Goal: Information Seeking & Learning: Compare options

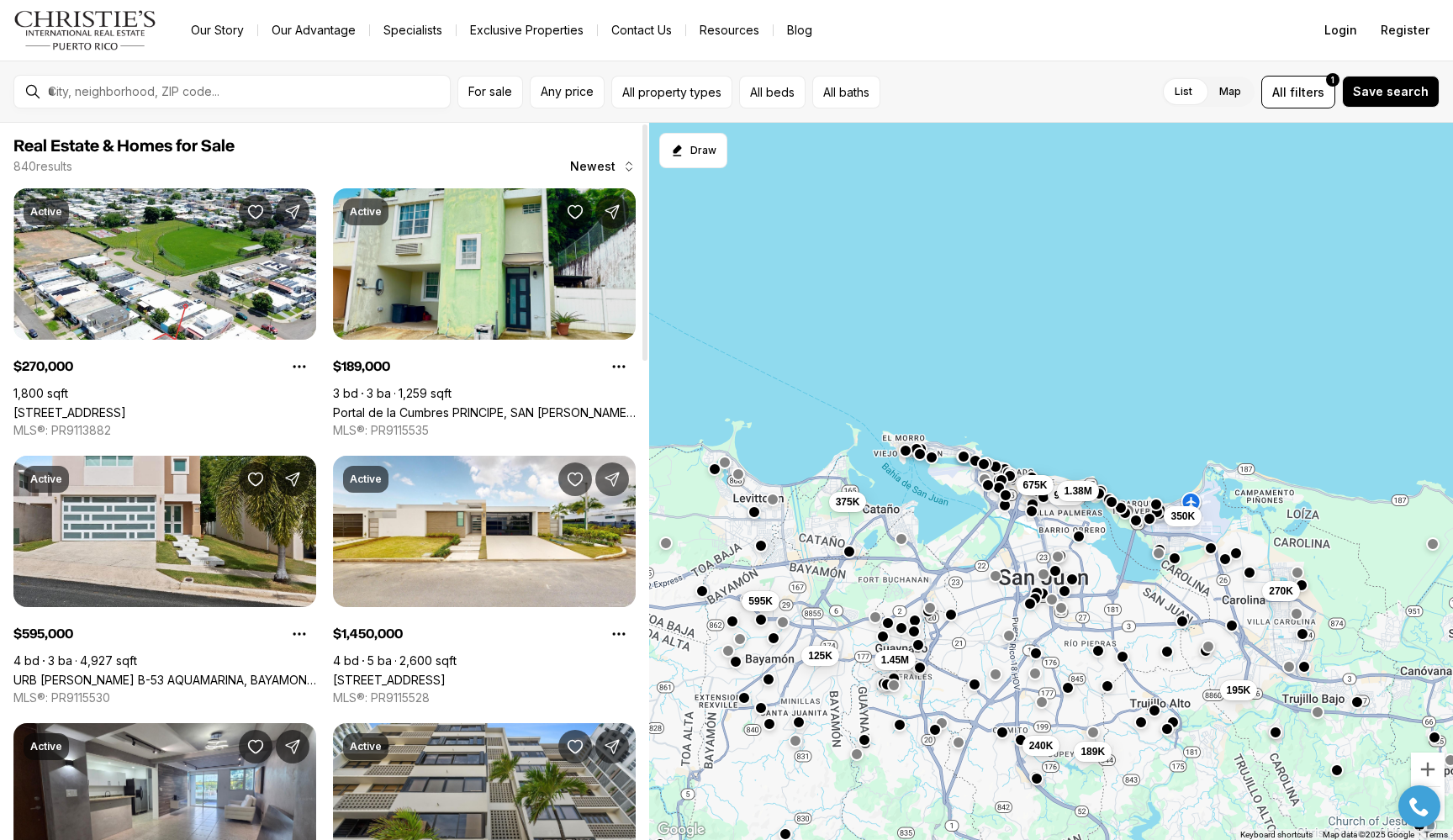
click at [462, 405] on link "Portal de la Cumbres PRINCIPE, SAN [PERSON_NAME] PR, 00926" at bounding box center [485, 412] width 303 height 15
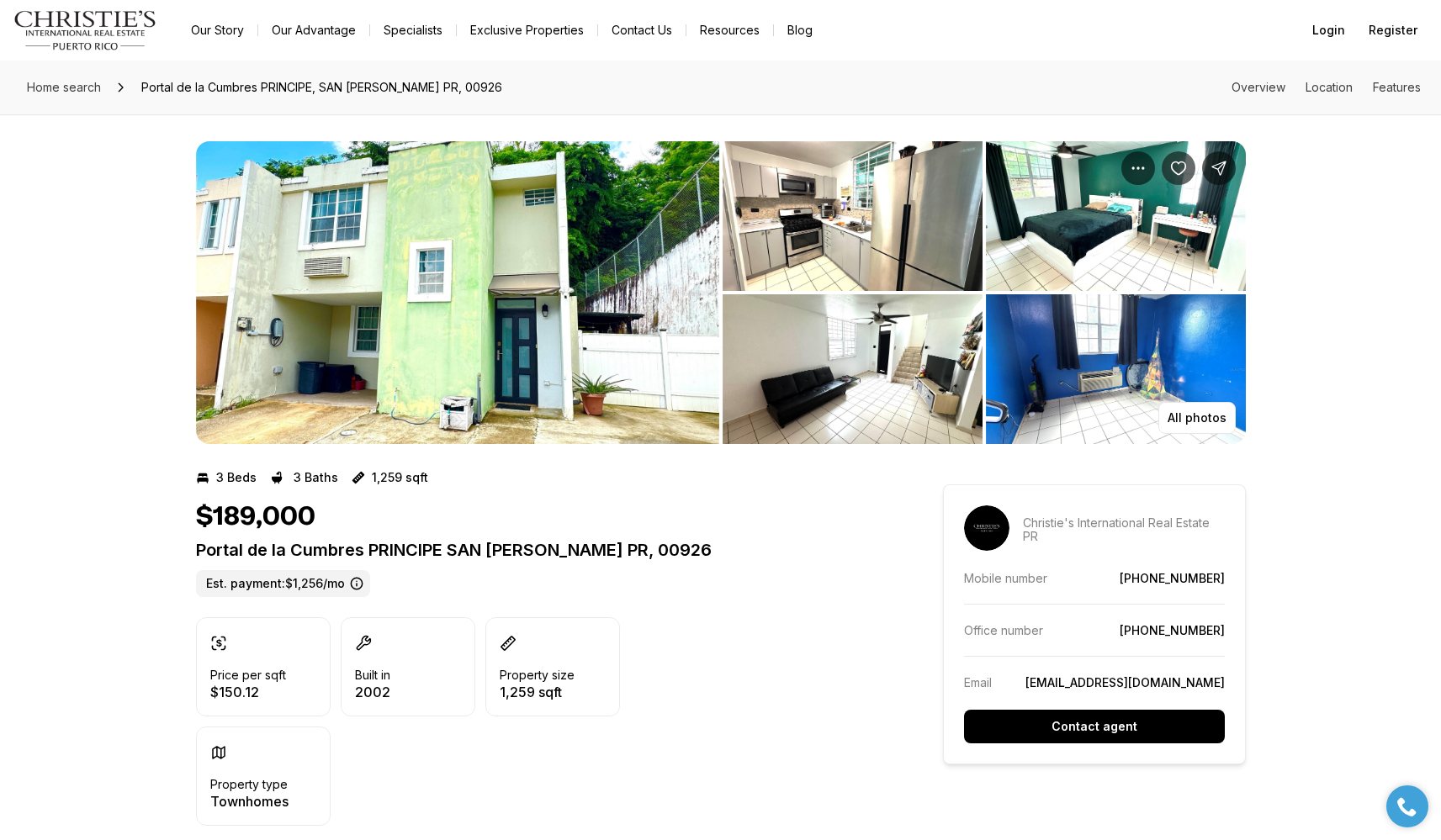
click at [624, 226] on img "View image gallery" at bounding box center [457, 293] width 523 height 303
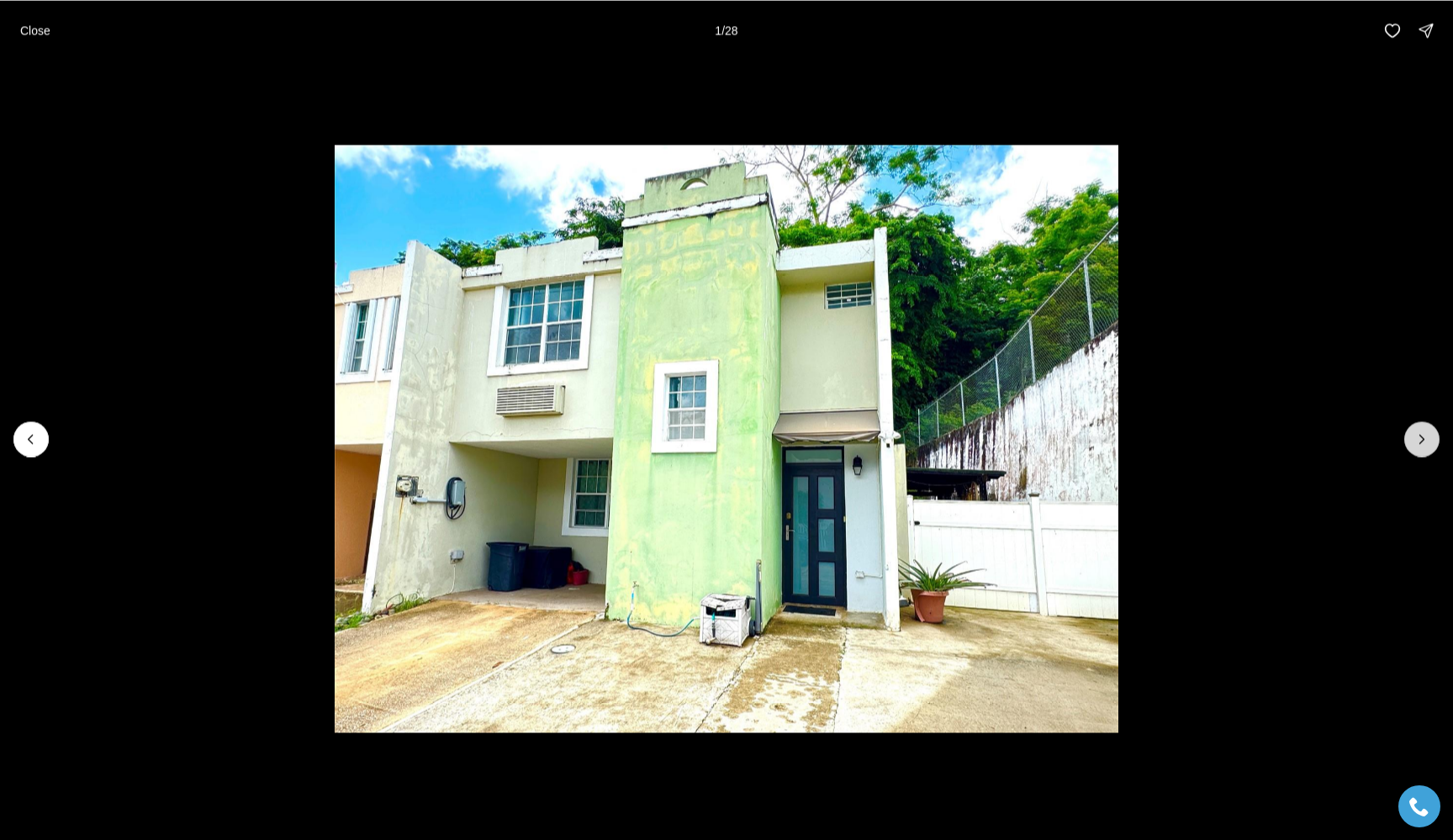
click at [1418, 436] on icon "Next slide" at bounding box center [1422, 439] width 17 height 17
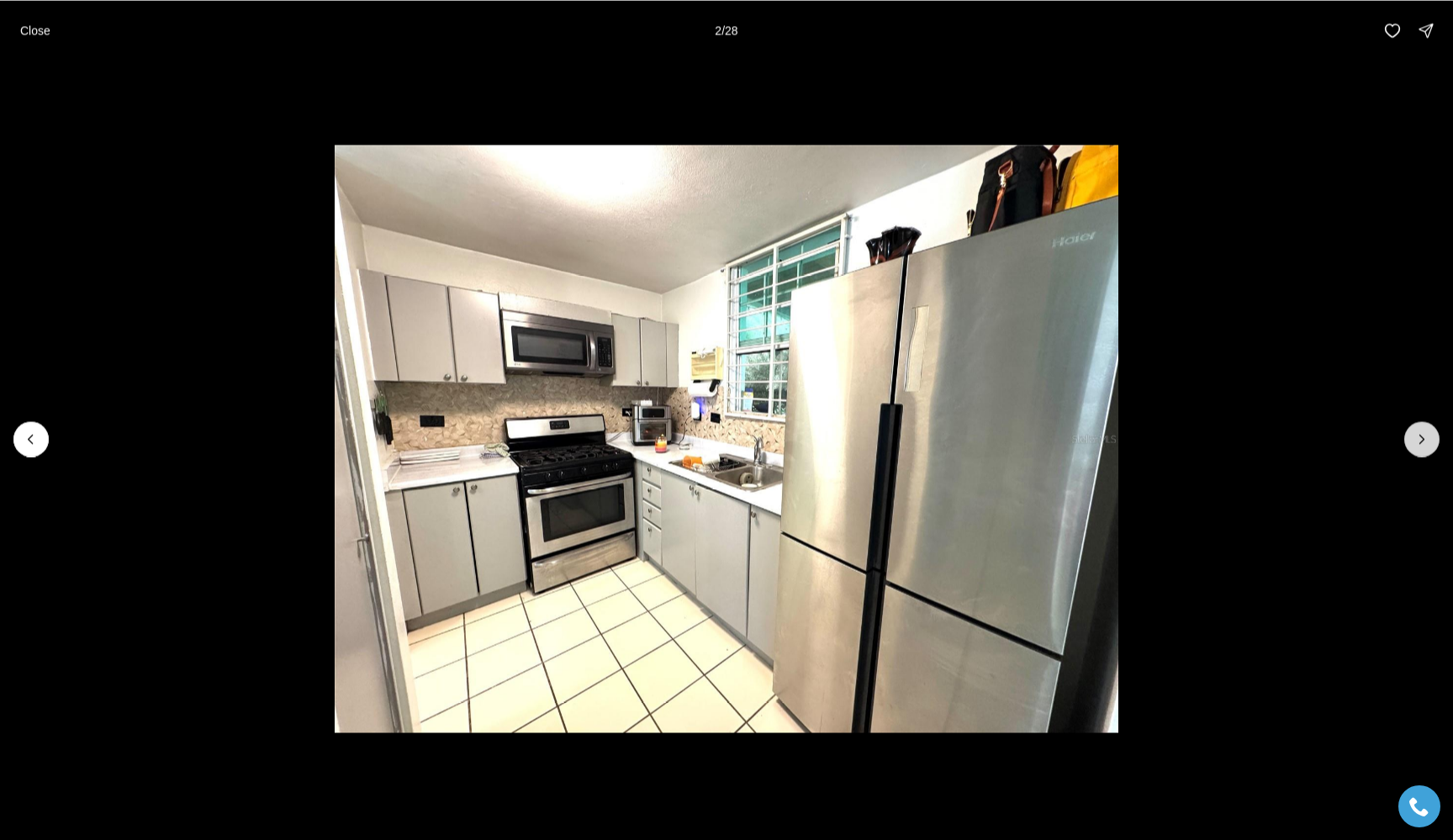
click at [1418, 436] on icon "Next slide" at bounding box center [1422, 439] width 17 height 17
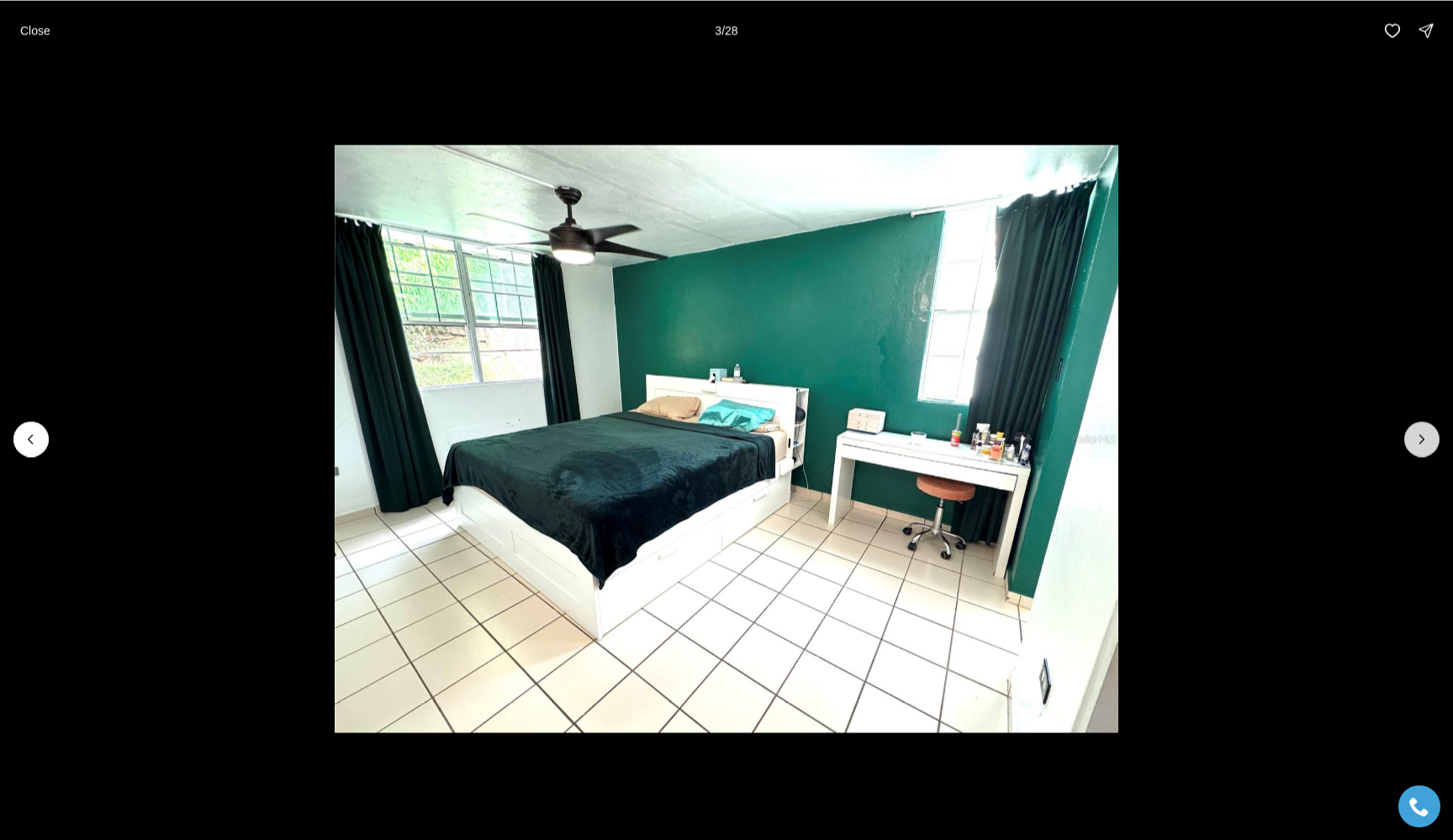
click at [1418, 436] on icon "Next slide" at bounding box center [1422, 439] width 17 height 17
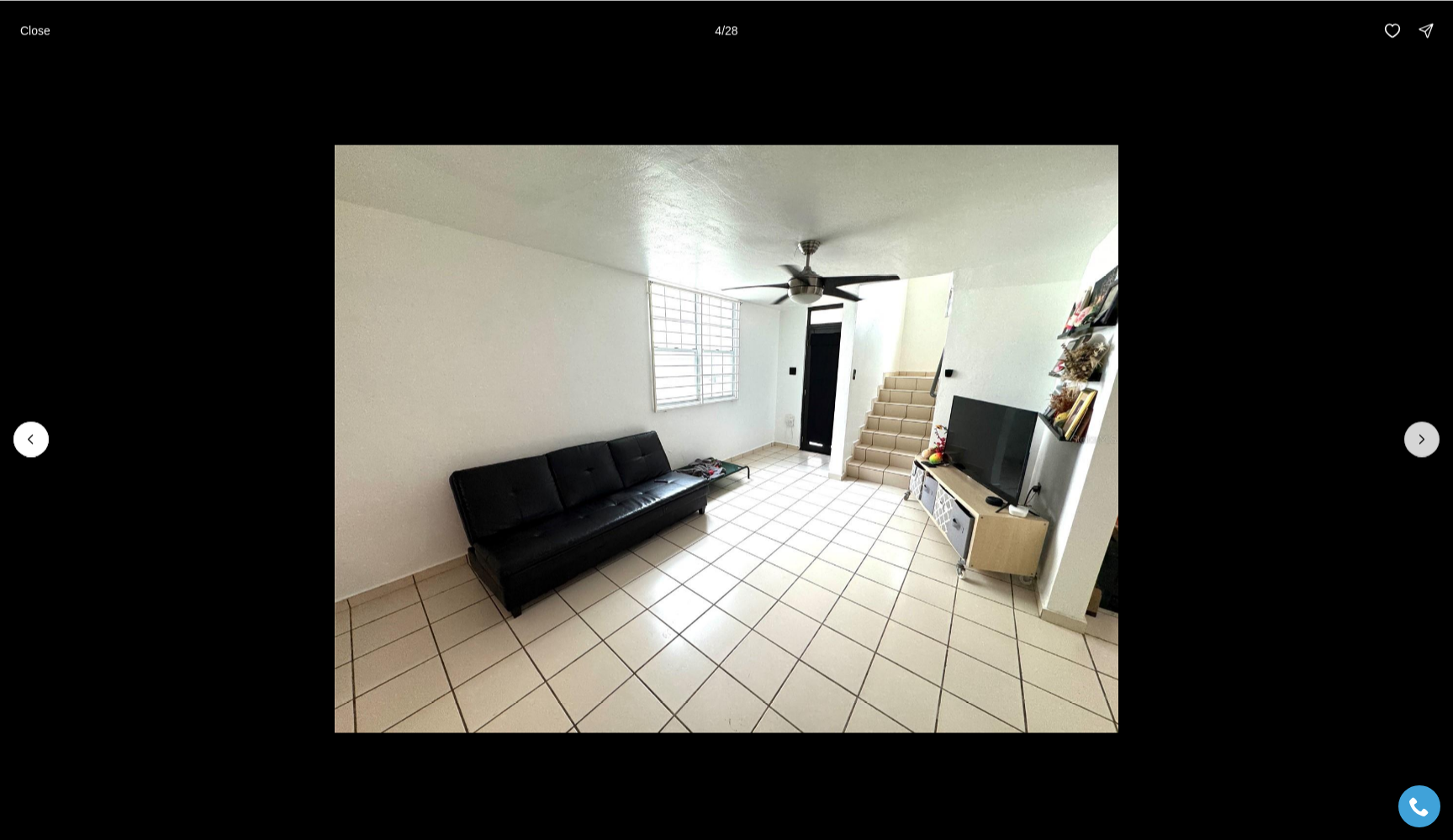
click at [1418, 436] on icon "Next slide" at bounding box center [1422, 439] width 17 height 17
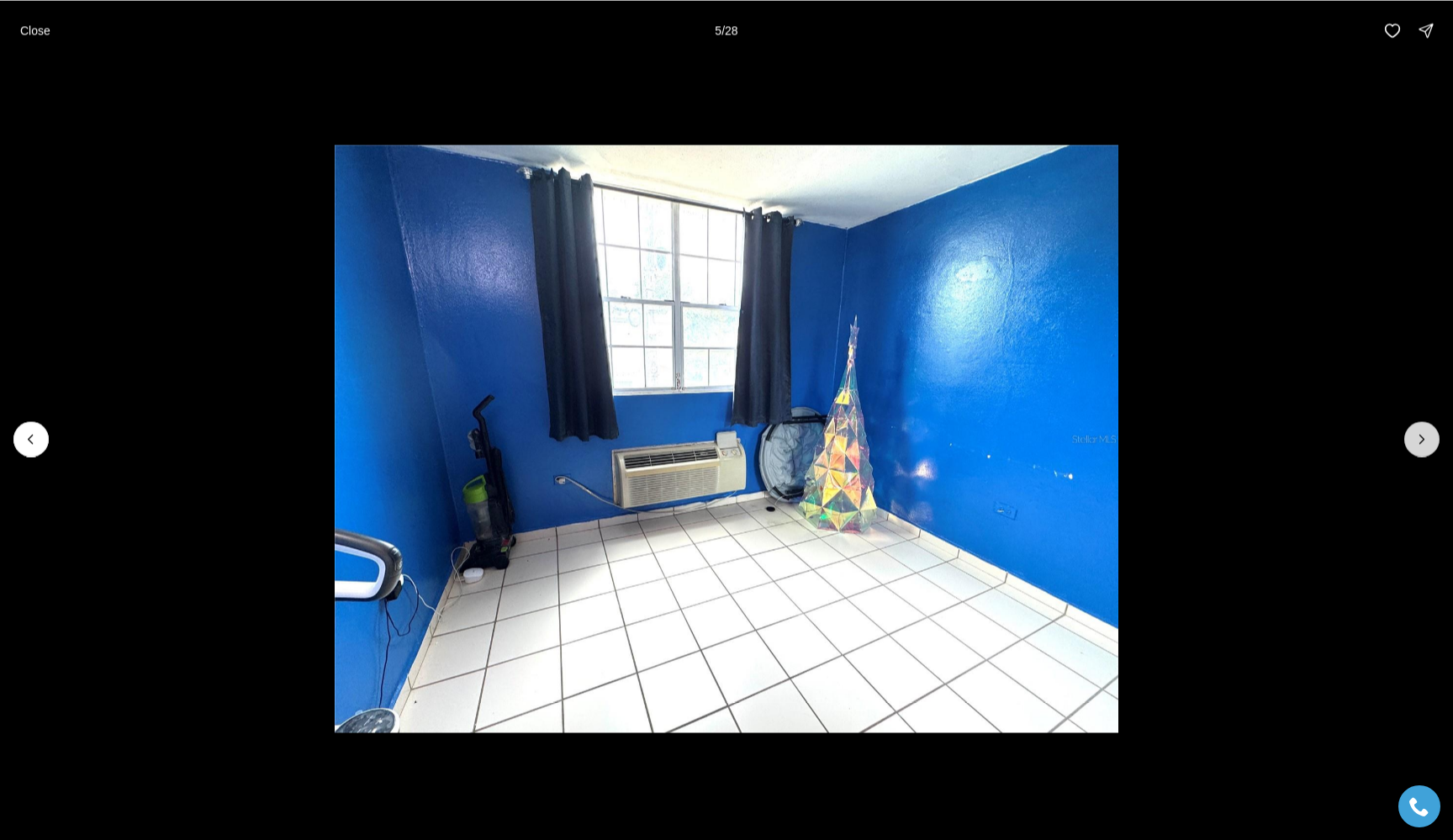
click at [1418, 436] on icon "Next slide" at bounding box center [1422, 439] width 17 height 17
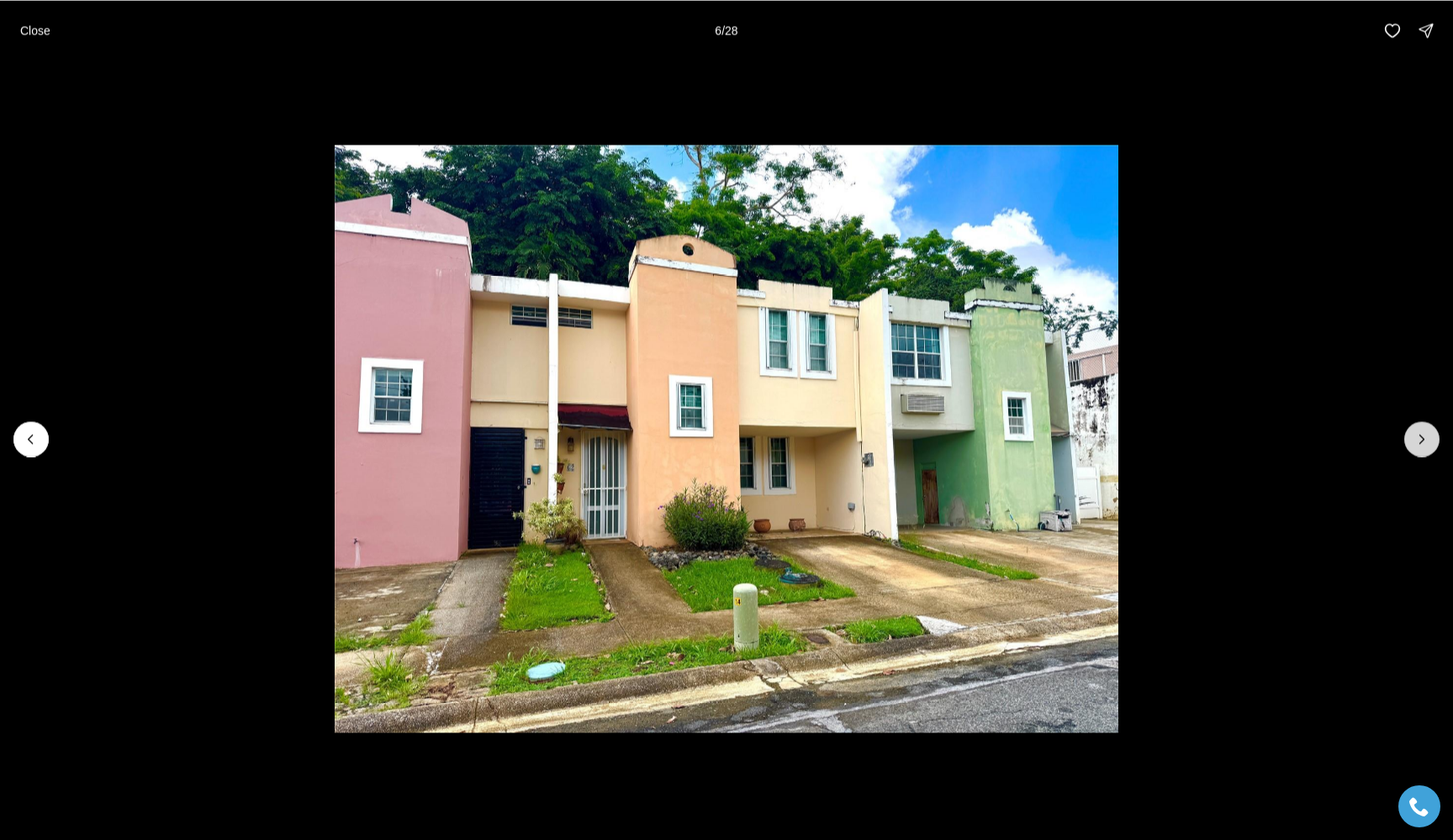
click at [1418, 436] on icon "Next slide" at bounding box center [1422, 439] width 17 height 17
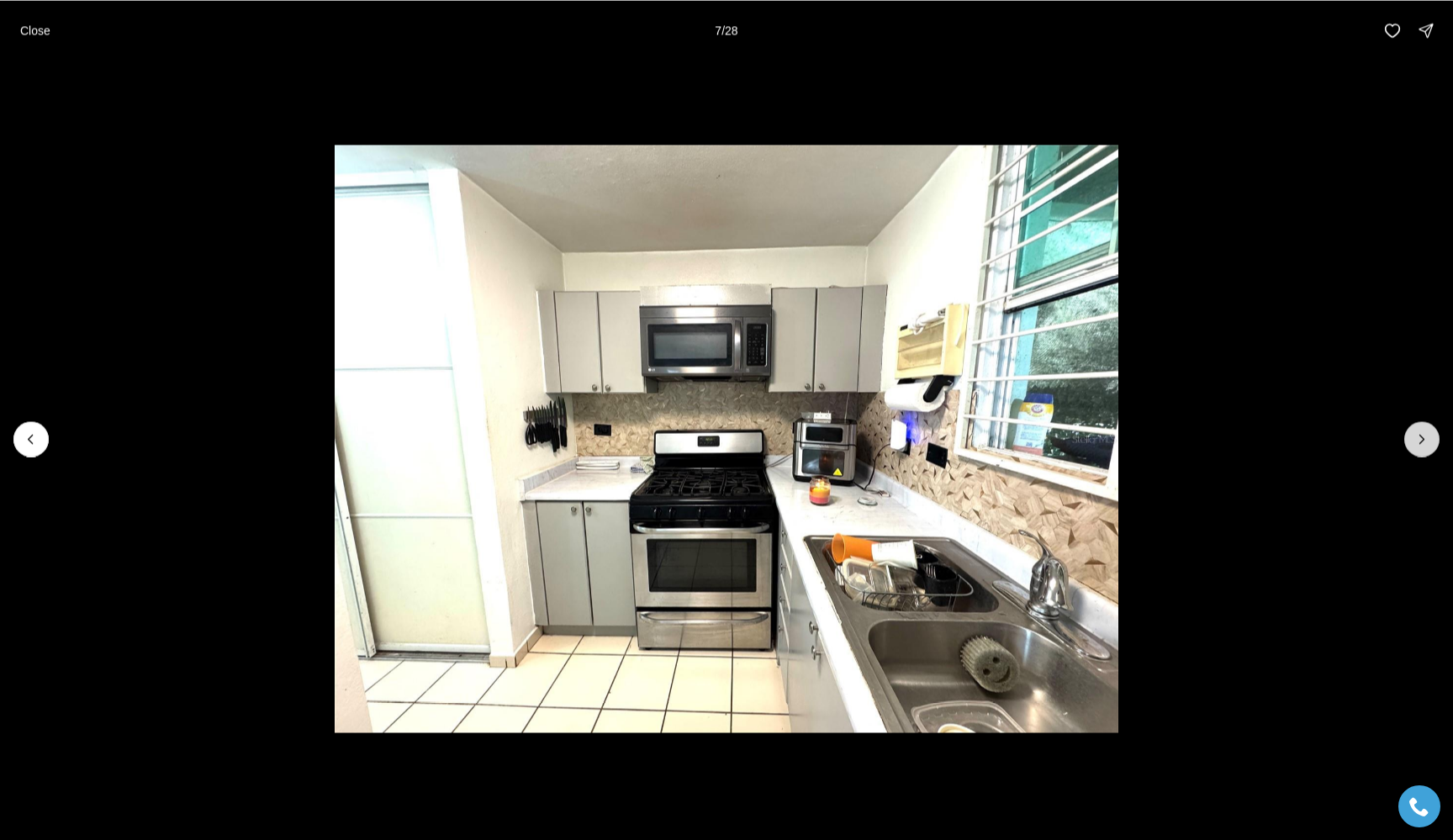
click at [1418, 436] on icon "Next slide" at bounding box center [1422, 439] width 17 height 17
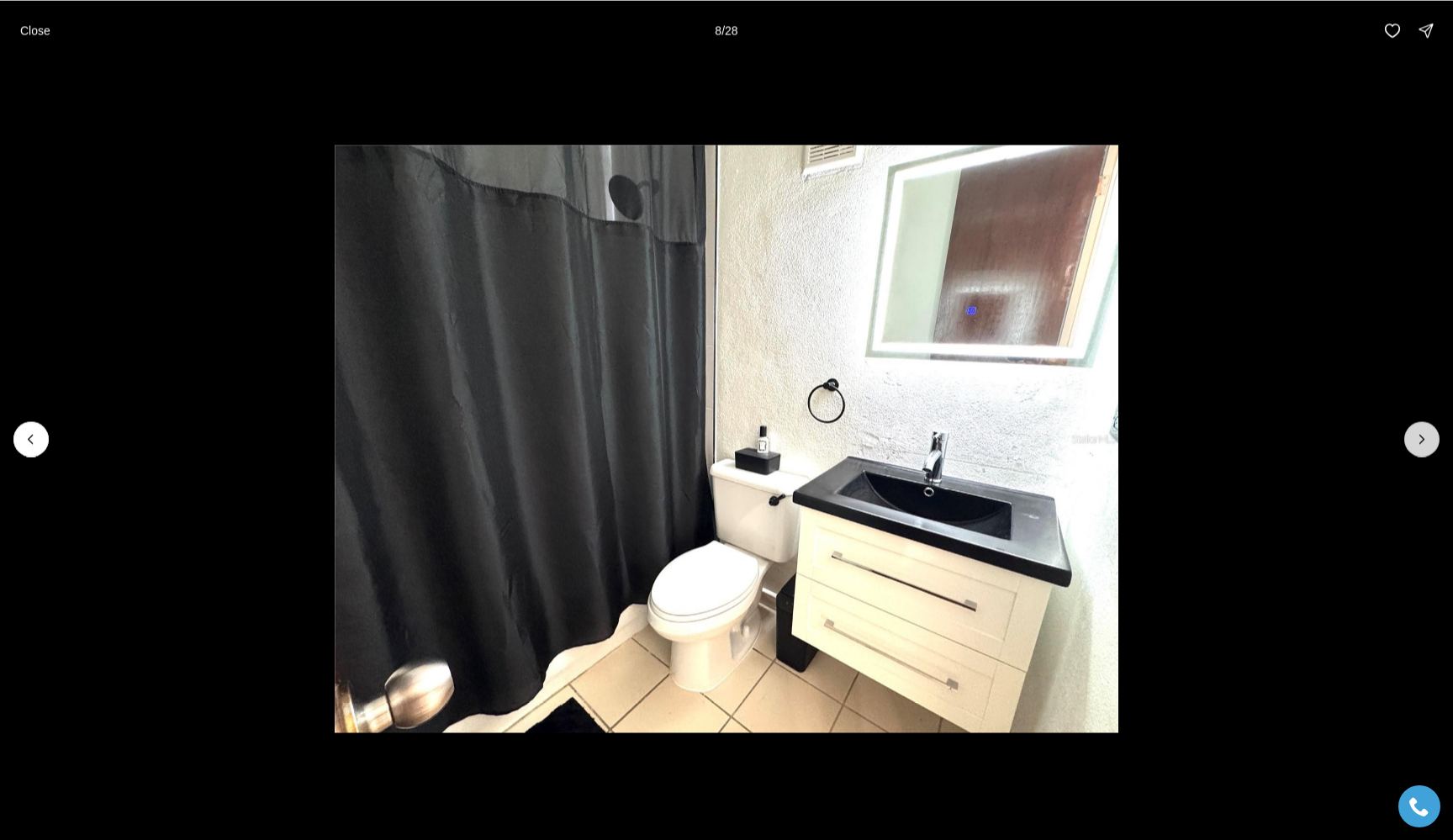
click at [1418, 436] on icon "Next slide" at bounding box center [1422, 439] width 17 height 17
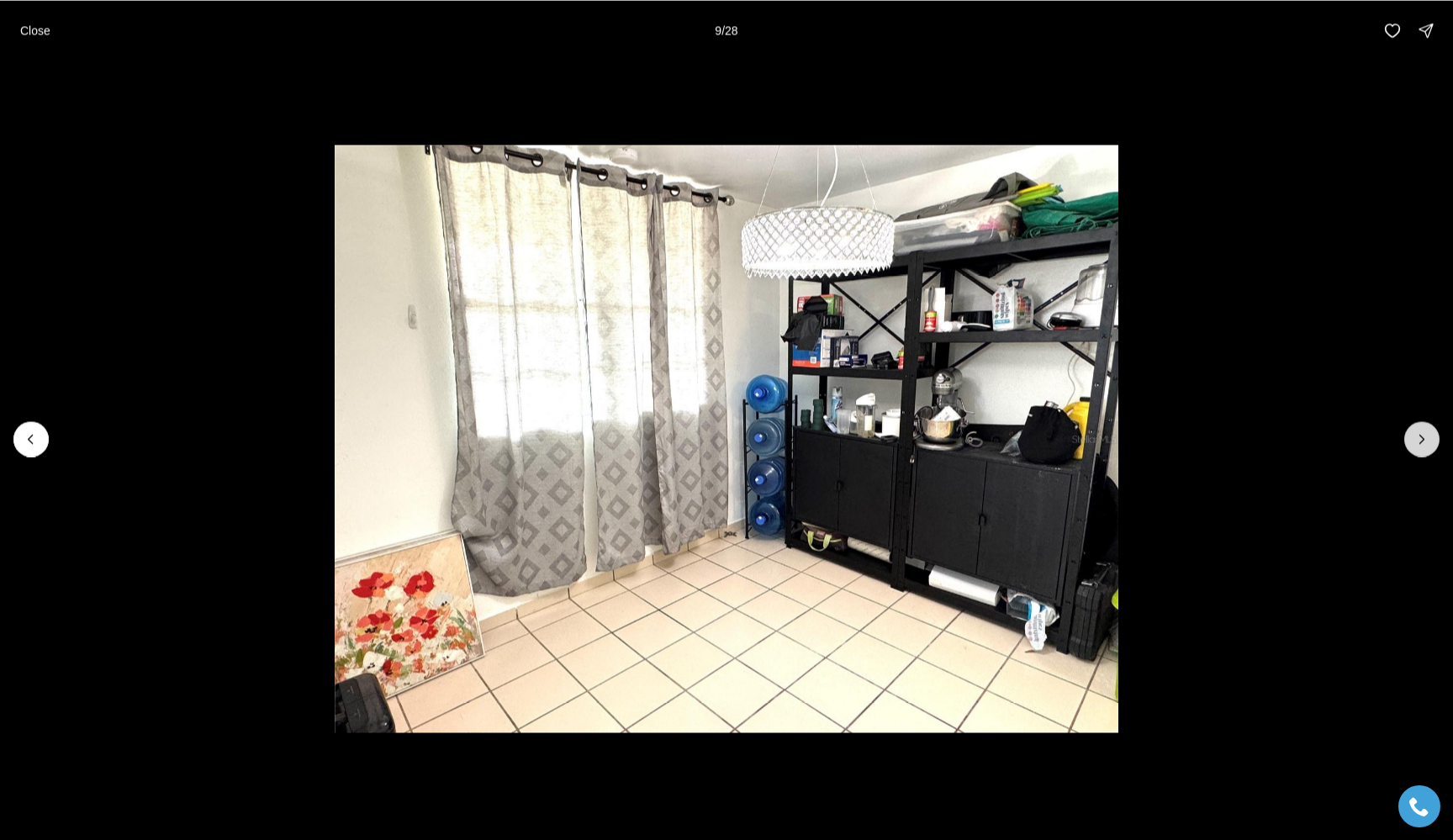
click at [1418, 436] on icon "Next slide" at bounding box center [1422, 439] width 17 height 17
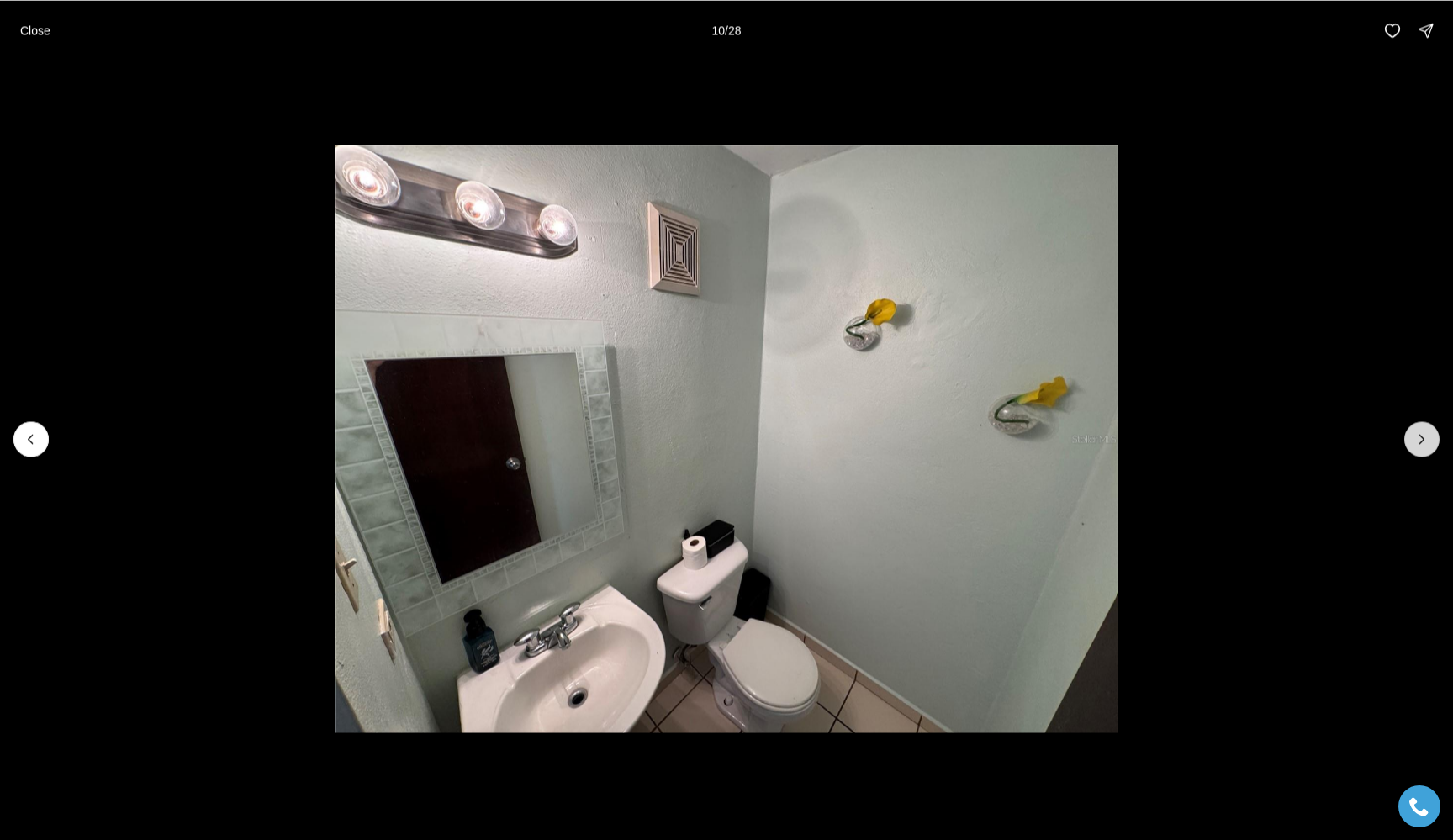
click at [1418, 436] on icon "Next slide" at bounding box center [1422, 439] width 17 height 17
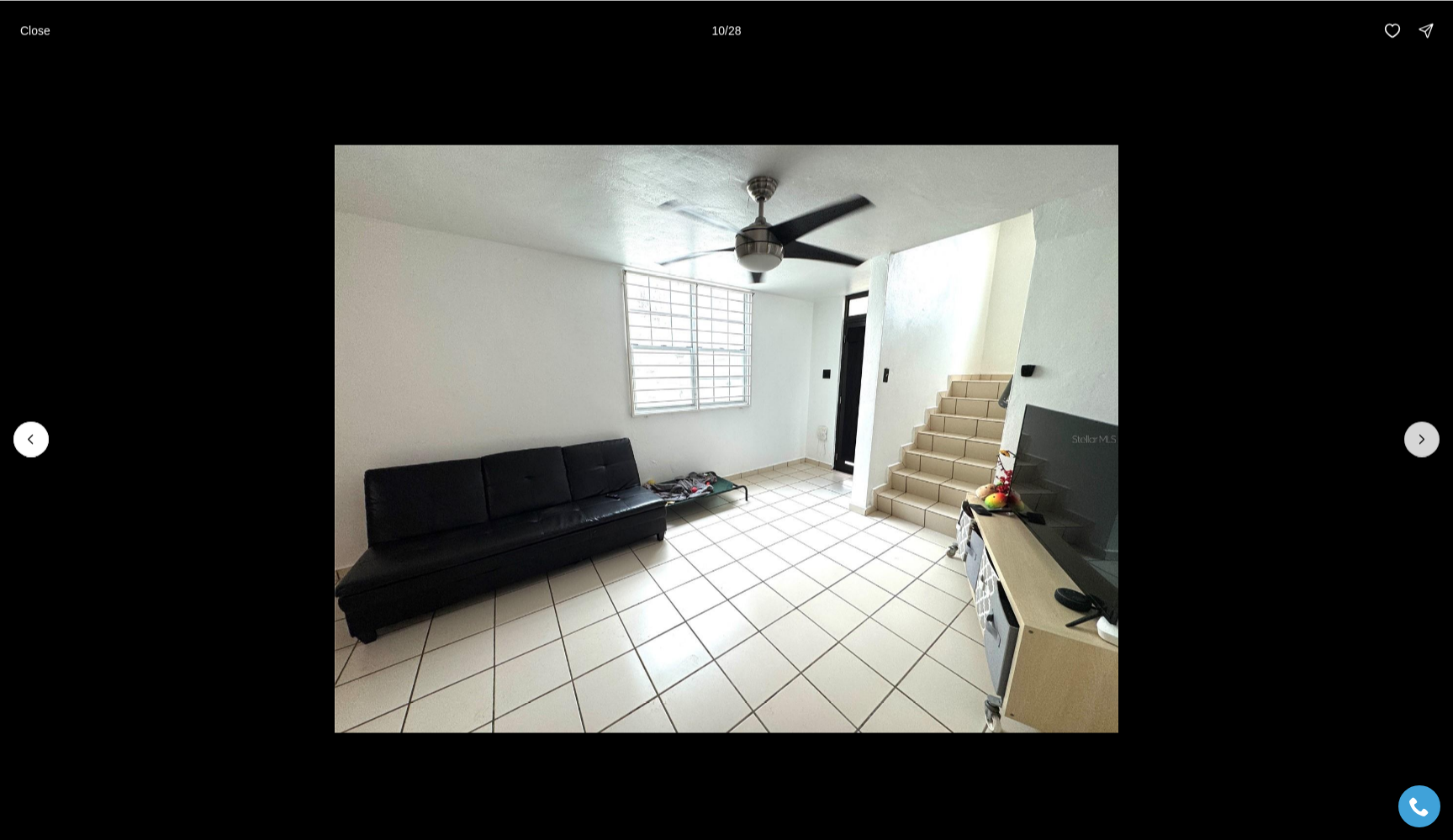
click at [1418, 436] on icon "Next slide" at bounding box center [1422, 439] width 17 height 17
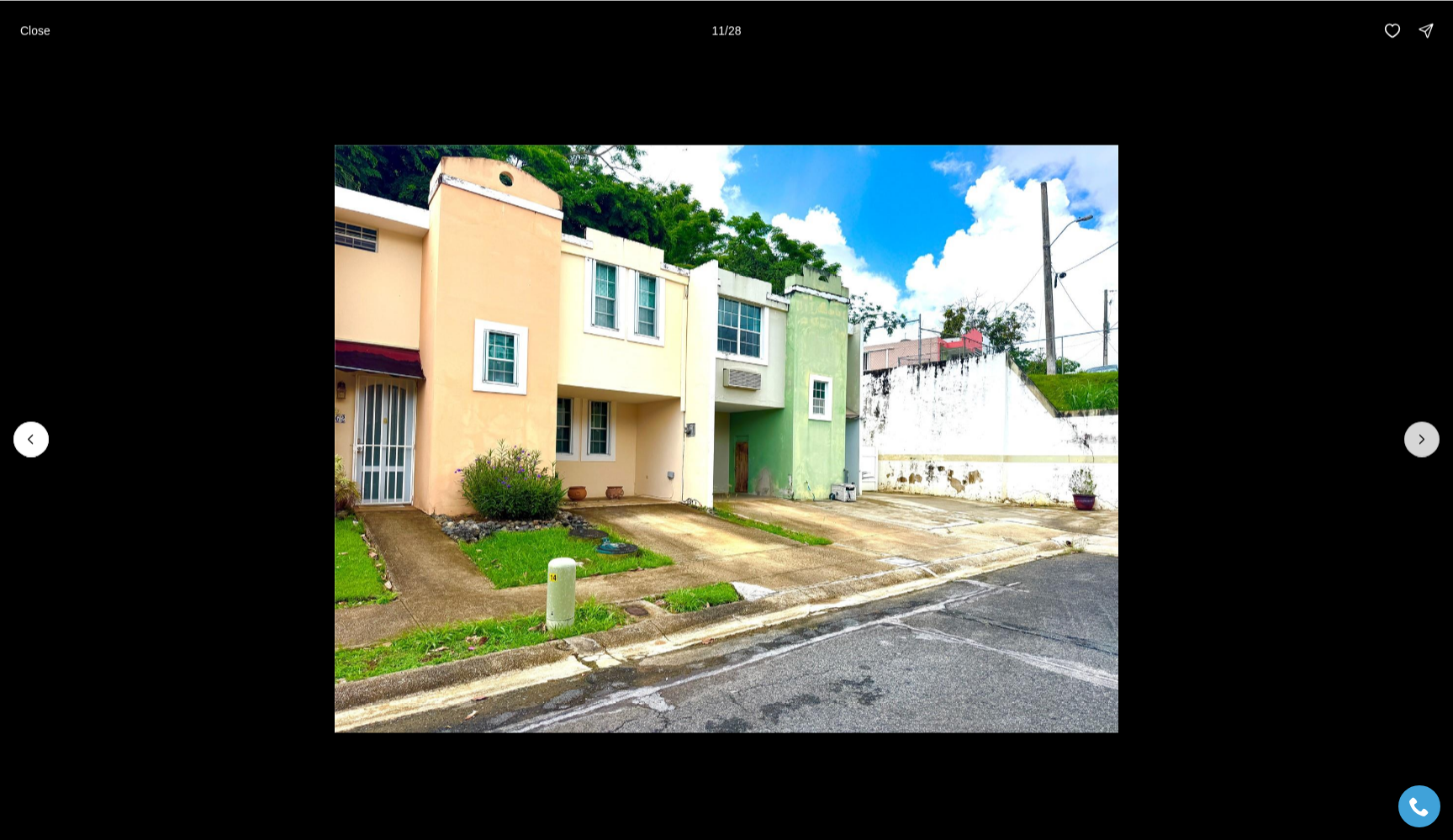
click at [1418, 436] on icon "Next slide" at bounding box center [1422, 439] width 17 height 17
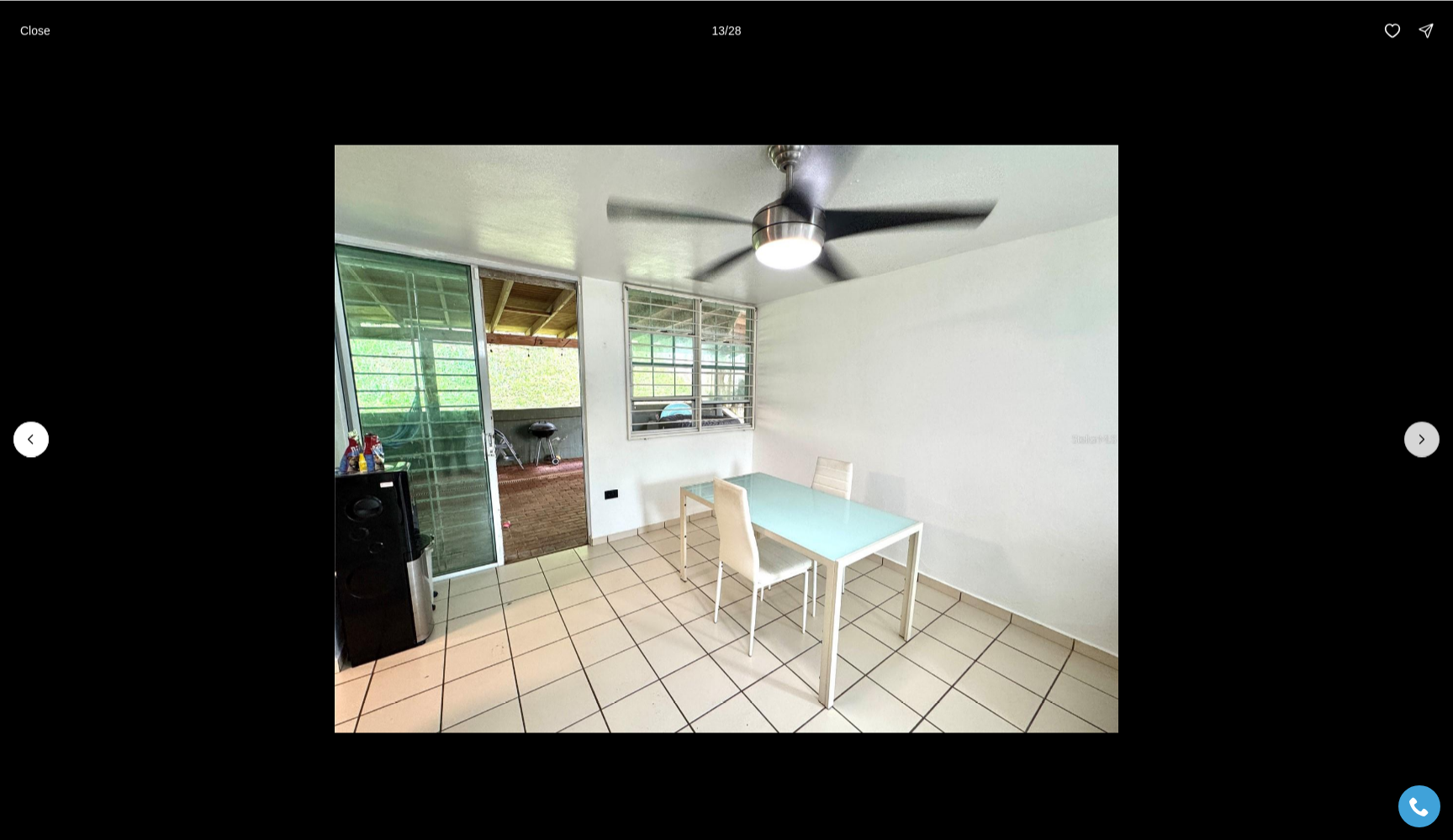
click at [1418, 436] on icon "Next slide" at bounding box center [1422, 439] width 17 height 17
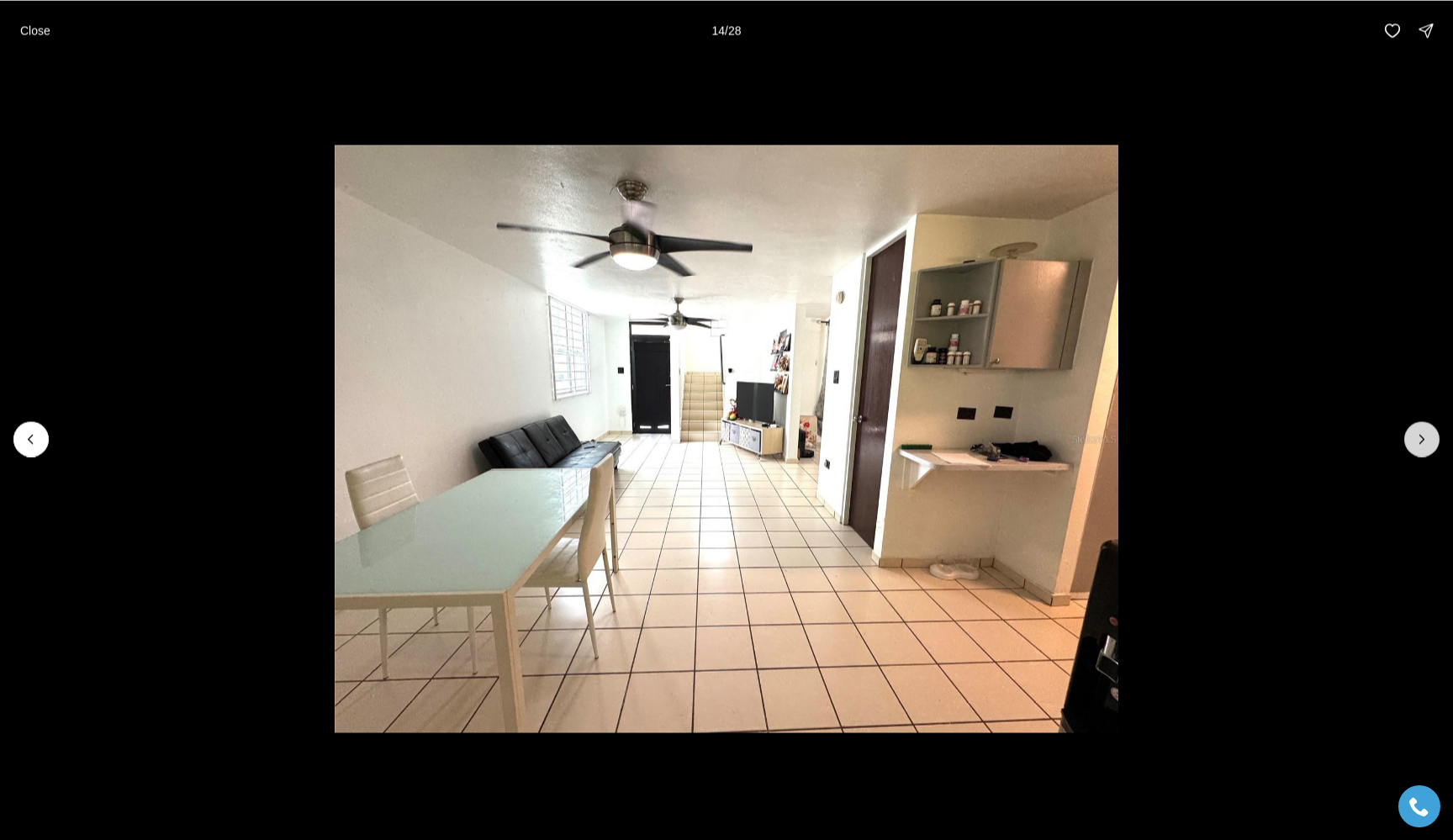
click at [1418, 436] on icon "Next slide" at bounding box center [1422, 439] width 17 height 17
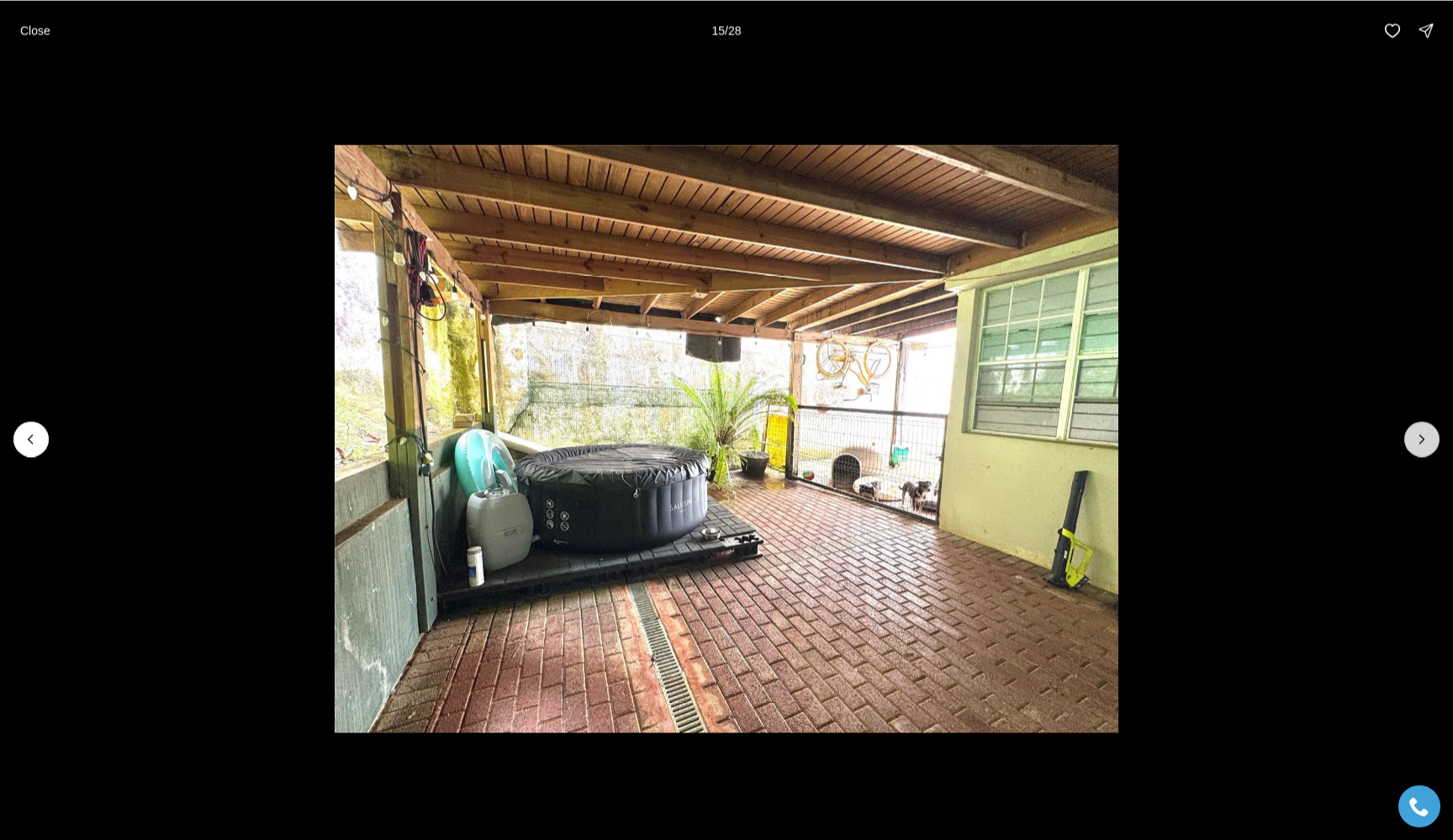
click at [1423, 438] on icon "Next slide" at bounding box center [1422, 439] width 17 height 17
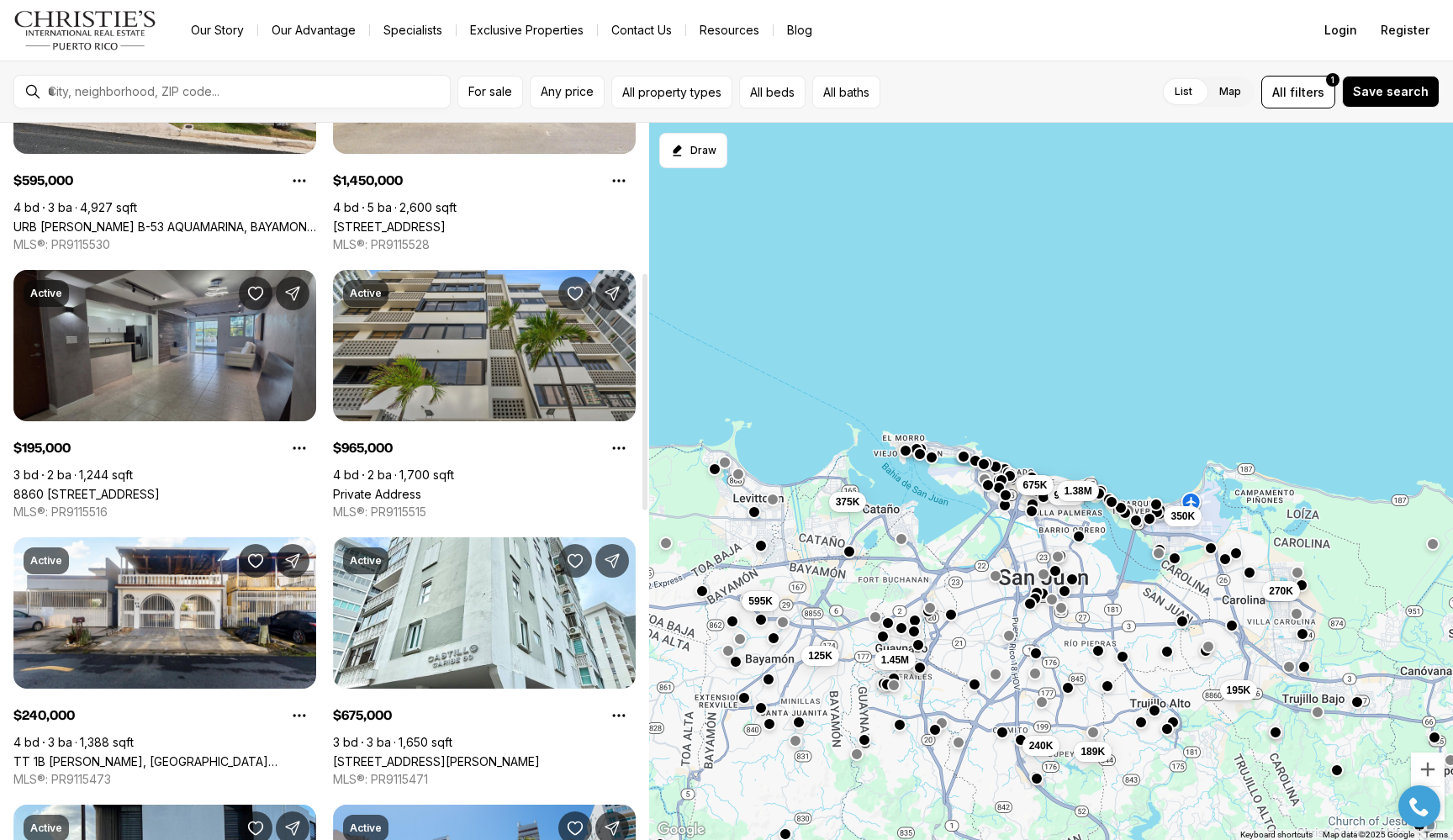
scroll to position [456, 0]
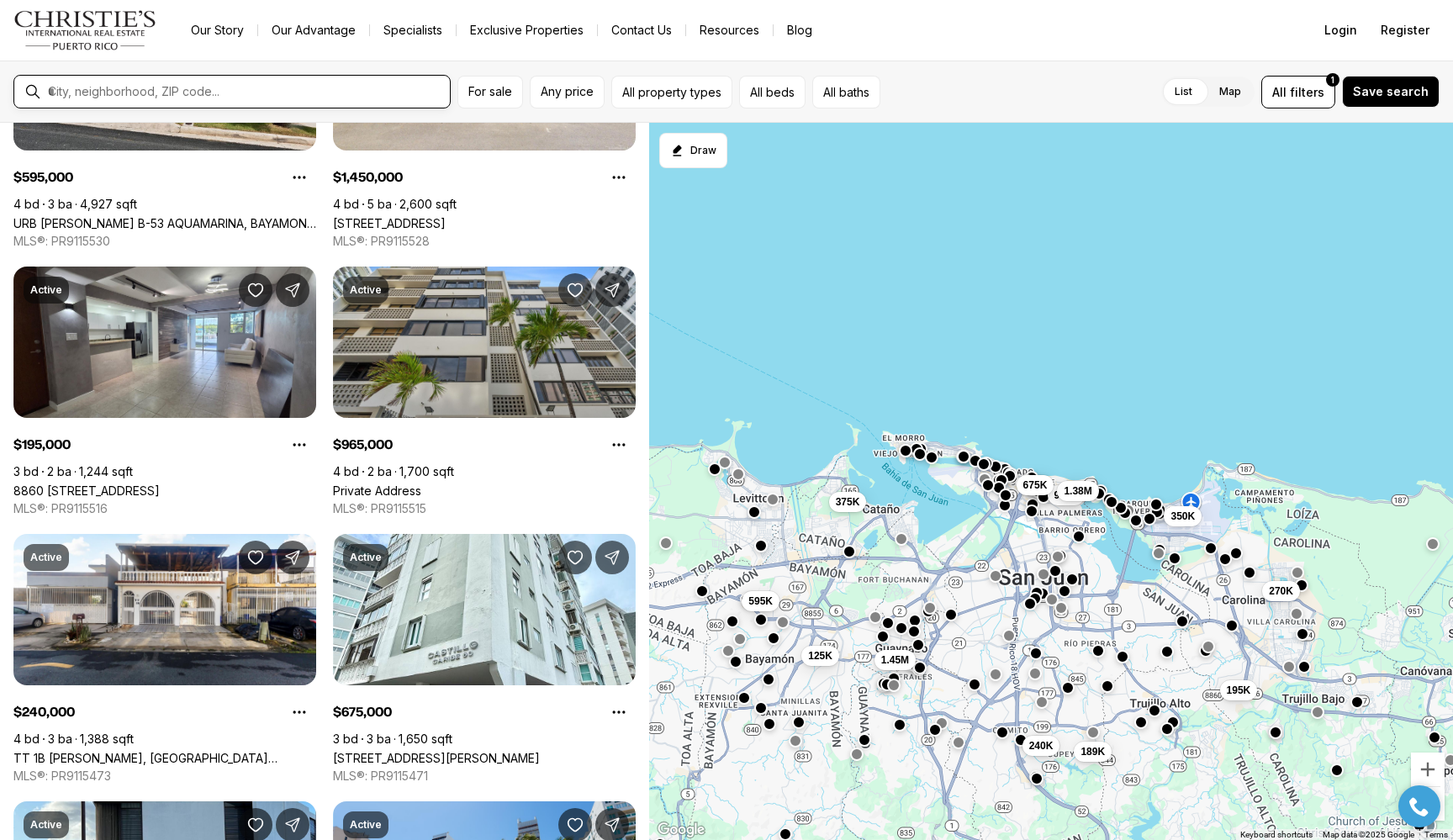
click at [249, 92] on input "text" at bounding box center [246, 90] width 395 height 15
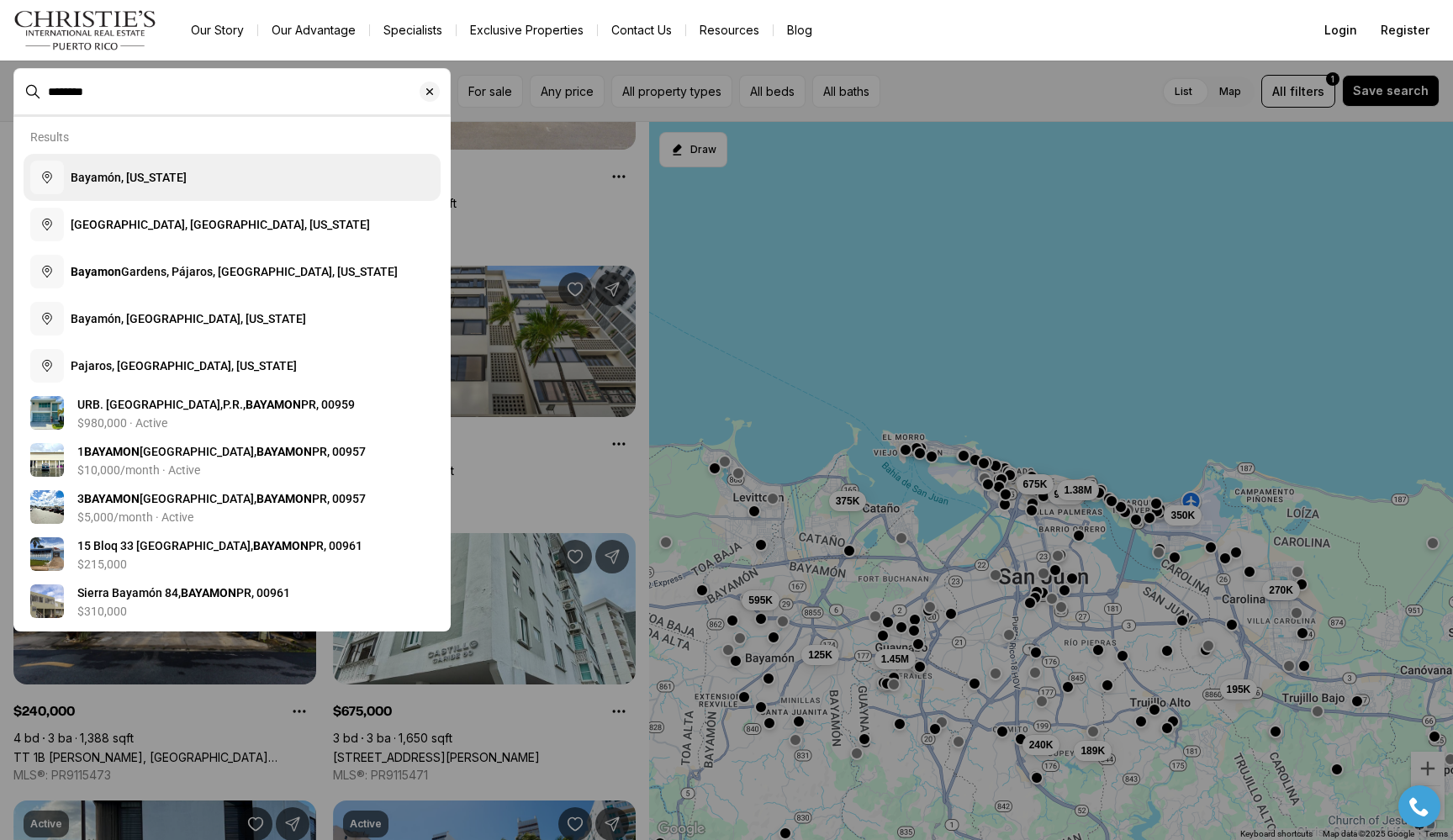
click at [160, 180] on span "Bayamón, Puerto Rico" at bounding box center [129, 178] width 116 height 14
type input "**********"
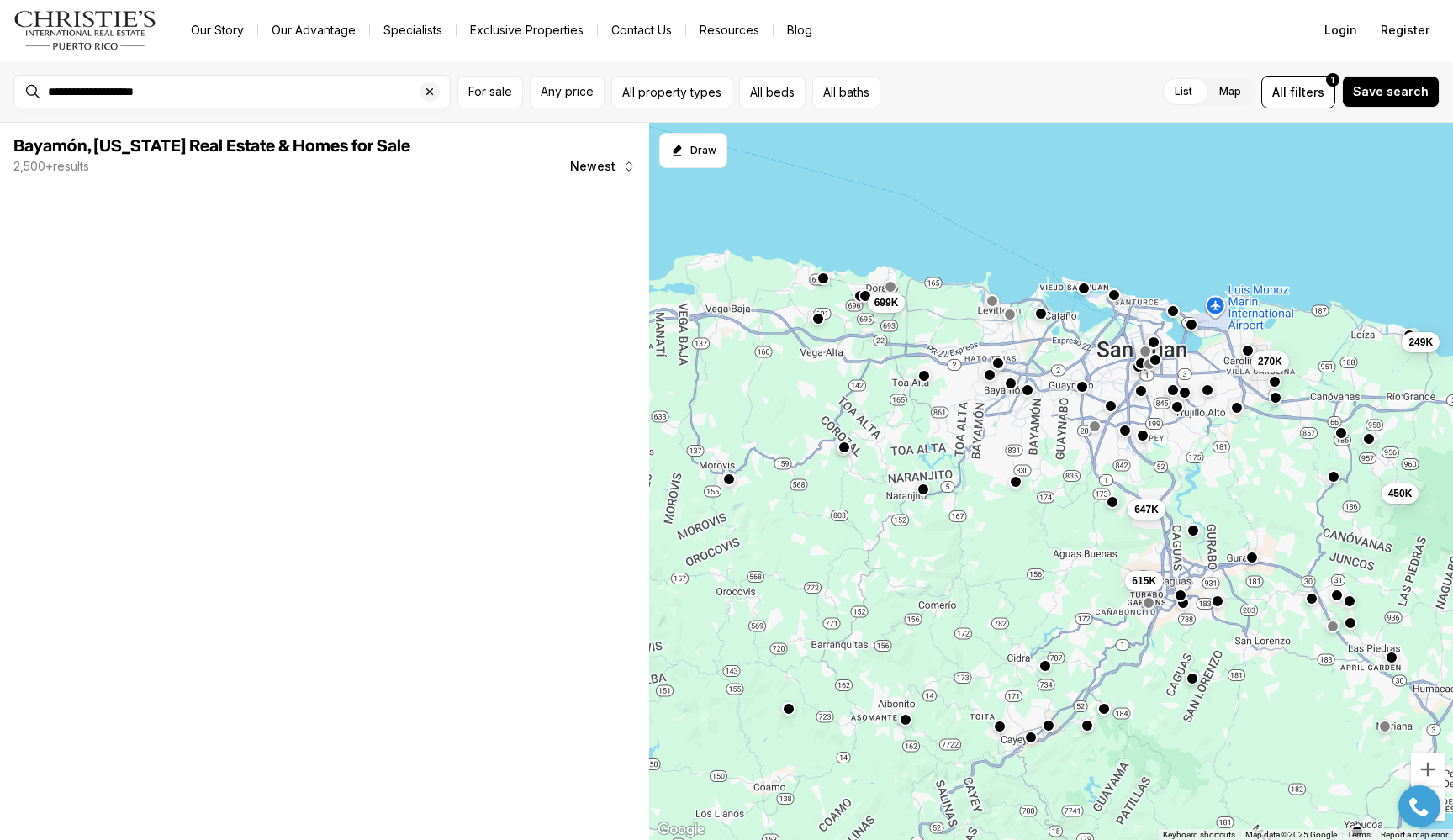
drag, startPoint x: 698, startPoint y: 300, endPoint x: 823, endPoint y: 338, distance: 130.6
click at [823, 338] on div "450K 375K 647K 615K 270K 249K 310K 699K" at bounding box center [1051, 482] width 804 height 718
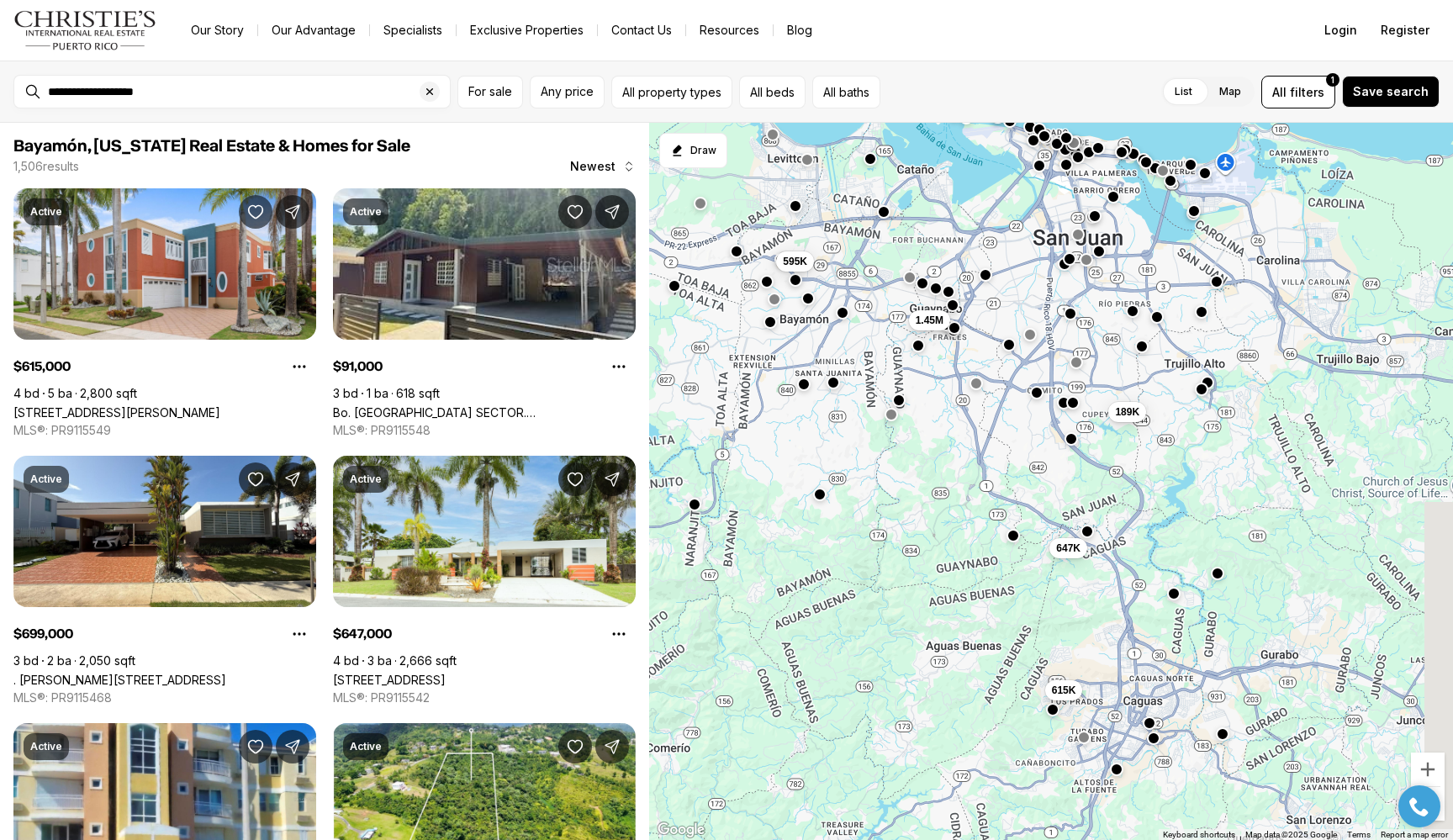
drag, startPoint x: 1058, startPoint y: 410, endPoint x: 826, endPoint y: 371, distance: 235.3
click at [826, 371] on div "647K 615K 699K 595K 189K 1.45M 1.4M 91K" at bounding box center [1051, 482] width 804 height 718
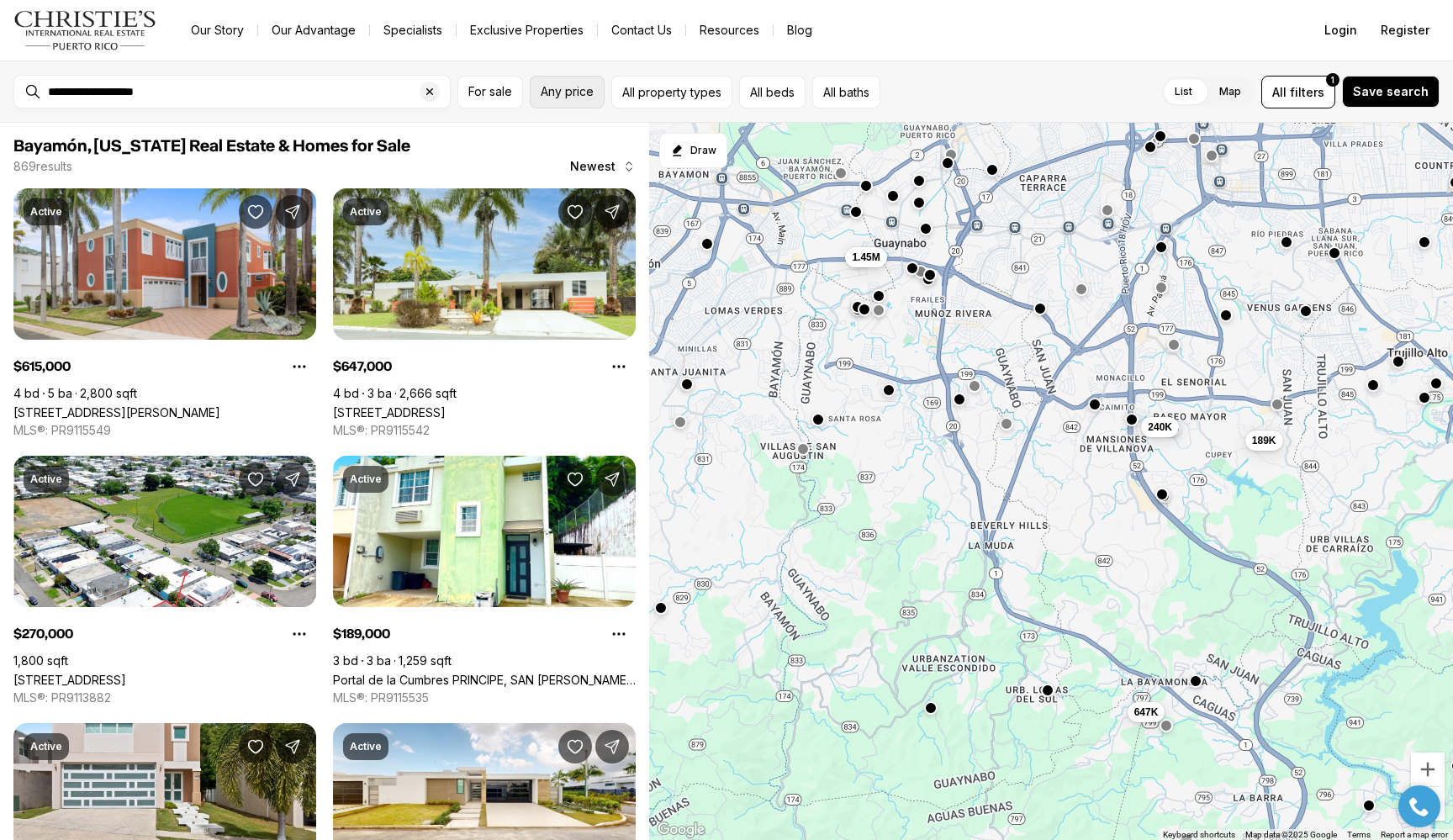
click at [562, 80] on button "Any price" at bounding box center [568, 91] width 75 height 32
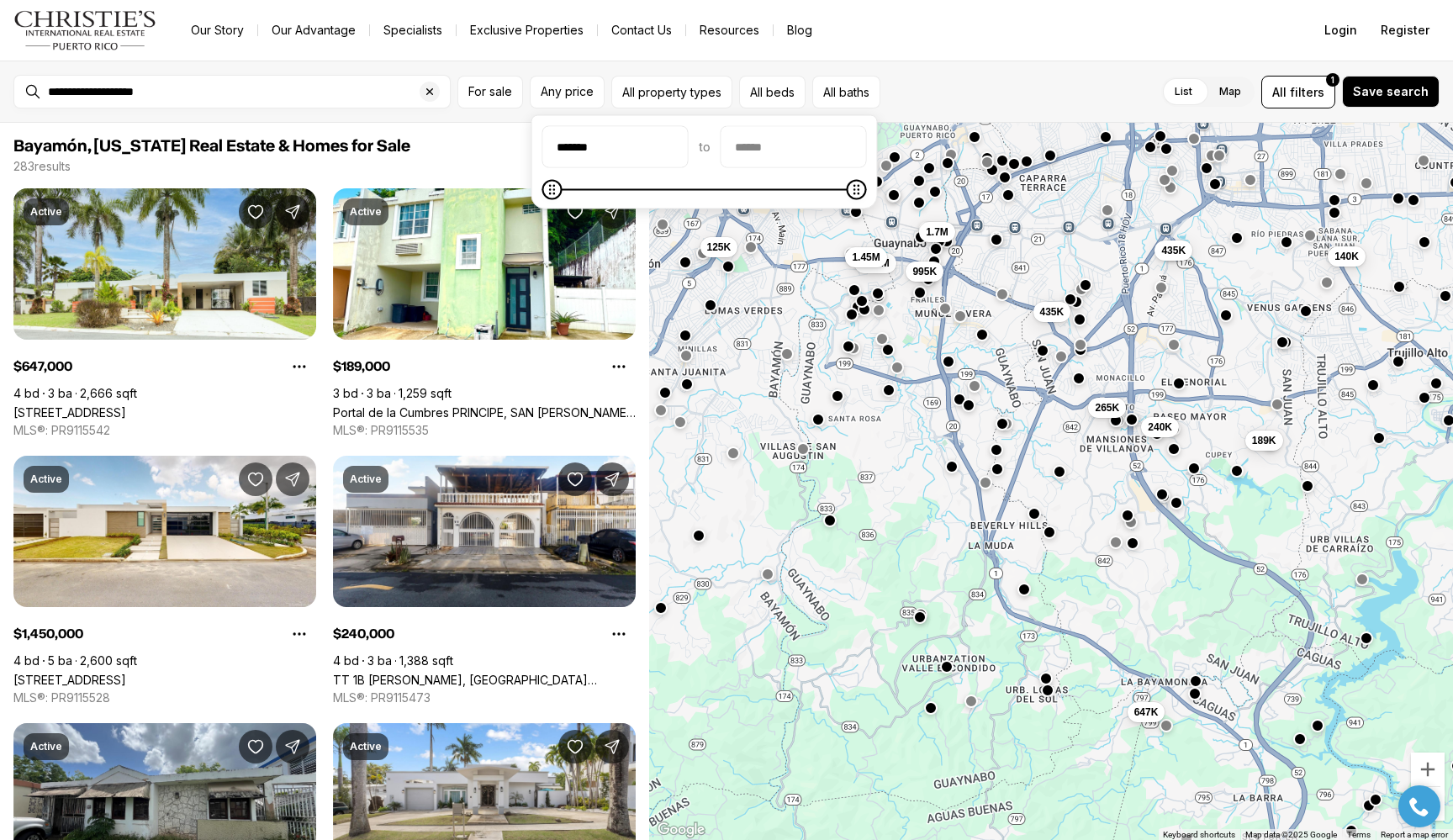
type input "********"
click at [824, 148] on input "priceMax" at bounding box center [794, 147] width 145 height 40
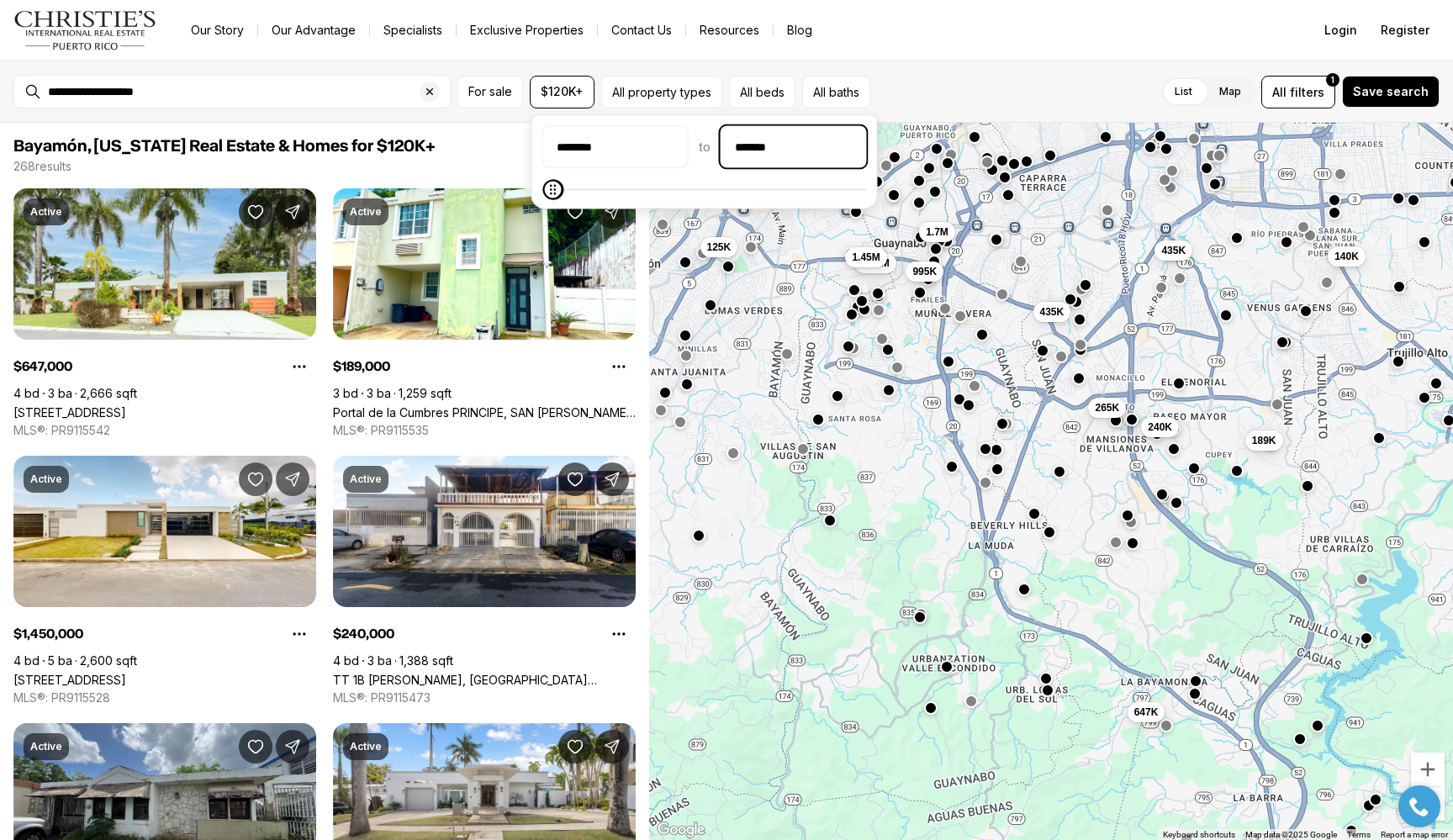
type input "********"
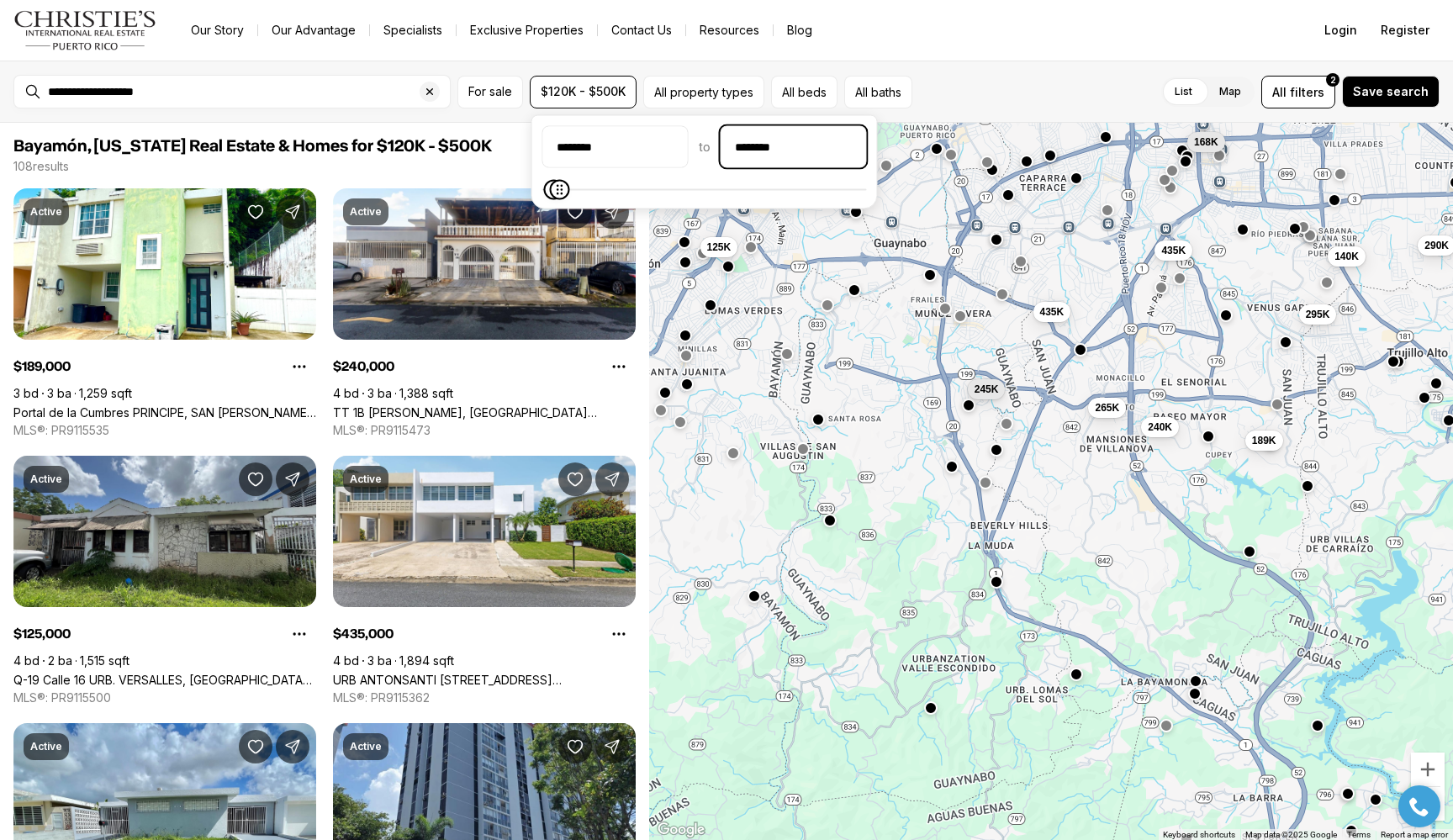
click at [965, 63] on div "**********" at bounding box center [726, 91] width 1453 height 62
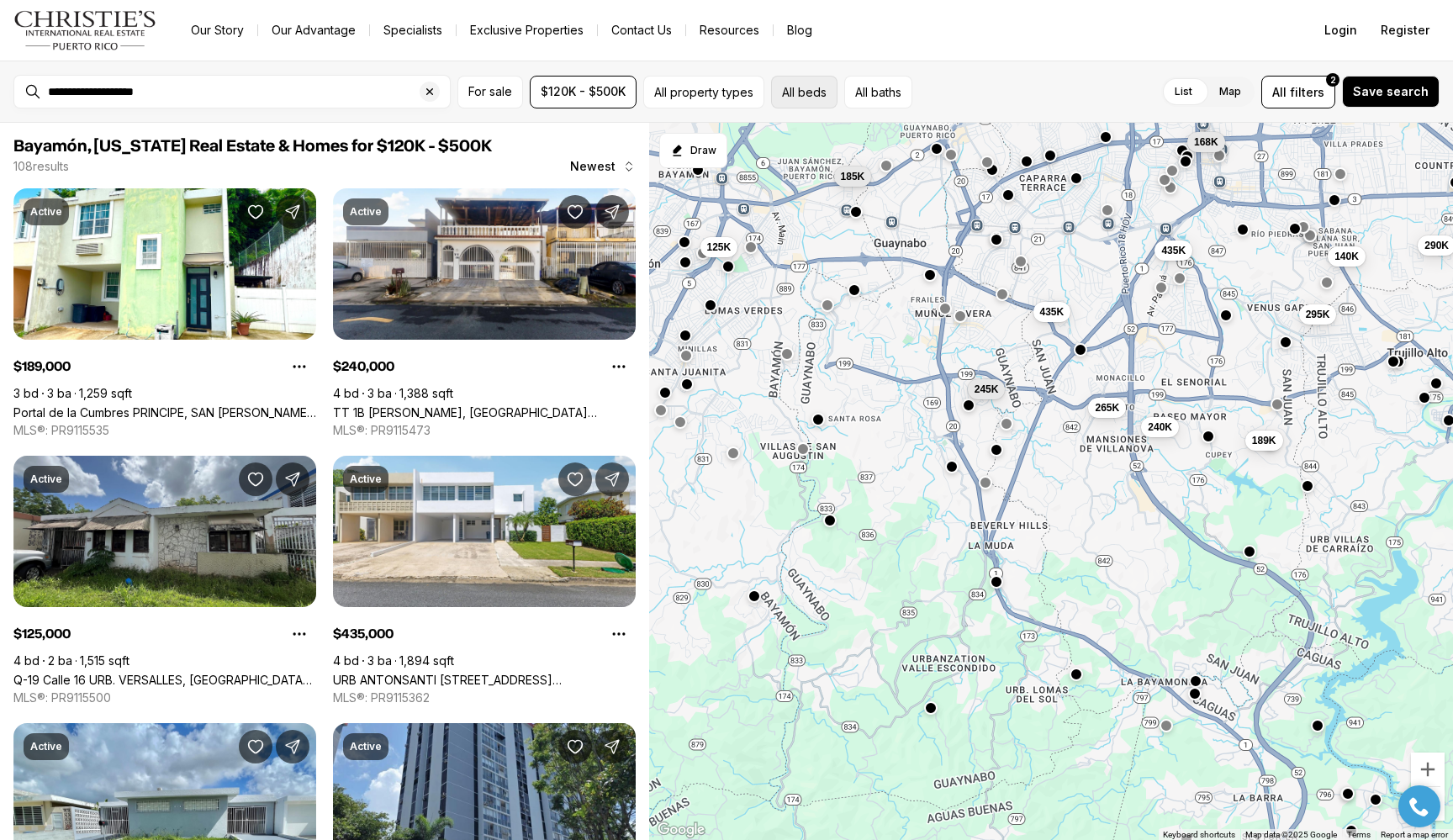
click at [789, 79] on button "All beds" at bounding box center [805, 91] width 67 height 32
click at [995, 138] on label "3" at bounding box center [994, 141] width 38 height 30
click at [992, 138] on button "3" at bounding box center [983, 134] width 17 height 17
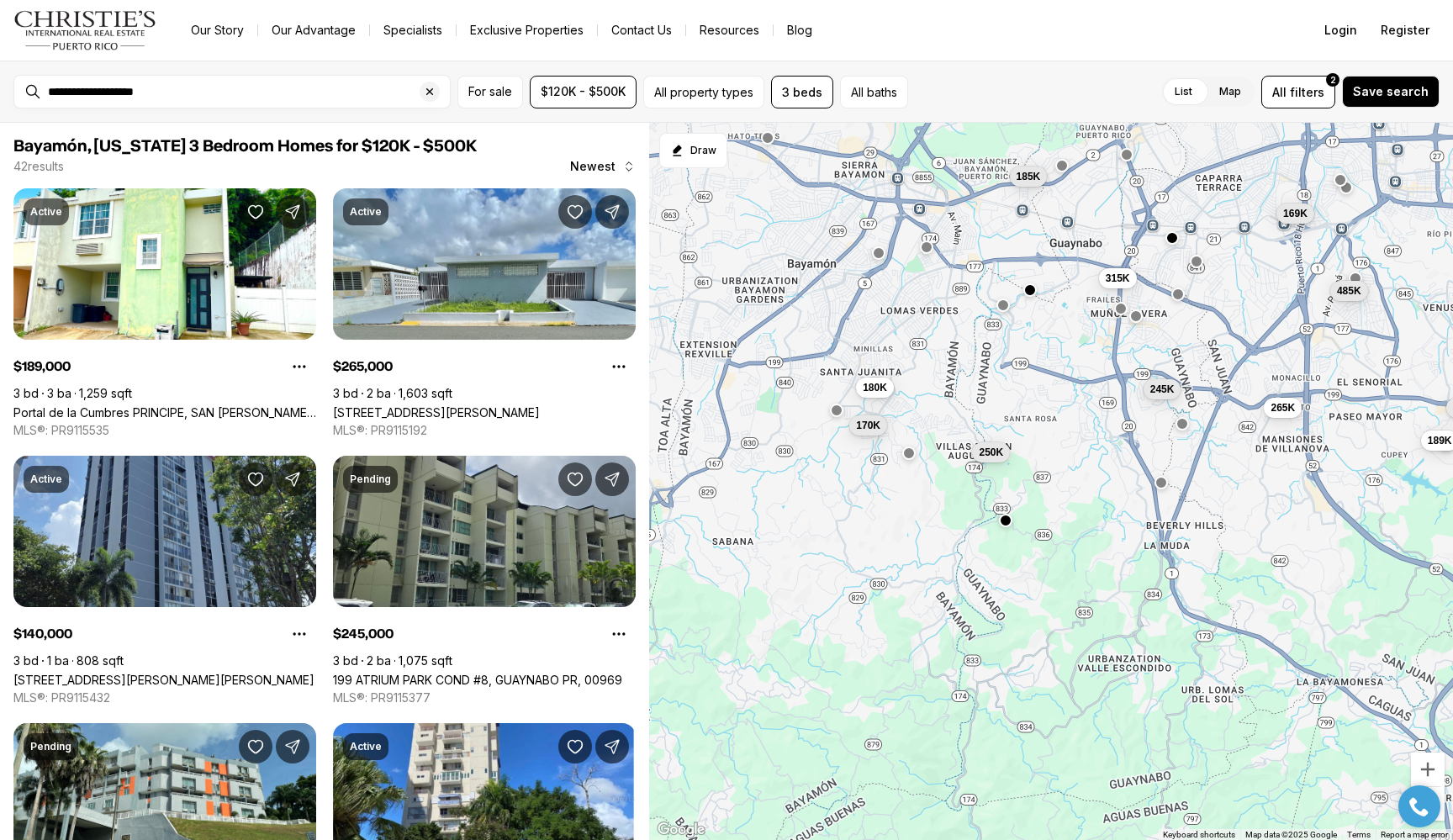
drag, startPoint x: 848, startPoint y: 470, endPoint x: 1025, endPoint y: 471, distance: 177.0
click at [1025, 471] on div "245K 265K 140K 189K 185K 315K 250K 180K 355K 169K 170K 485K" at bounding box center [1051, 482] width 804 height 718
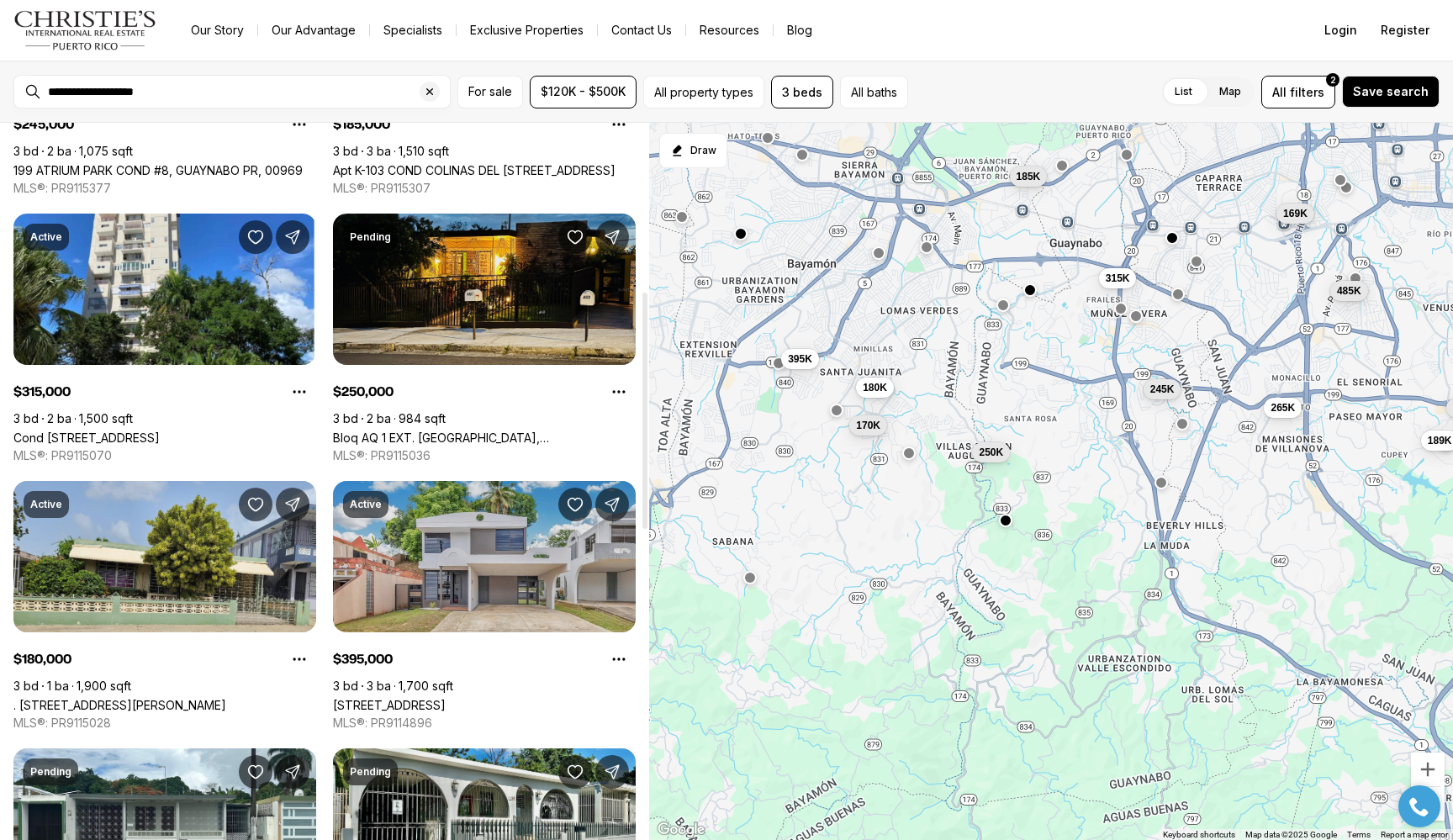
scroll to position [526, 0]
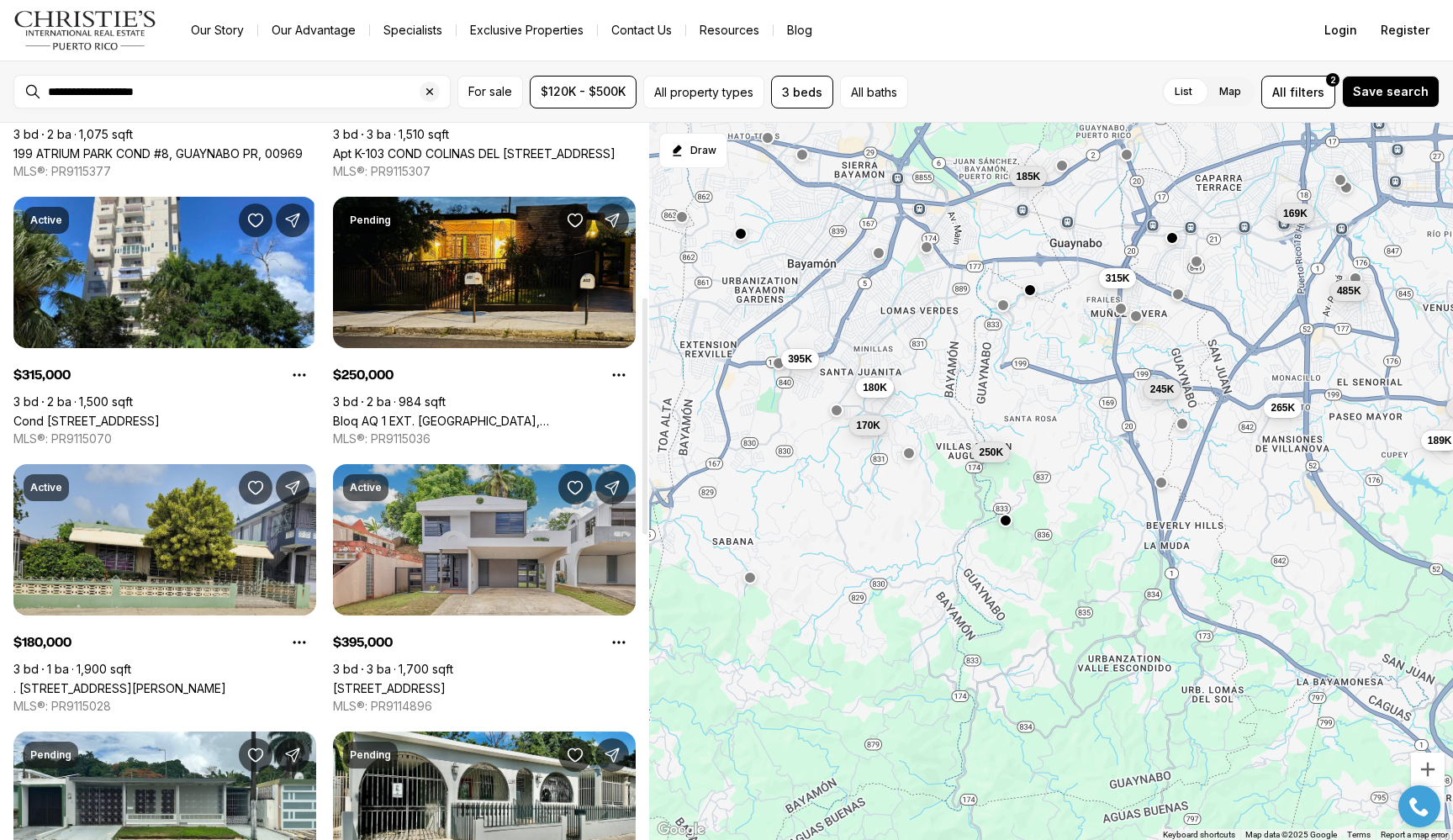
click at [446, 682] on link "[STREET_ADDRESS]" at bounding box center [390, 689] width 113 height 15
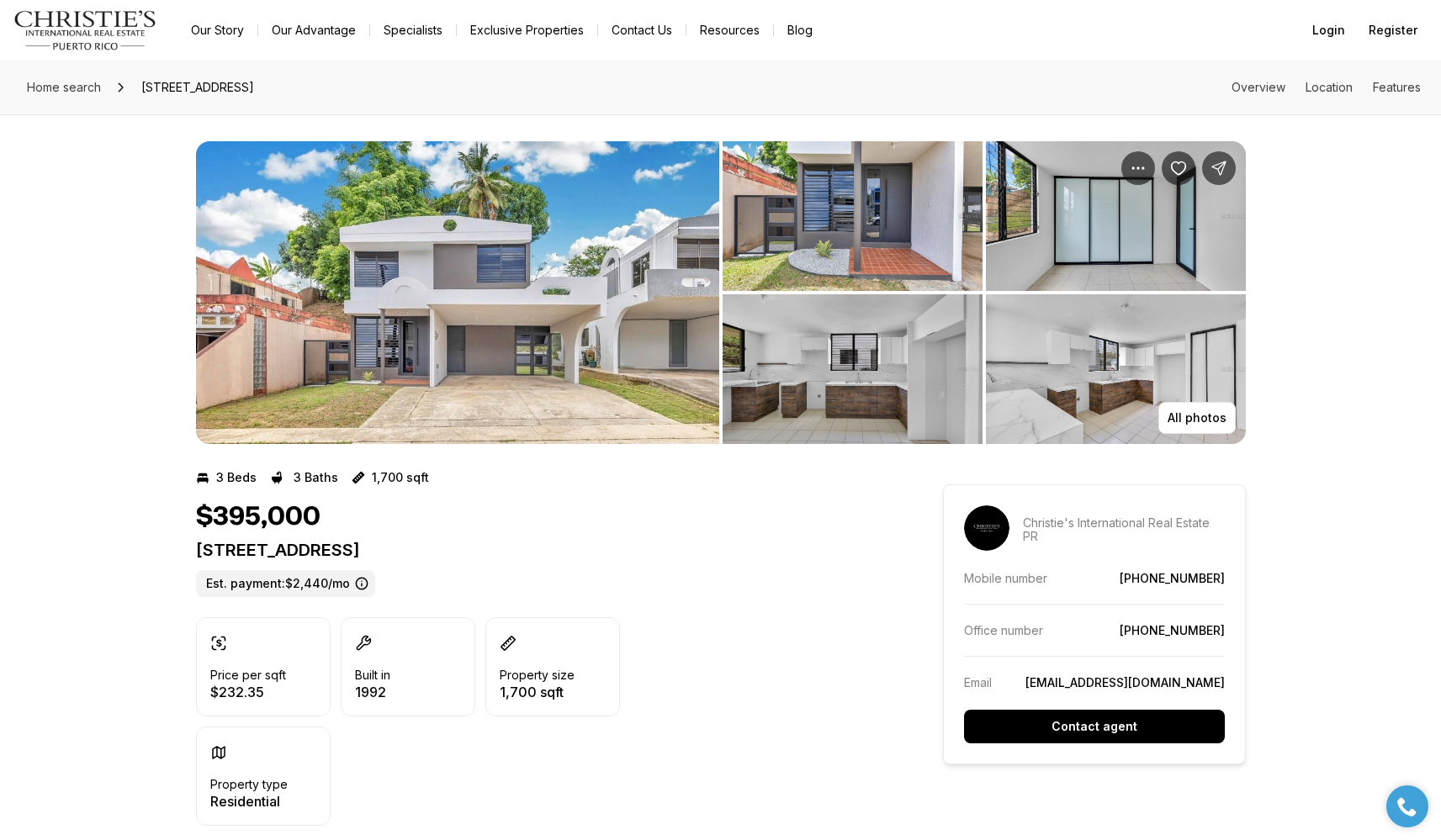
click at [860, 209] on img "View image gallery" at bounding box center [852, 216] width 260 height 150
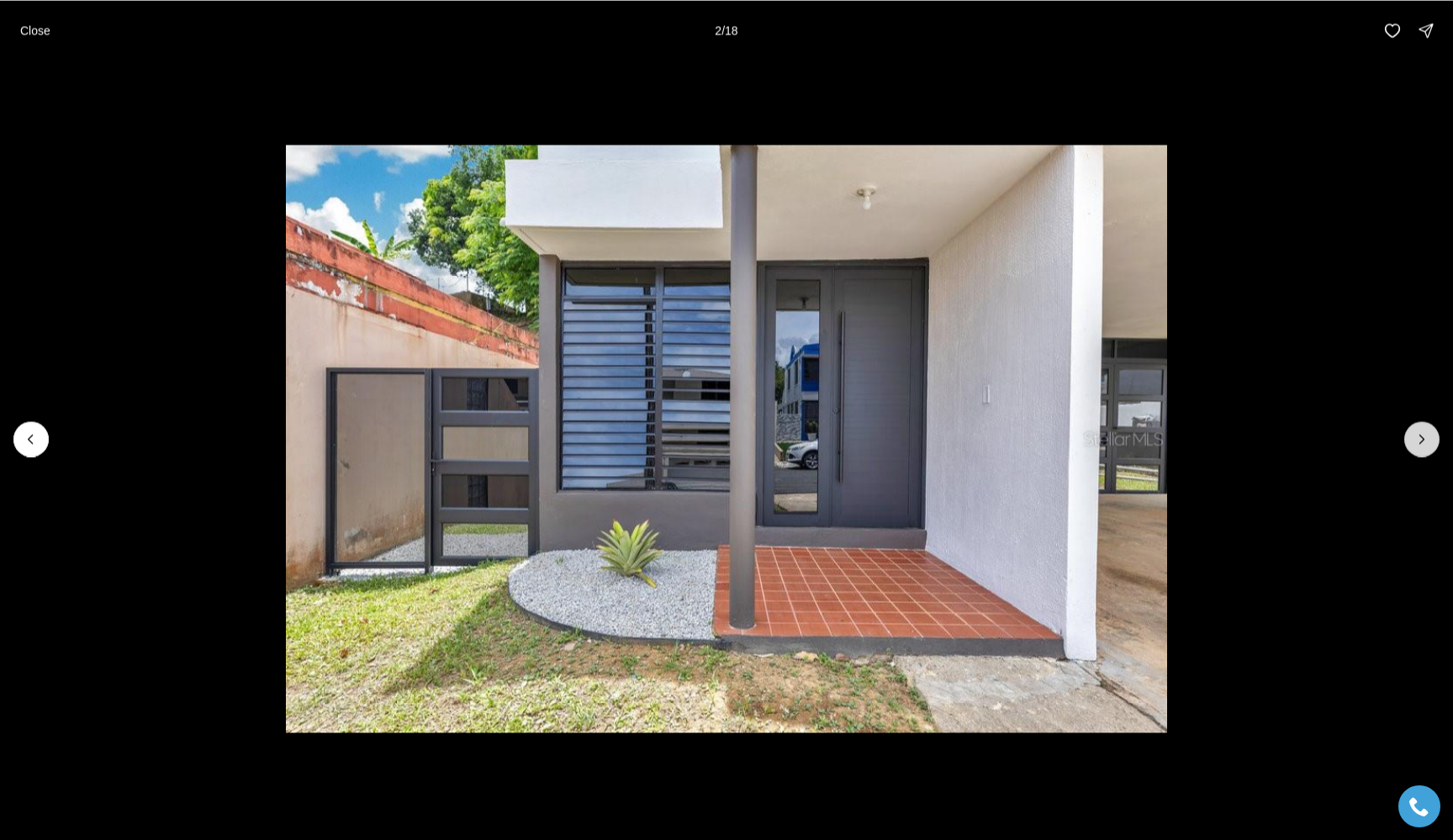
click at [1412, 443] on button "Next slide" at bounding box center [1423, 439] width 35 height 35
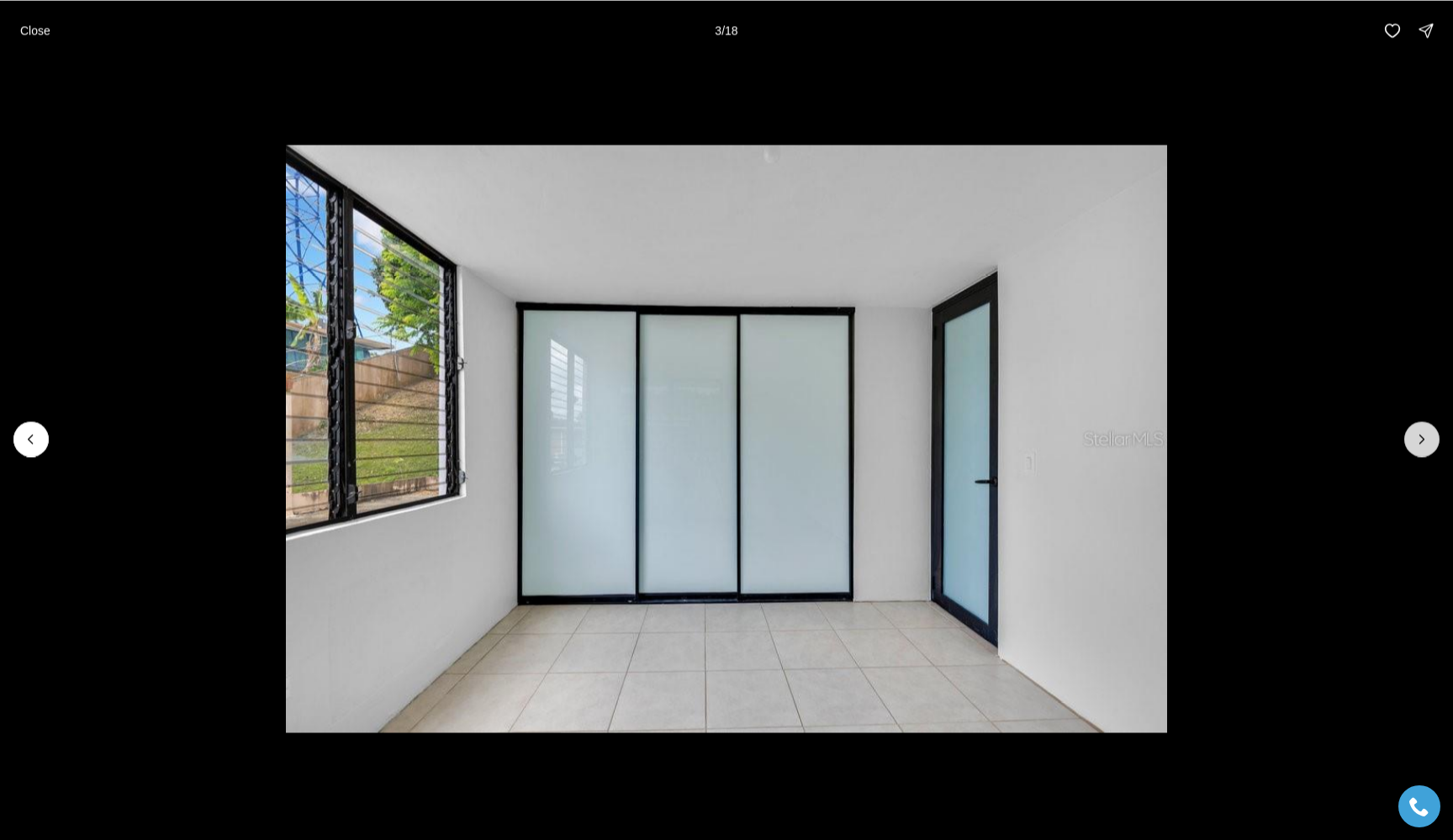
click at [1412, 443] on button "Next slide" at bounding box center [1423, 439] width 35 height 35
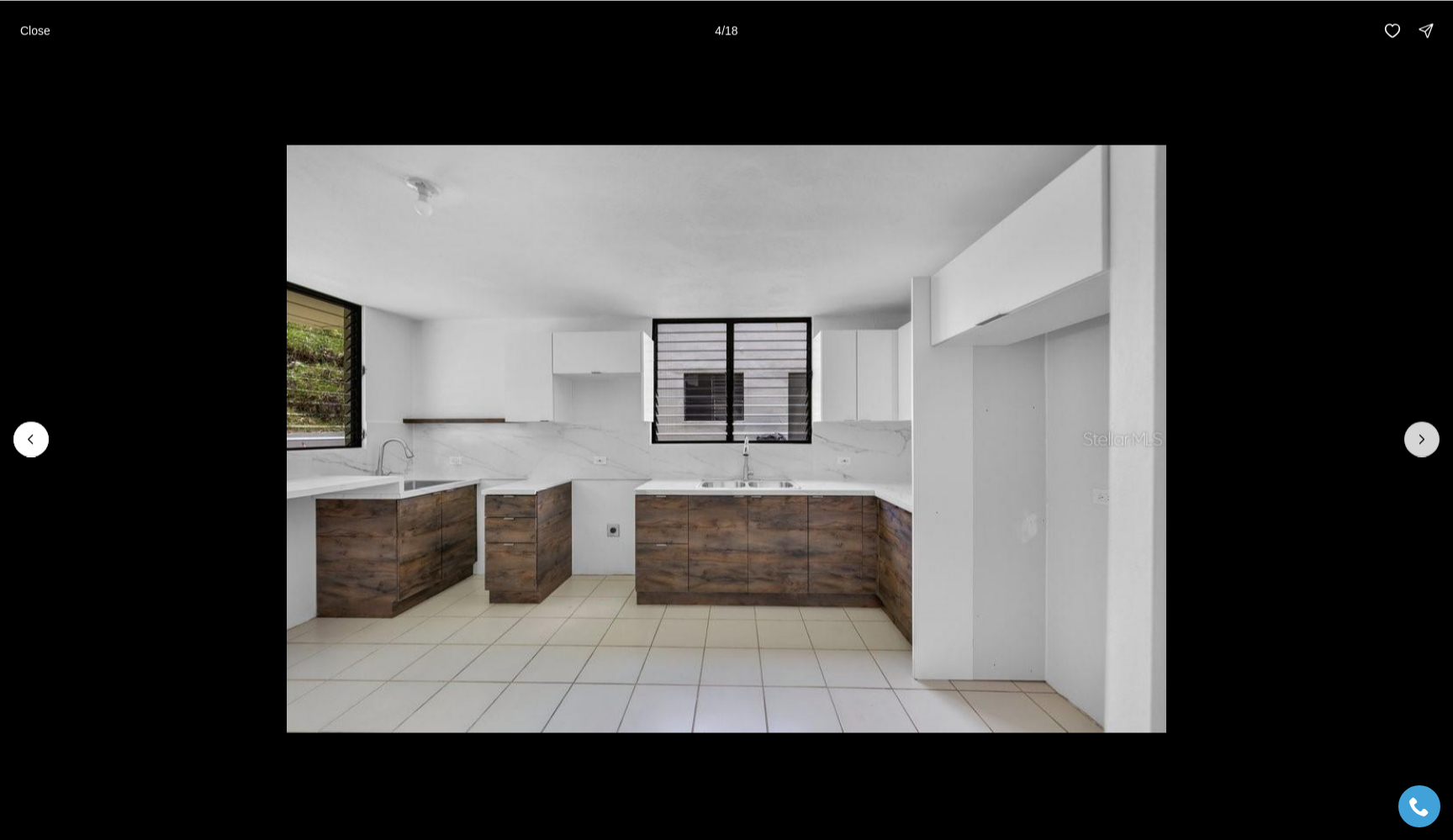
click at [1412, 443] on button "Next slide" at bounding box center [1423, 439] width 35 height 35
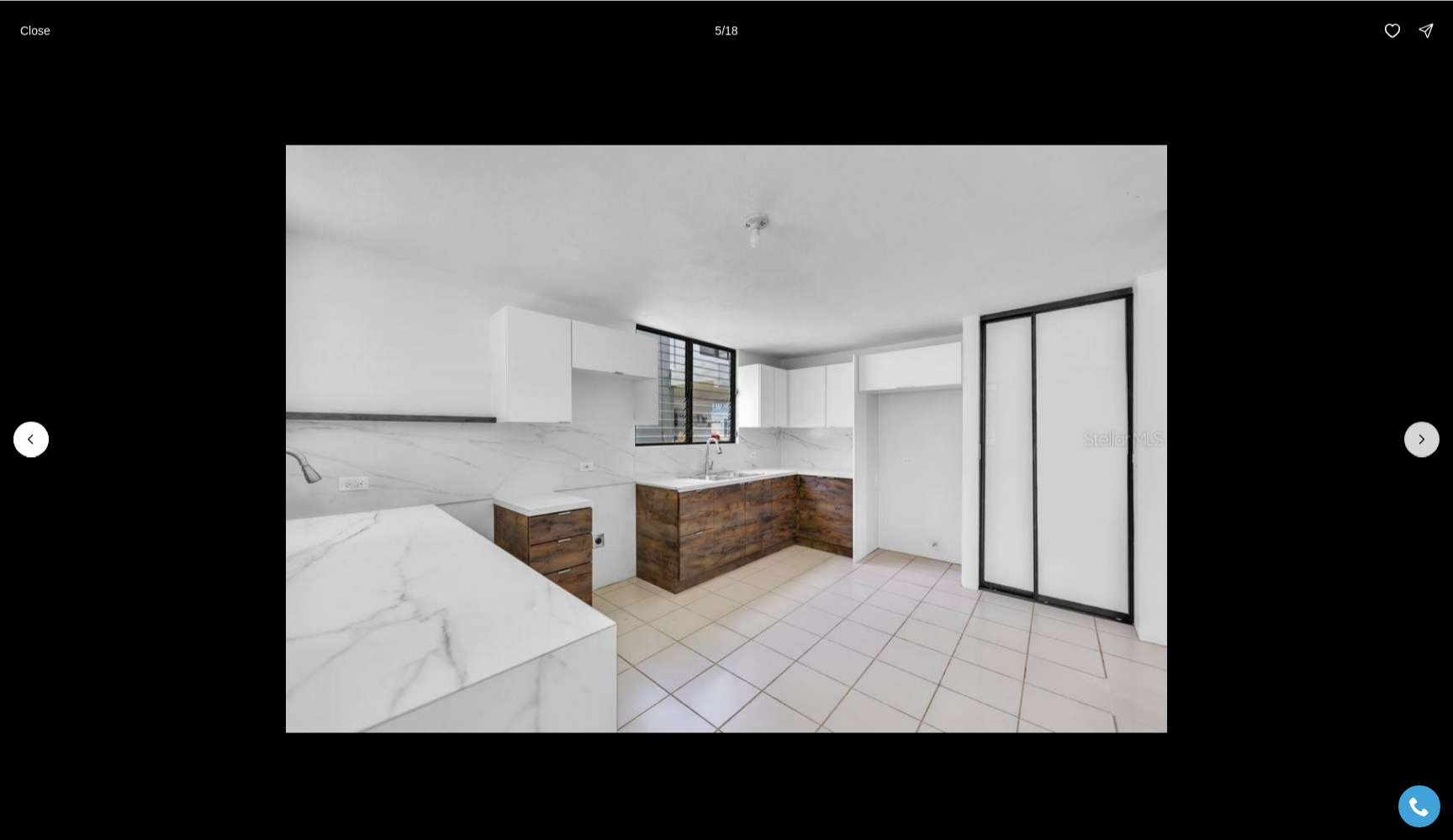
click at [1412, 443] on button "Next slide" at bounding box center [1423, 439] width 35 height 35
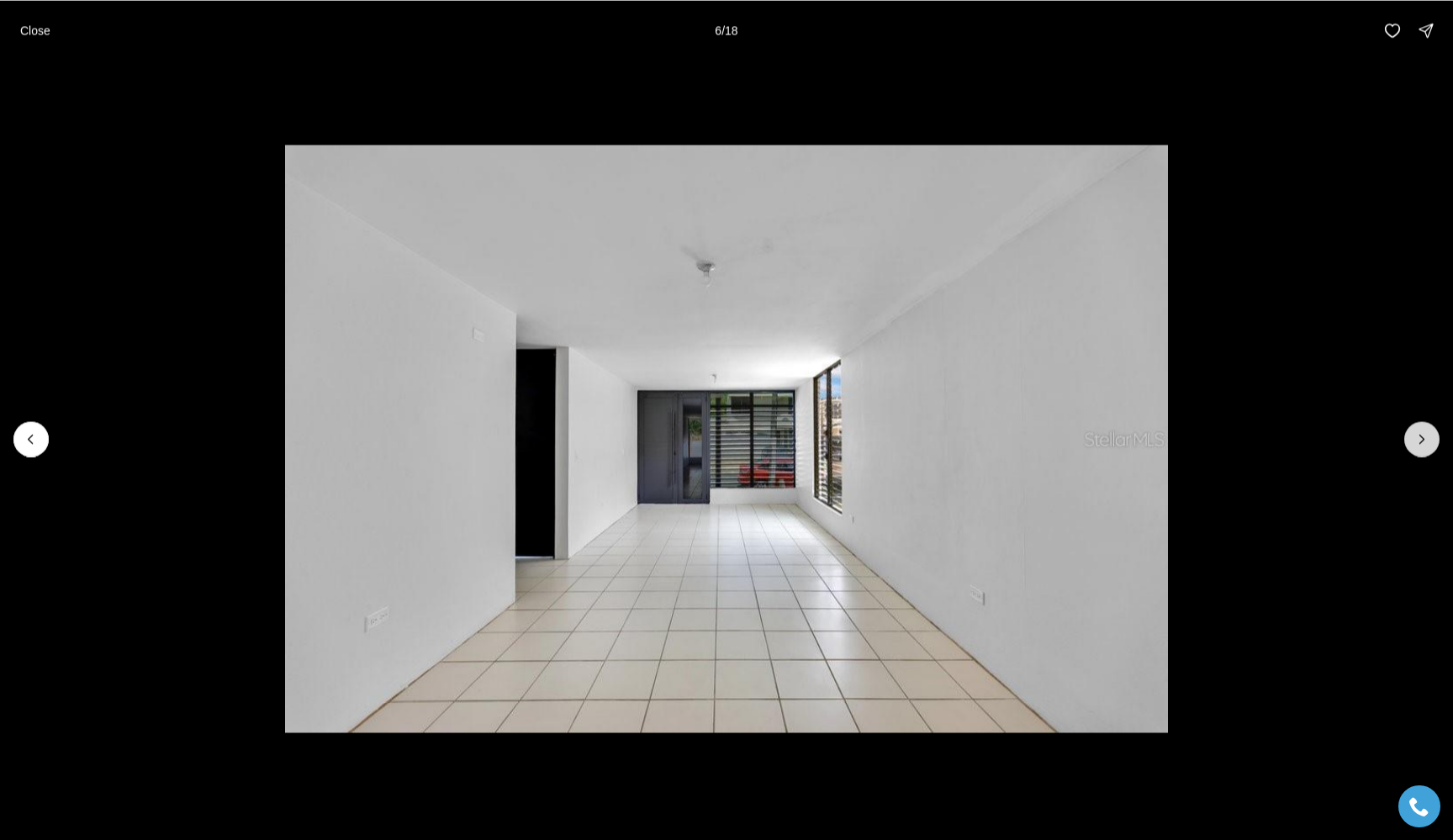
click at [1412, 443] on button "Next slide" at bounding box center [1423, 439] width 35 height 35
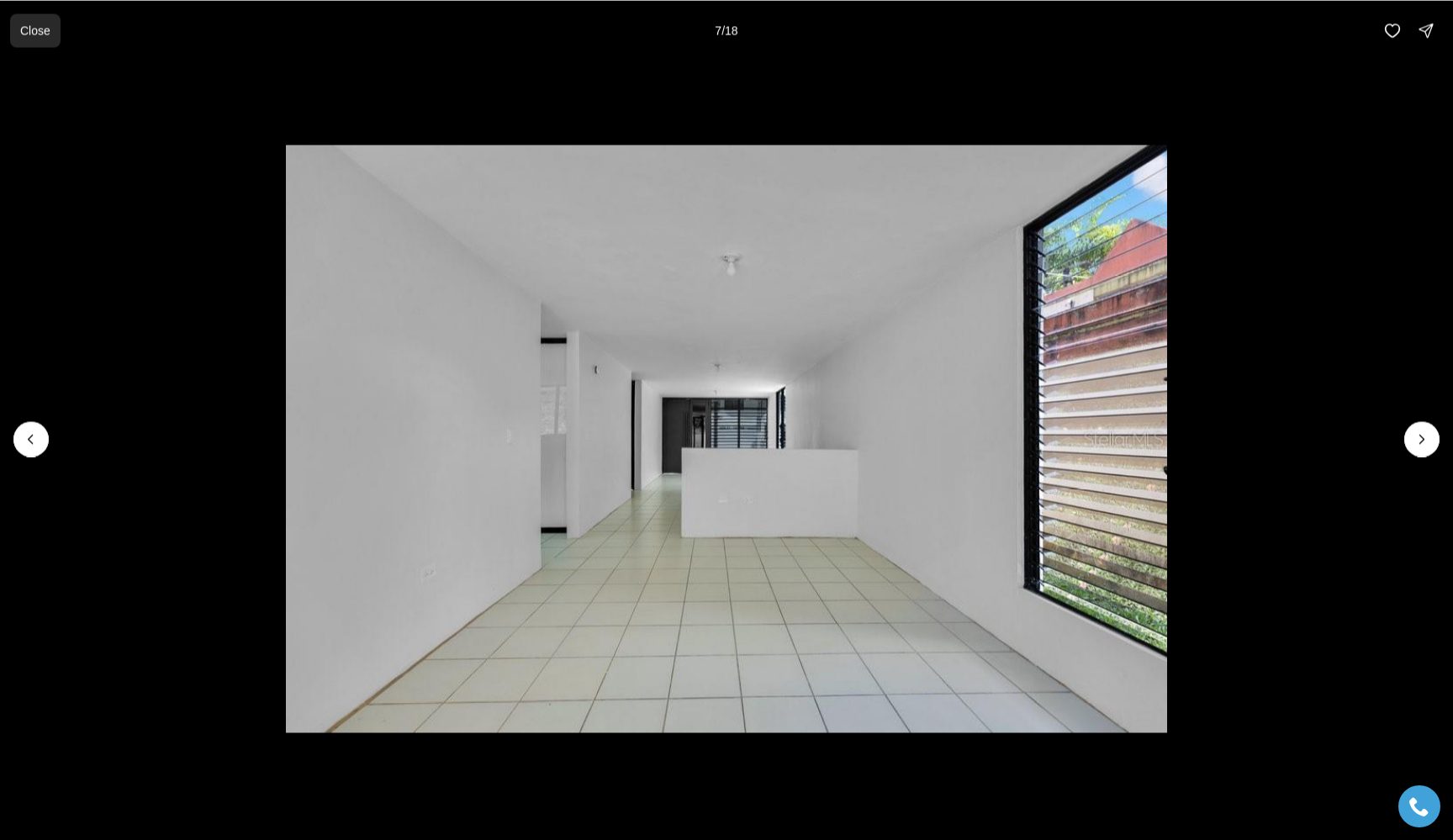
click at [47, 27] on p "Close" at bounding box center [35, 30] width 30 height 14
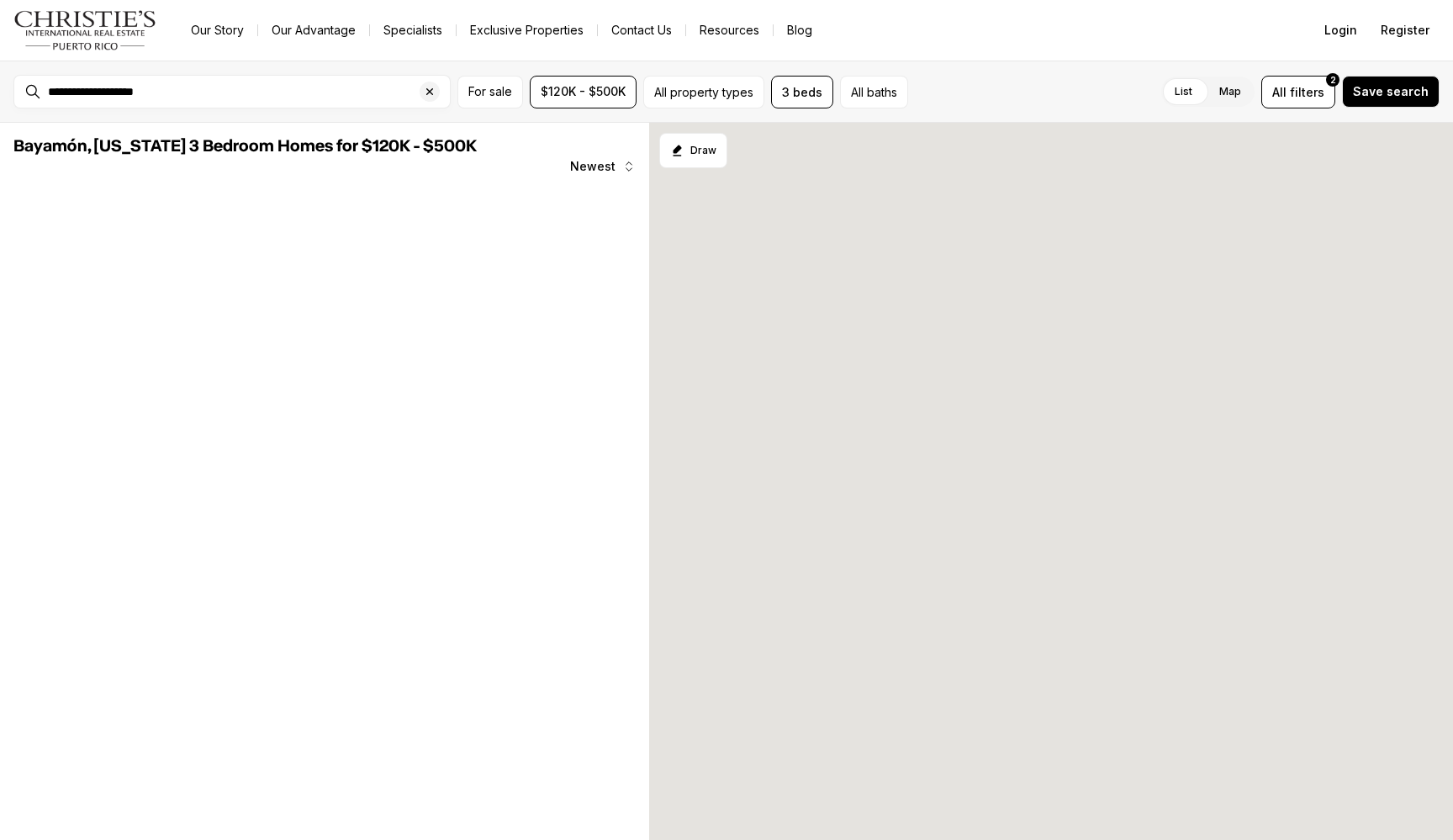
scroll to position [526, 0]
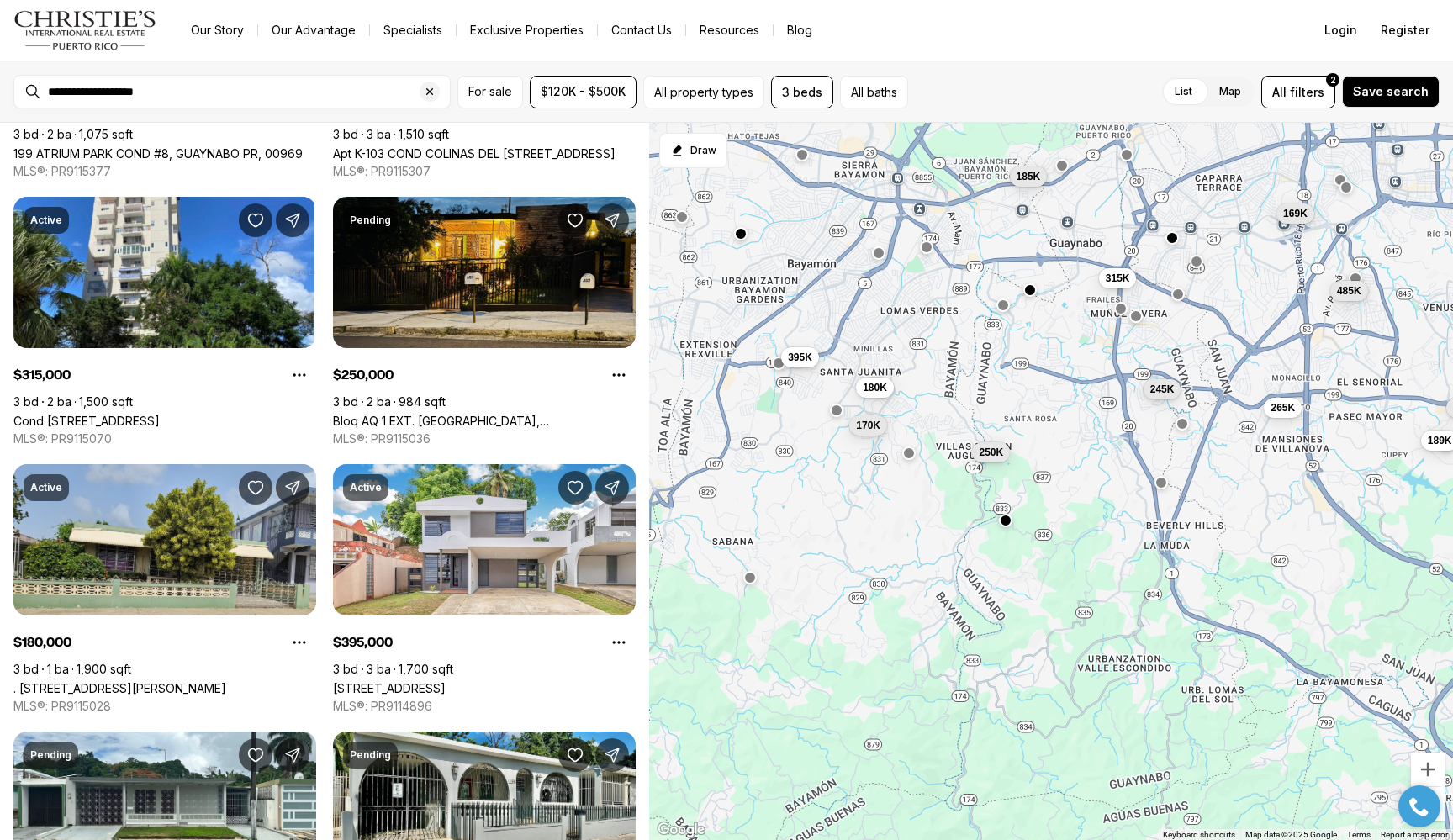
click at [814, 368] on button "395K" at bounding box center [800, 357] width 37 height 21
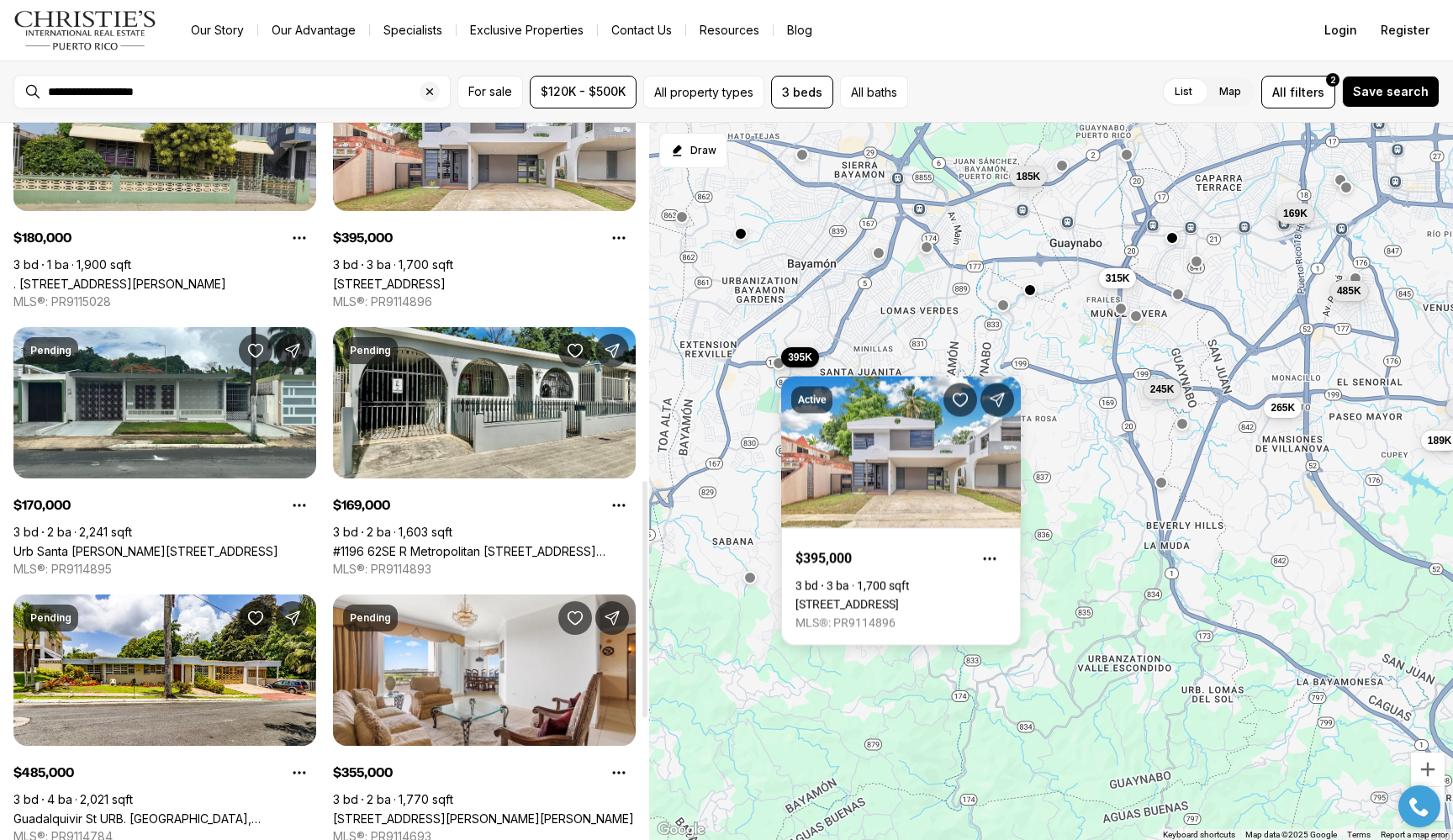
scroll to position [1081, 0]
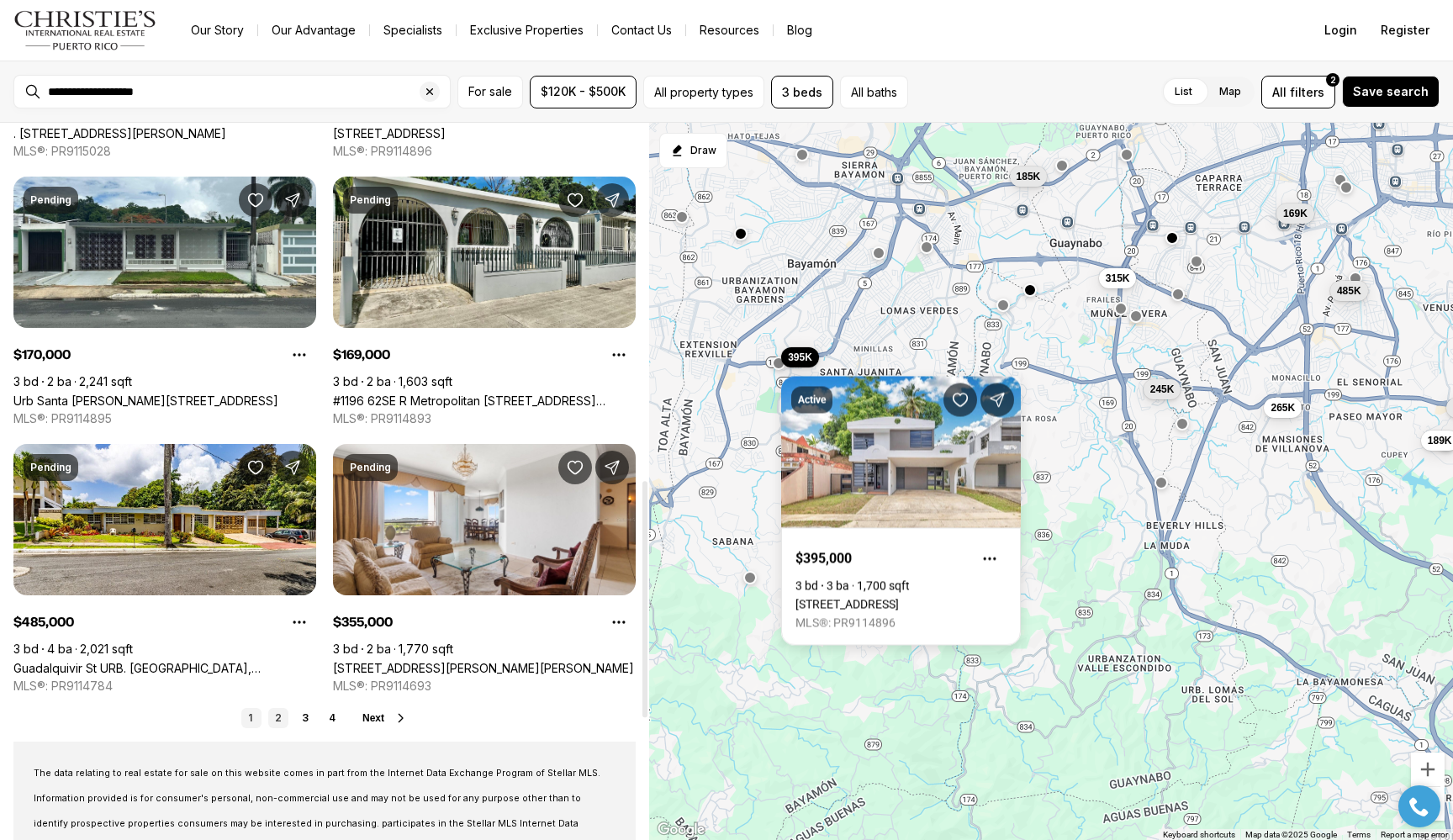
click at [280, 716] on link "2" at bounding box center [278, 718] width 21 height 21
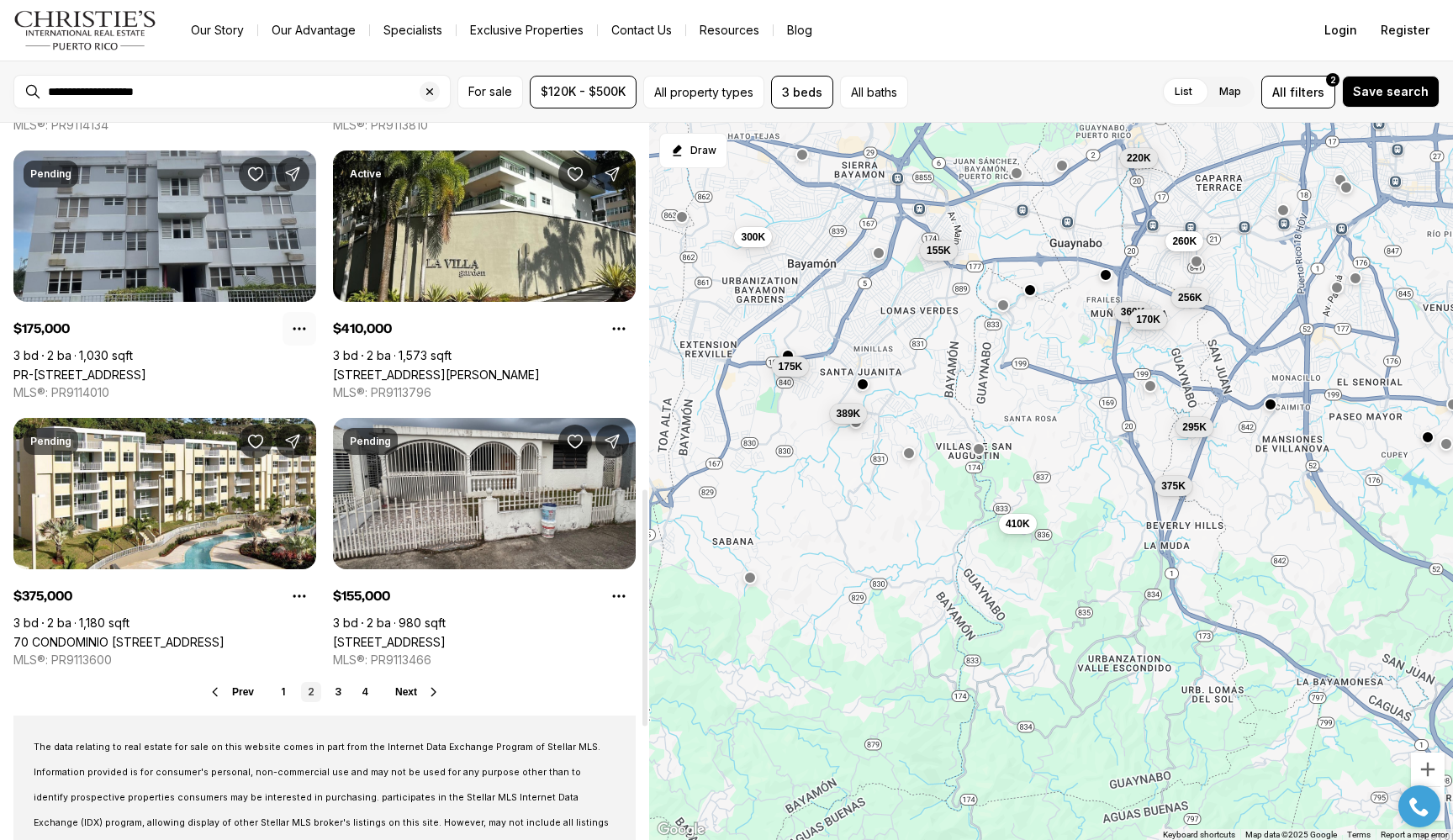
scroll to position [1243, 0]
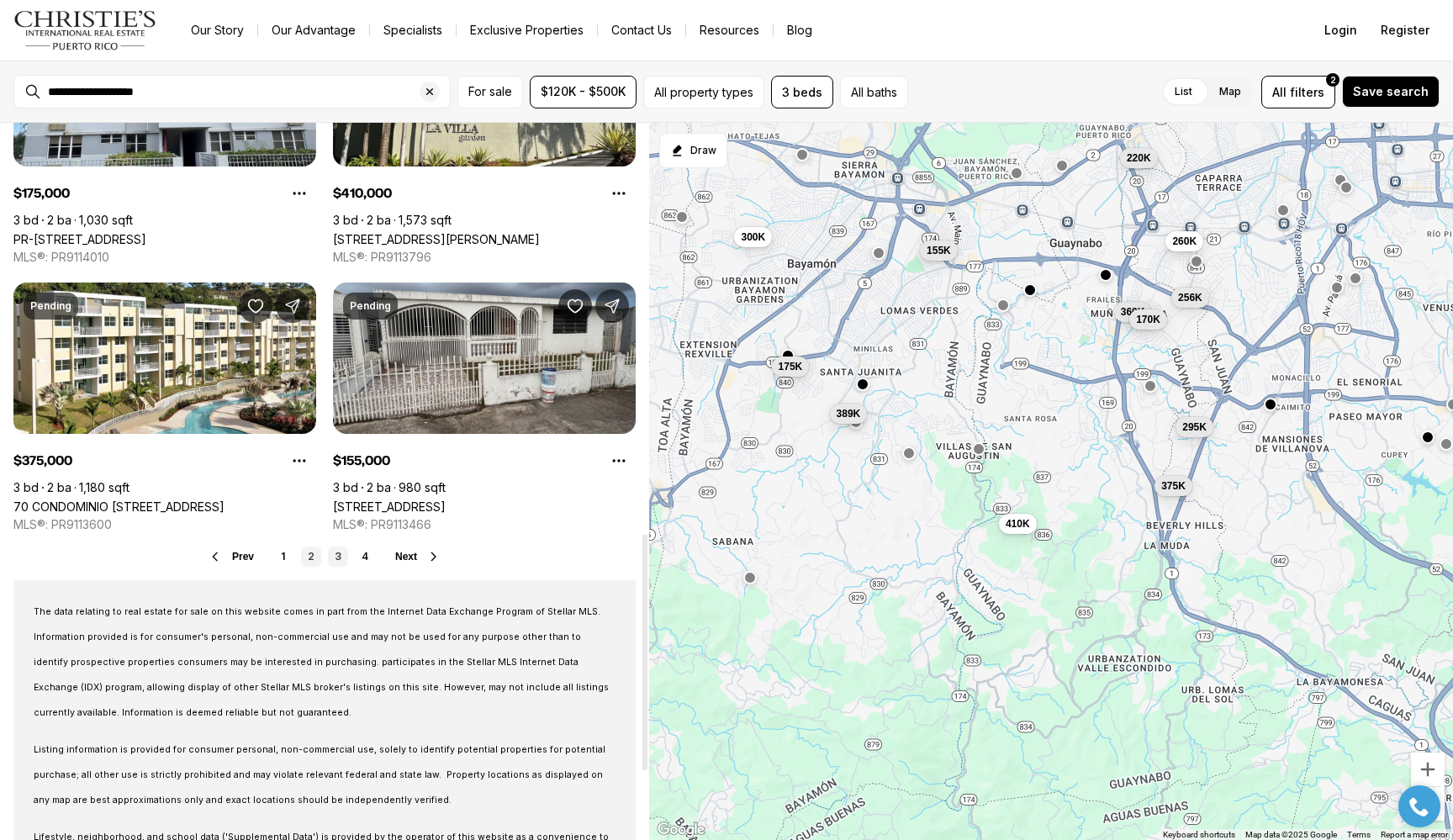
click at [334, 555] on link "3" at bounding box center [337, 557] width 21 height 21
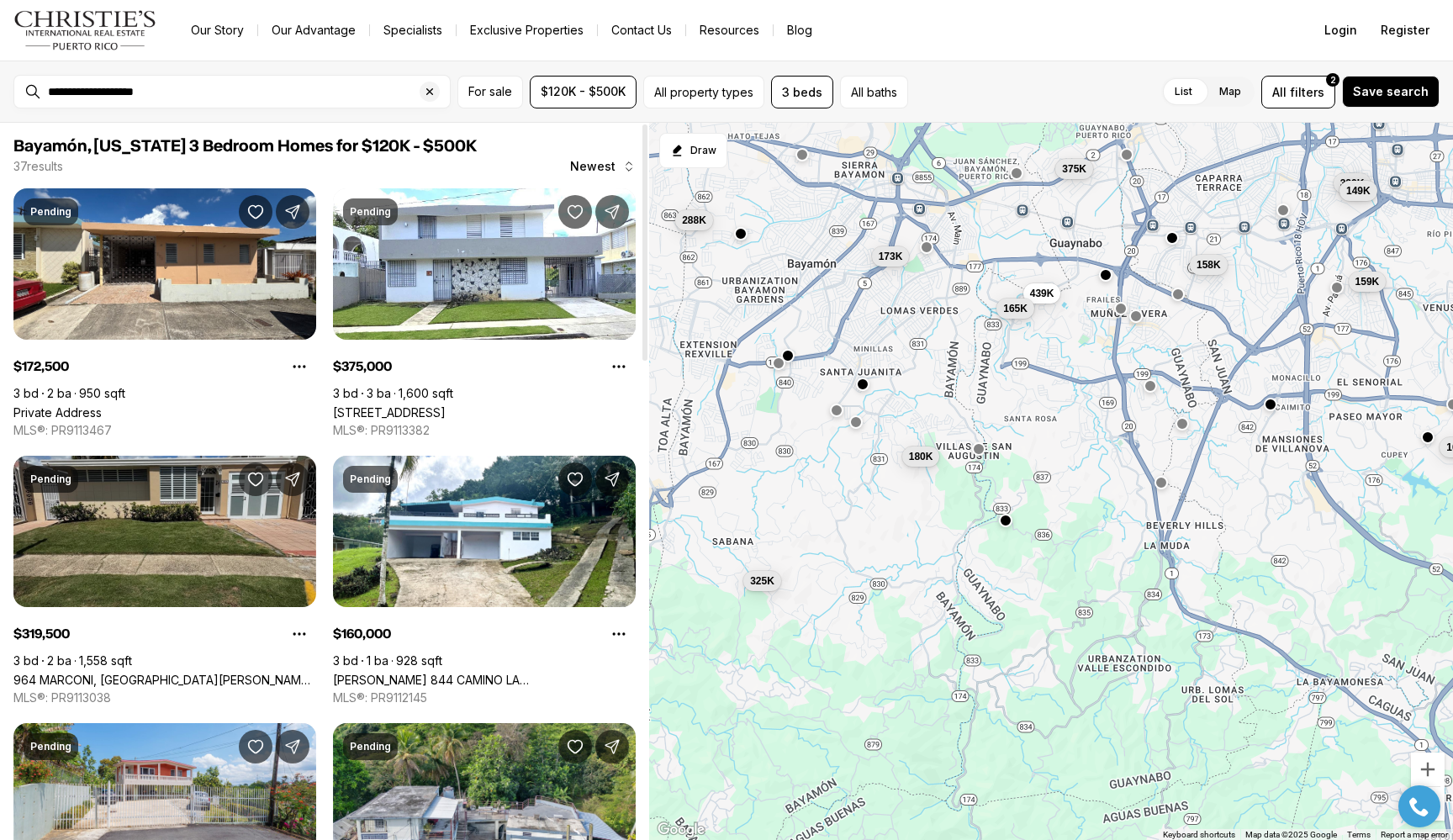
scroll to position [28, 0]
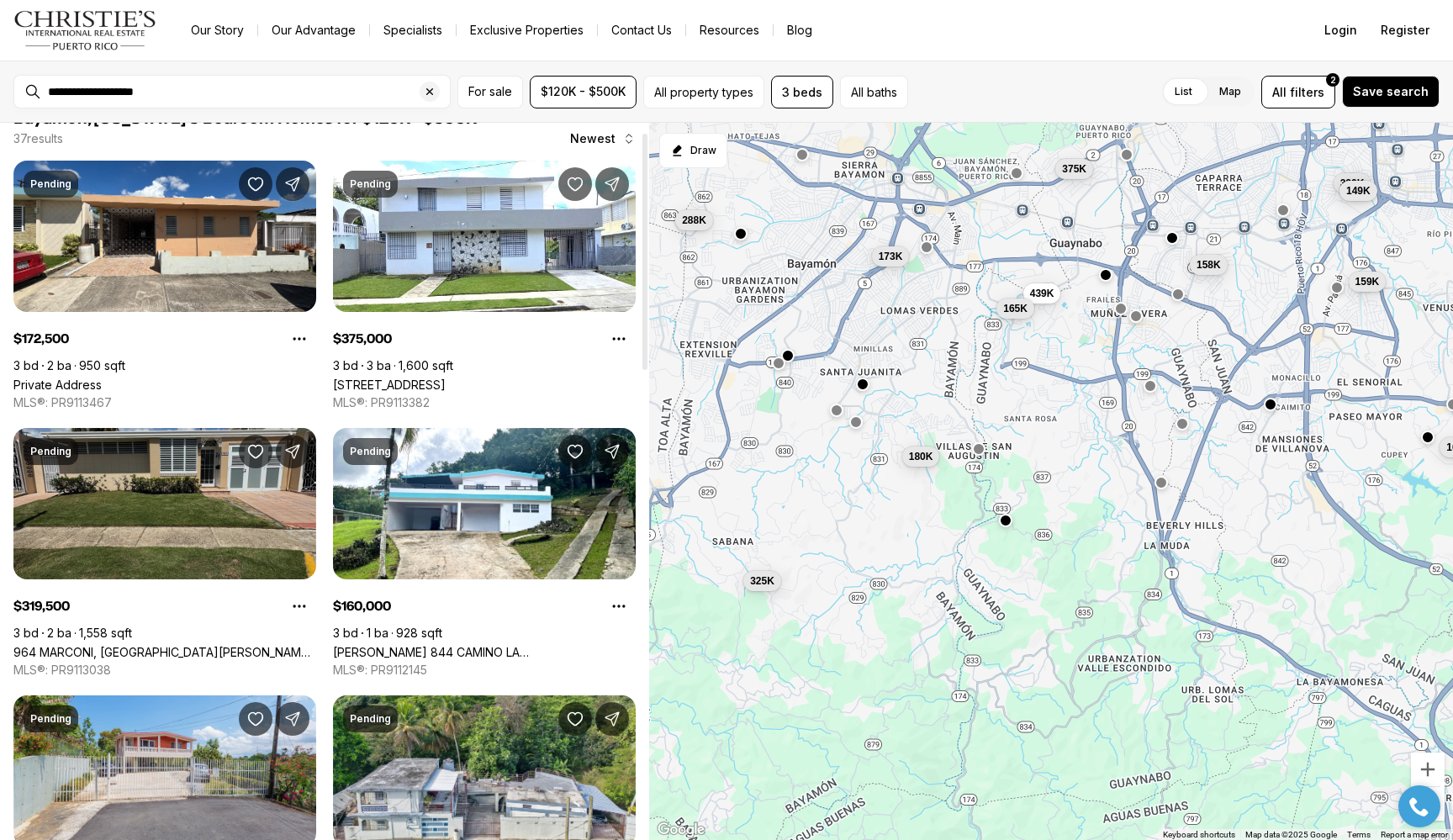
click at [94, 645] on link "964 MARCONI, [GEOGRAPHIC_DATA][PERSON_NAME], 00927" at bounding box center [165, 652] width 303 height 15
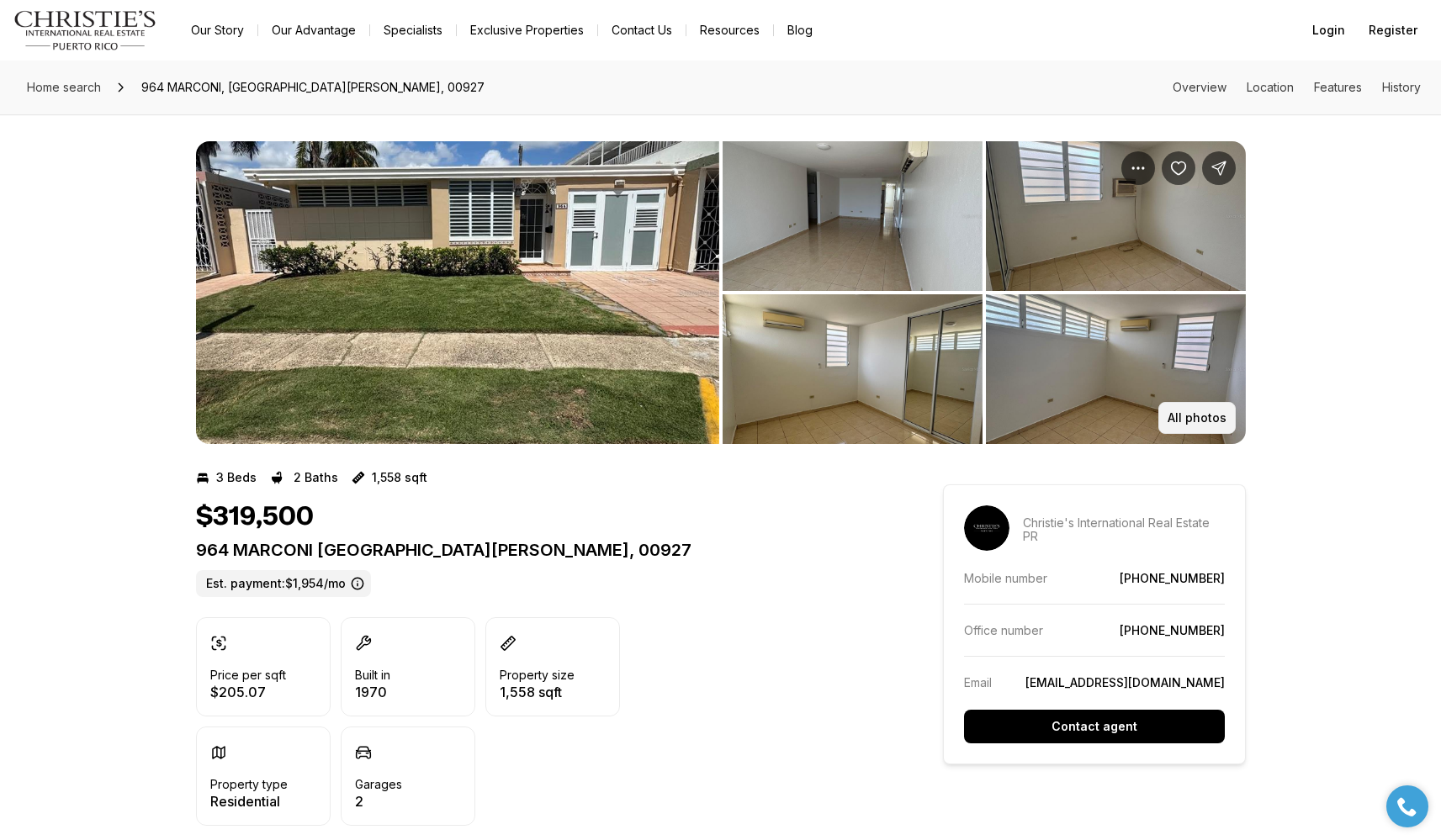
click at [1192, 409] on button "All photos" at bounding box center [1196, 418] width 78 height 31
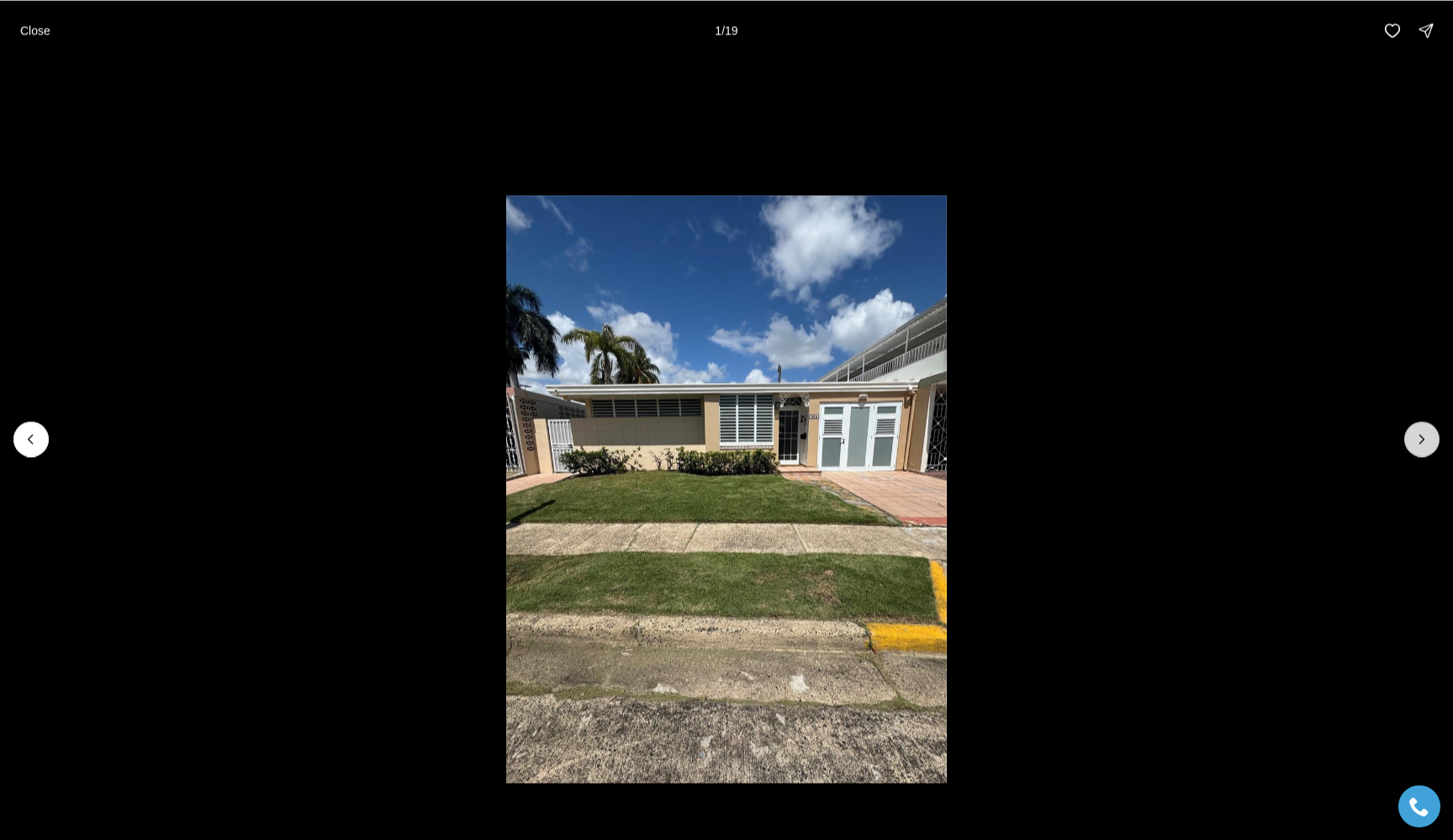
click at [1433, 441] on button "Next slide" at bounding box center [1423, 439] width 35 height 35
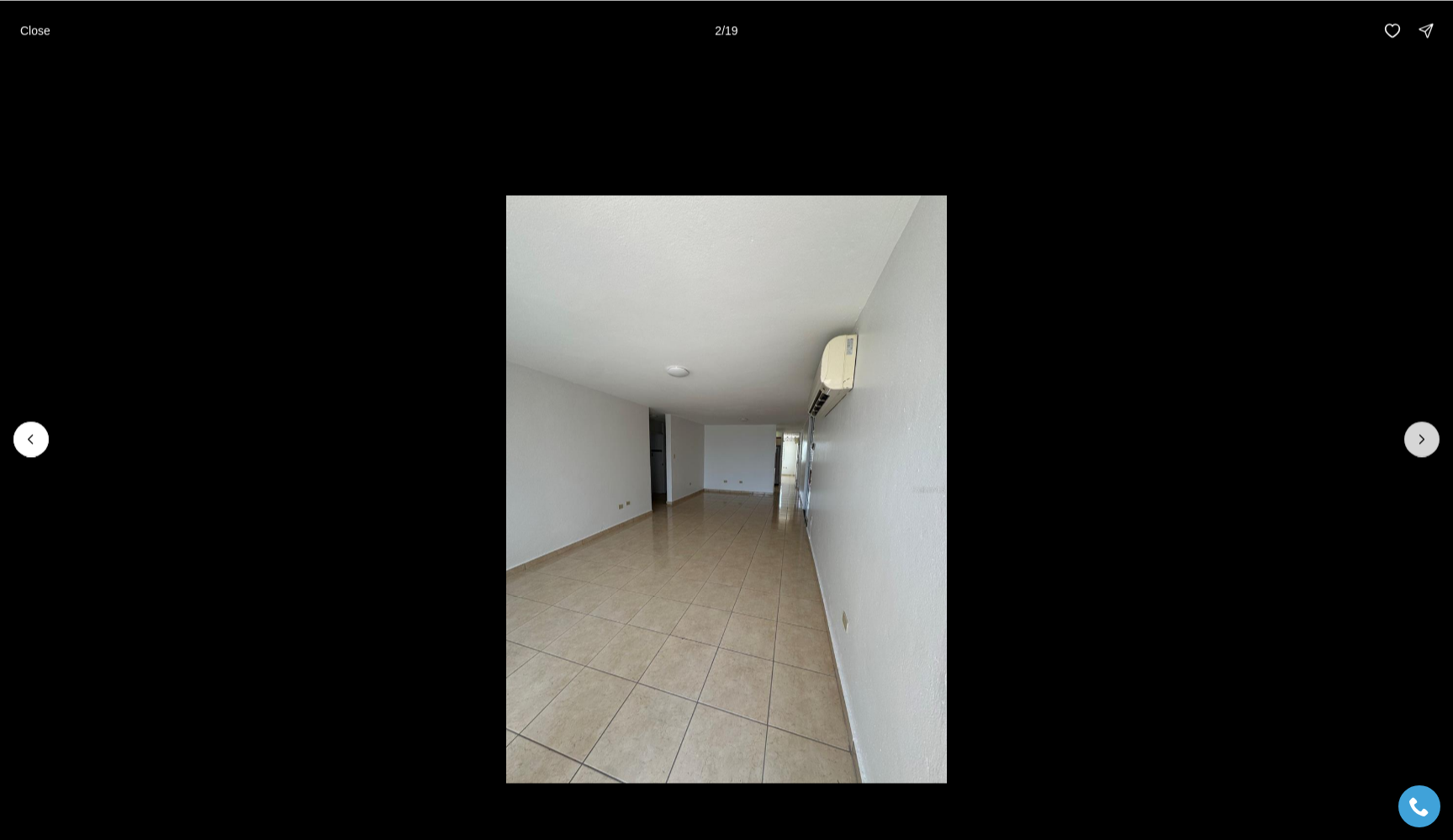
click at [1433, 441] on button "Next slide" at bounding box center [1423, 439] width 35 height 35
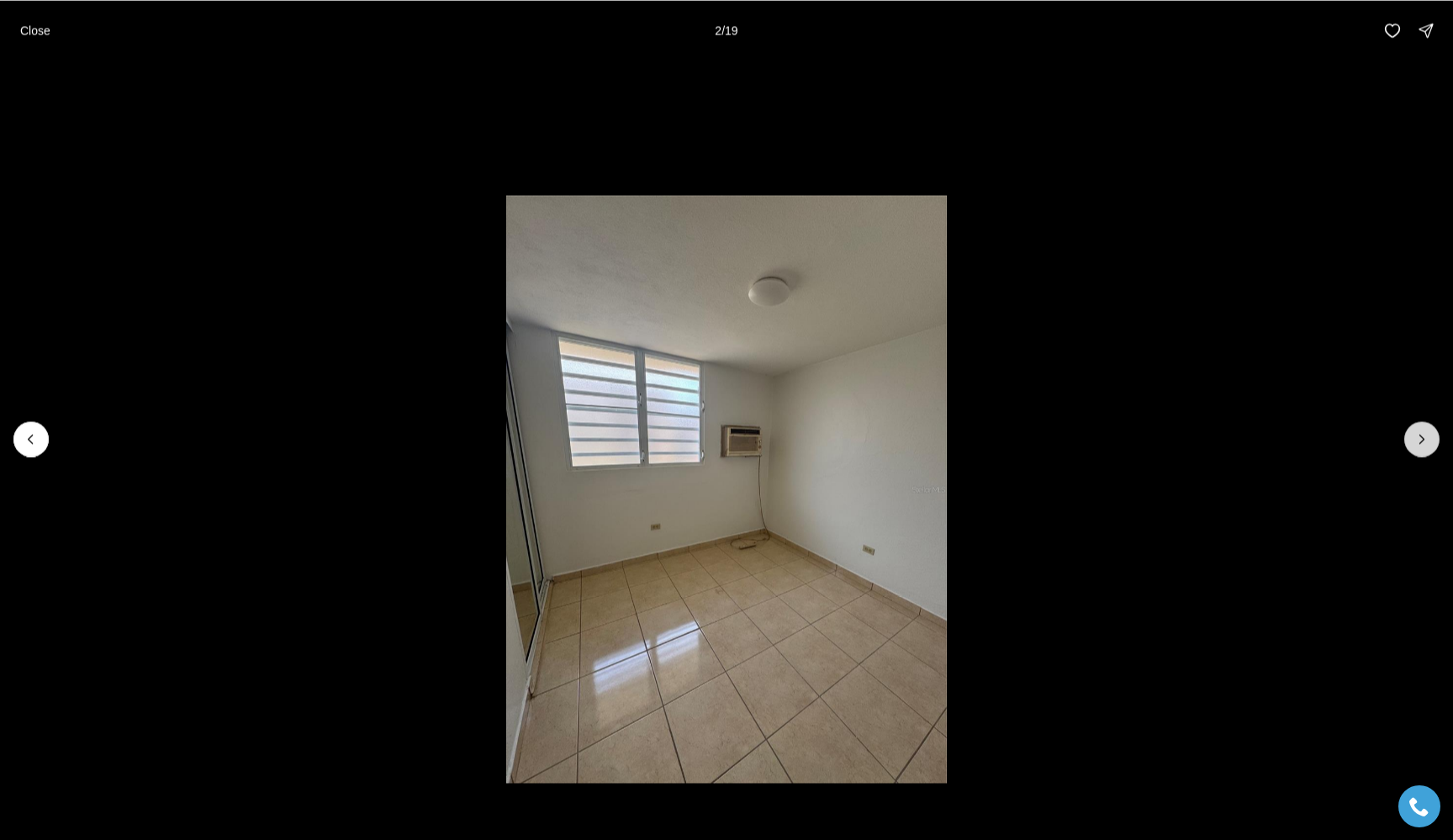
click at [1433, 441] on button "Next slide" at bounding box center [1423, 439] width 35 height 35
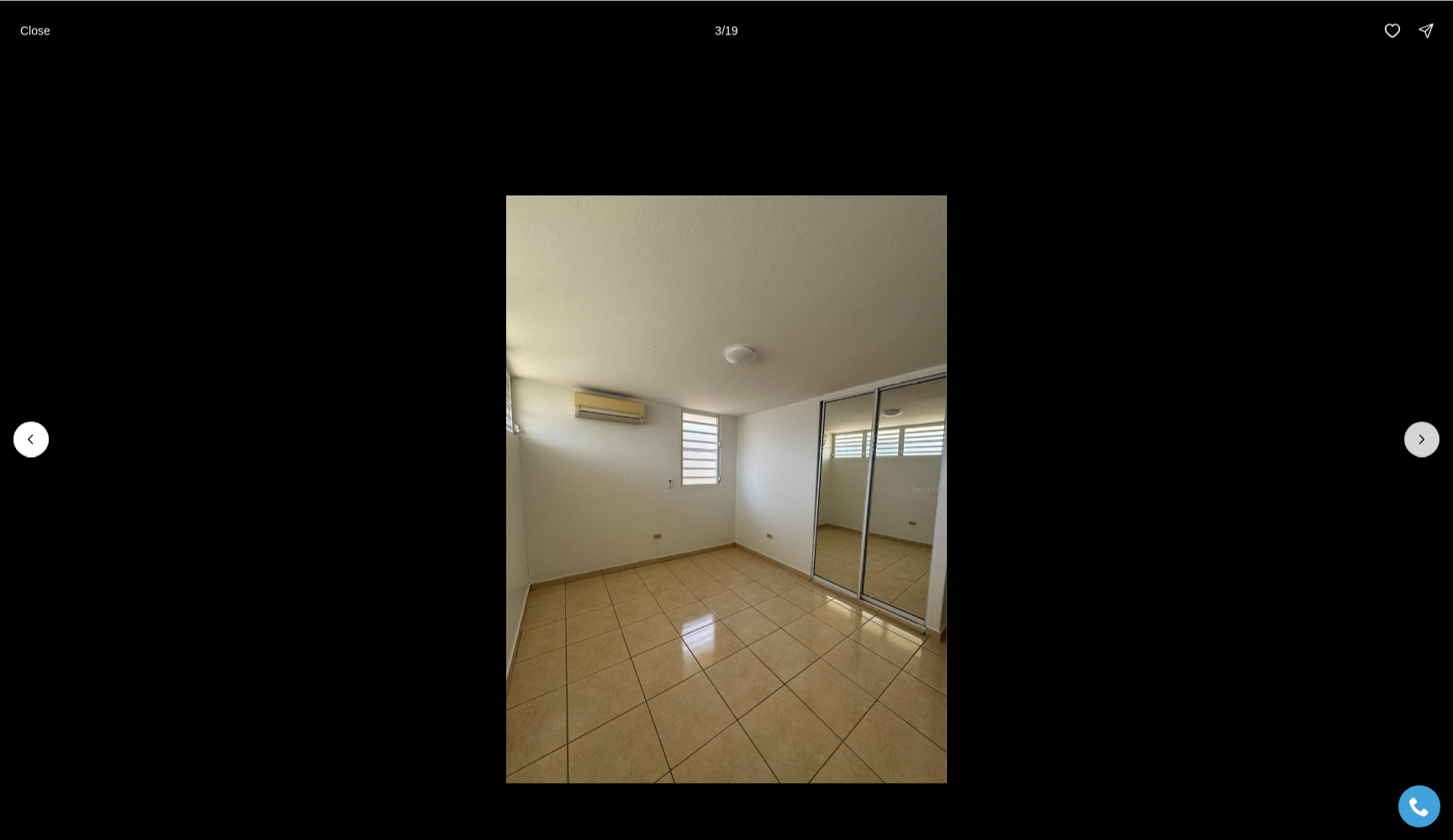
click at [1433, 441] on button "Next slide" at bounding box center [1423, 439] width 35 height 35
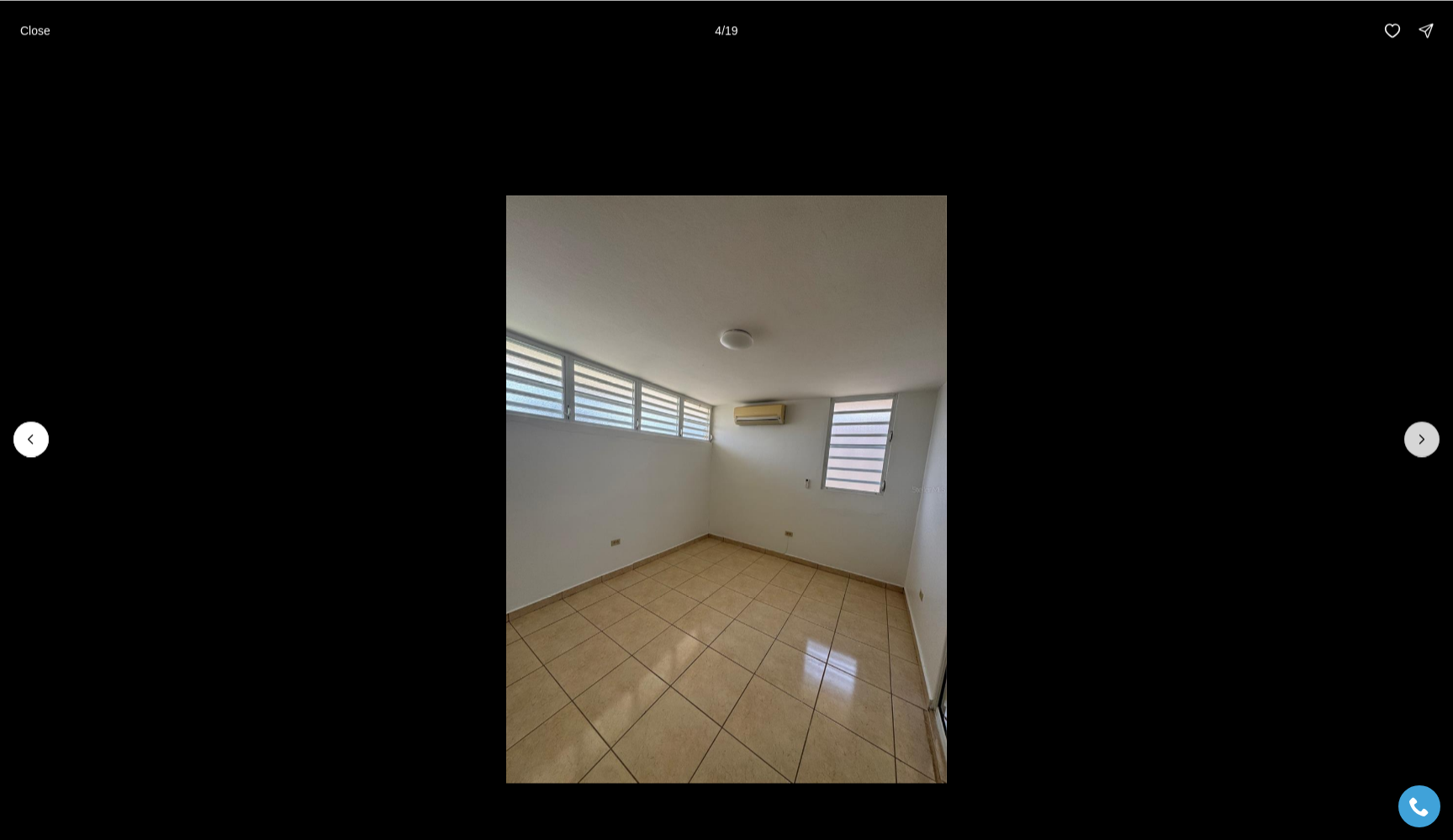
click at [1433, 441] on button "Next slide" at bounding box center [1423, 439] width 35 height 35
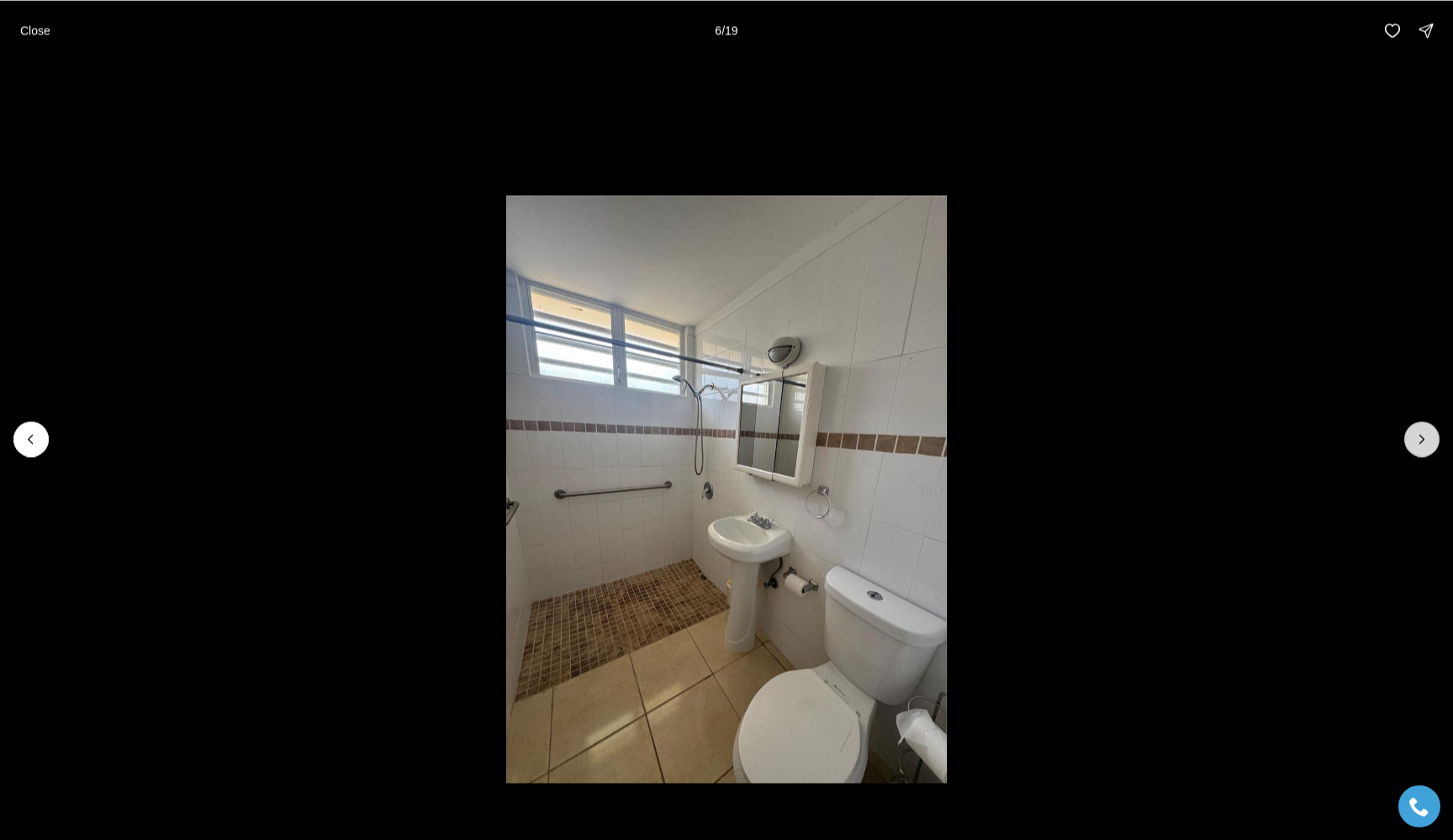
click at [1433, 441] on button "Next slide" at bounding box center [1423, 439] width 35 height 35
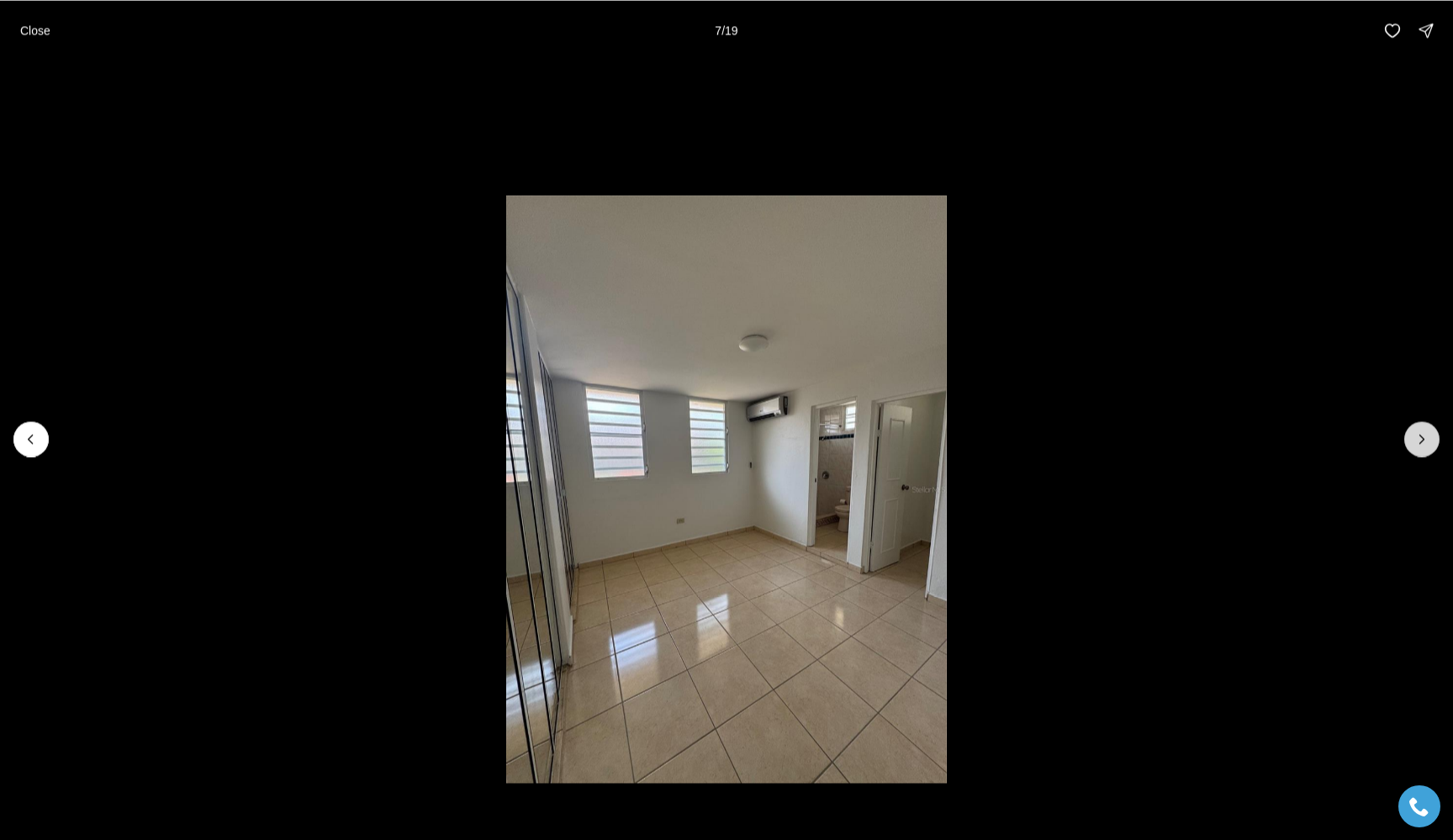
click at [1433, 441] on button "Next slide" at bounding box center [1423, 439] width 35 height 35
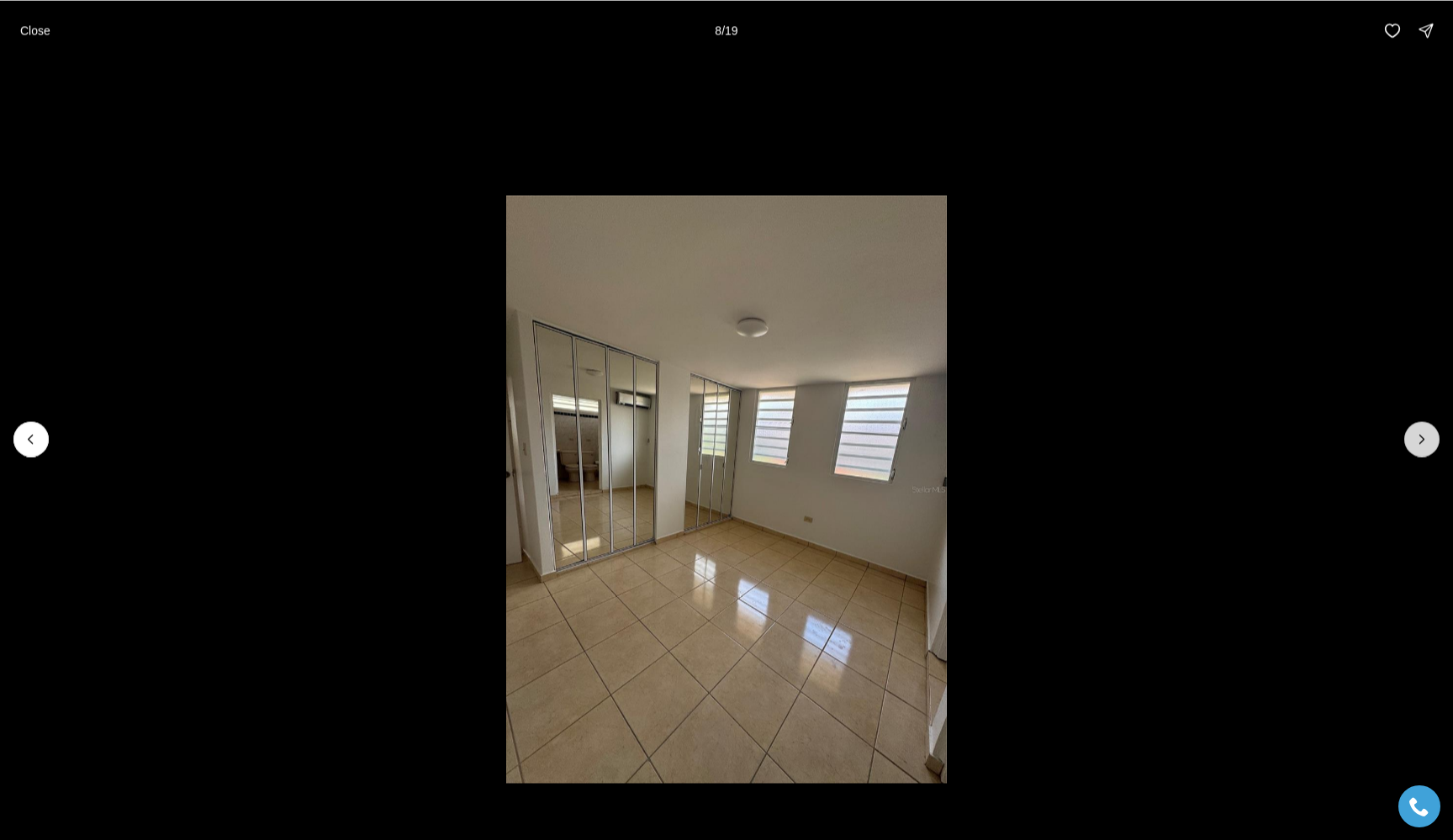
click at [1423, 430] on button "Next slide" at bounding box center [1423, 439] width 35 height 35
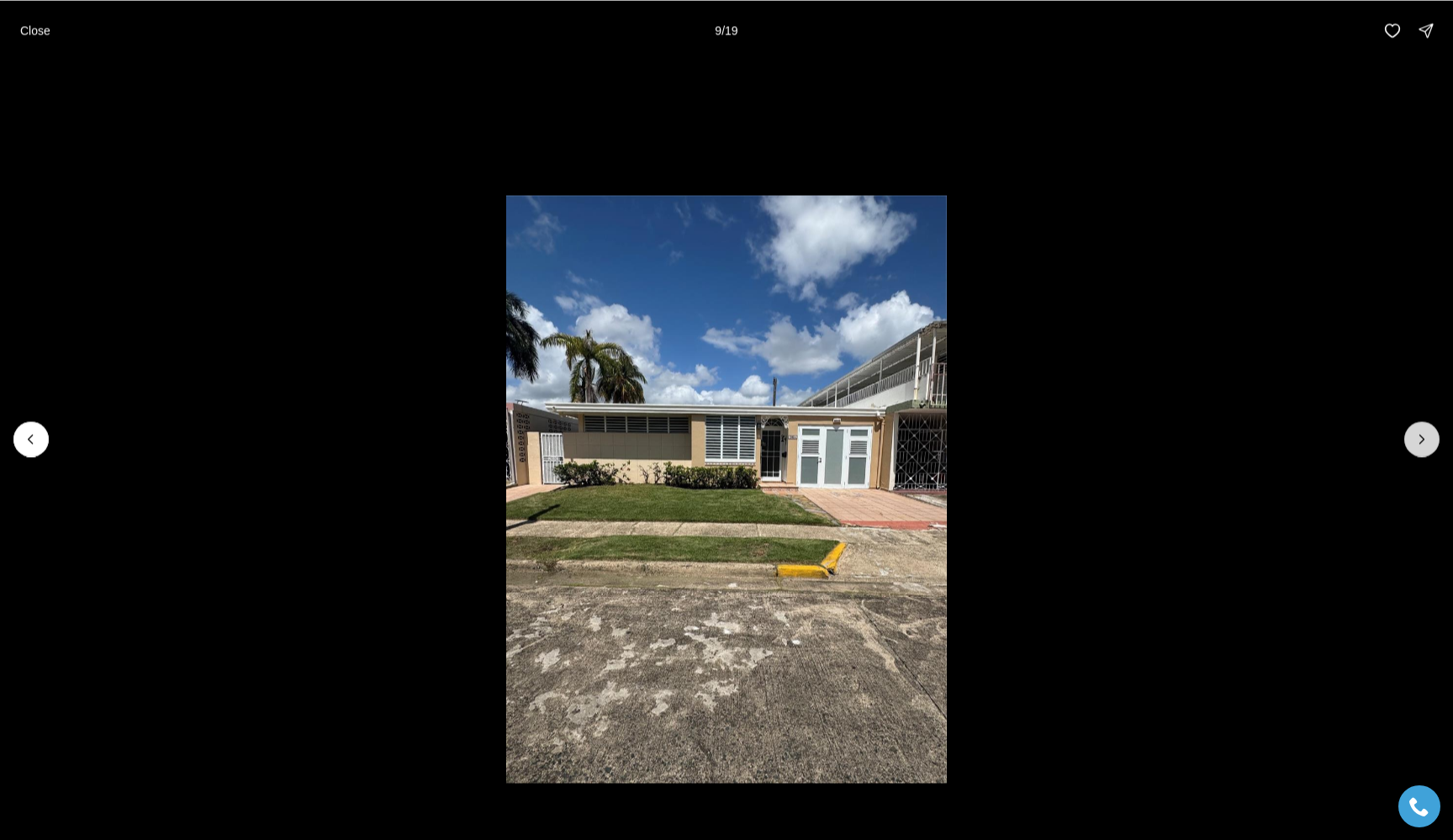
click at [1423, 430] on button "Next slide" at bounding box center [1423, 439] width 35 height 35
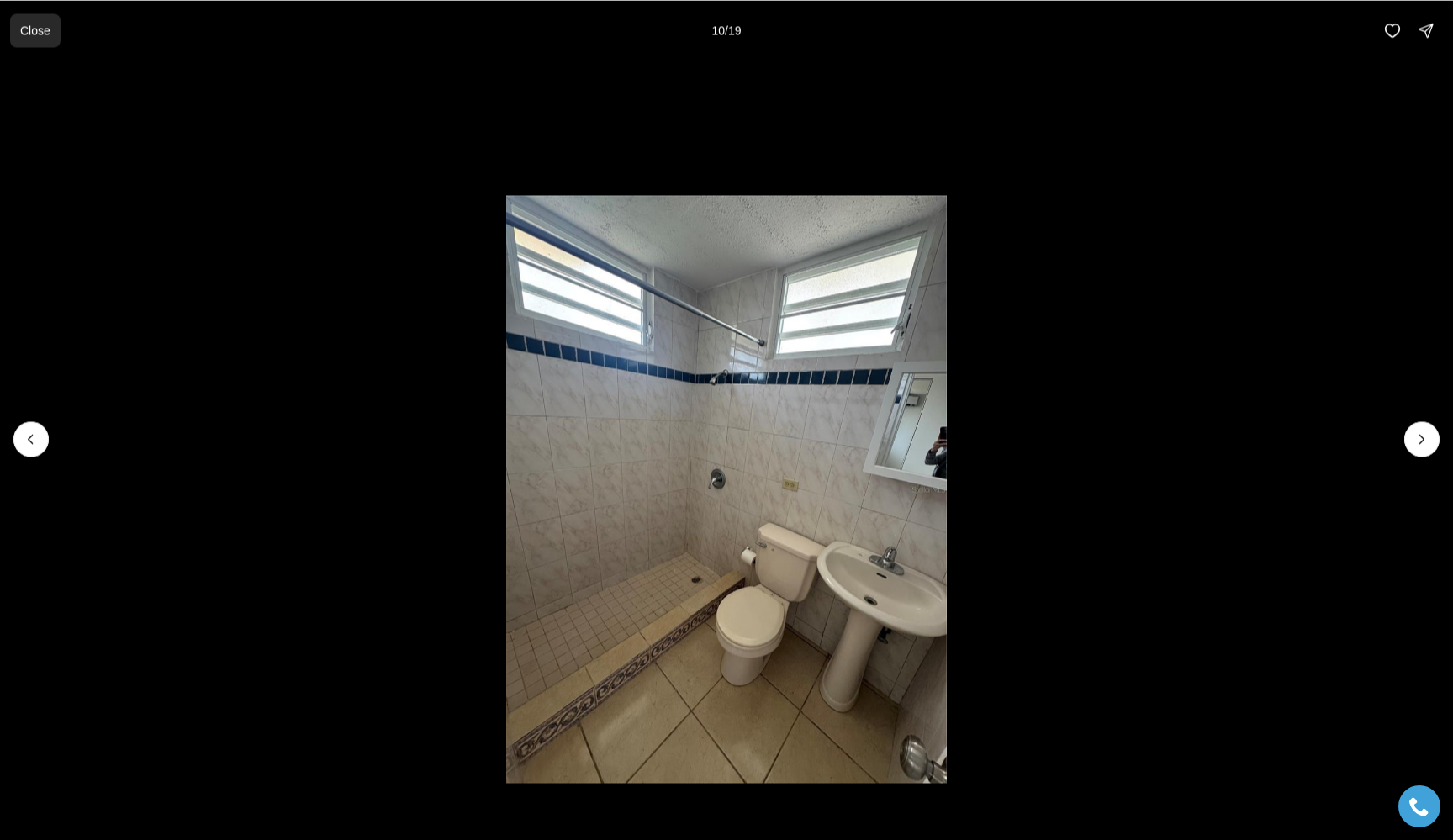
click at [45, 27] on p "Close" at bounding box center [35, 30] width 30 height 14
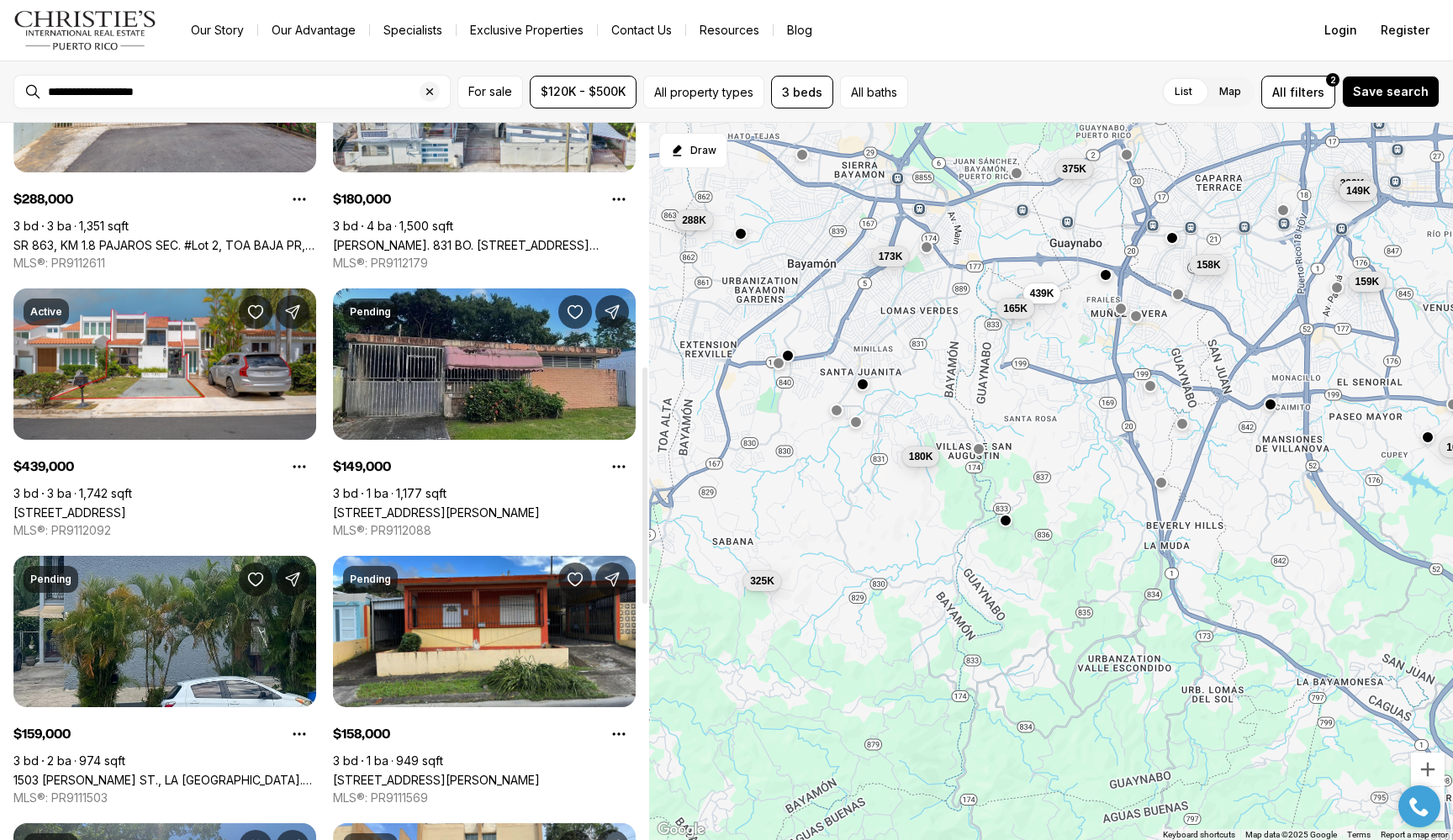
scroll to position [737, 0]
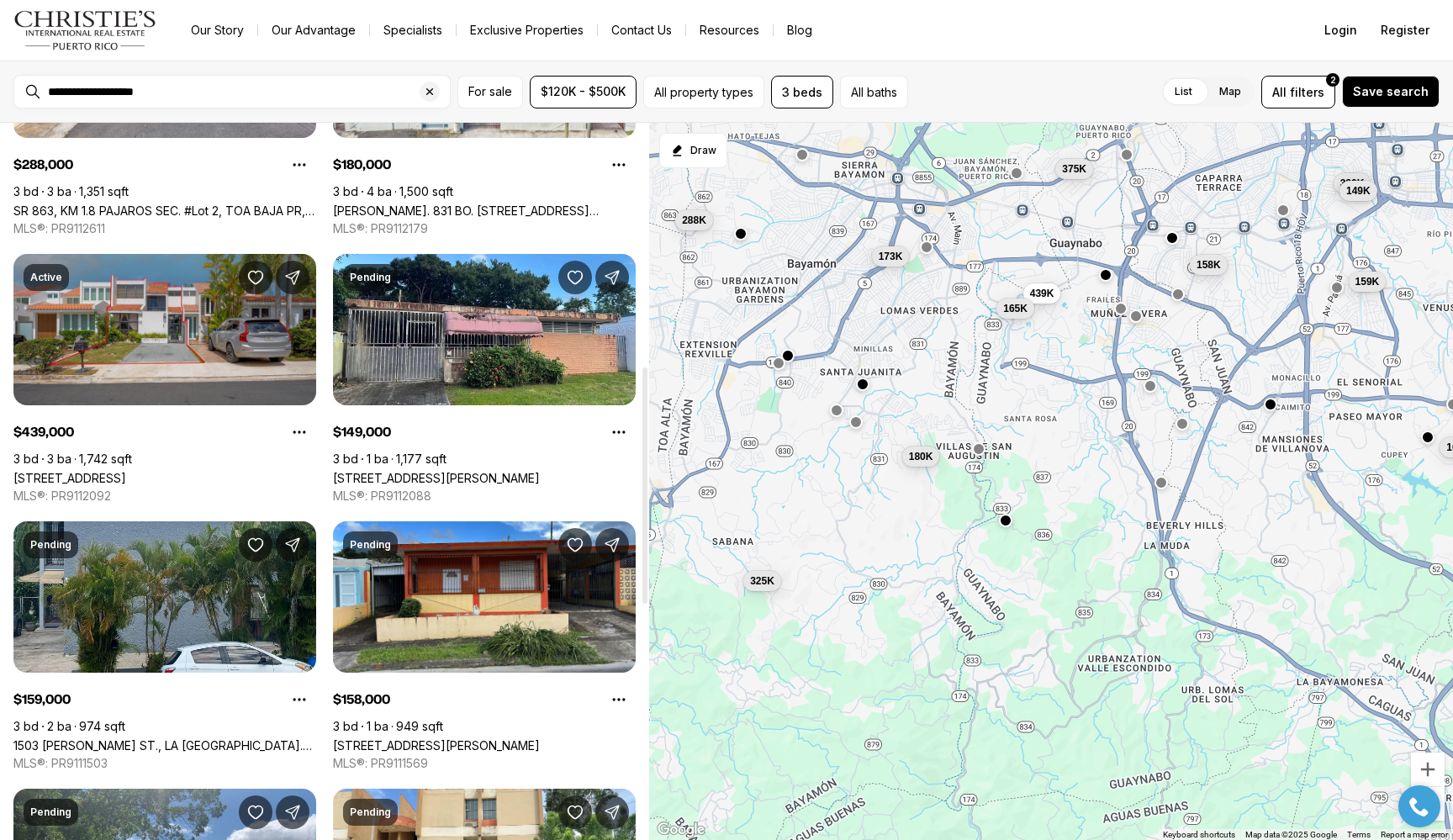
click at [126, 471] on link "[STREET_ADDRESS]" at bounding box center [70, 478] width 113 height 15
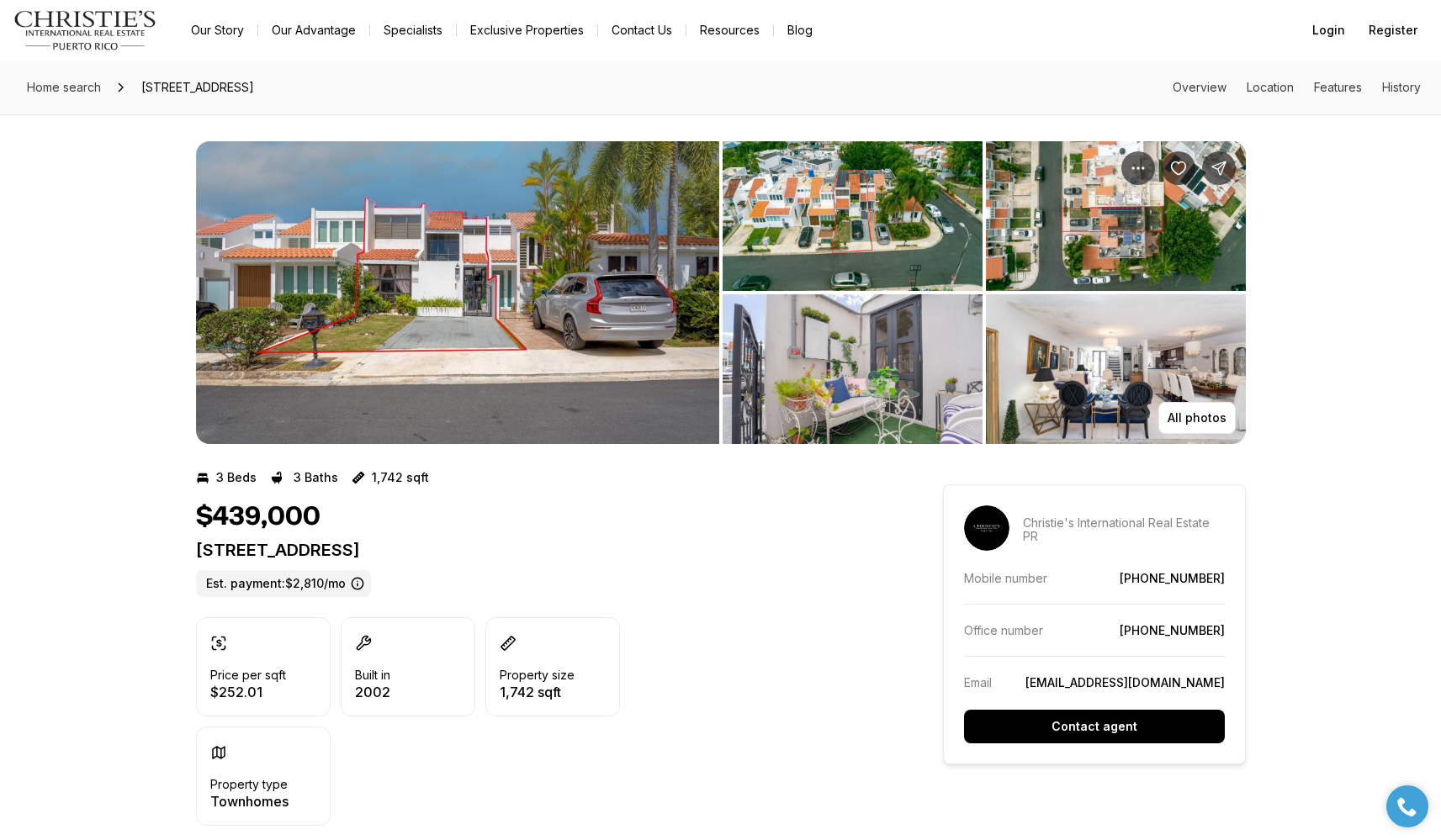
click at [817, 359] on img "View image gallery" at bounding box center [852, 369] width 260 height 150
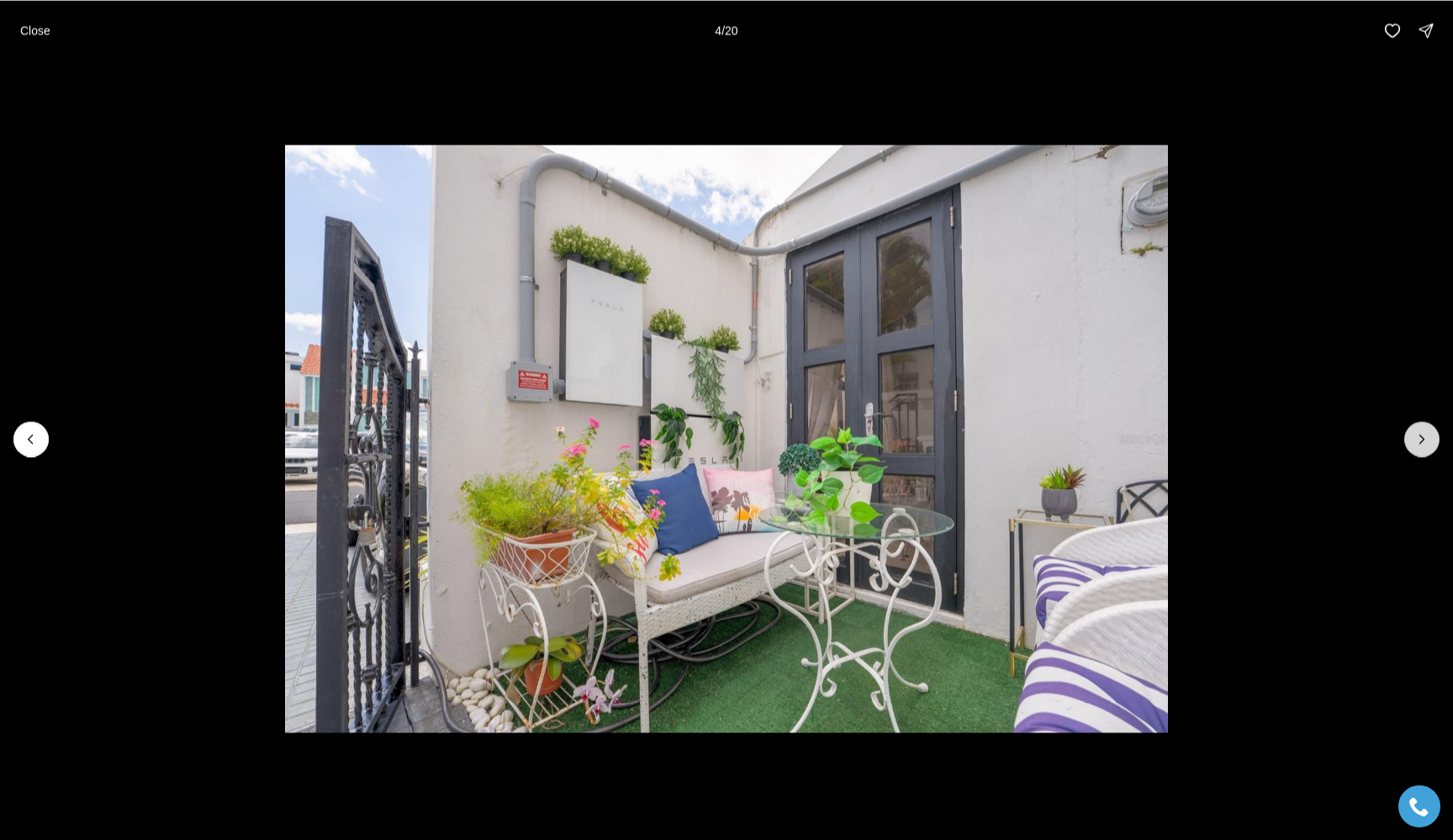
click at [1420, 449] on button "Next slide" at bounding box center [1423, 439] width 35 height 35
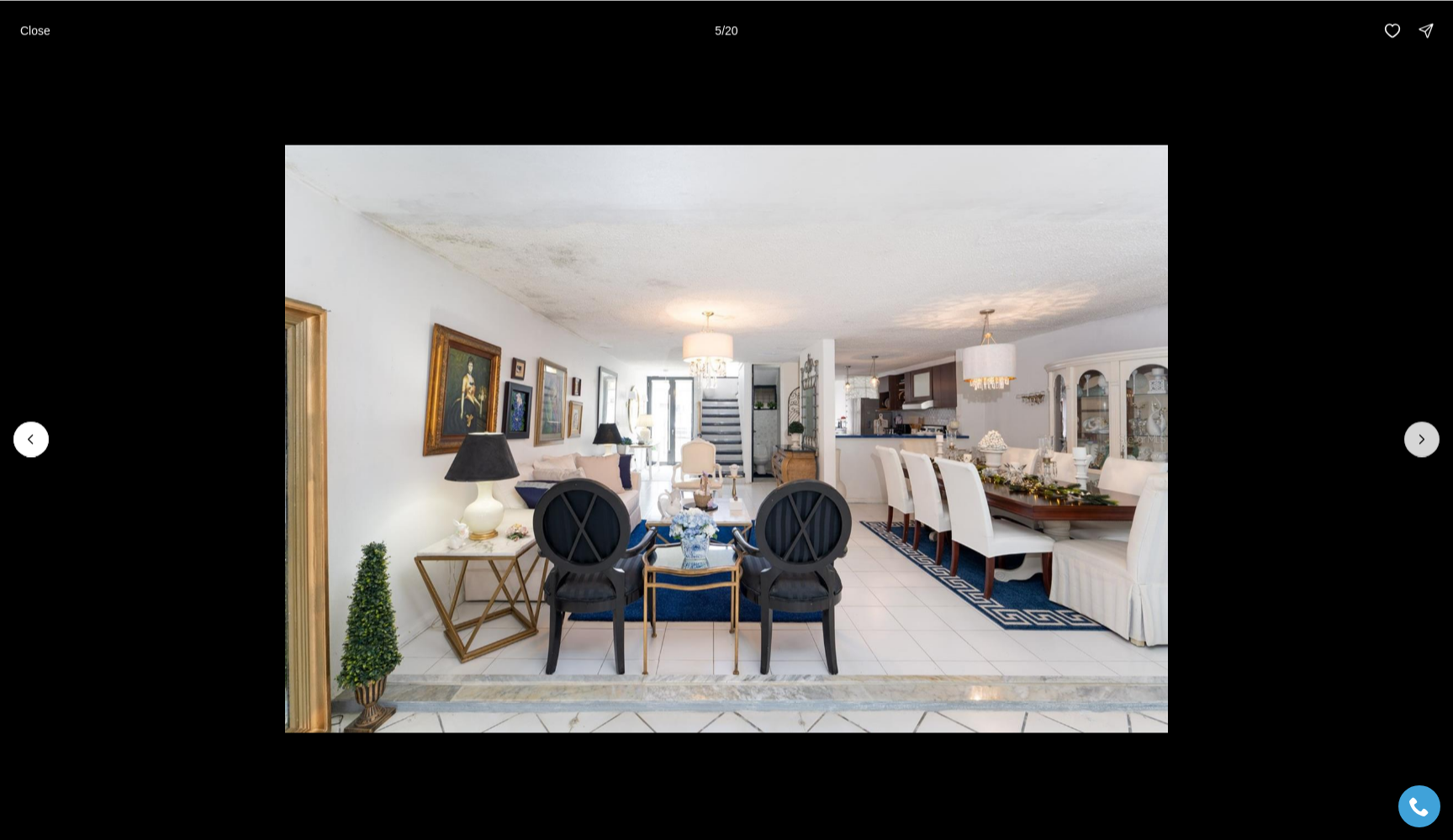
click at [1420, 447] on icon "Next slide" at bounding box center [1422, 439] width 17 height 17
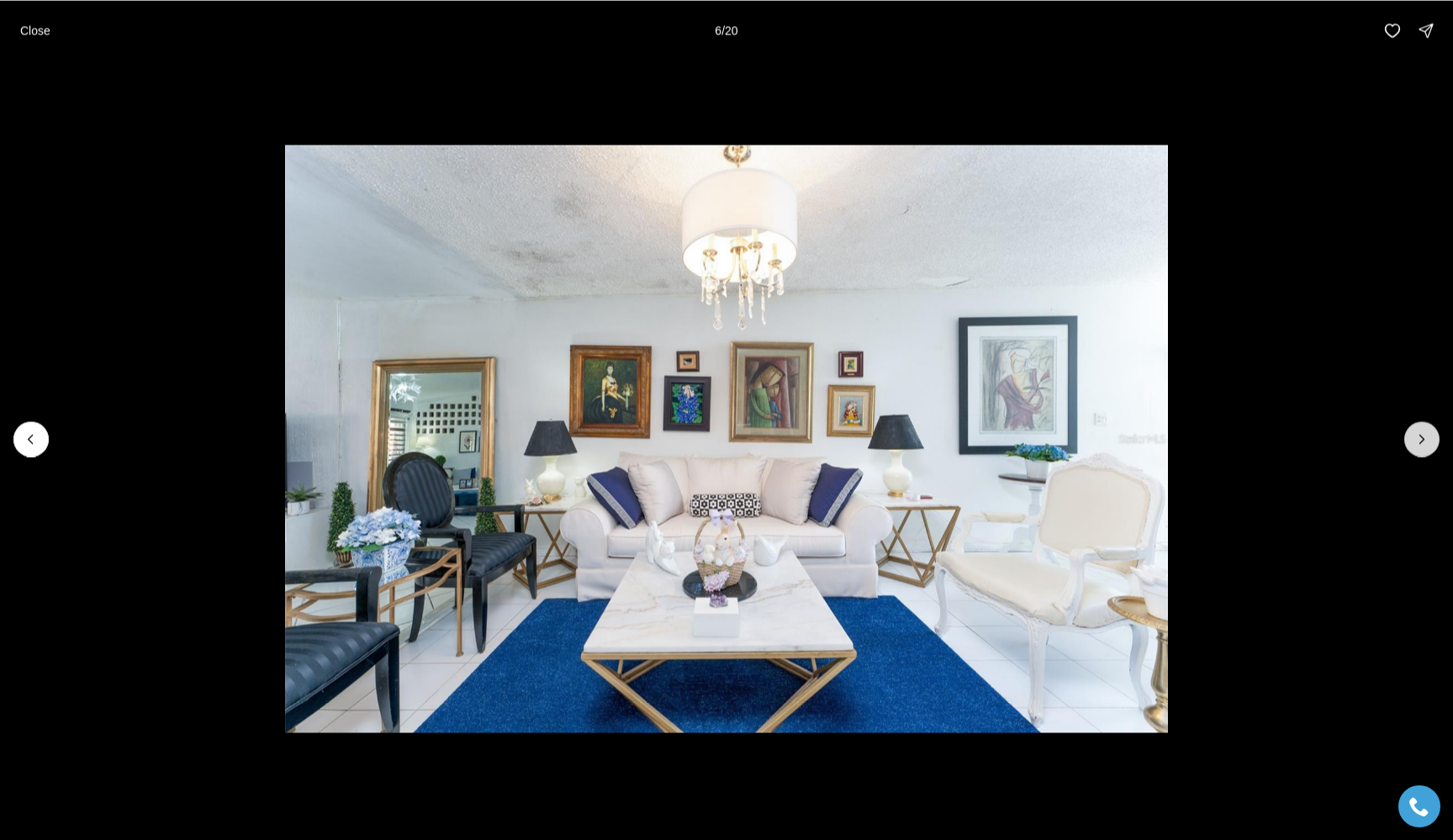
click at [1420, 447] on icon "Next slide" at bounding box center [1422, 439] width 17 height 17
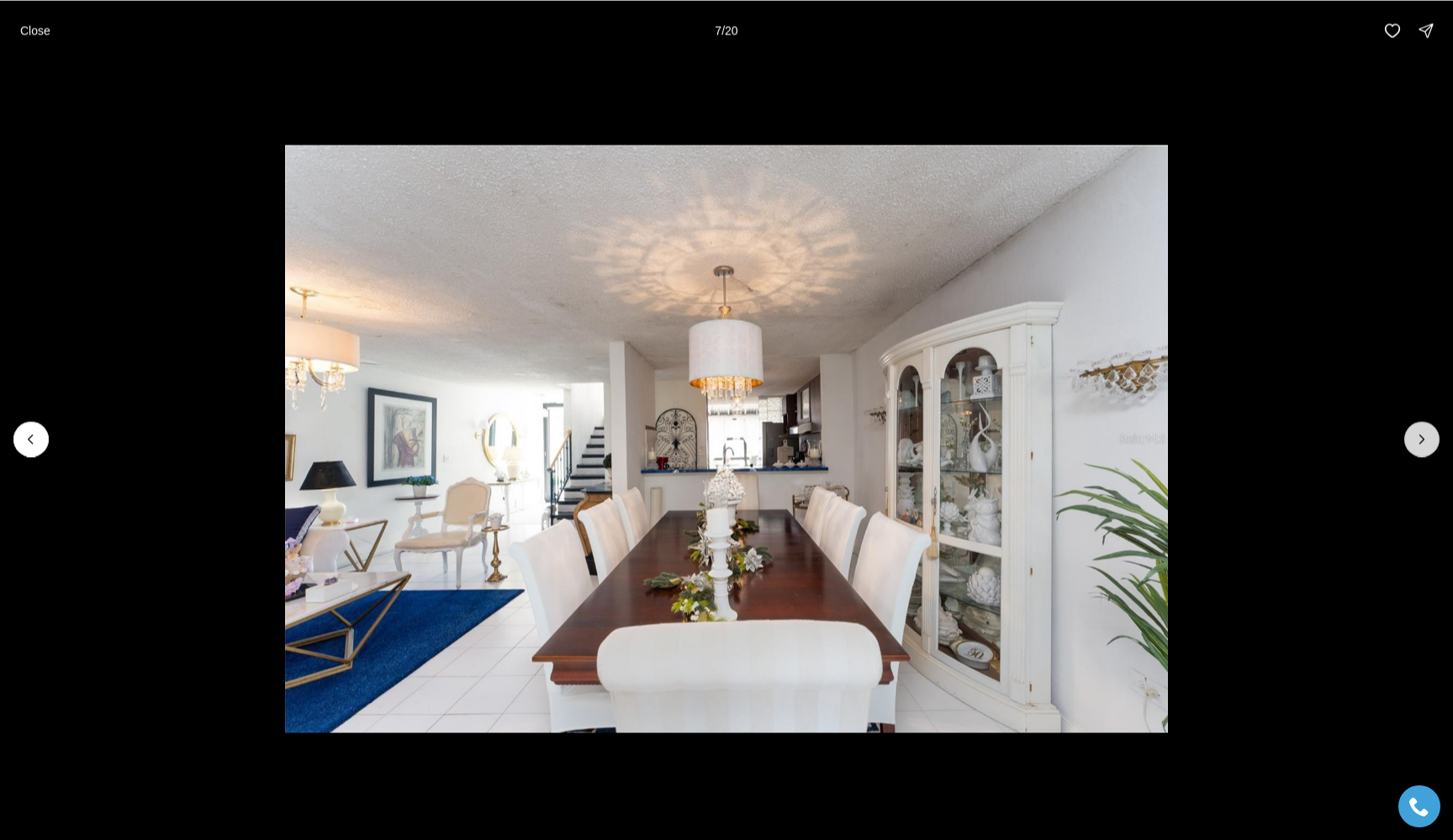
click at [1420, 447] on icon "Next slide" at bounding box center [1422, 439] width 17 height 17
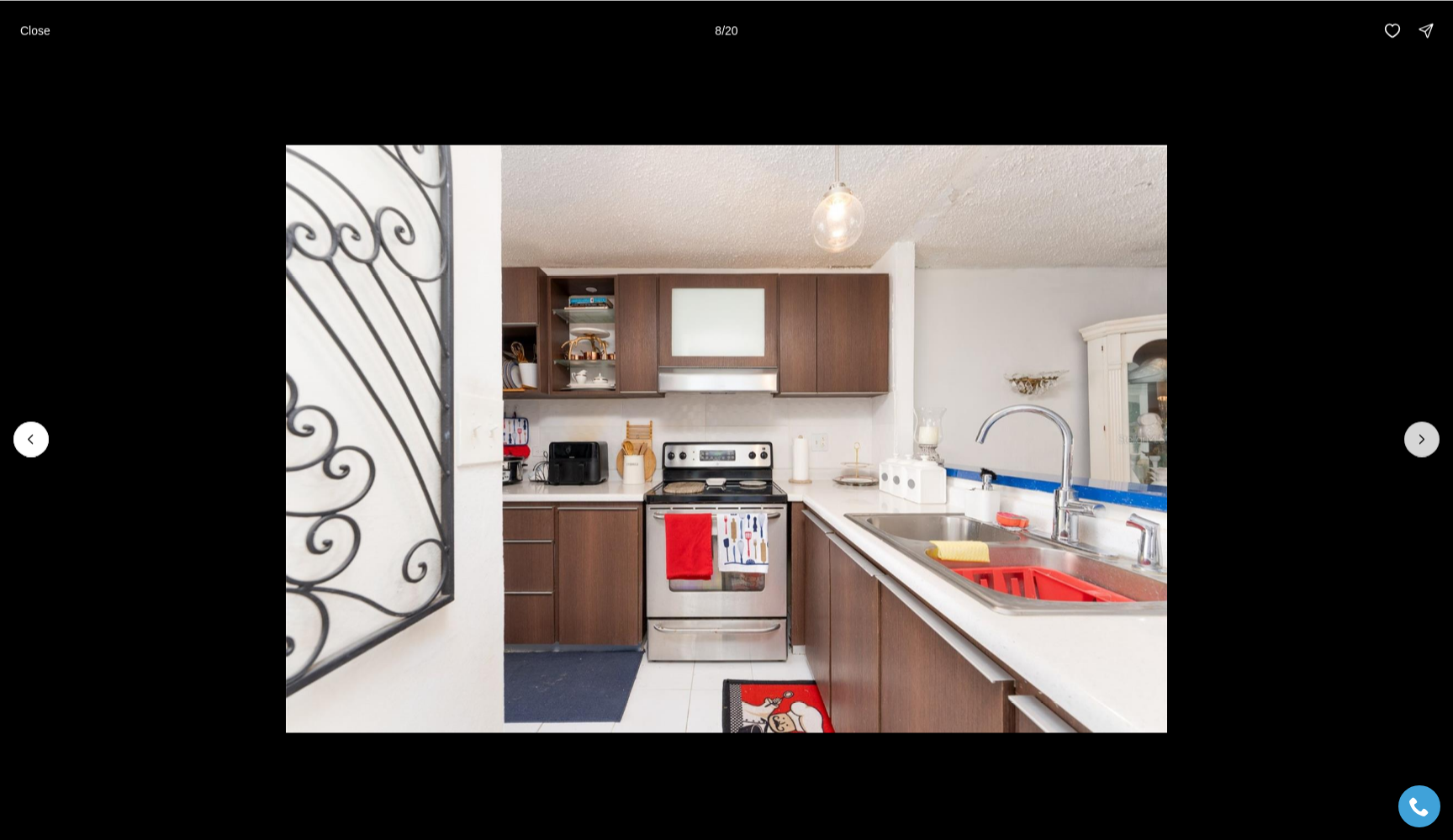
click at [1420, 447] on icon "Next slide" at bounding box center [1422, 439] width 17 height 17
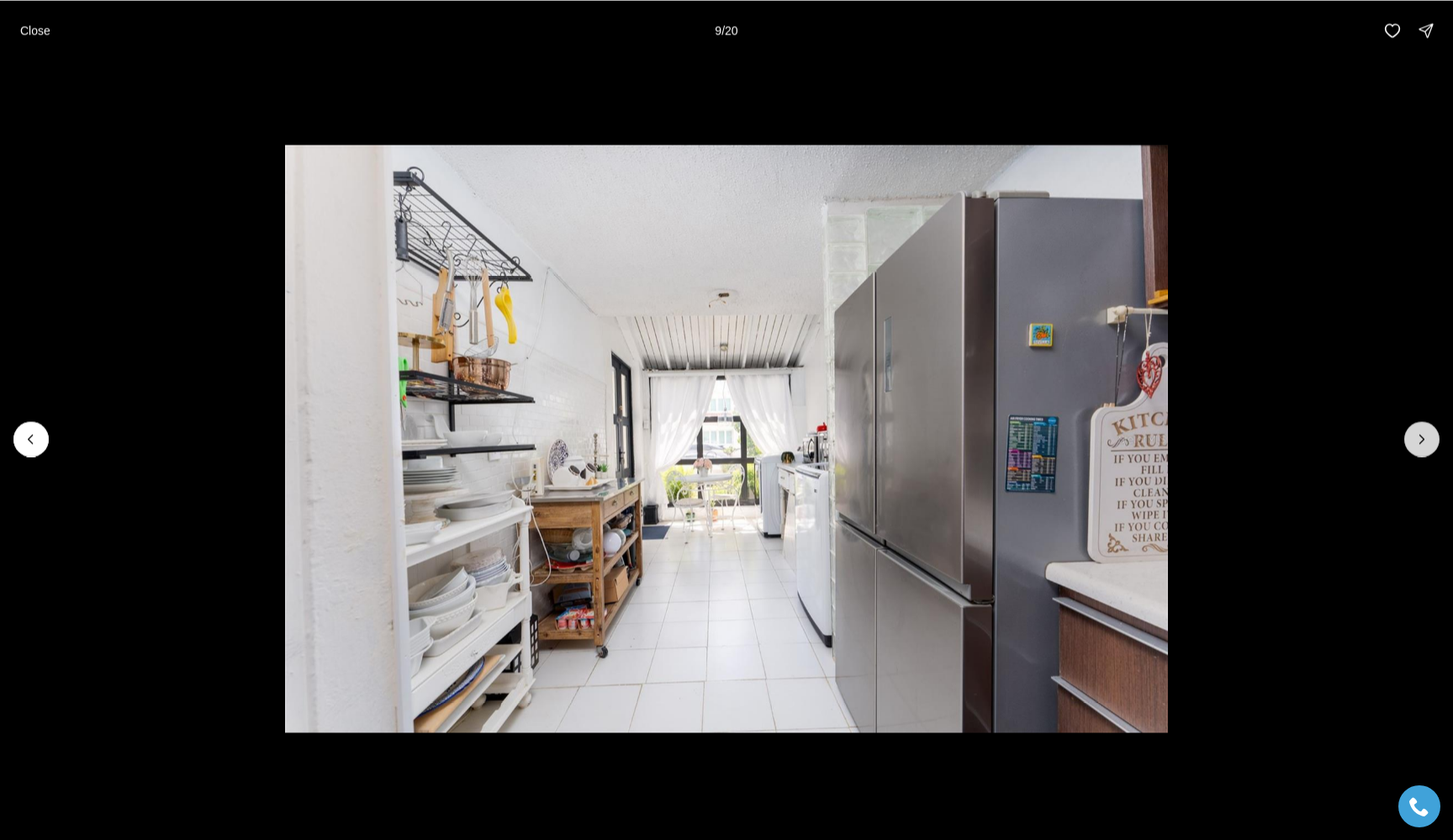
click at [1420, 447] on icon "Next slide" at bounding box center [1422, 439] width 17 height 17
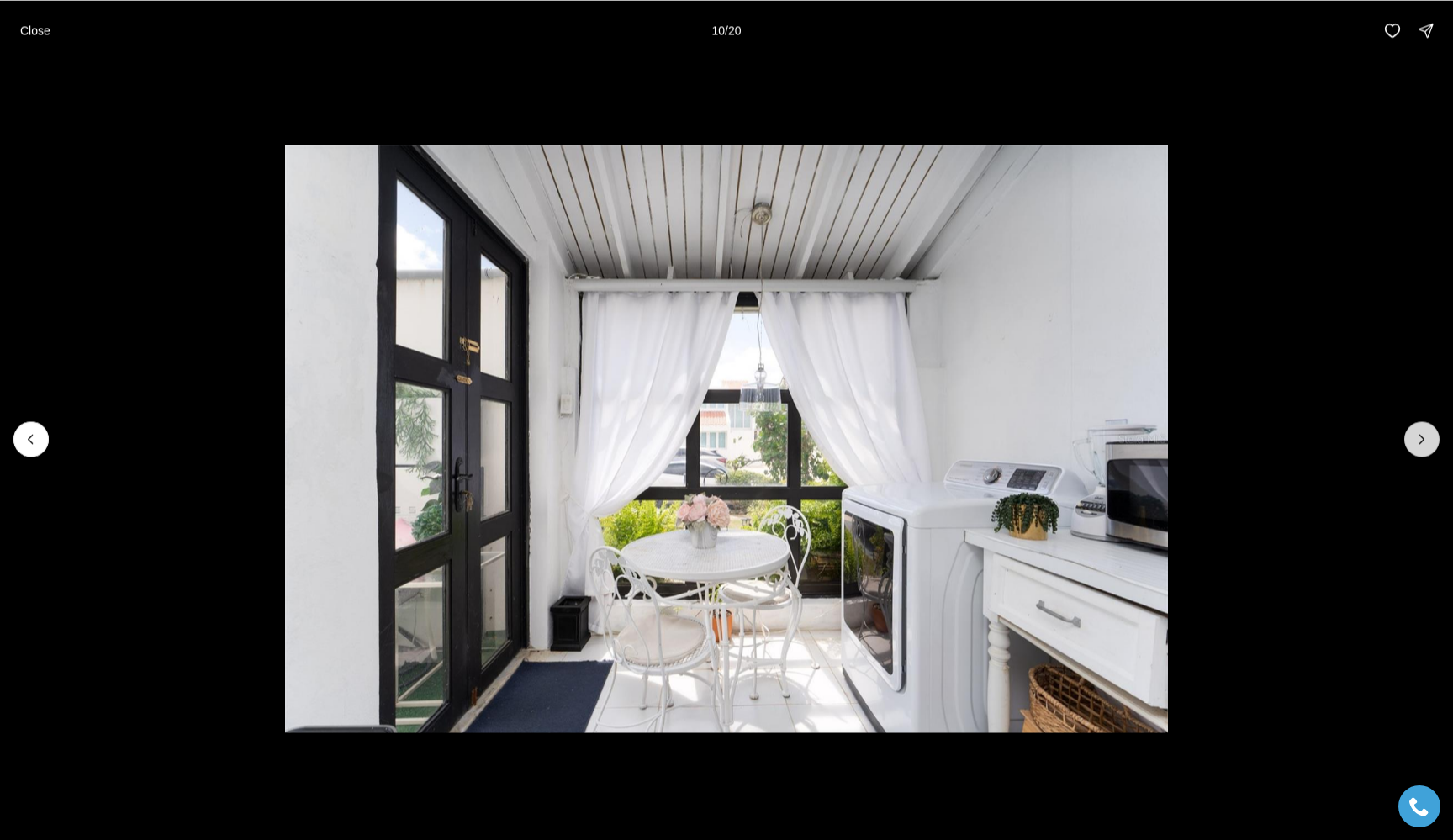
click at [1420, 447] on icon "Next slide" at bounding box center [1422, 439] width 17 height 17
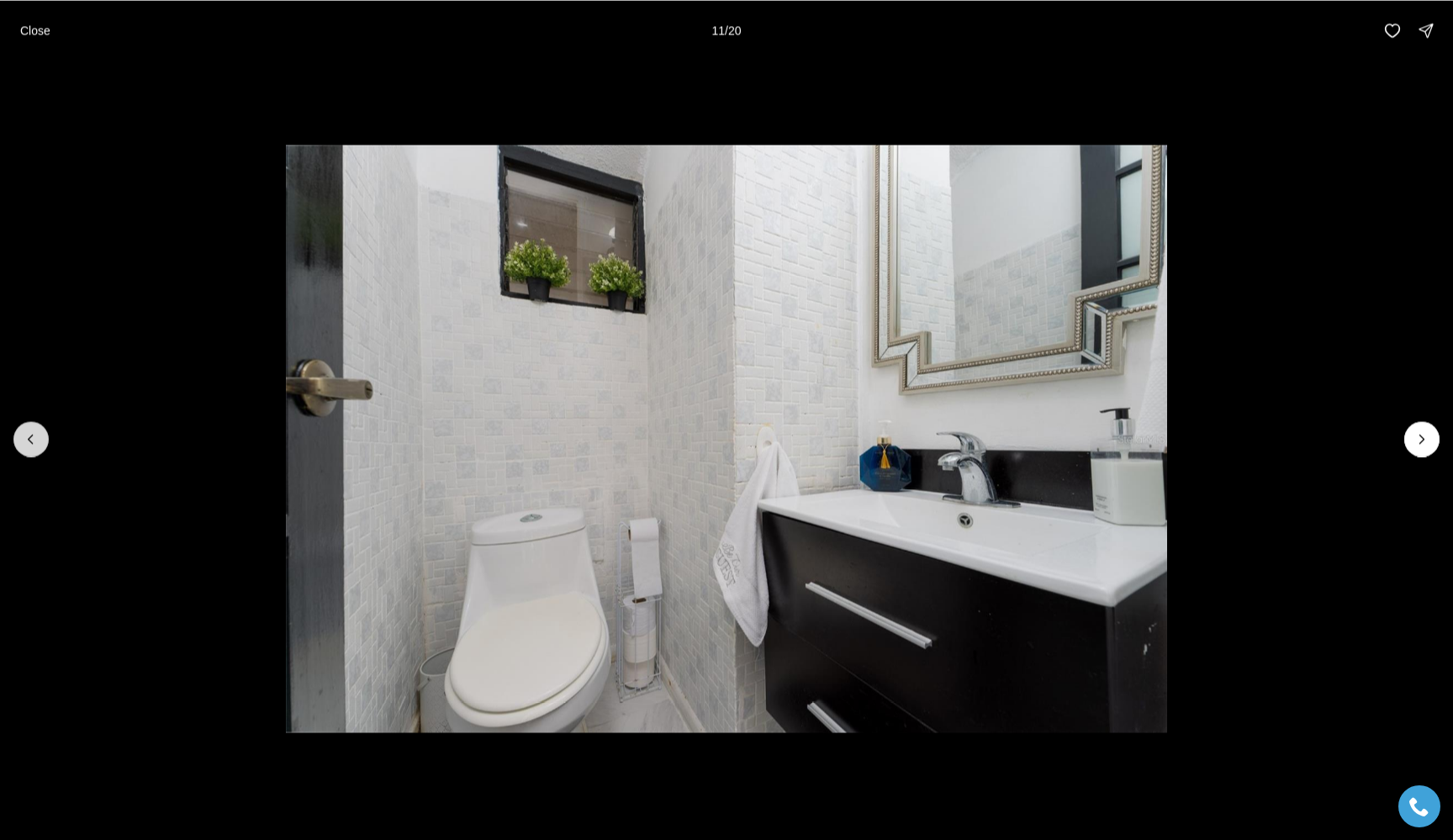
click at [37, 442] on icon "Previous slide" at bounding box center [30, 439] width 17 height 17
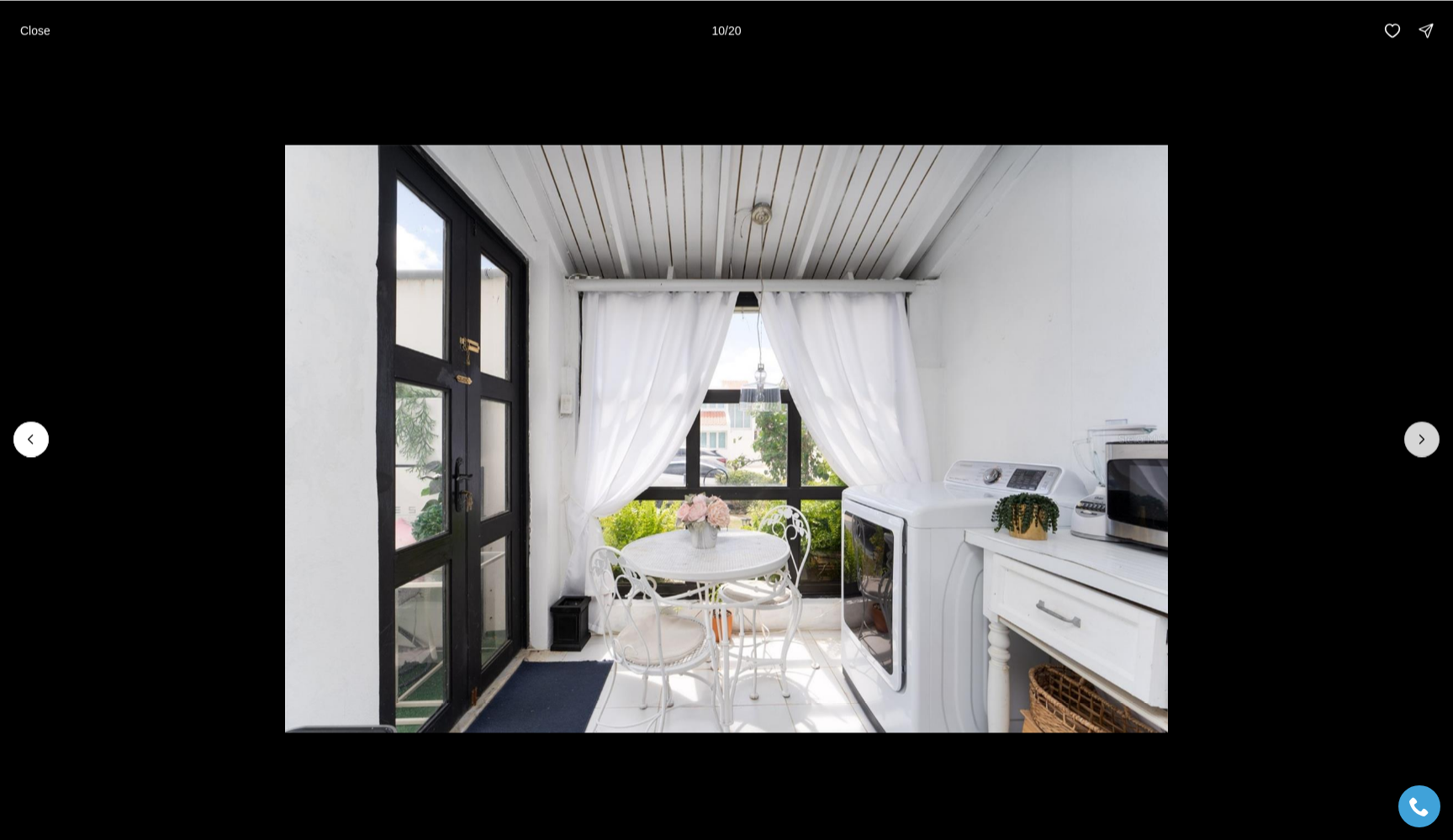
click at [1423, 434] on icon "Next slide" at bounding box center [1422, 439] width 17 height 17
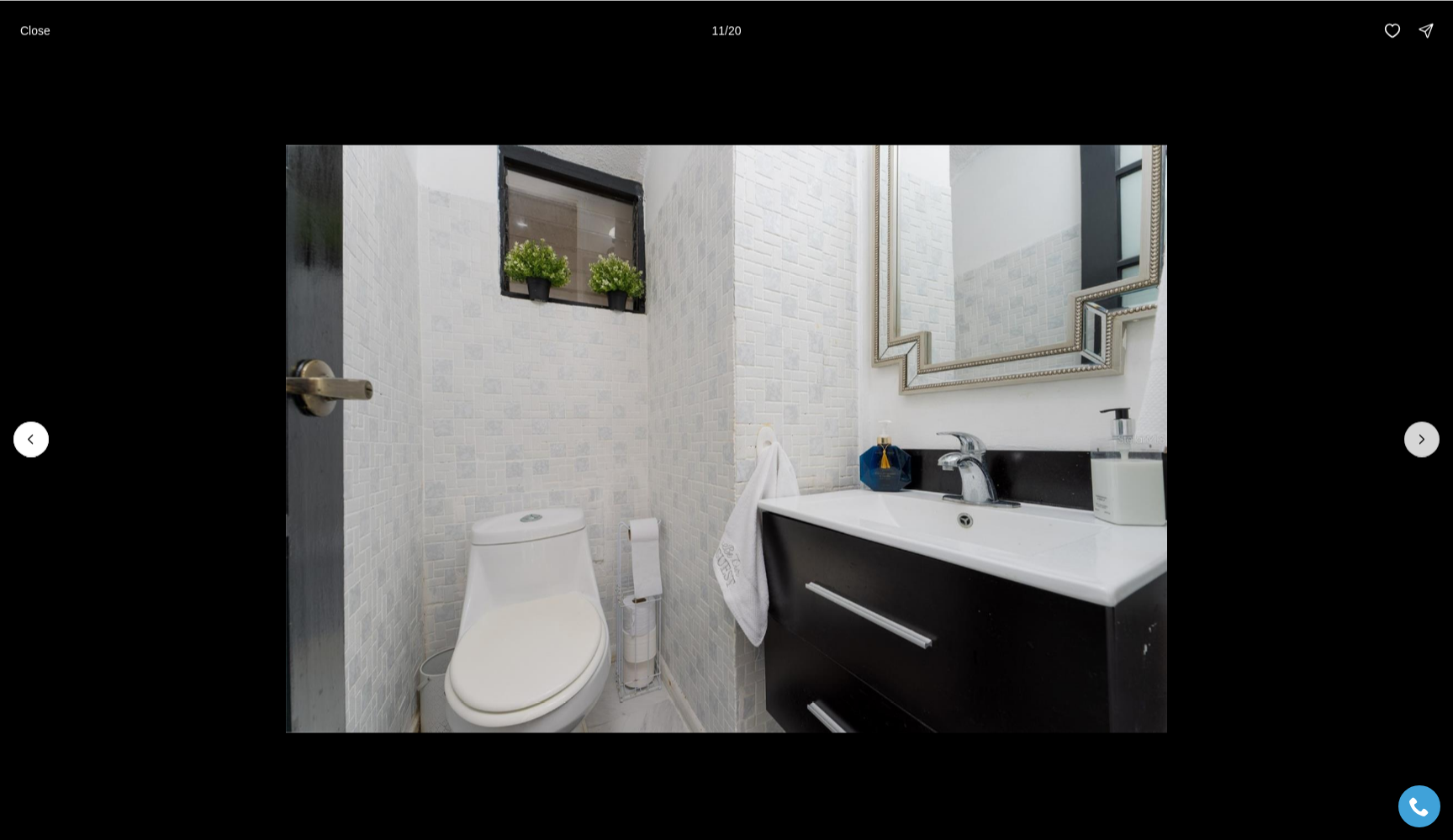
click at [1423, 434] on icon "Next slide" at bounding box center [1422, 439] width 17 height 17
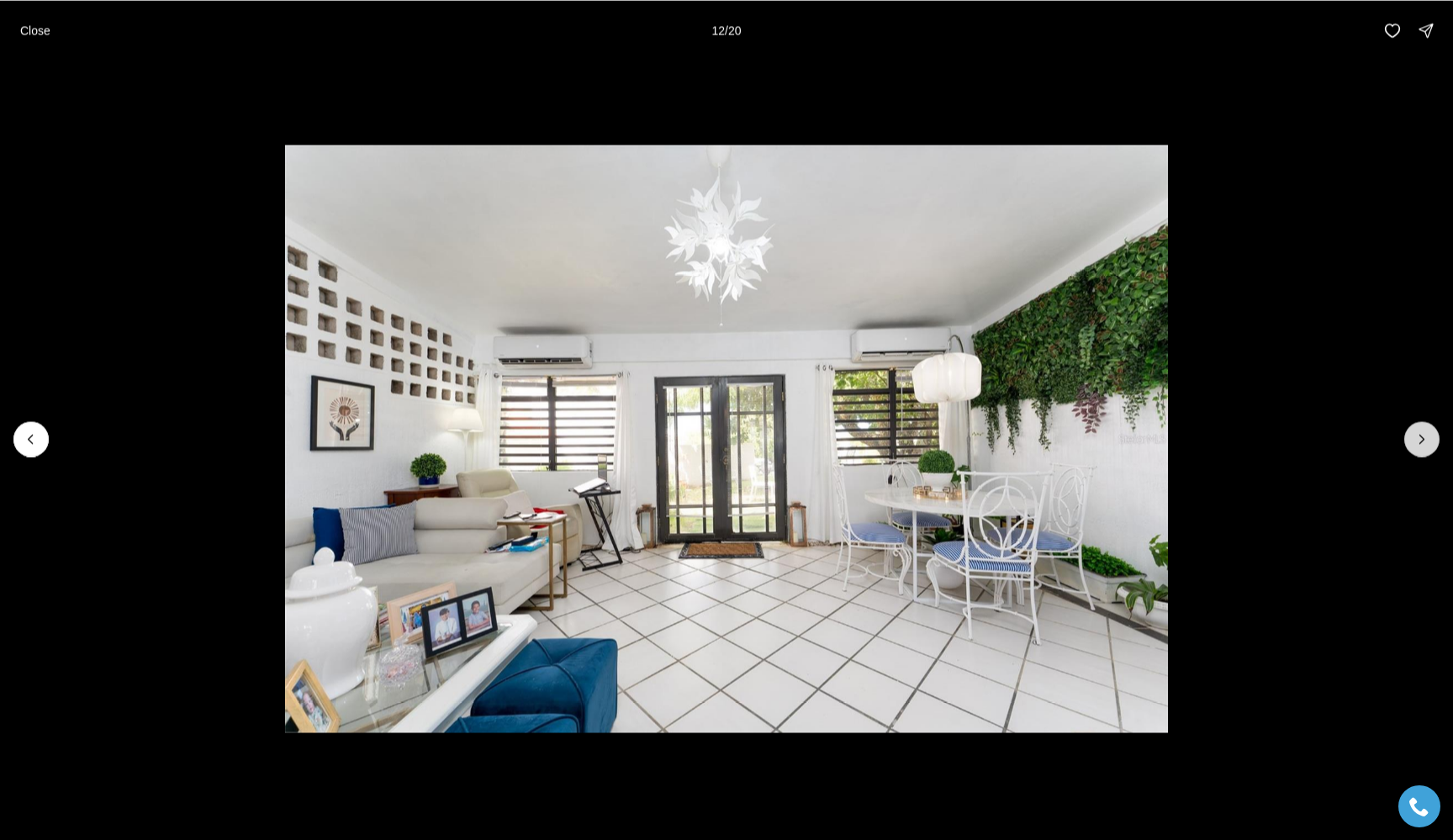
click at [1423, 434] on icon "Next slide" at bounding box center [1422, 439] width 17 height 17
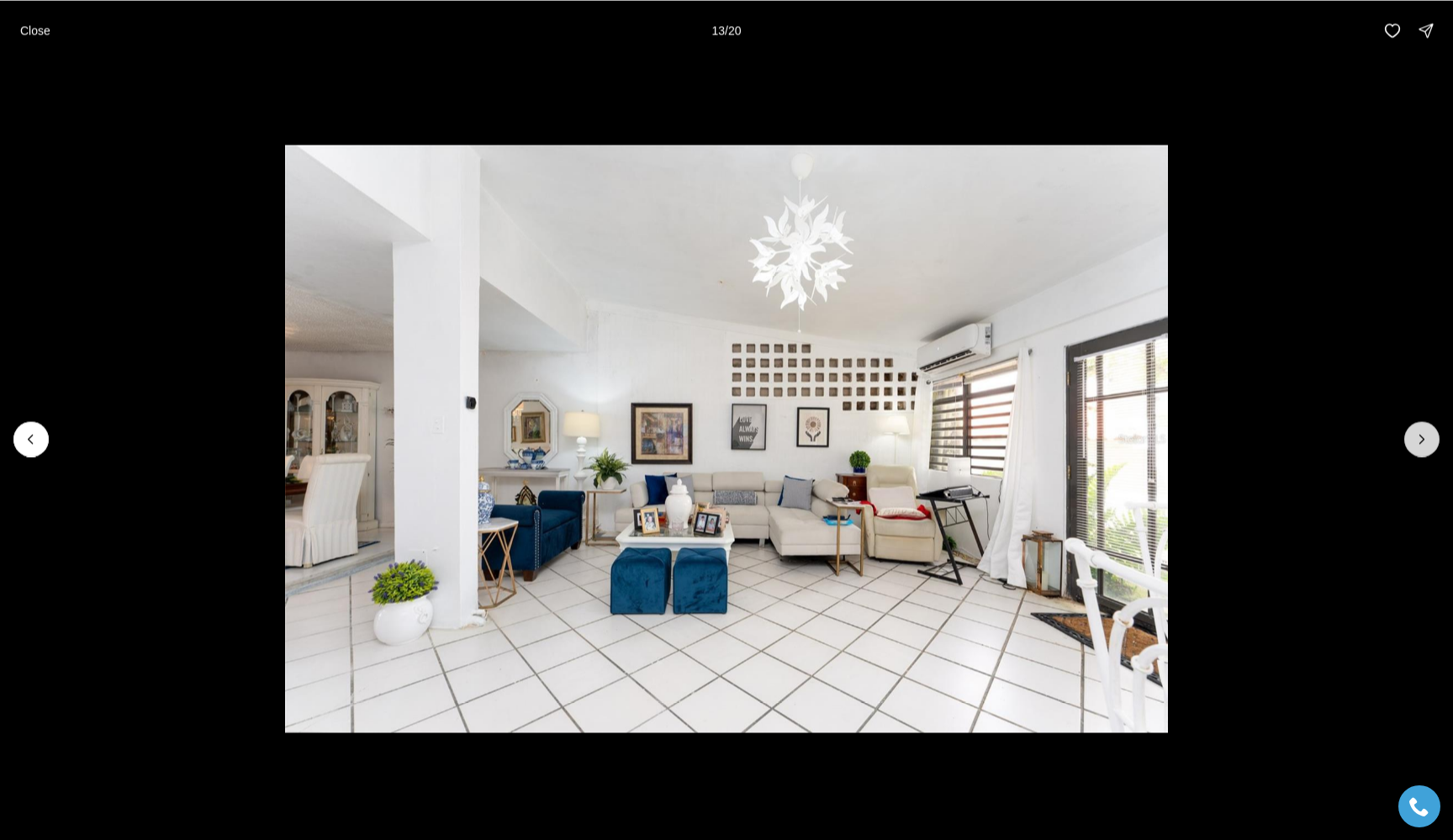
click at [1423, 434] on icon "Next slide" at bounding box center [1422, 439] width 17 height 17
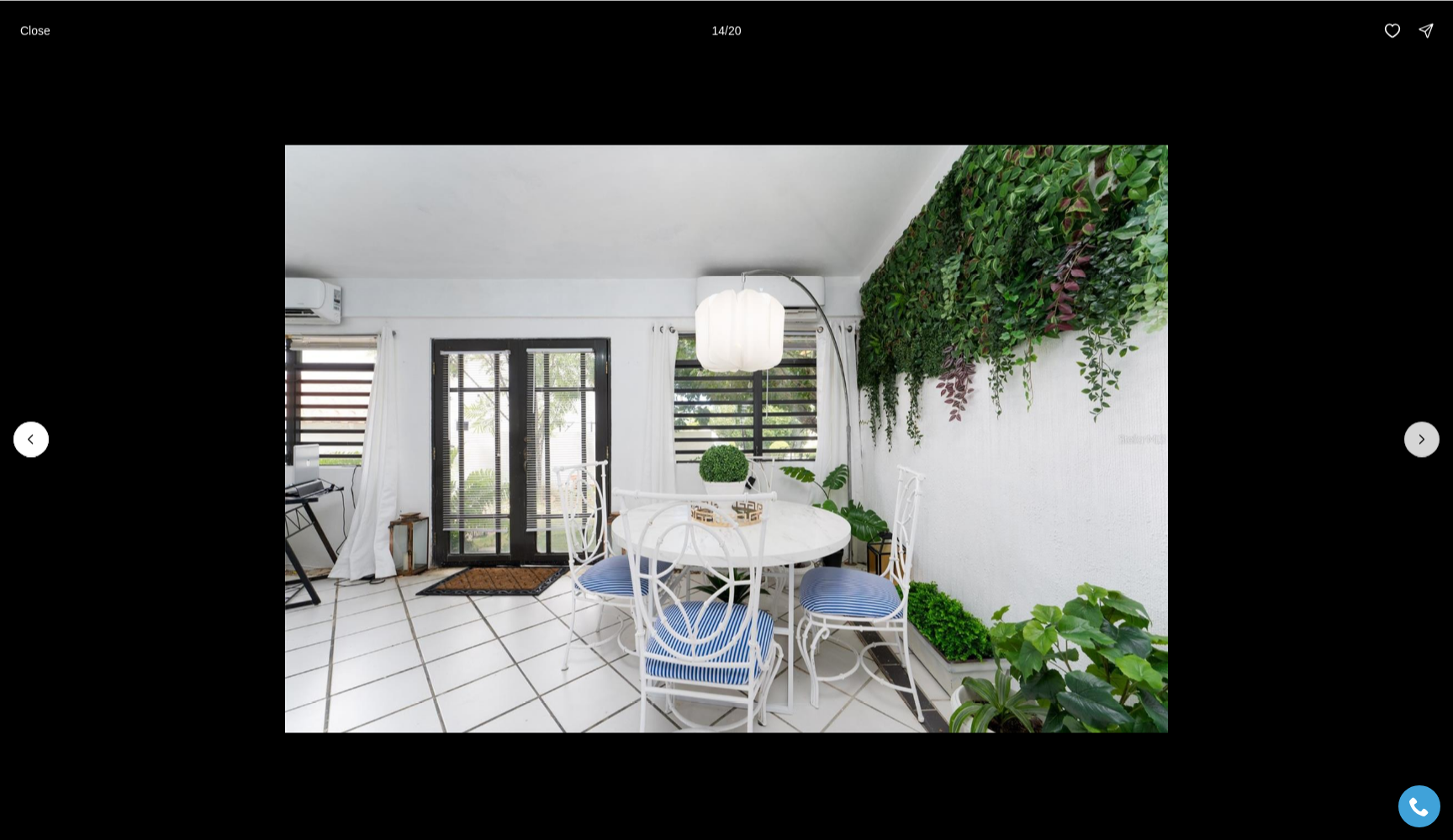
click at [1423, 434] on icon "Next slide" at bounding box center [1422, 439] width 17 height 17
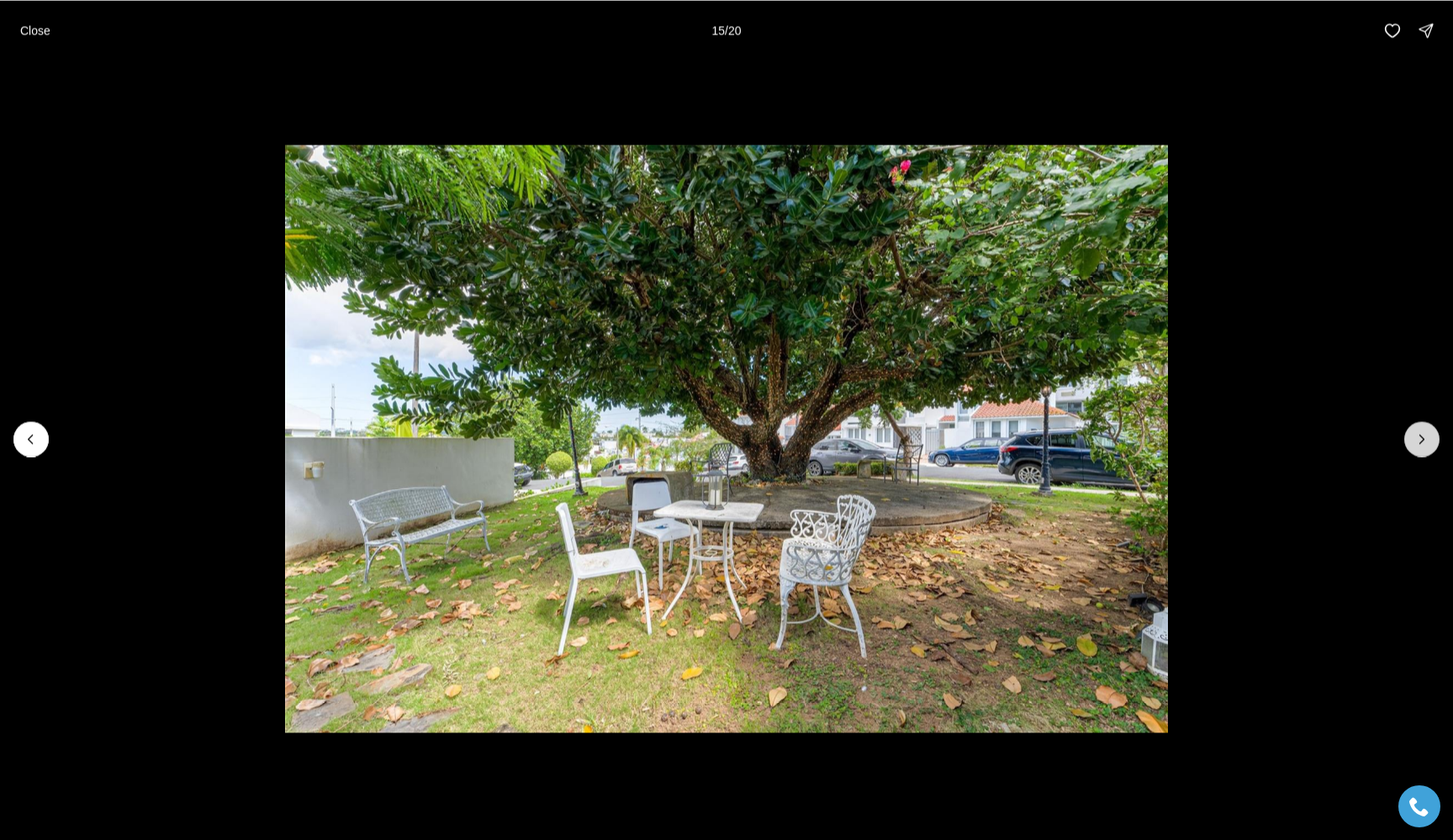
click at [1423, 434] on icon "Next slide" at bounding box center [1422, 439] width 17 height 17
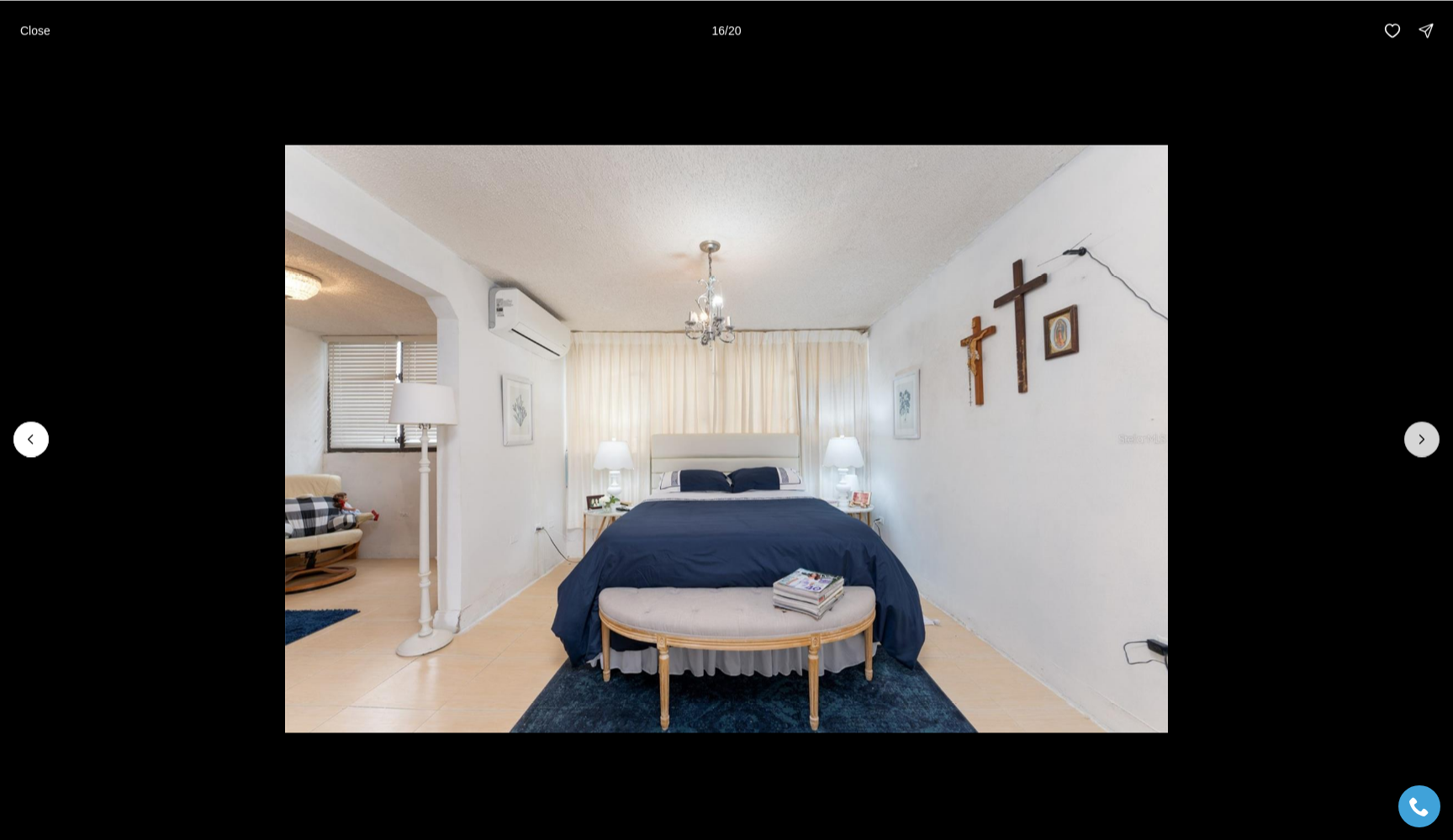
click at [1423, 434] on icon "Next slide" at bounding box center [1422, 439] width 17 height 17
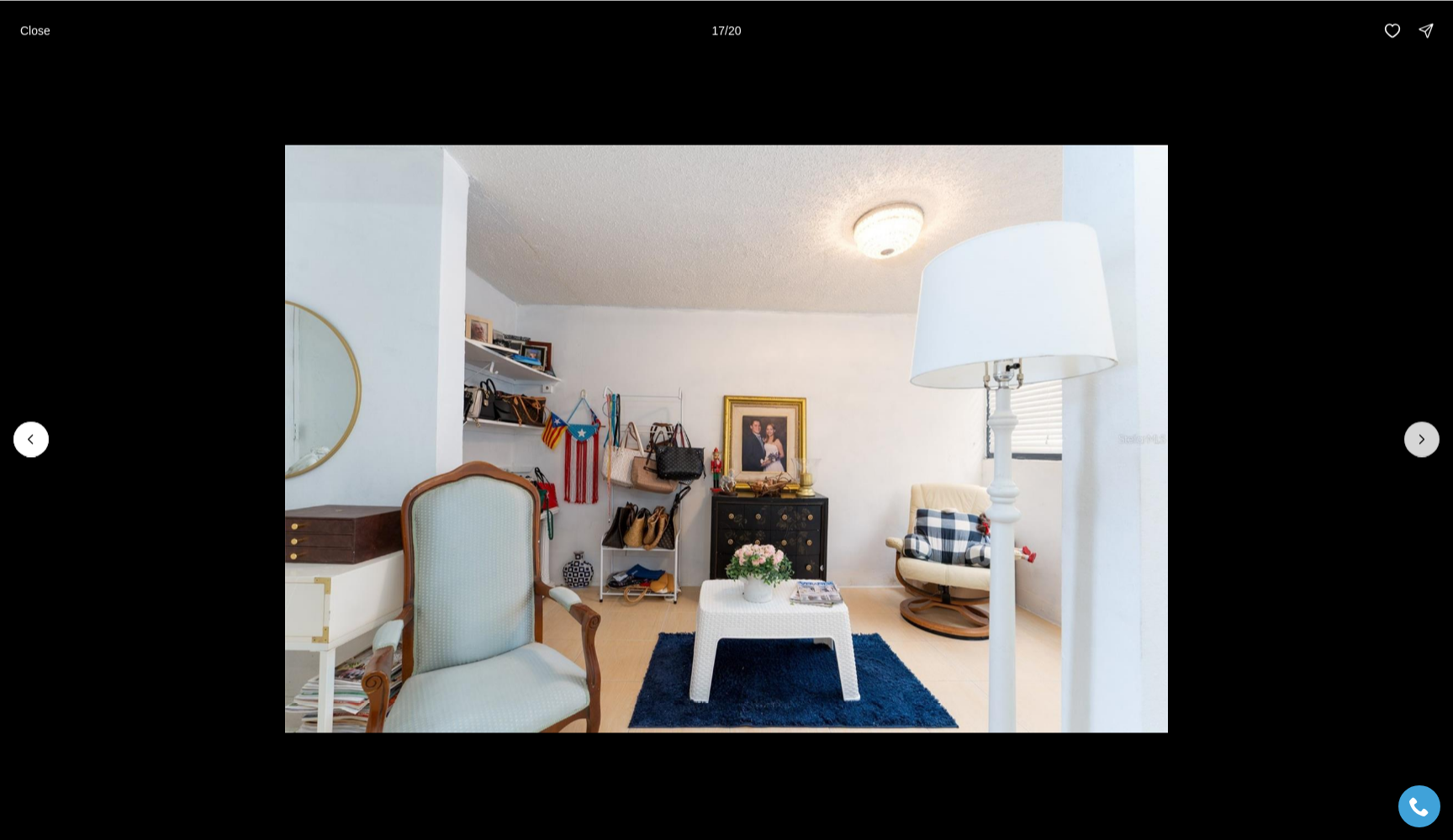
click at [1423, 434] on icon "Next slide" at bounding box center [1422, 439] width 17 height 17
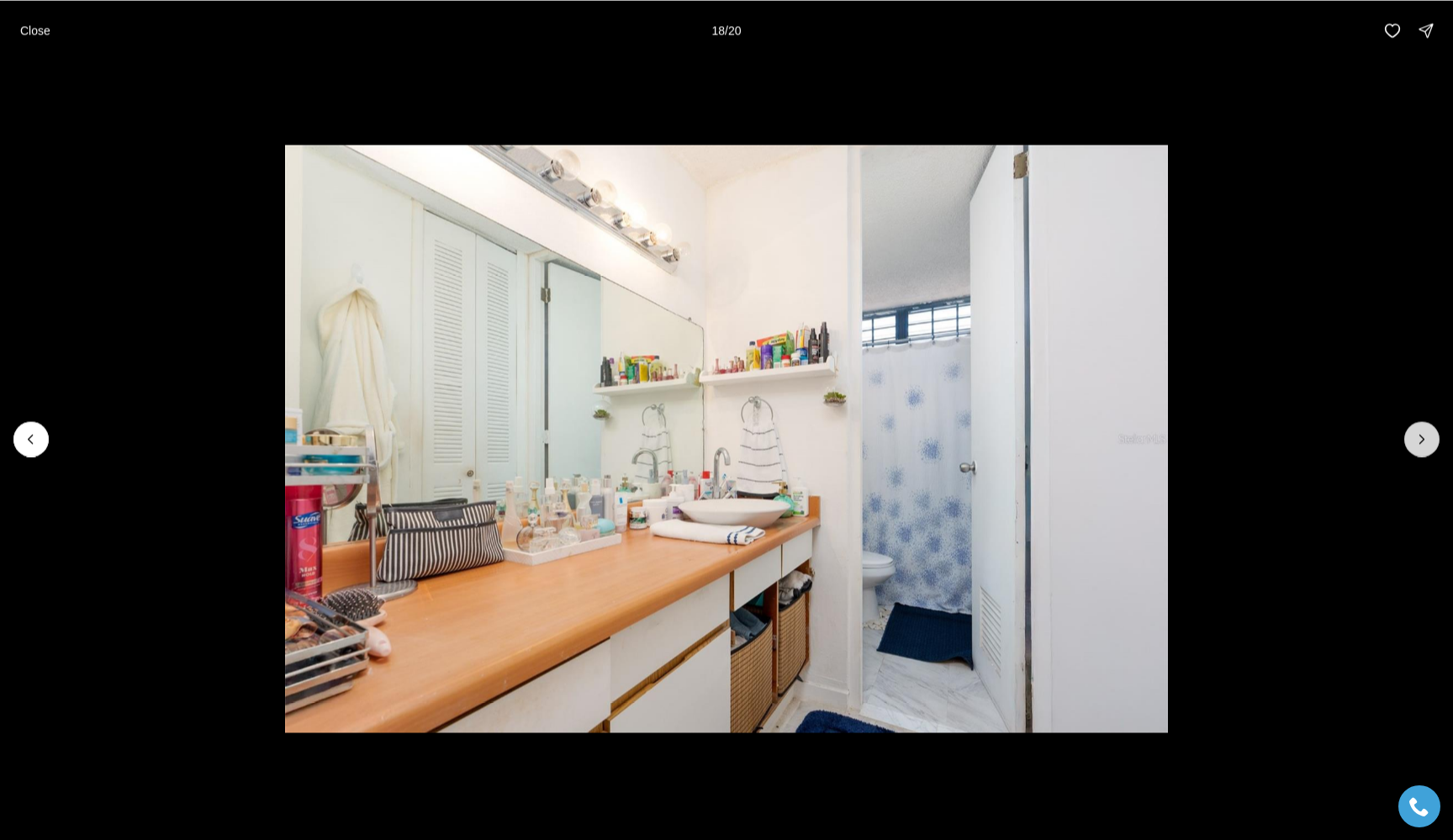
click at [1423, 434] on icon "Next slide" at bounding box center [1422, 439] width 17 height 17
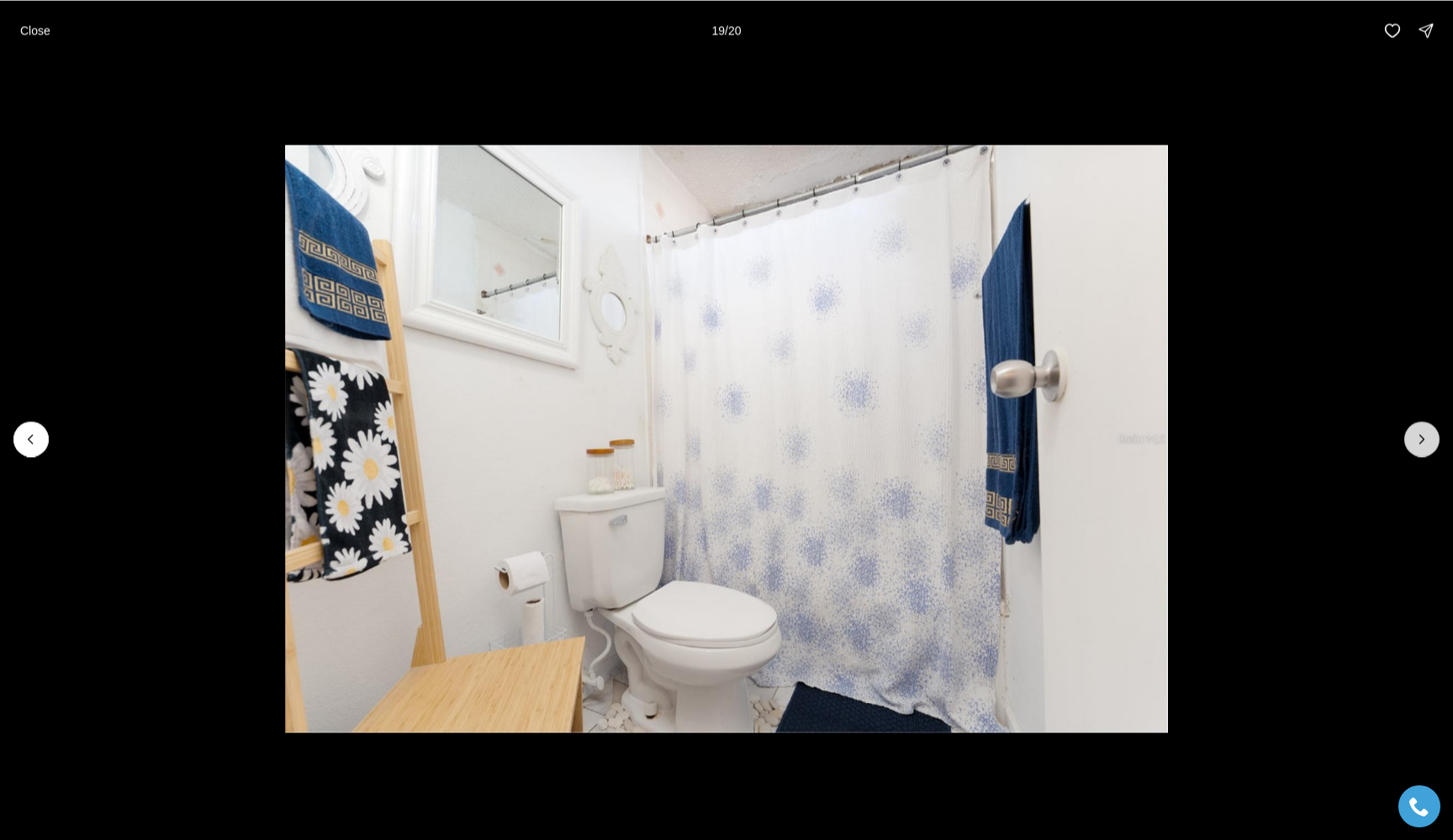
click at [1423, 434] on icon "Next slide" at bounding box center [1422, 439] width 17 height 17
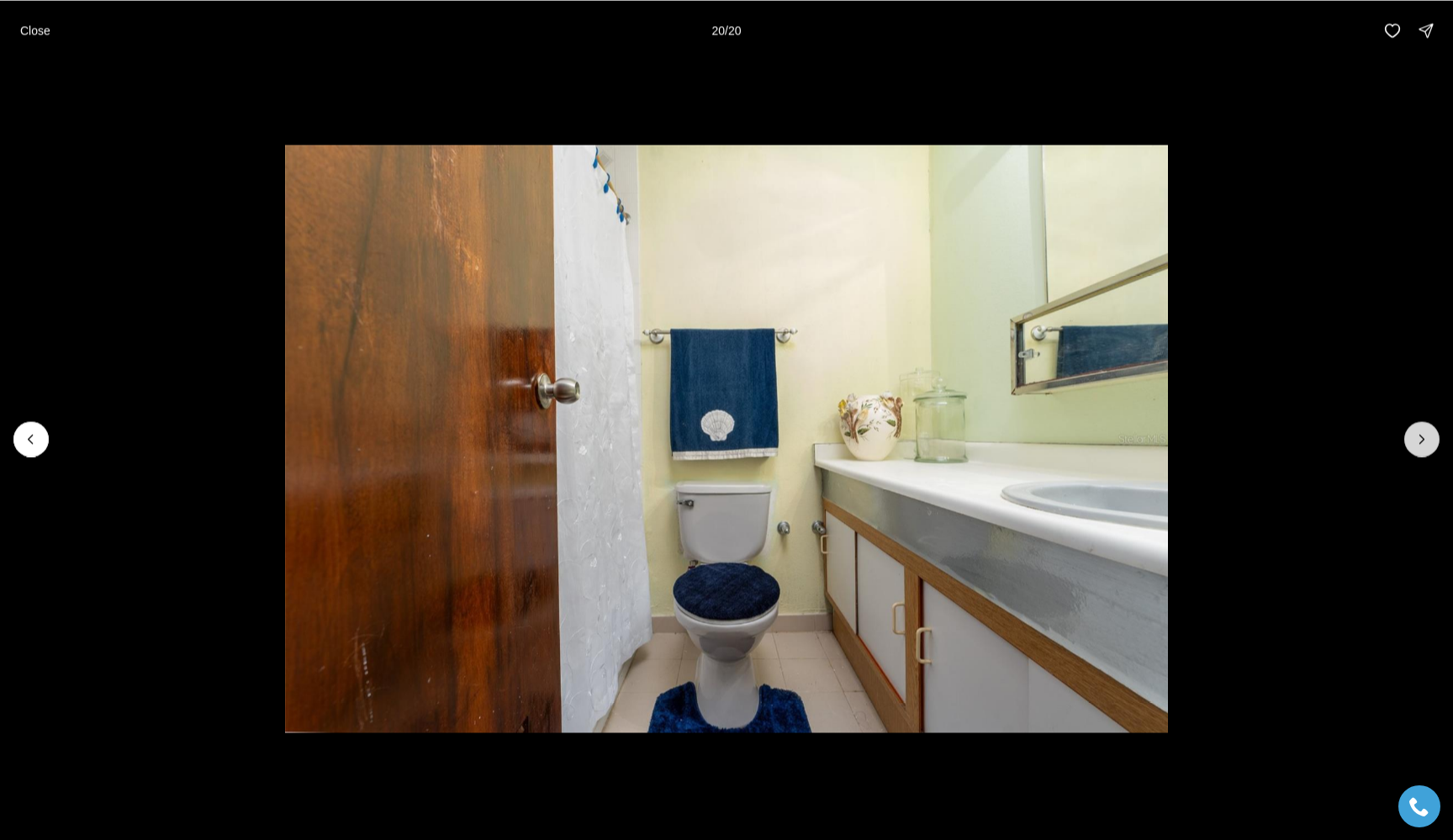
click at [1423, 434] on div at bounding box center [1423, 439] width 35 height 35
drag, startPoint x: 26, startPoint y: 32, endPoint x: 122, endPoint y: 54, distance: 98.5
click at [26, 31] on p "Close" at bounding box center [35, 30] width 30 height 14
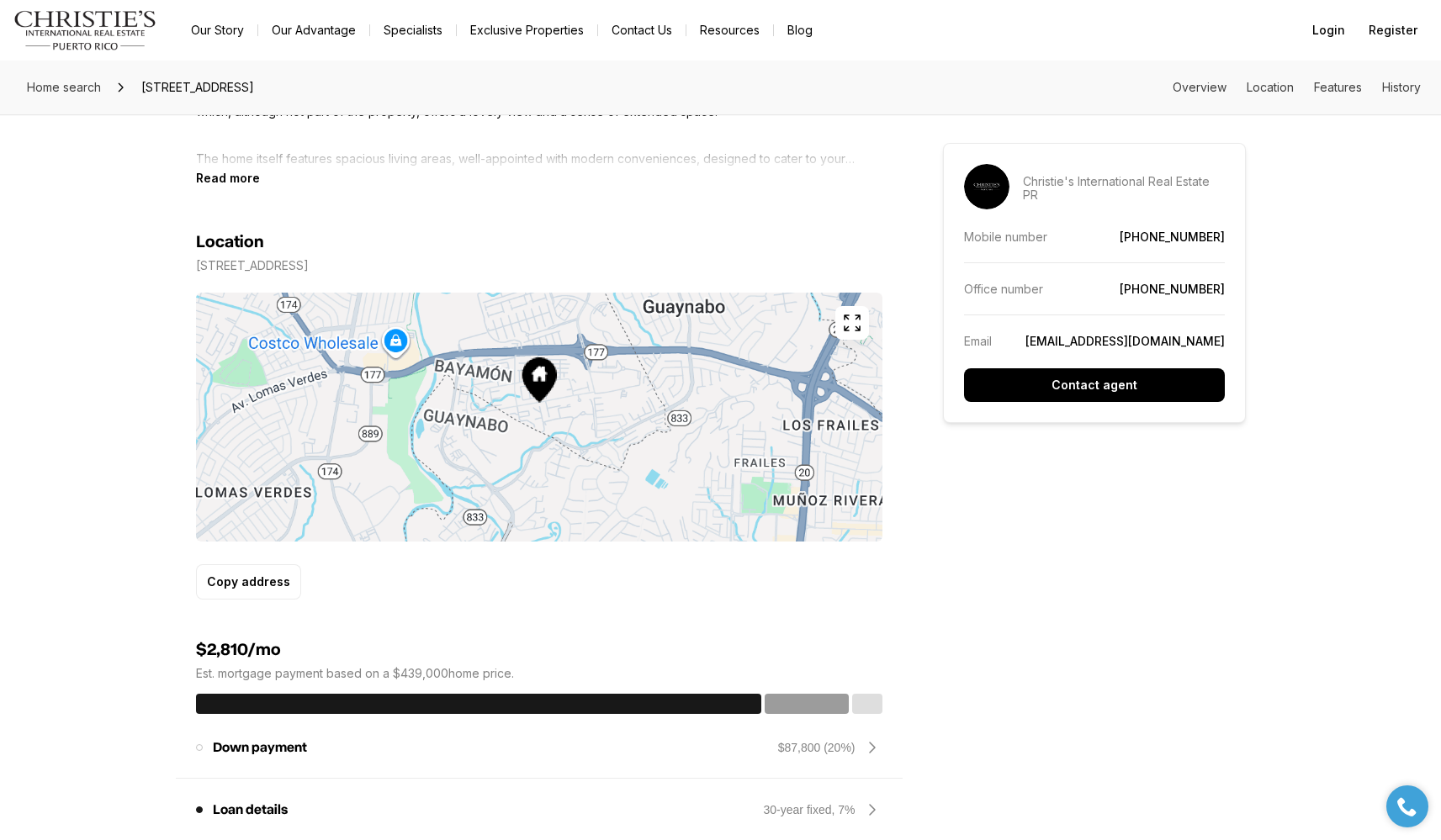
scroll to position [1159, 0]
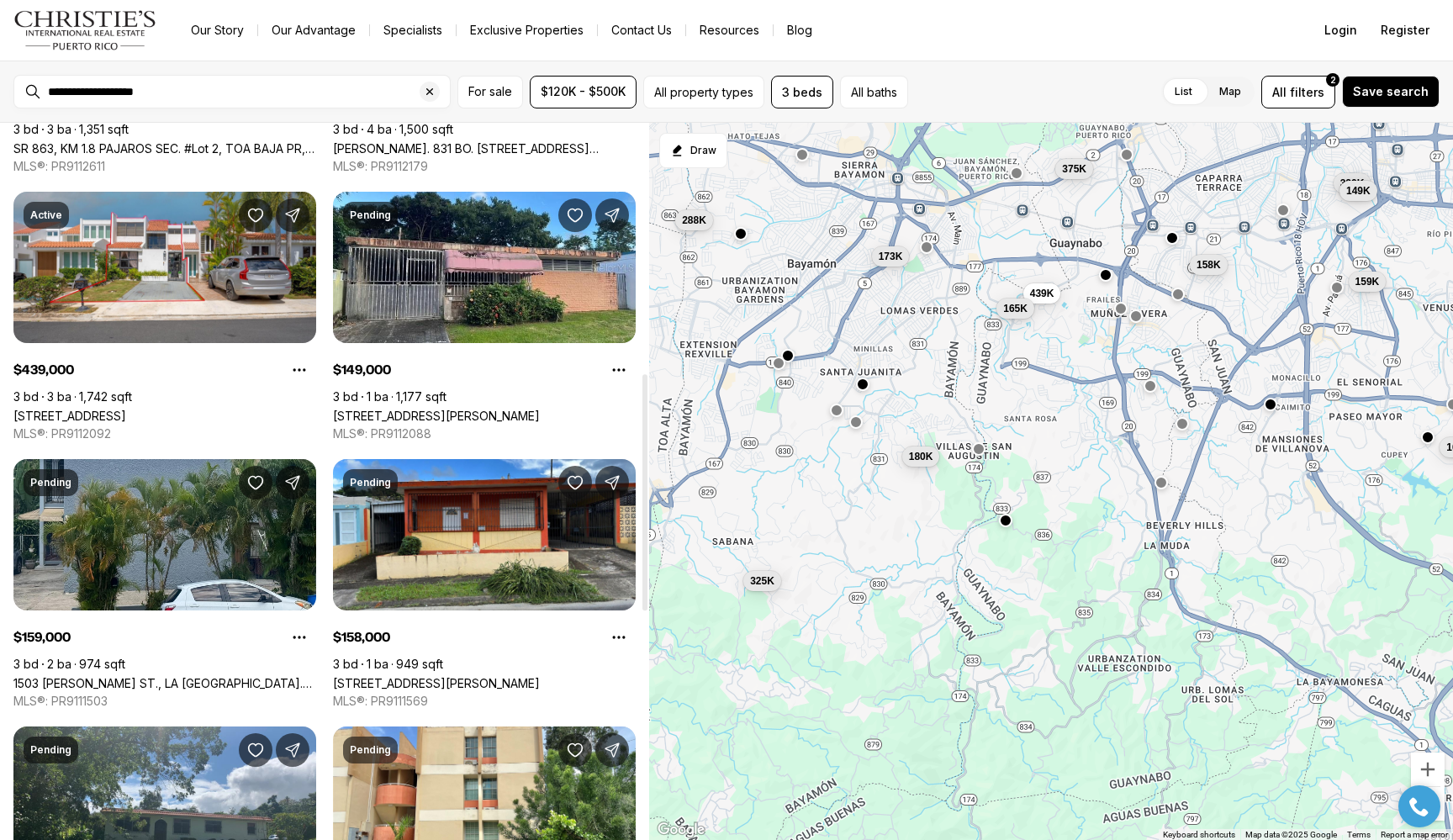
scroll to position [878, 0]
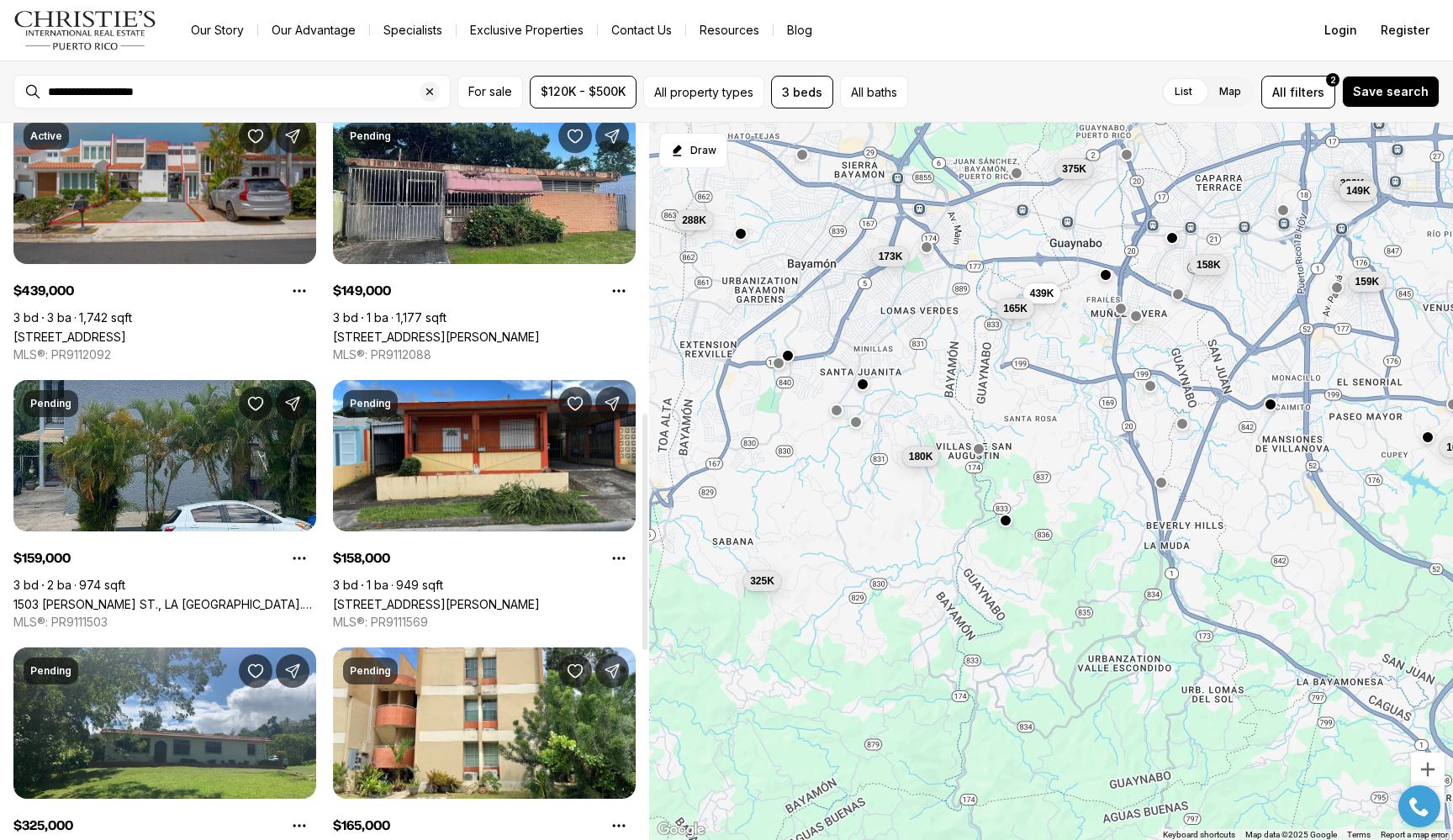
click at [126, 330] on link "[STREET_ADDRESS]" at bounding box center [70, 336] width 113 height 15
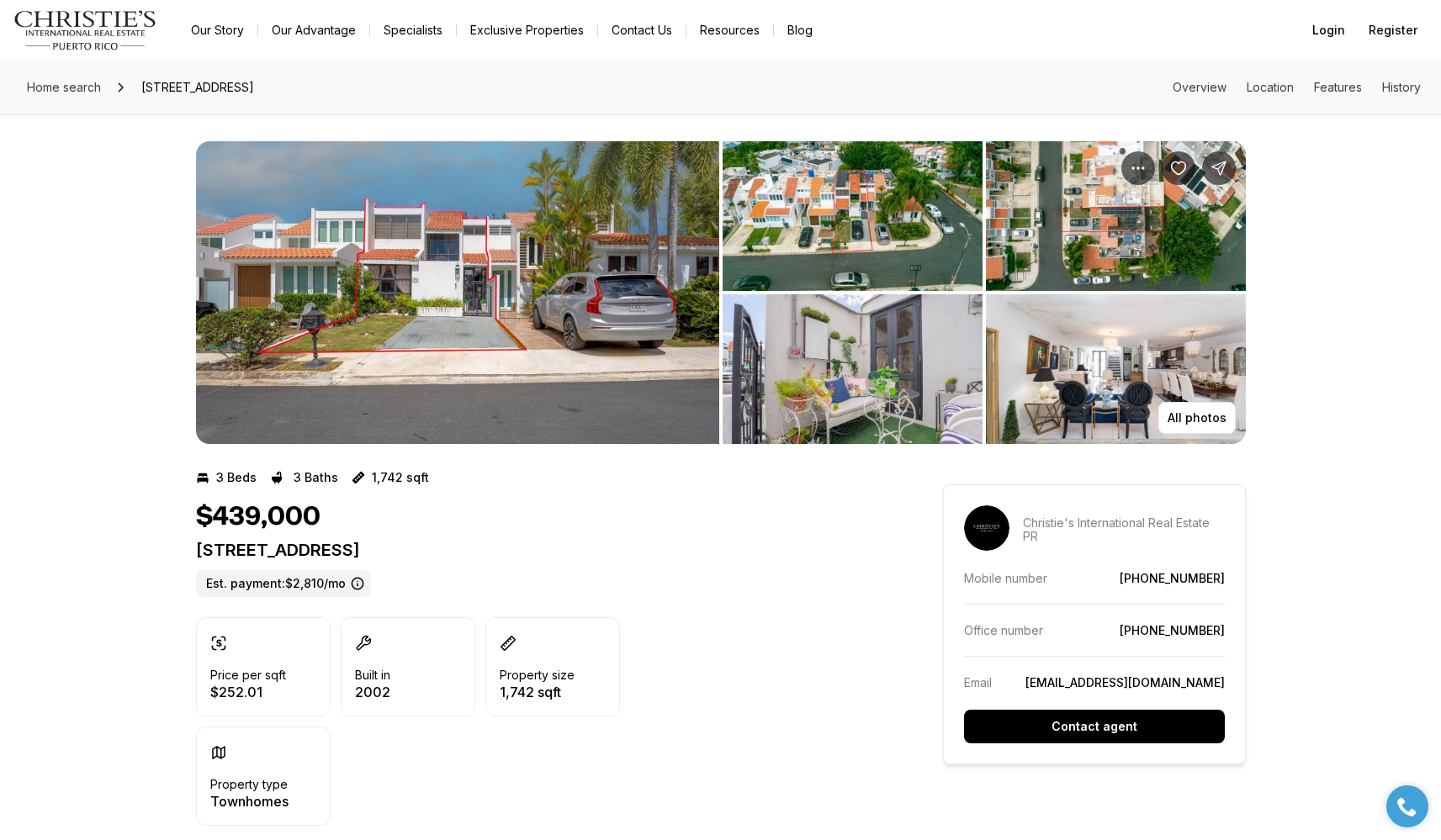
click at [946, 242] on img "View image gallery" at bounding box center [852, 216] width 260 height 150
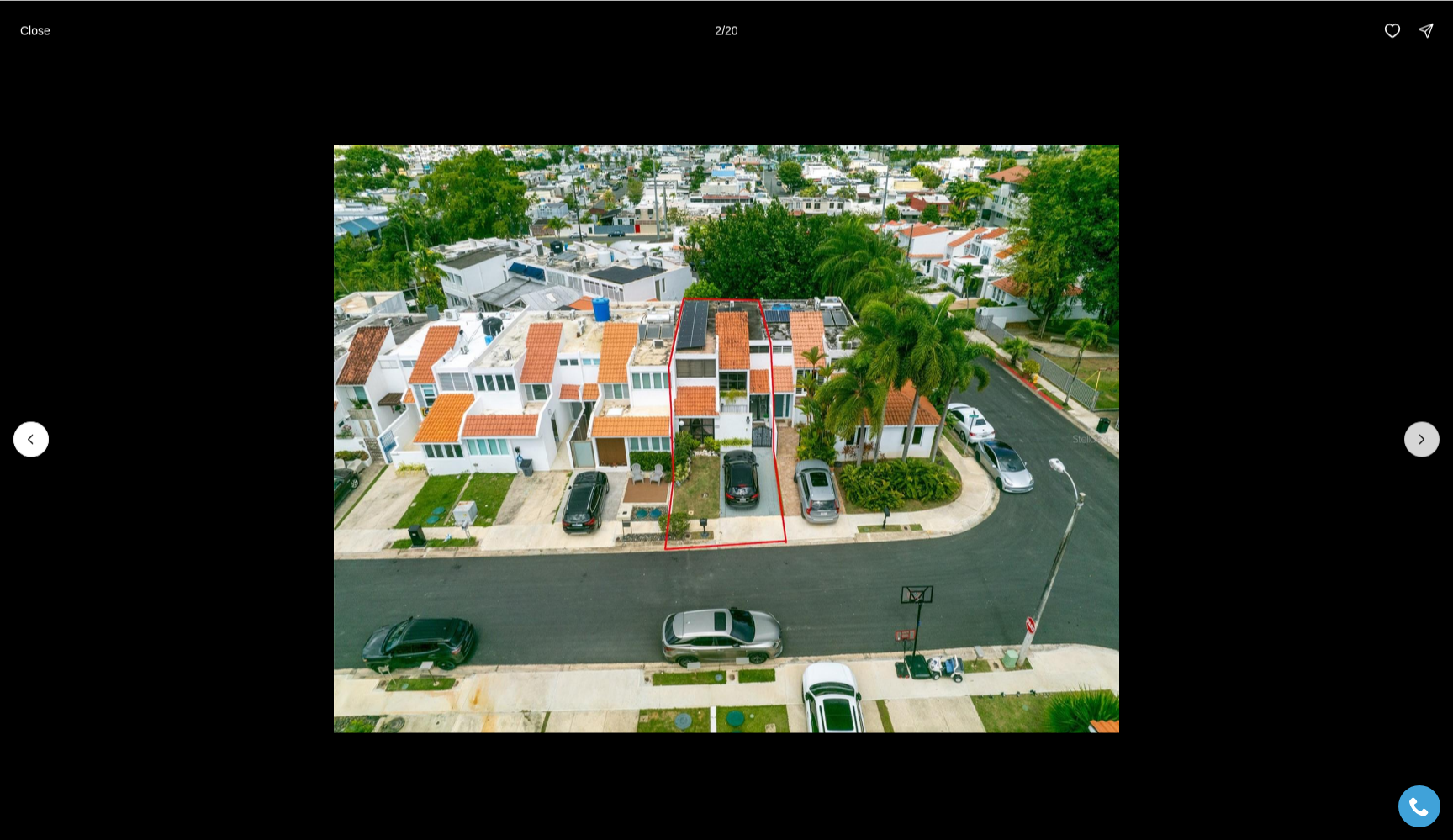
click at [1429, 449] on button "Next slide" at bounding box center [1423, 439] width 35 height 35
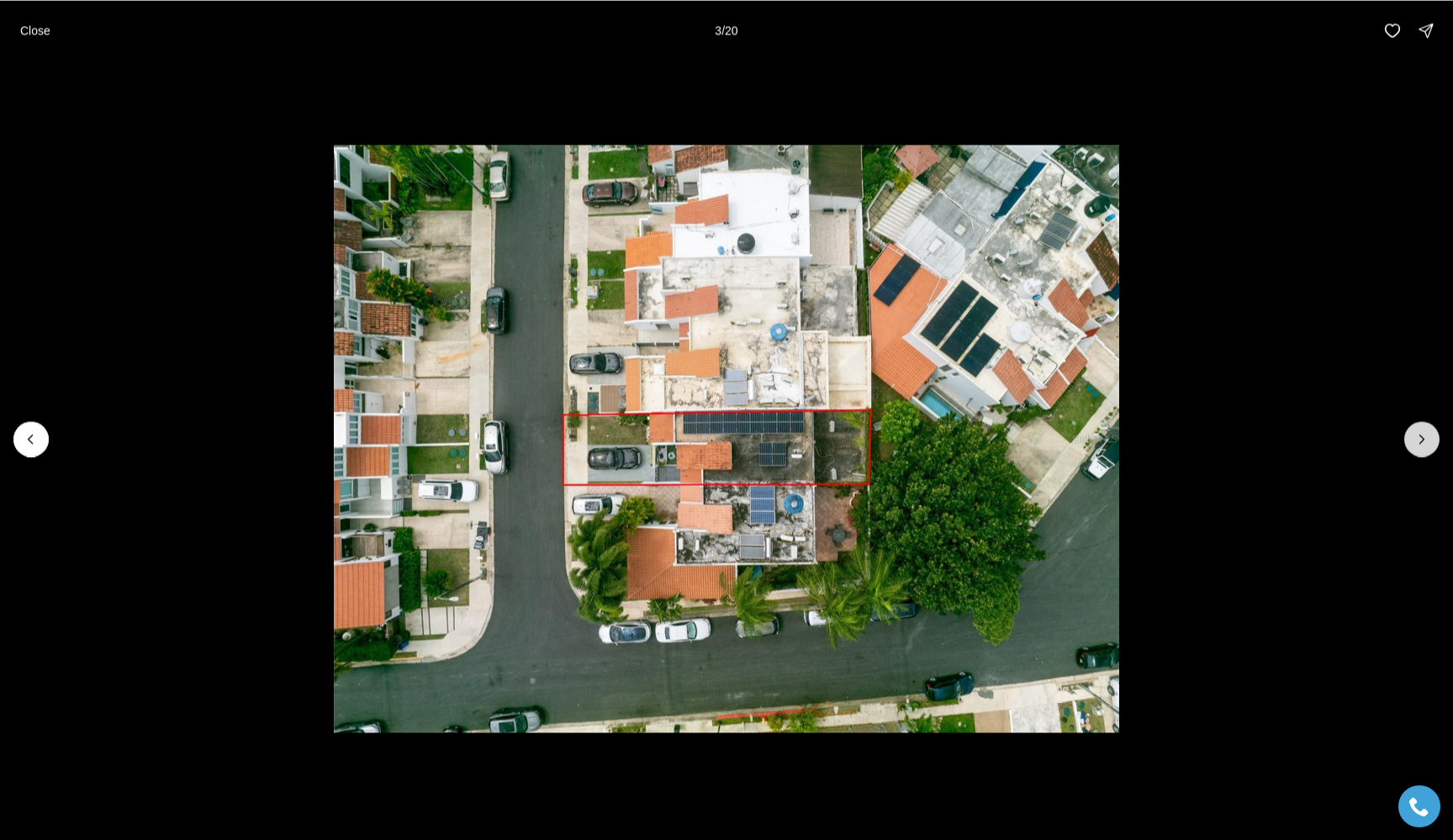
click at [1429, 449] on button "Next slide" at bounding box center [1423, 439] width 35 height 35
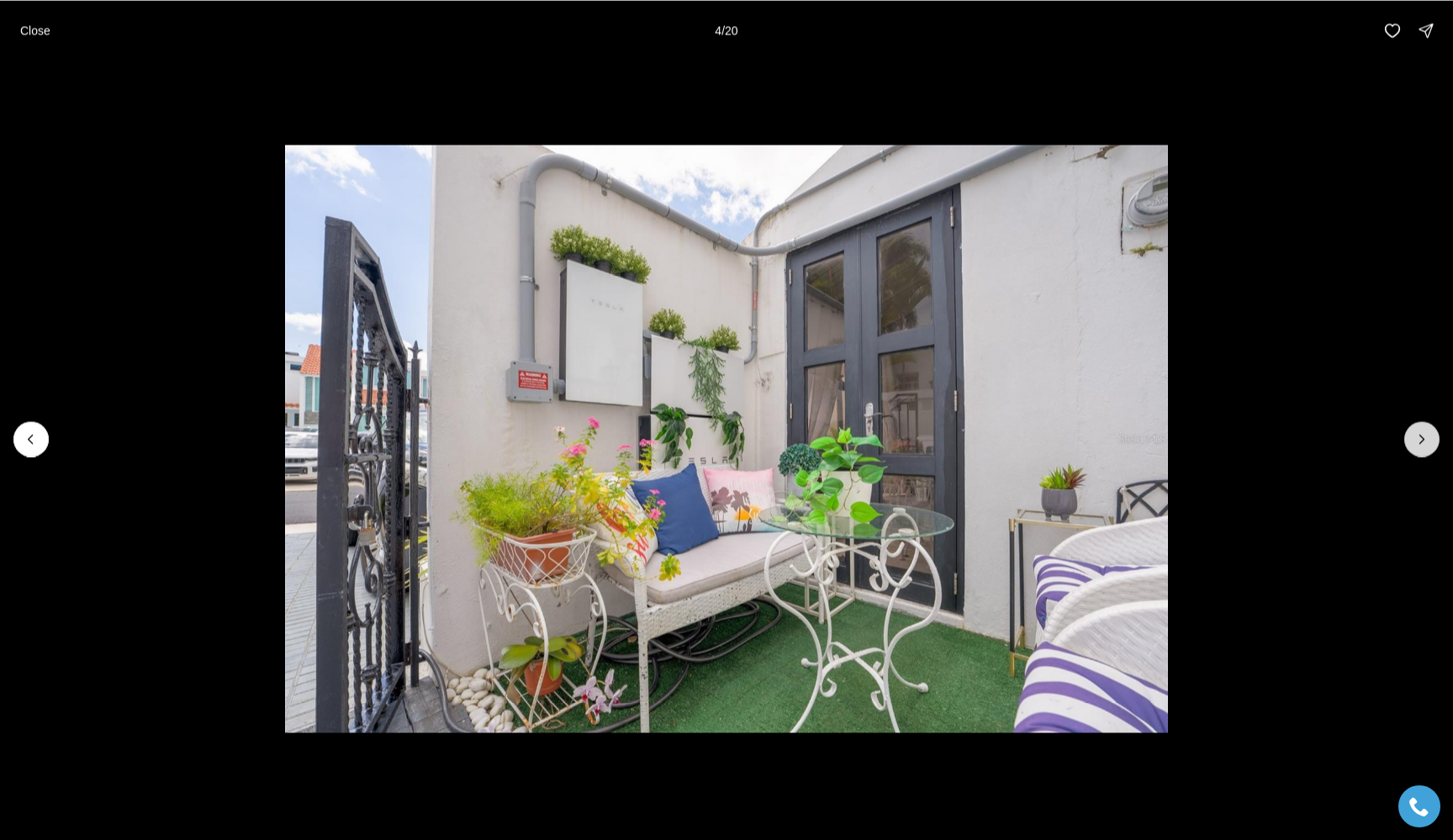
click at [1423, 439] on icon "Next slide" at bounding box center [1422, 439] width 17 height 17
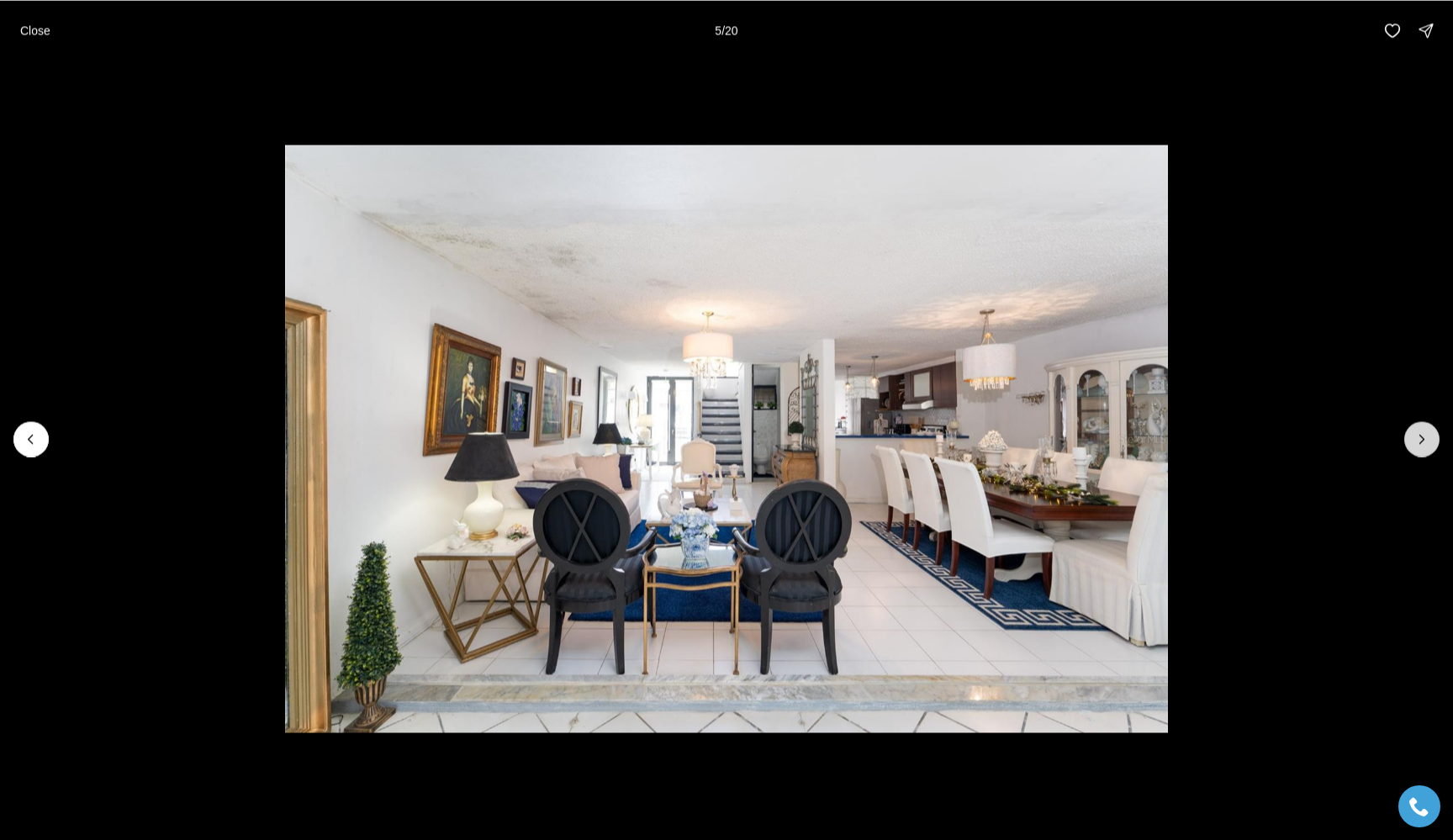
click at [1423, 439] on icon "Next slide" at bounding box center [1422, 439] width 17 height 17
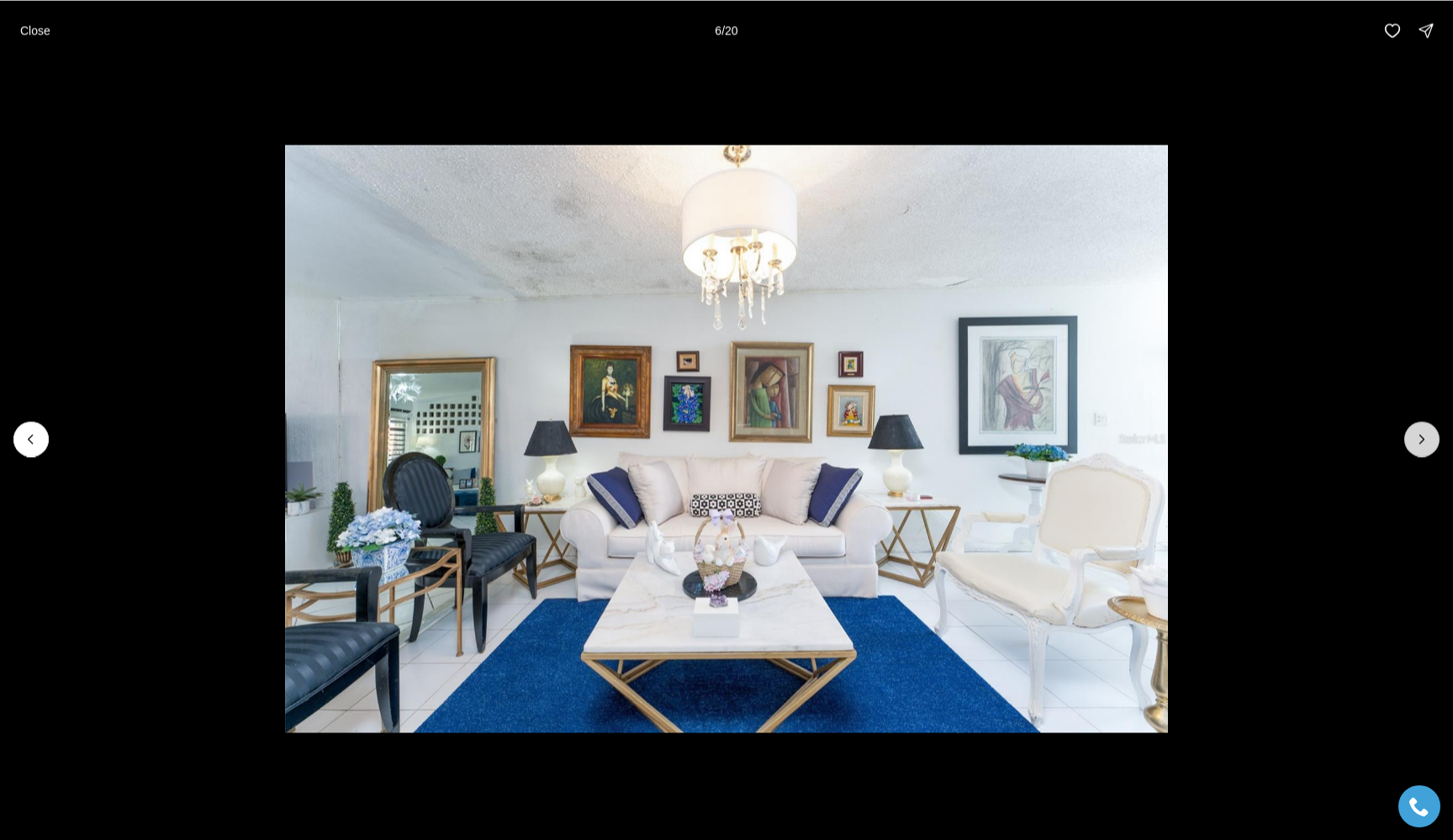
click at [1423, 439] on icon "Next slide" at bounding box center [1422, 439] width 17 height 17
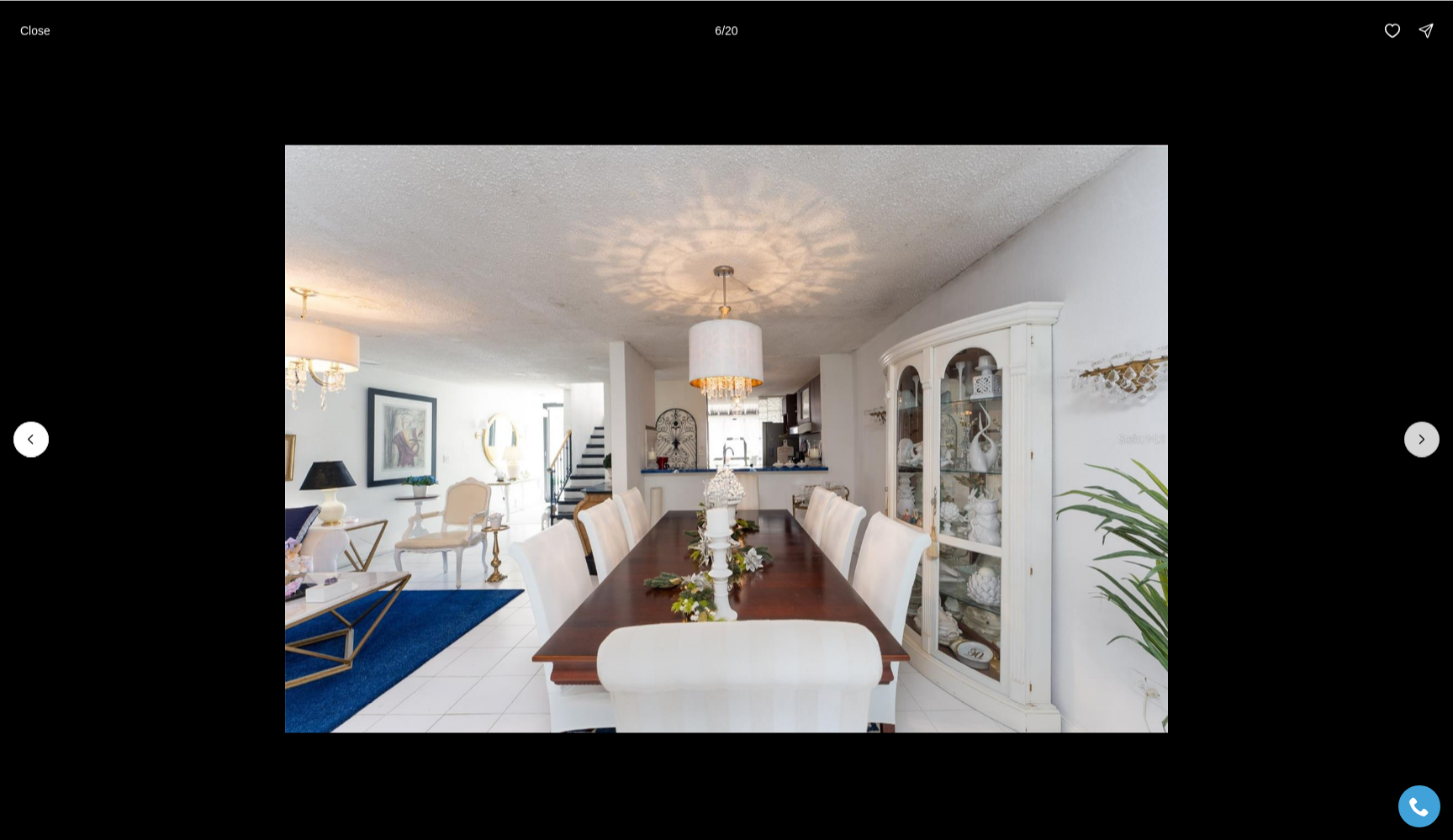
click at [1423, 439] on icon "Next slide" at bounding box center [1422, 439] width 17 height 17
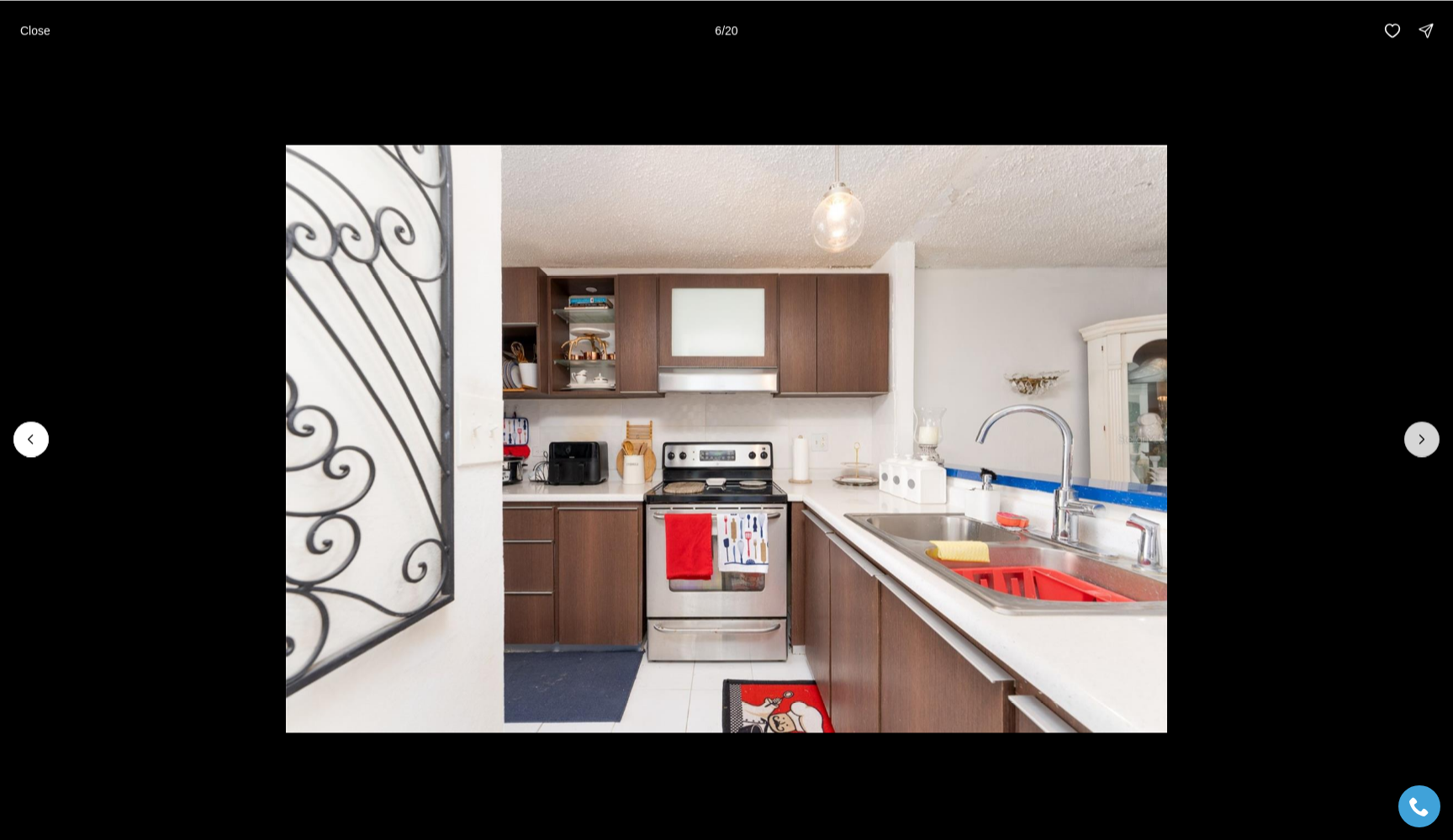
click at [1423, 439] on icon "Next slide" at bounding box center [1422, 439] width 17 height 17
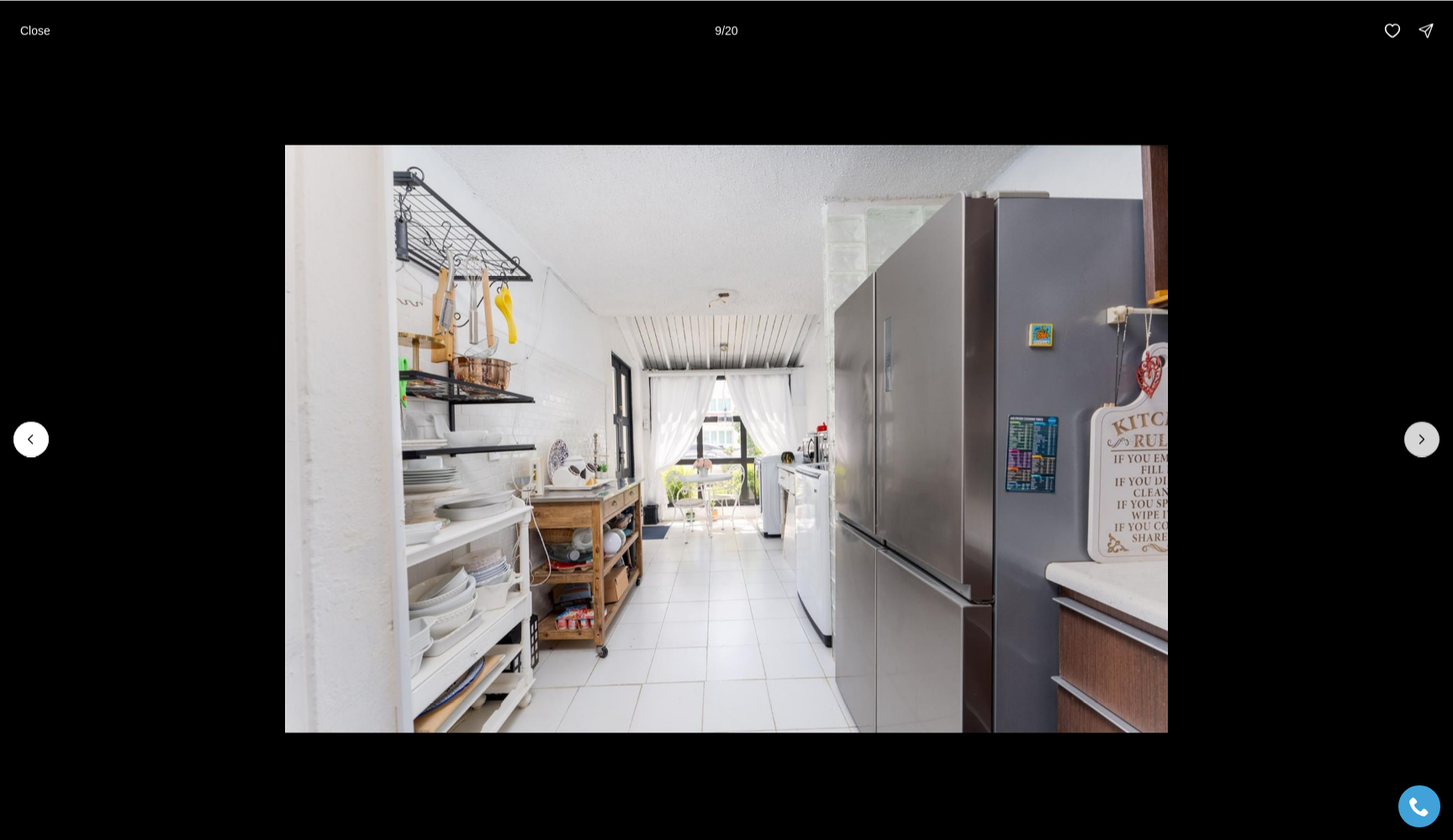
click at [1423, 439] on icon "Next slide" at bounding box center [1422, 439] width 17 height 17
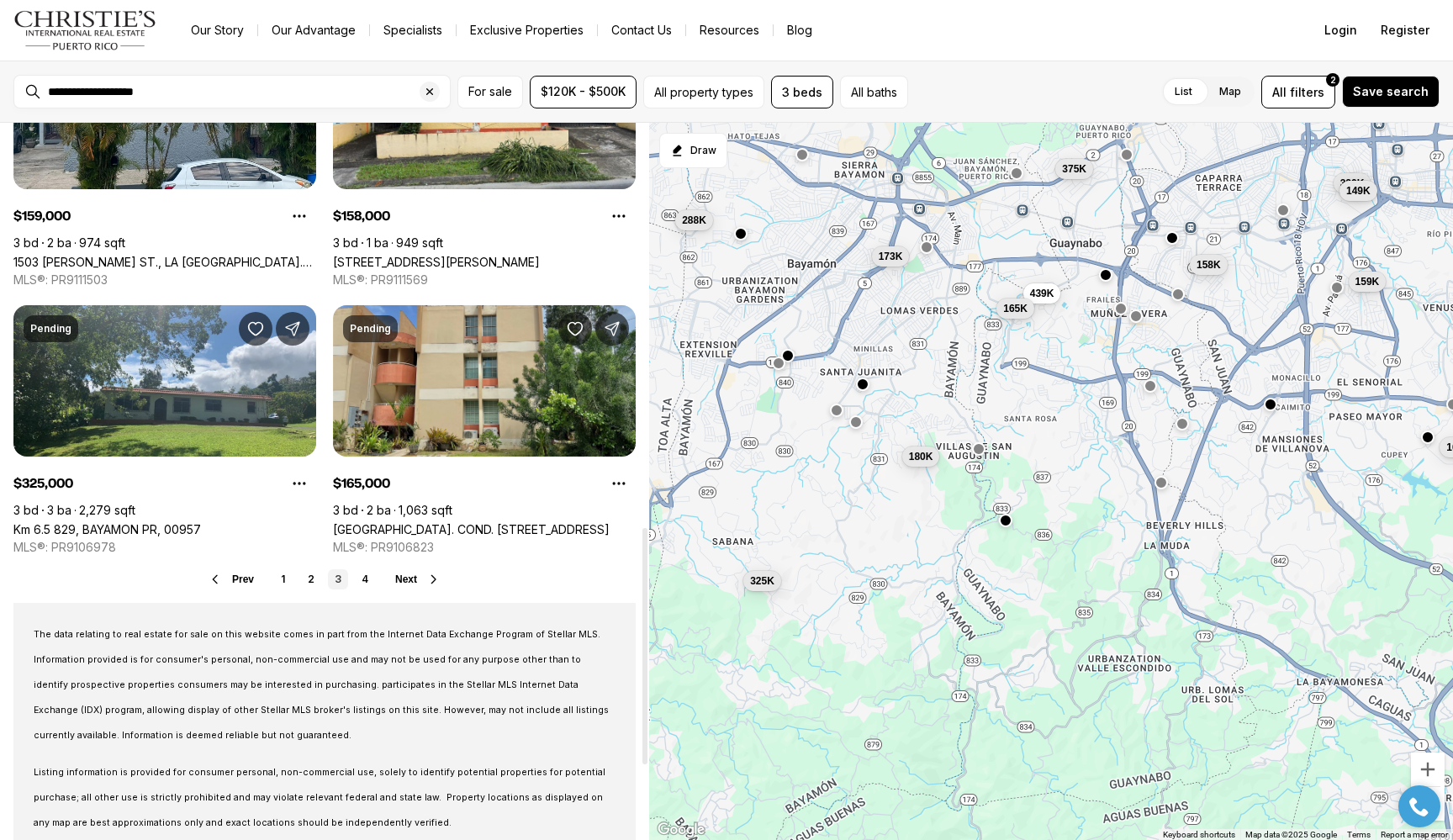
scroll to position [1255, 0]
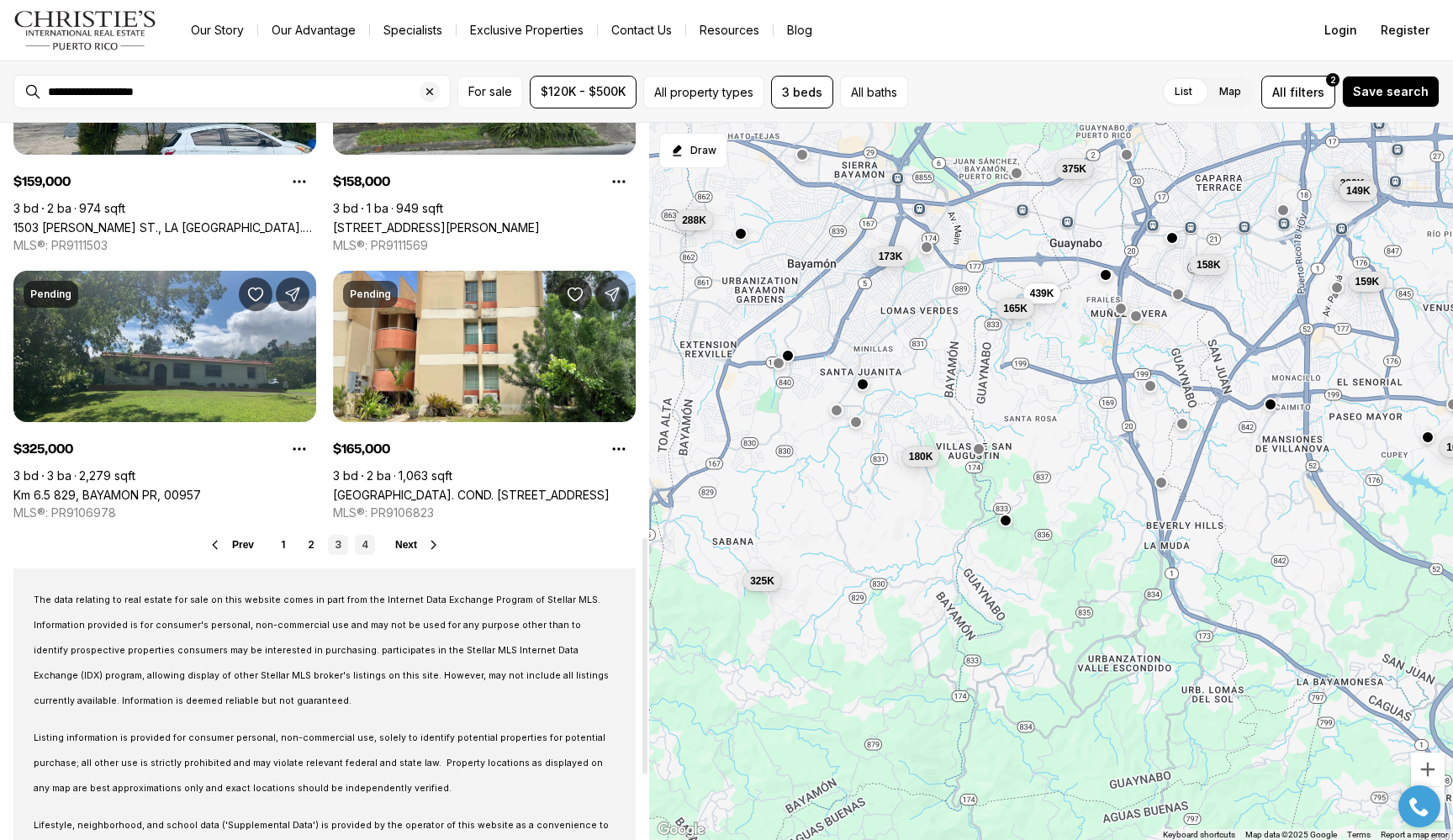
click at [365, 544] on link "4" at bounding box center [365, 545] width 21 height 21
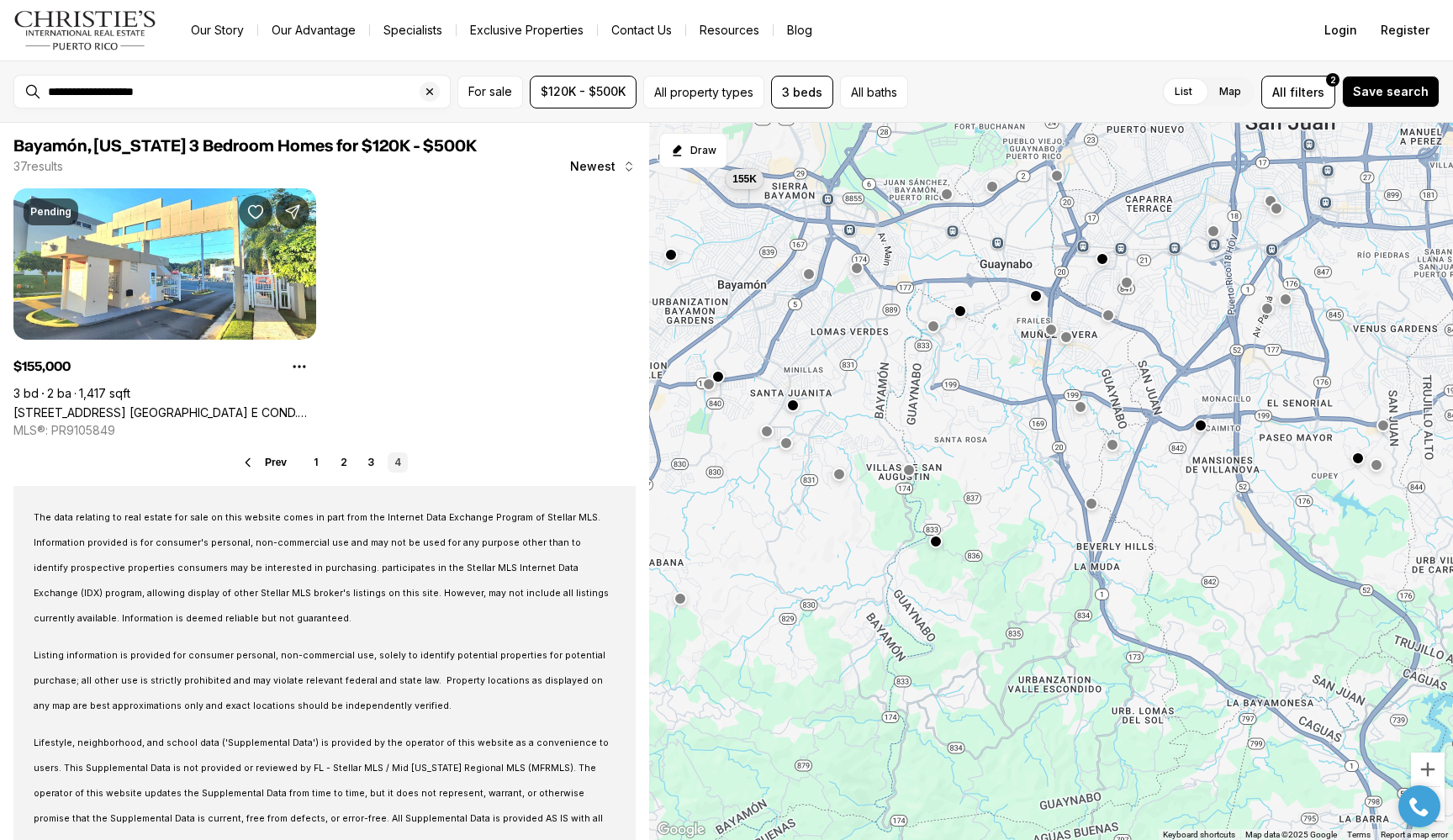
drag, startPoint x: 1287, startPoint y: 369, endPoint x: 1223, endPoint y: 388, distance: 66.8
click at [1223, 388] on div "155K" at bounding box center [1051, 482] width 804 height 718
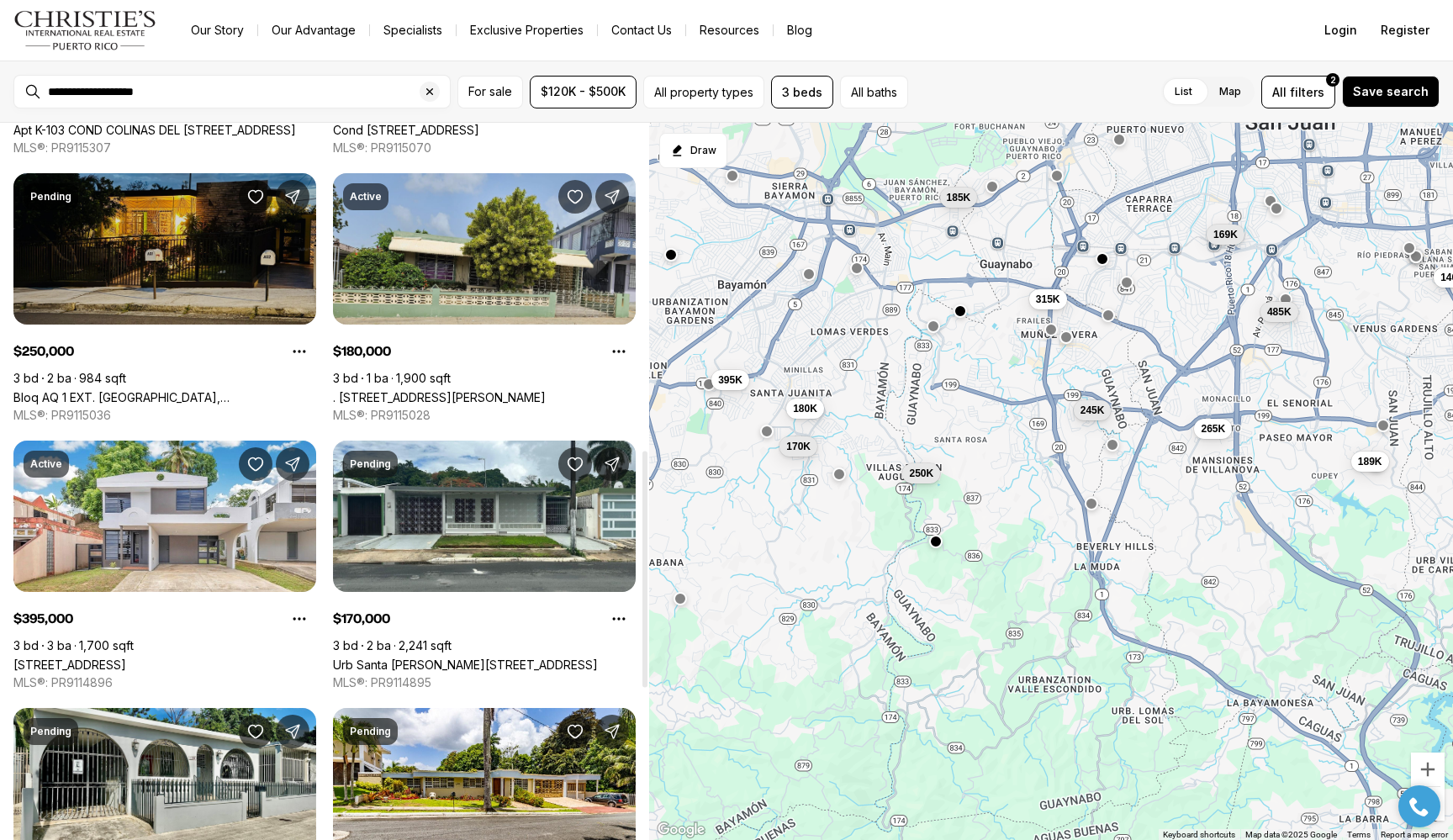
scroll to position [1138, 0]
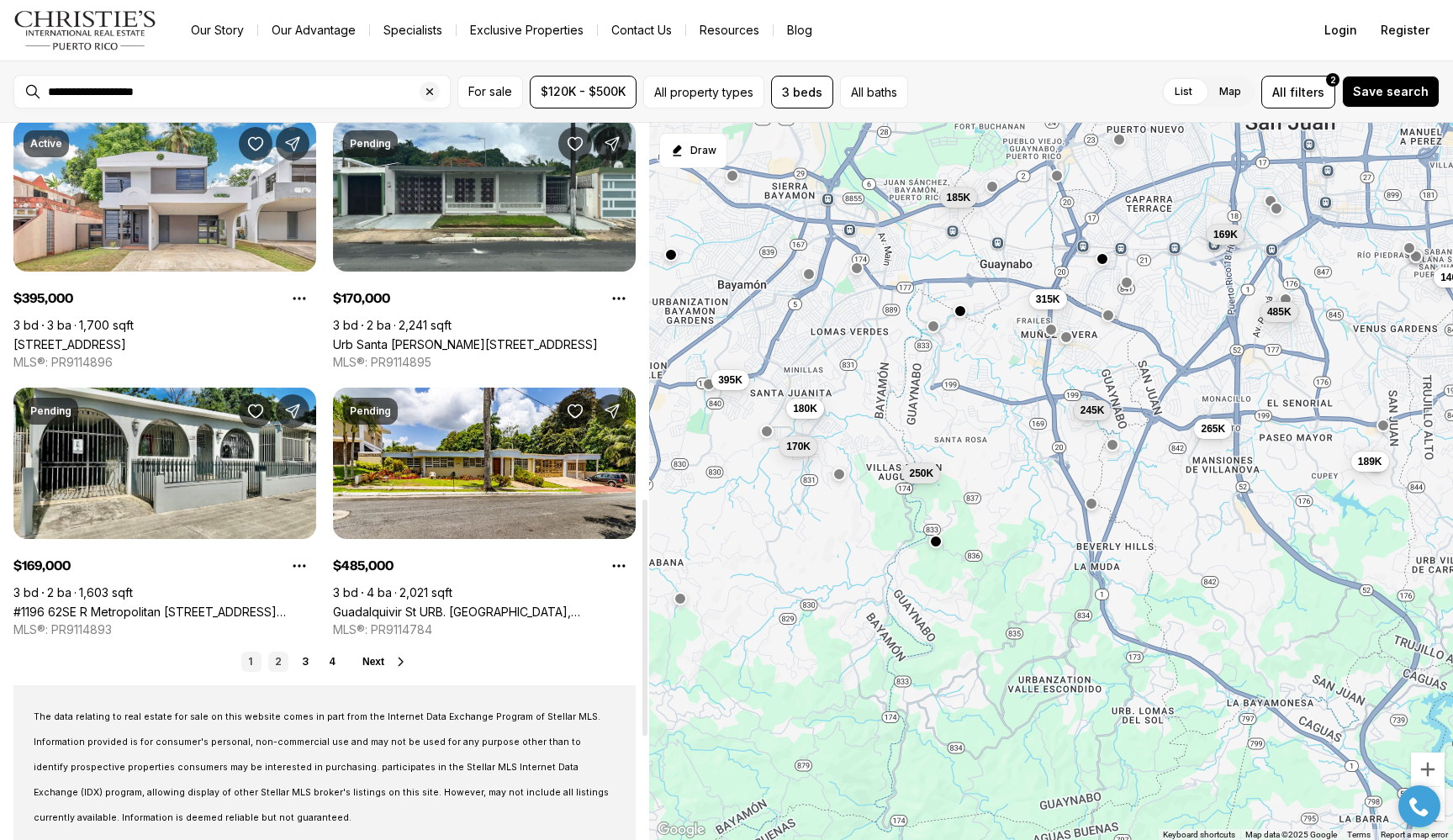
click at [276, 656] on link "2" at bounding box center [278, 662] width 21 height 21
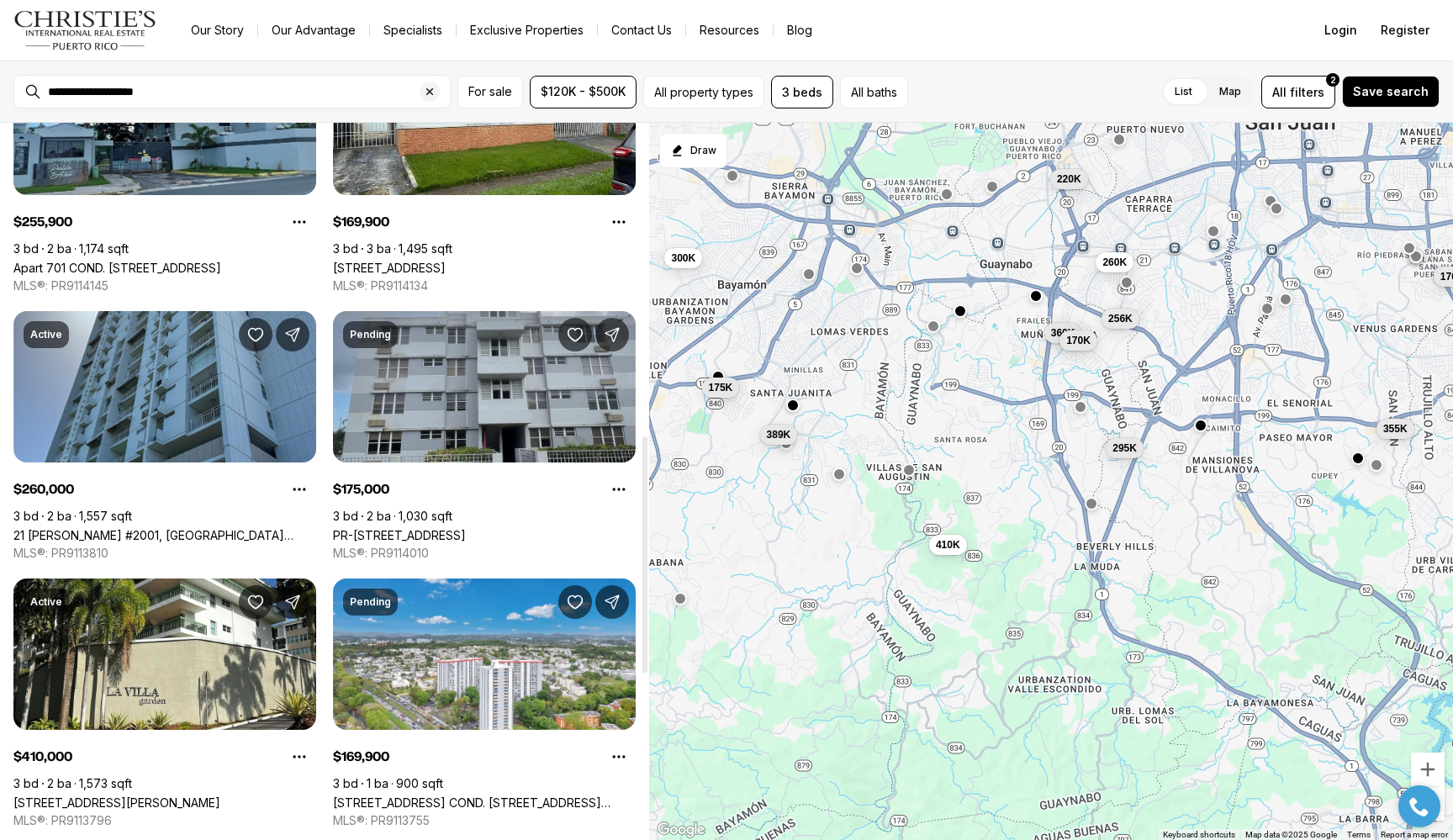
scroll to position [1069, 0]
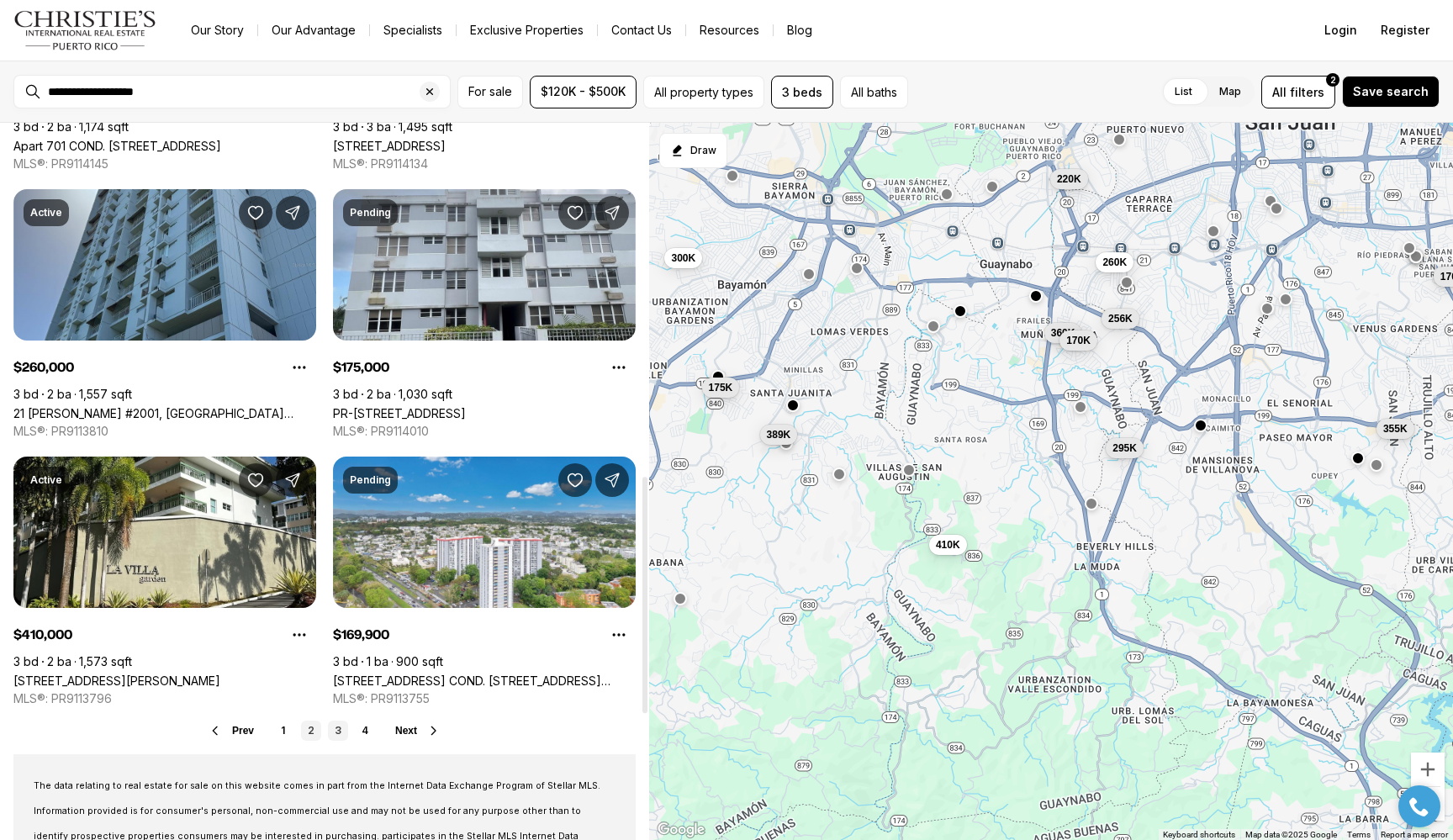
click at [339, 723] on link "3" at bounding box center [337, 731] width 21 height 21
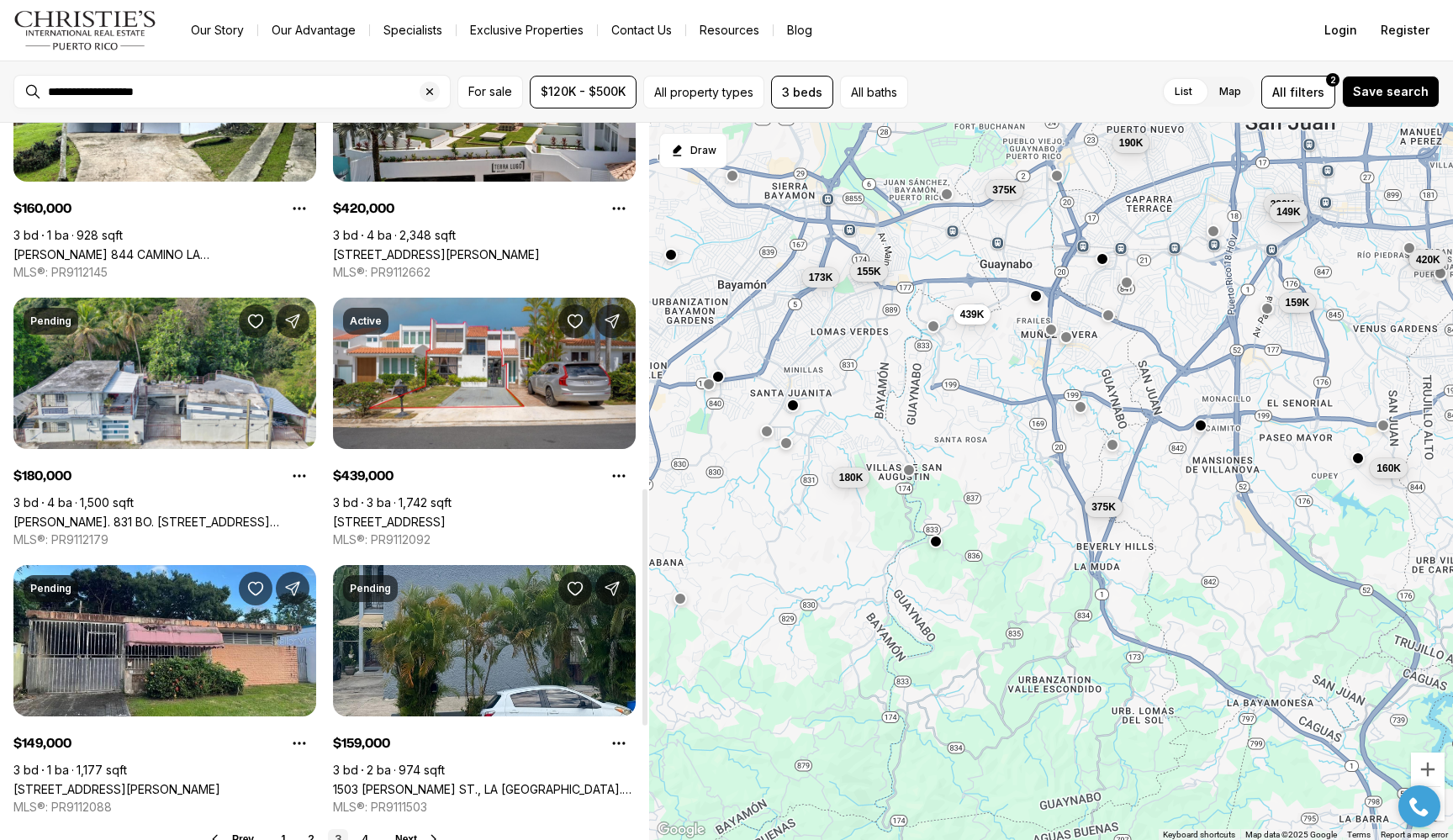
scroll to position [1253, 0]
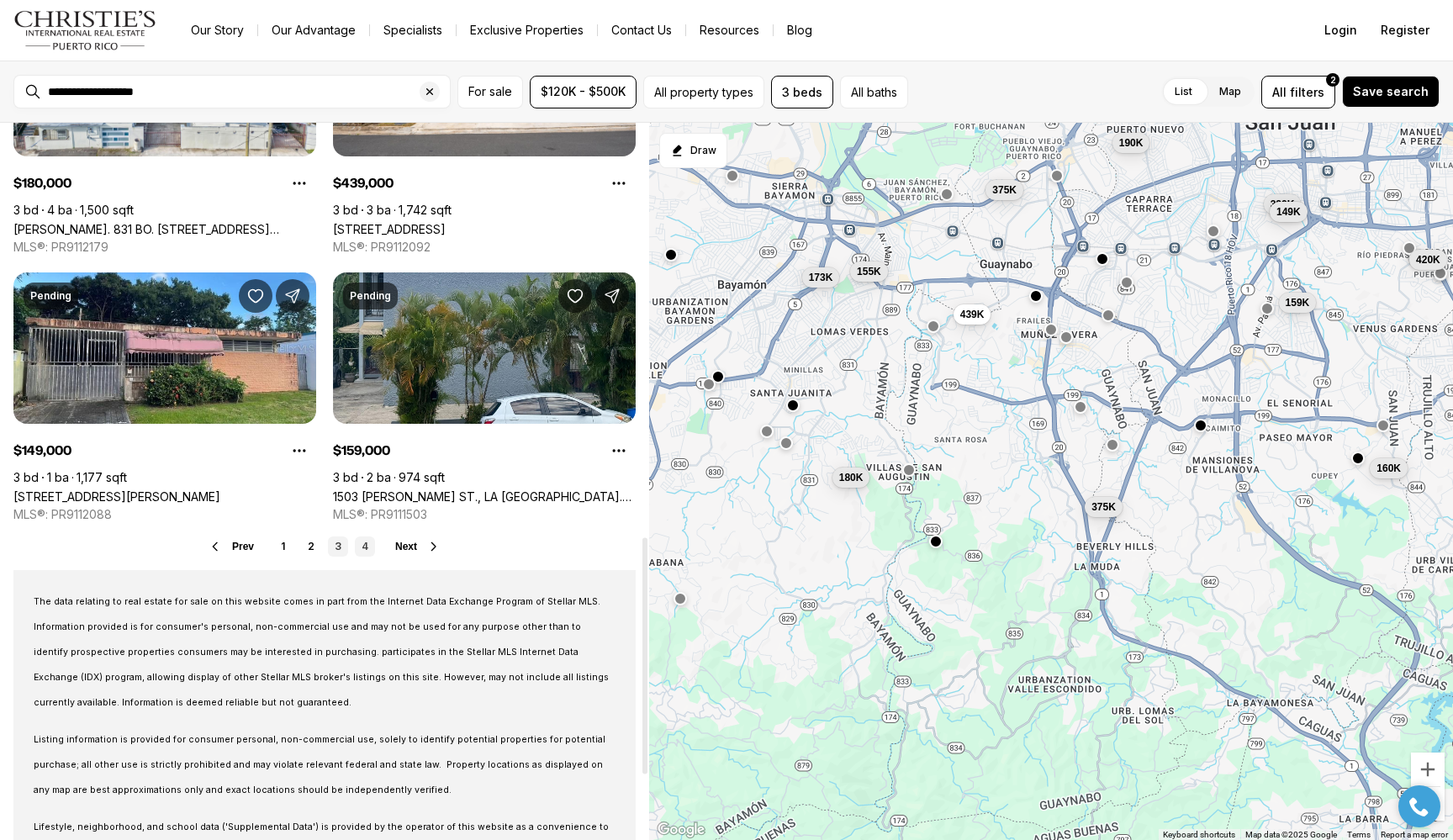
click at [358, 543] on link "4" at bounding box center [365, 546] width 21 height 21
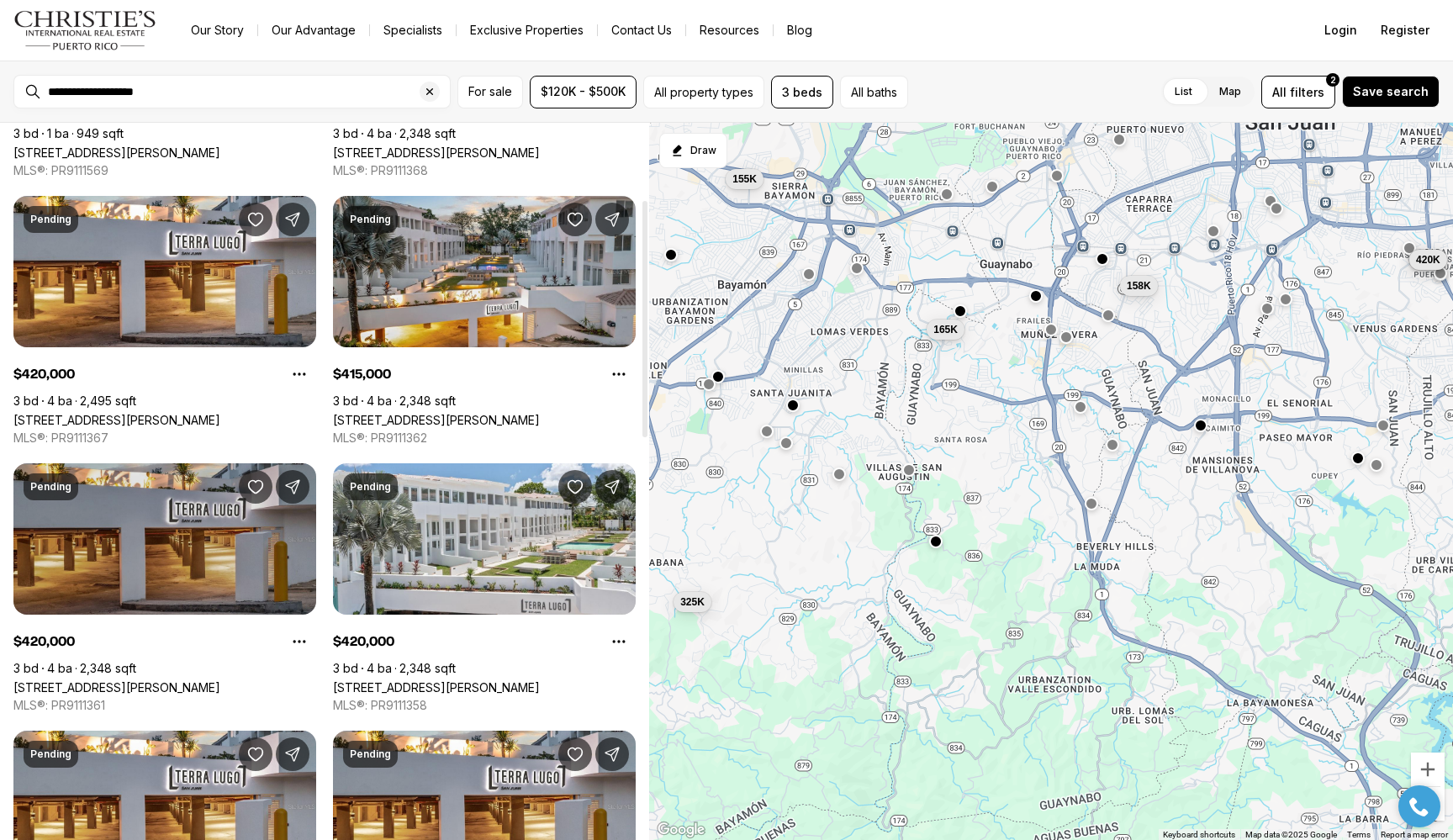
scroll to position [232, 0]
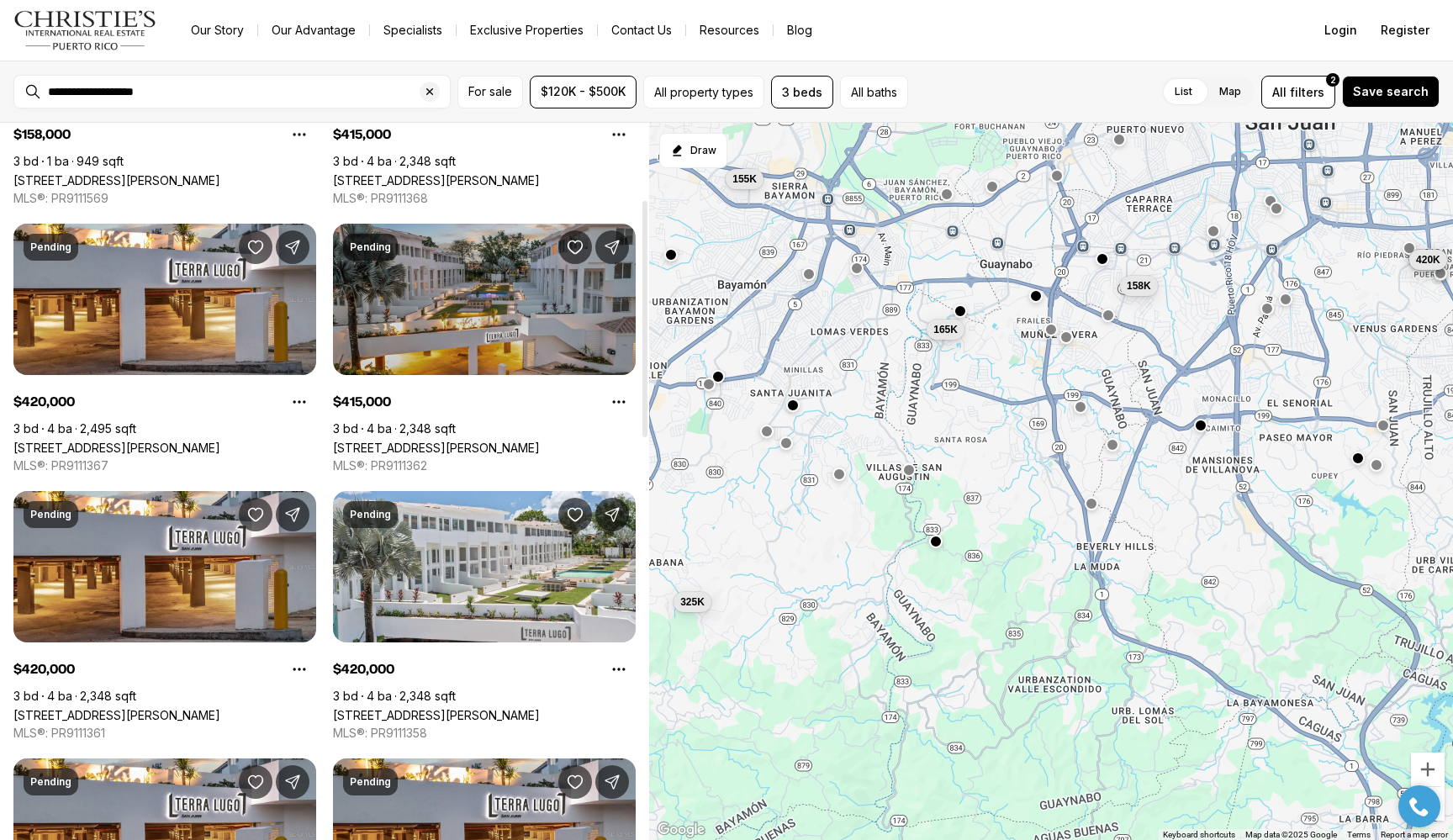
click at [424, 441] on link "[STREET_ADDRESS][PERSON_NAME]" at bounding box center [437, 448] width 207 height 15
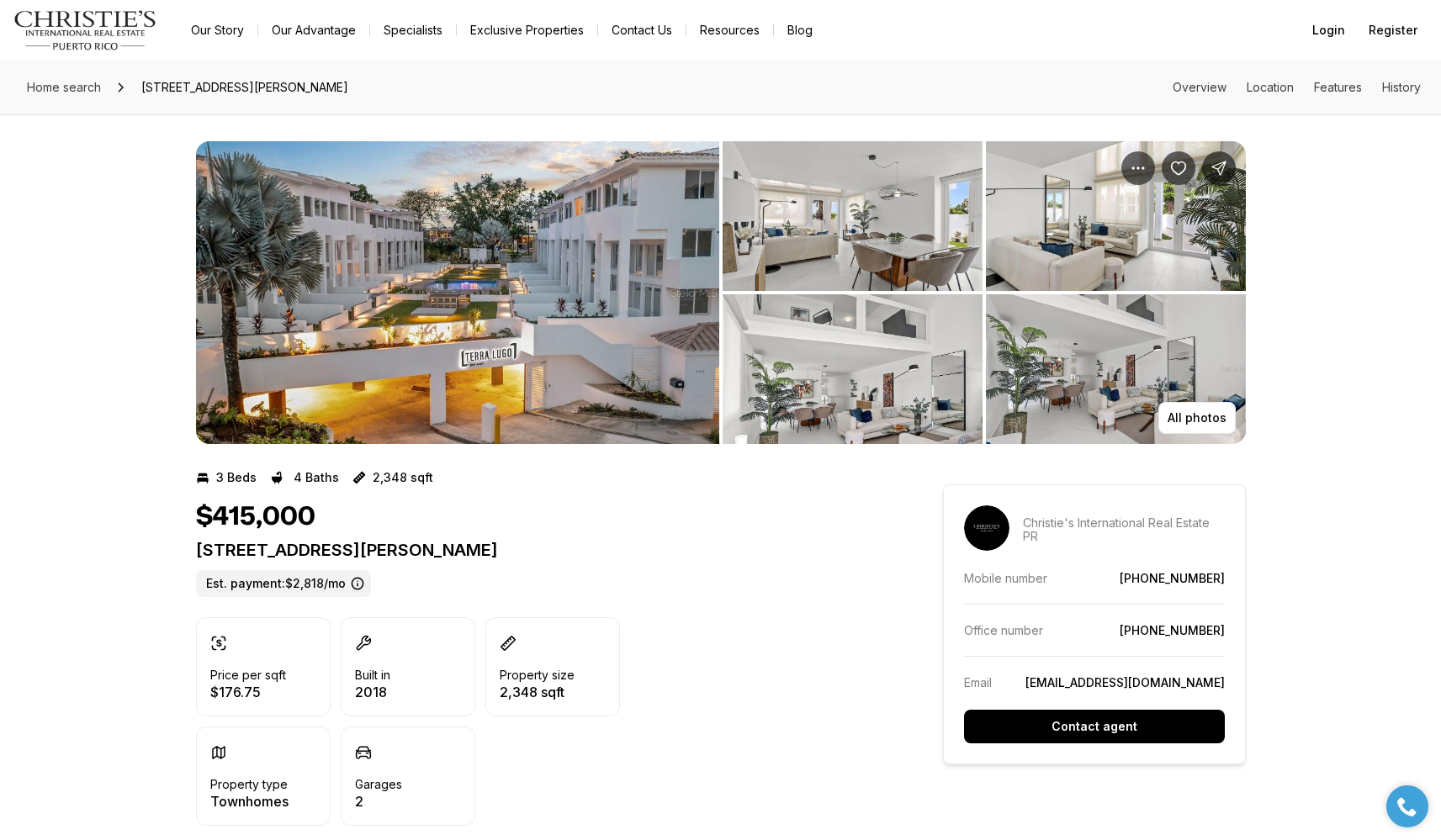
click at [607, 269] on img "View image gallery" at bounding box center [457, 293] width 523 height 303
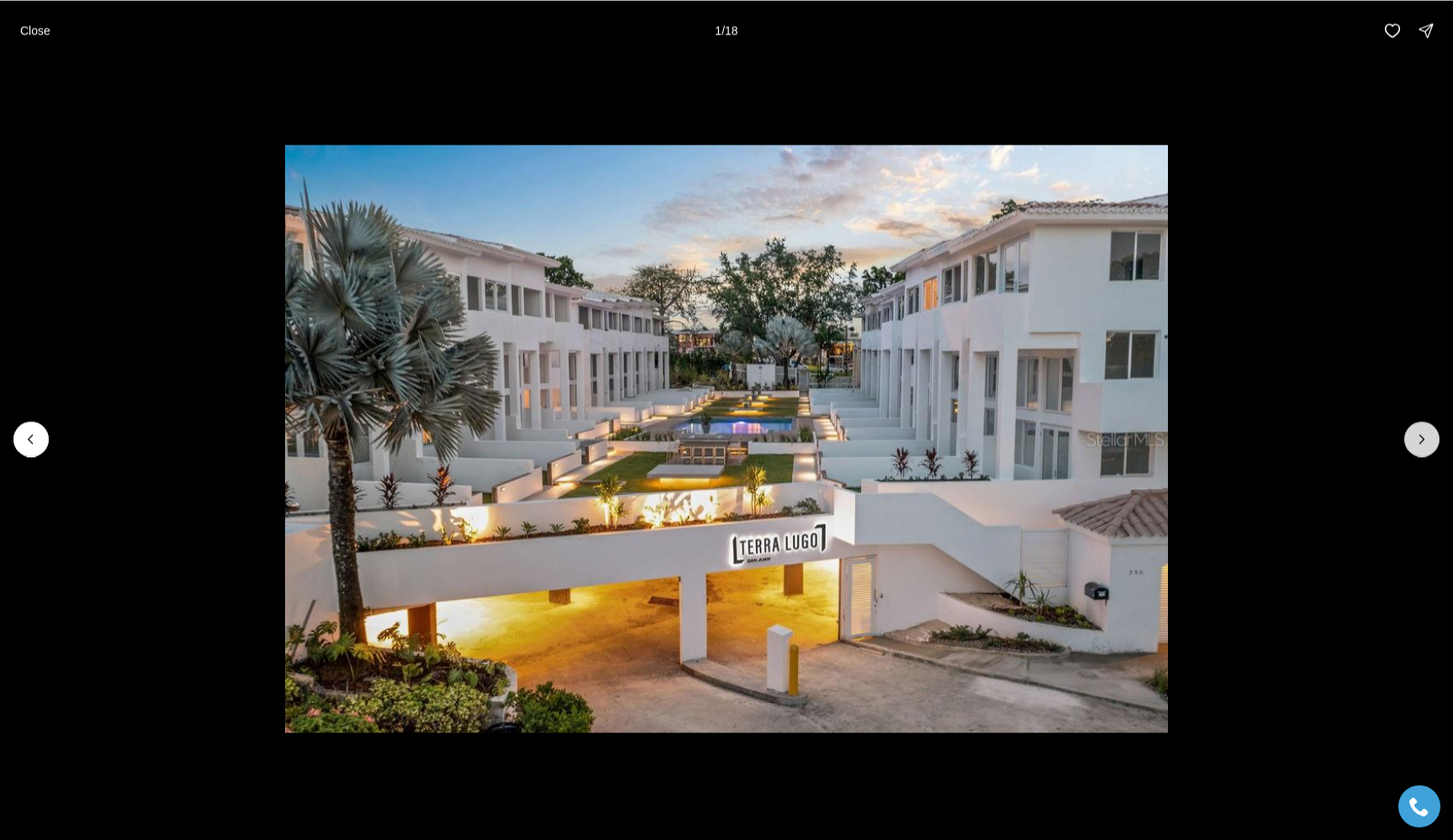
click at [1420, 439] on icon "Next slide" at bounding box center [1422, 439] width 17 height 17
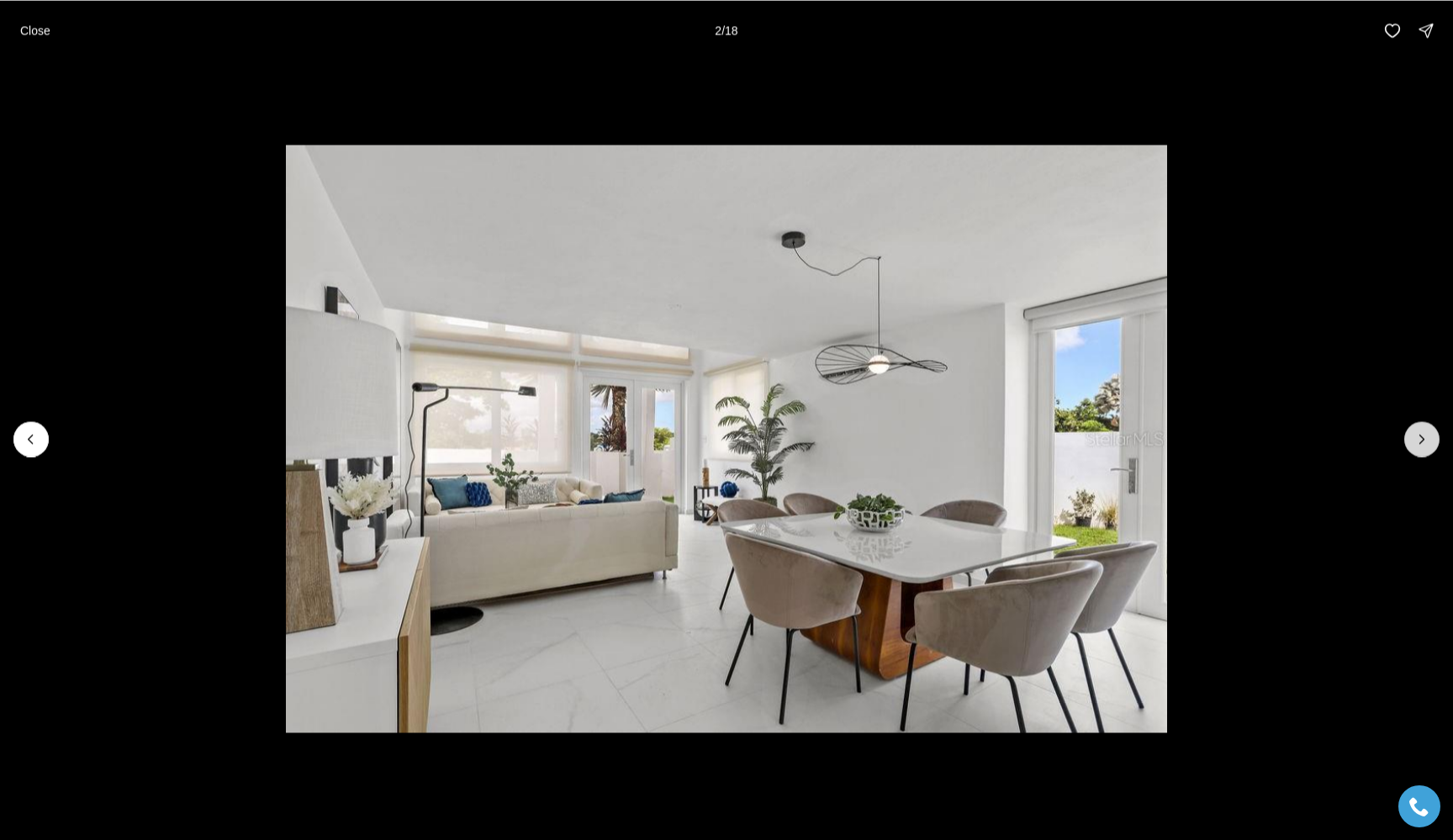
click at [1420, 439] on icon "Next slide" at bounding box center [1422, 439] width 17 height 17
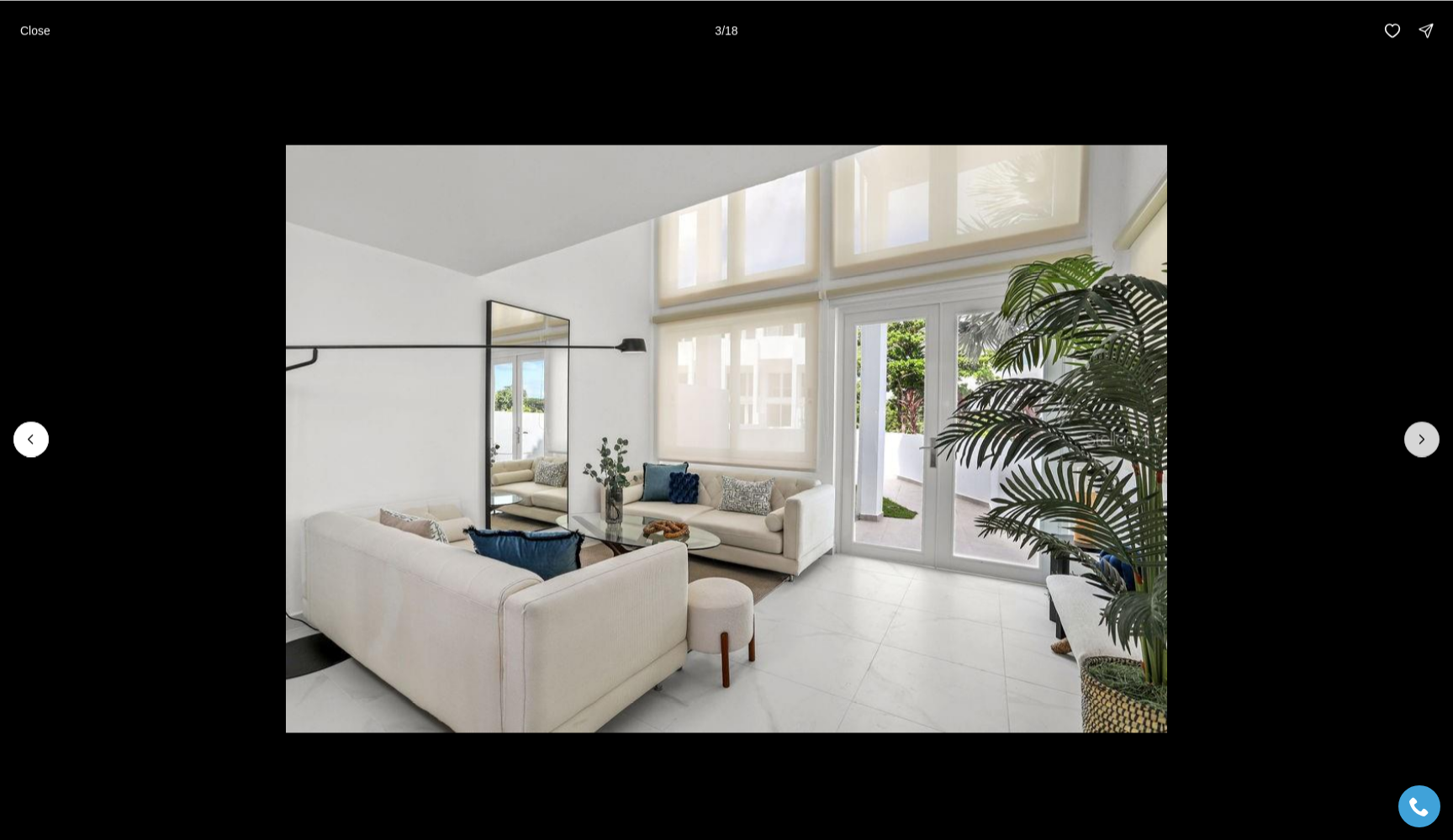
click at [1420, 439] on icon "Next slide" at bounding box center [1422, 439] width 17 height 17
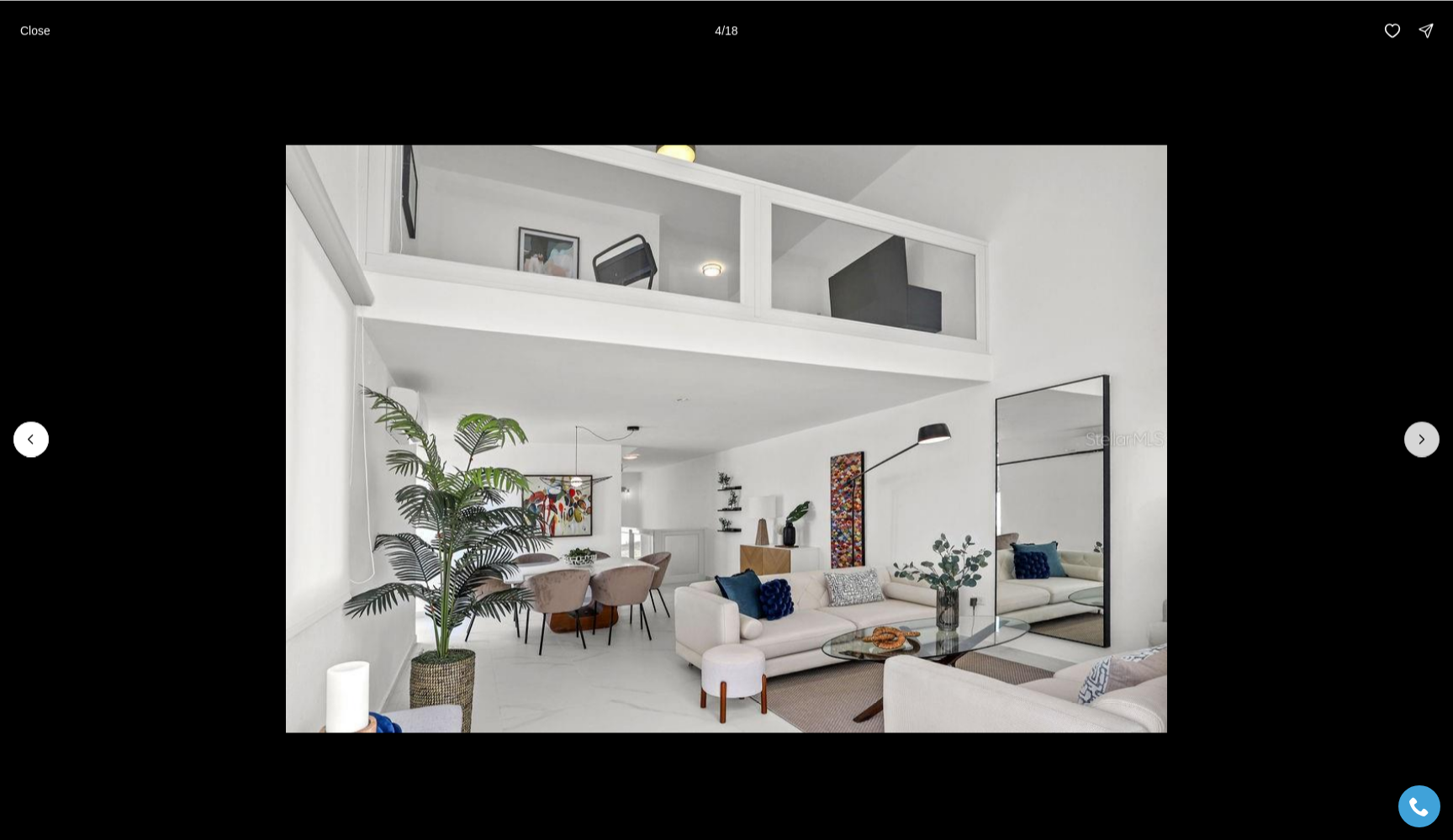
click at [1420, 439] on icon "Next slide" at bounding box center [1422, 439] width 17 height 17
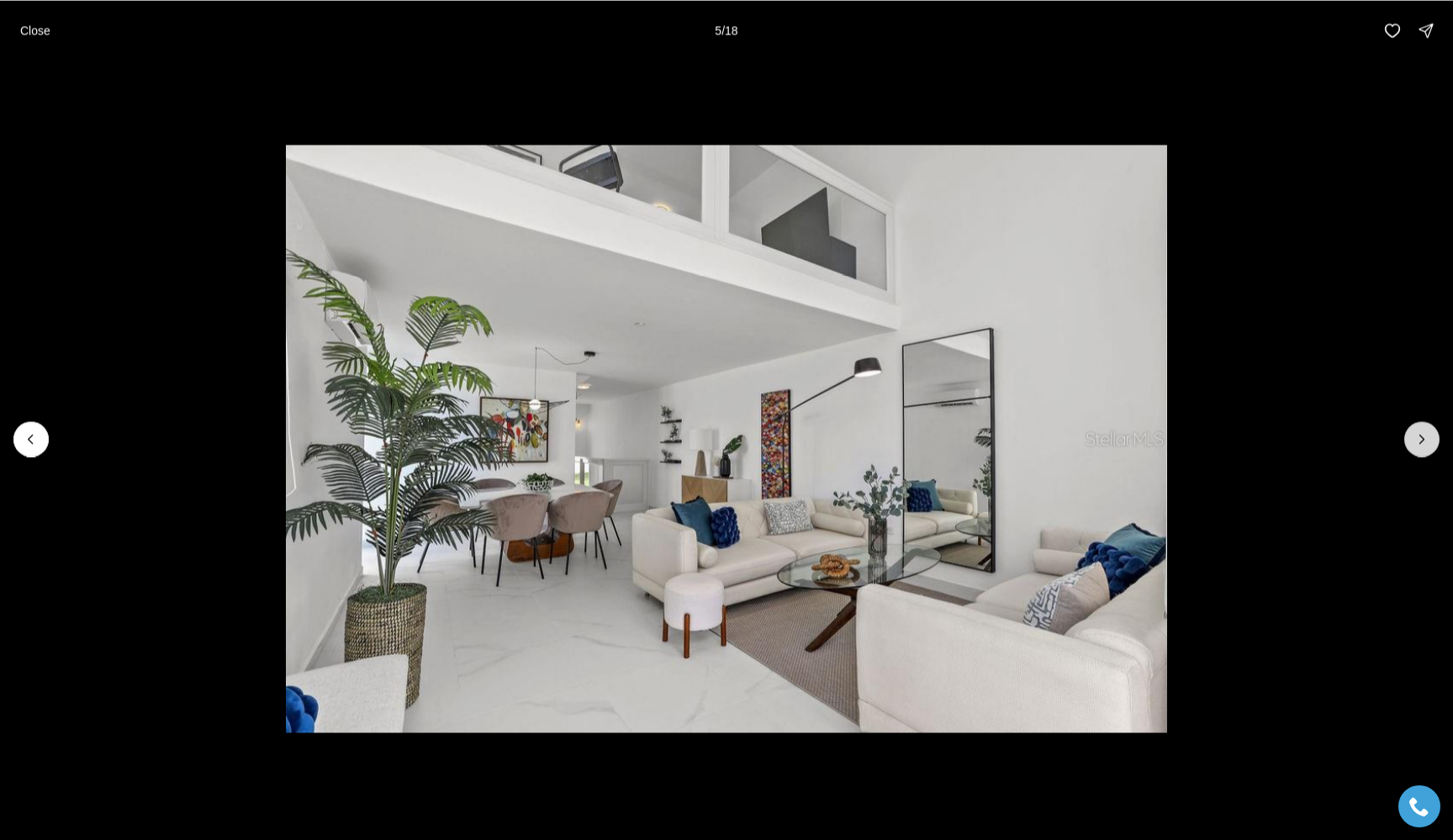
click at [1420, 439] on icon "Next slide" at bounding box center [1422, 439] width 17 height 17
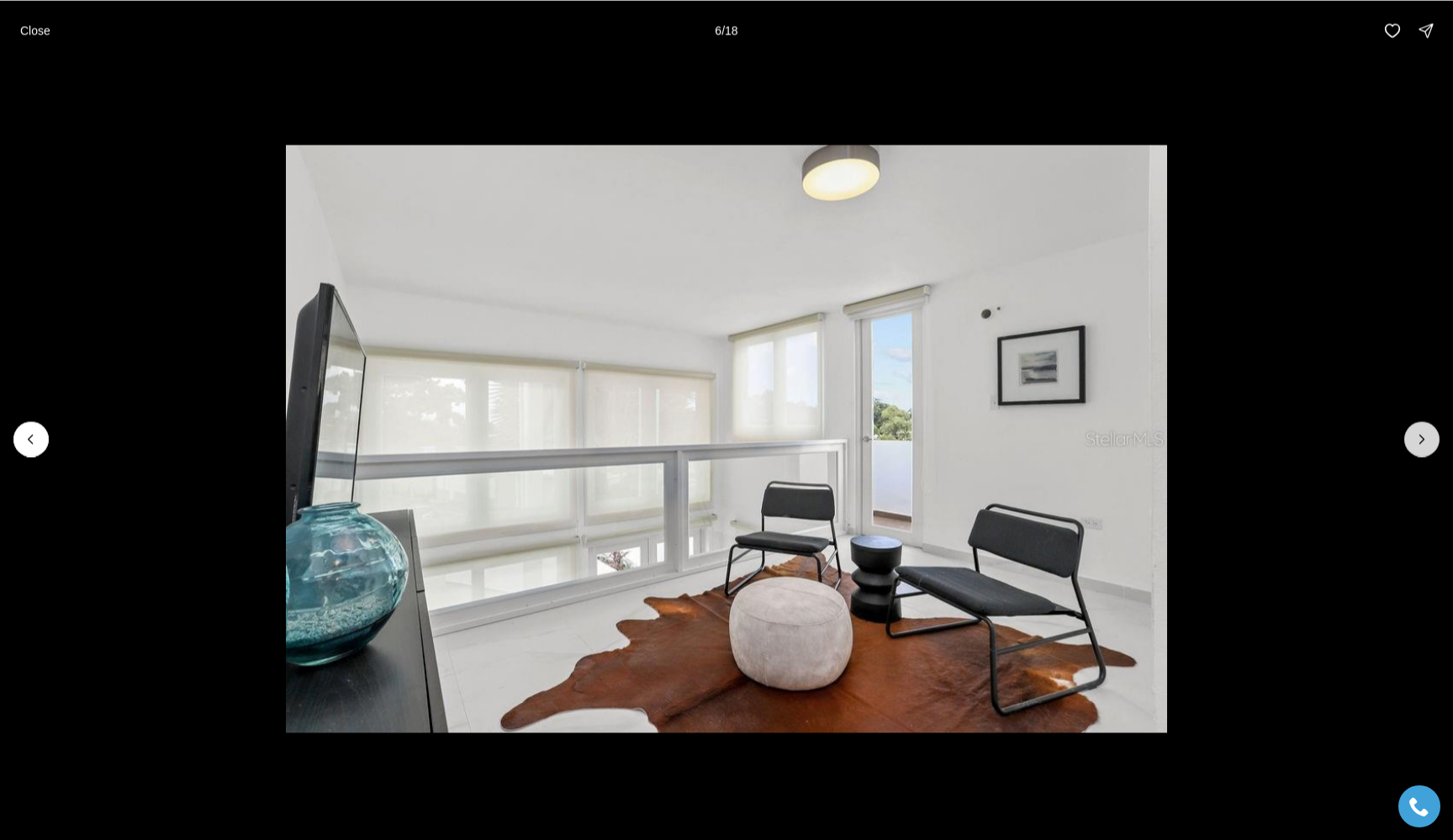
click at [1420, 439] on icon "Next slide" at bounding box center [1422, 439] width 17 height 17
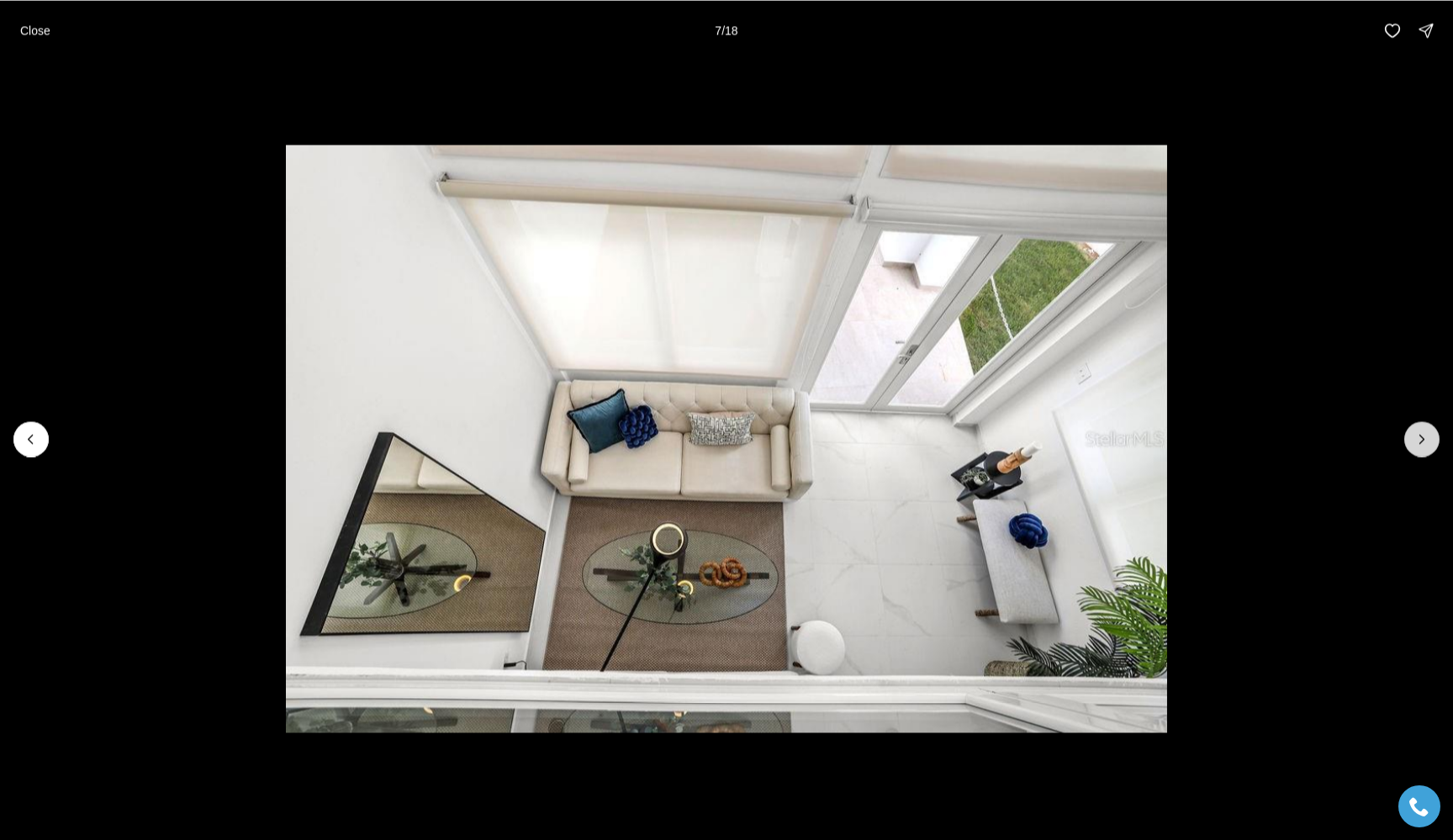
click at [1420, 439] on icon "Next slide" at bounding box center [1422, 439] width 17 height 17
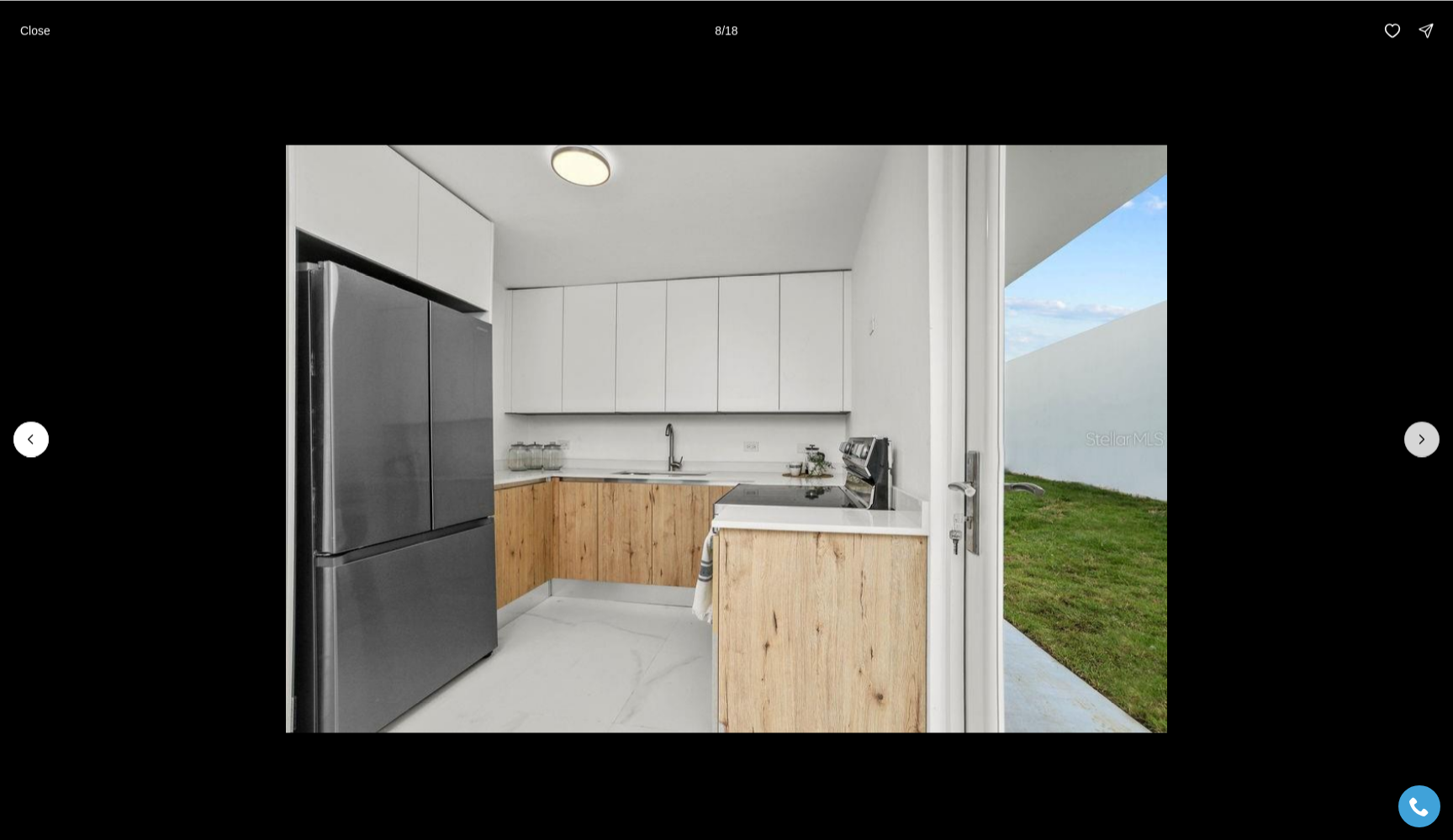
click at [1420, 438] on icon "Next slide" at bounding box center [1422, 439] width 17 height 17
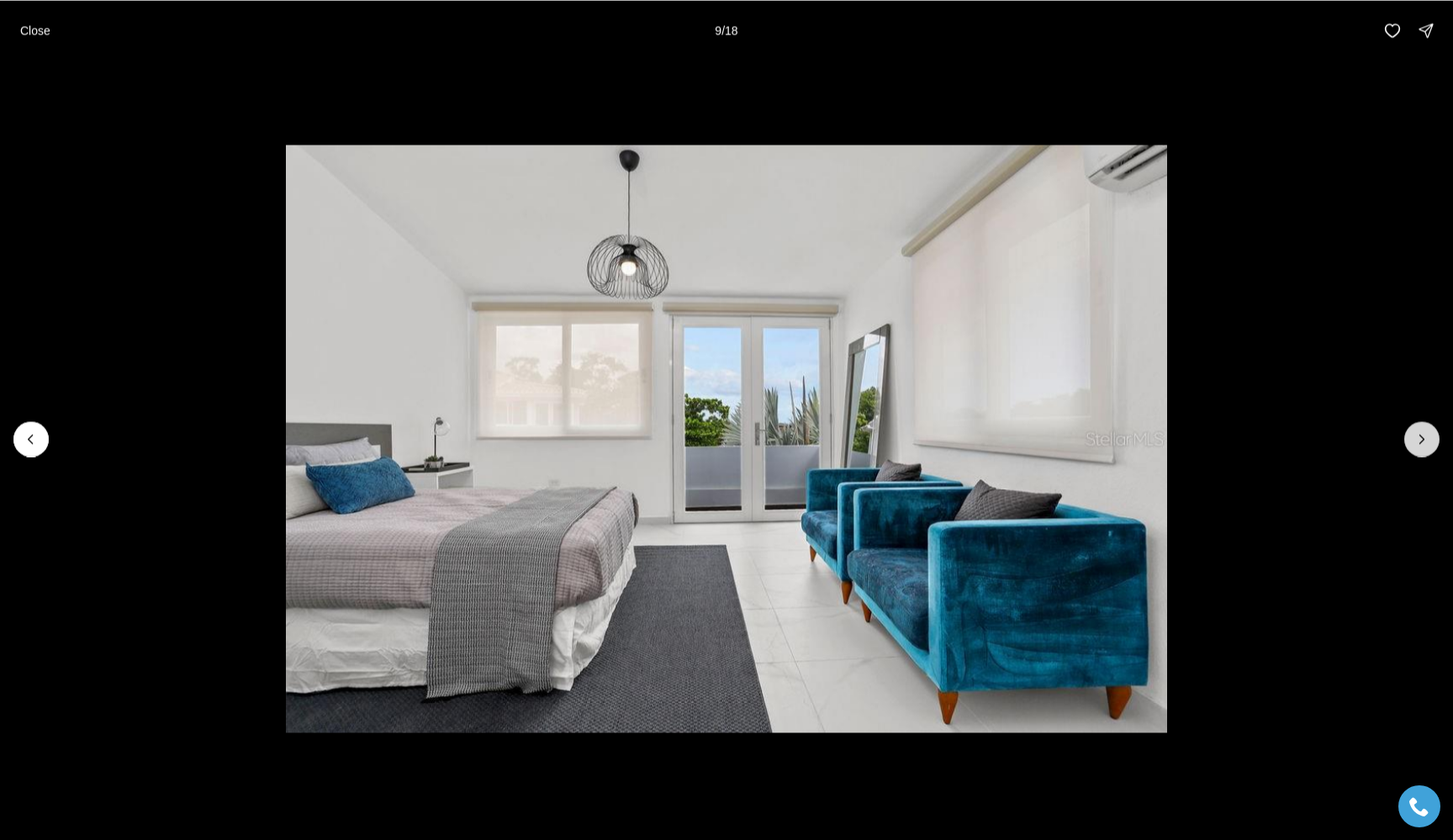
click at [1420, 438] on icon "Next slide" at bounding box center [1422, 439] width 17 height 17
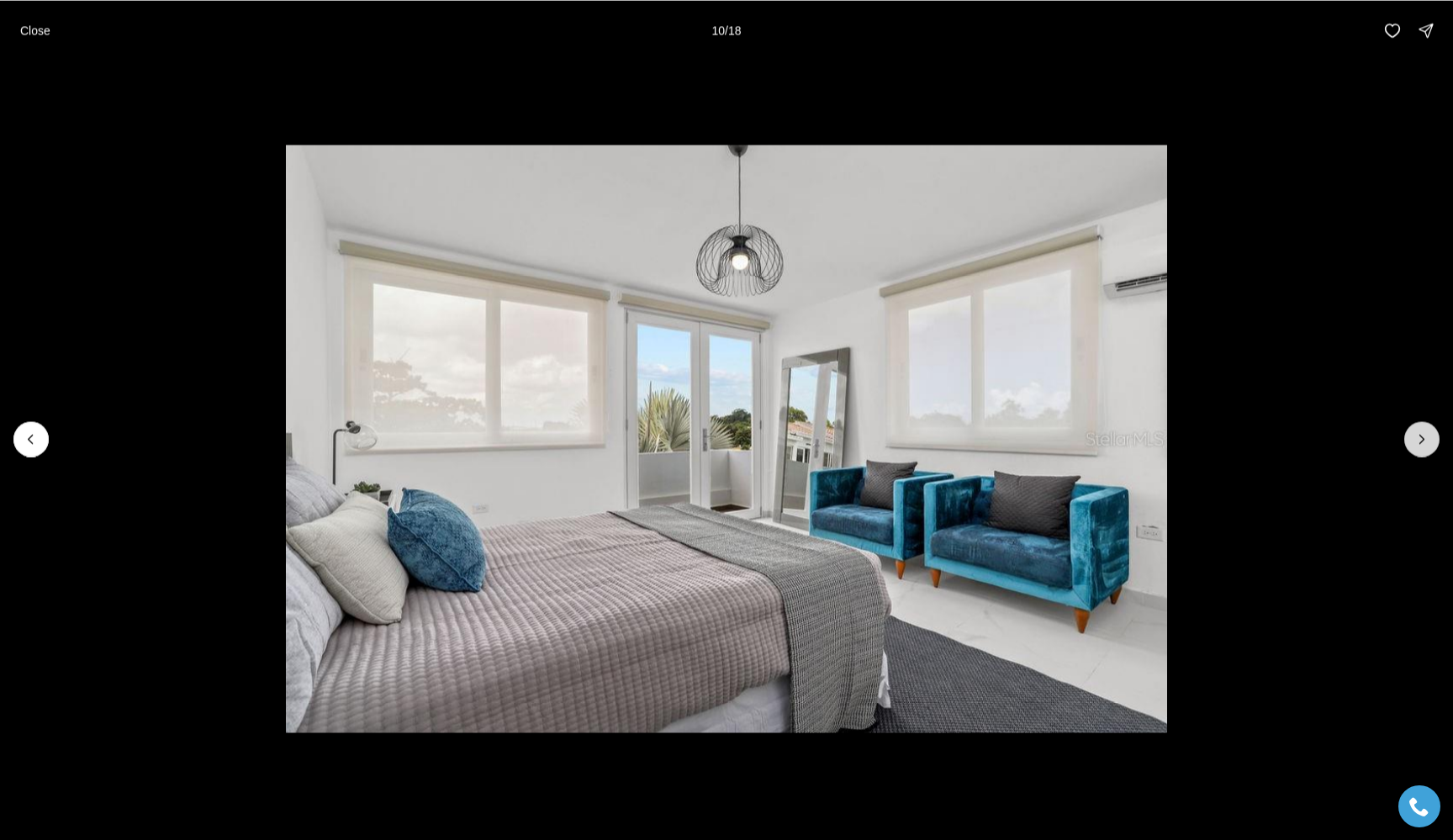
click at [1420, 438] on icon "Next slide" at bounding box center [1422, 439] width 17 height 17
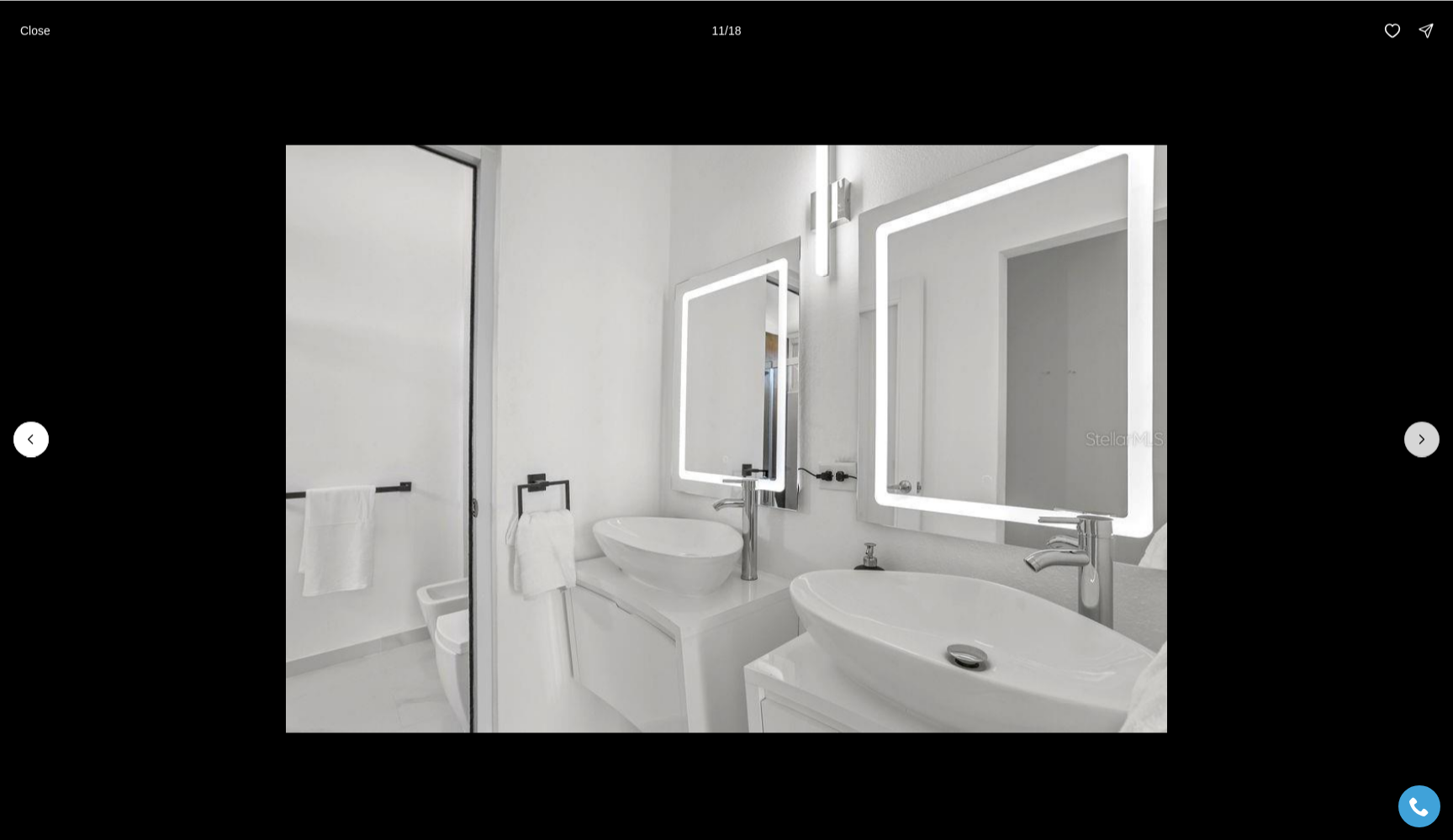
click at [1420, 438] on icon "Next slide" at bounding box center [1422, 439] width 17 height 17
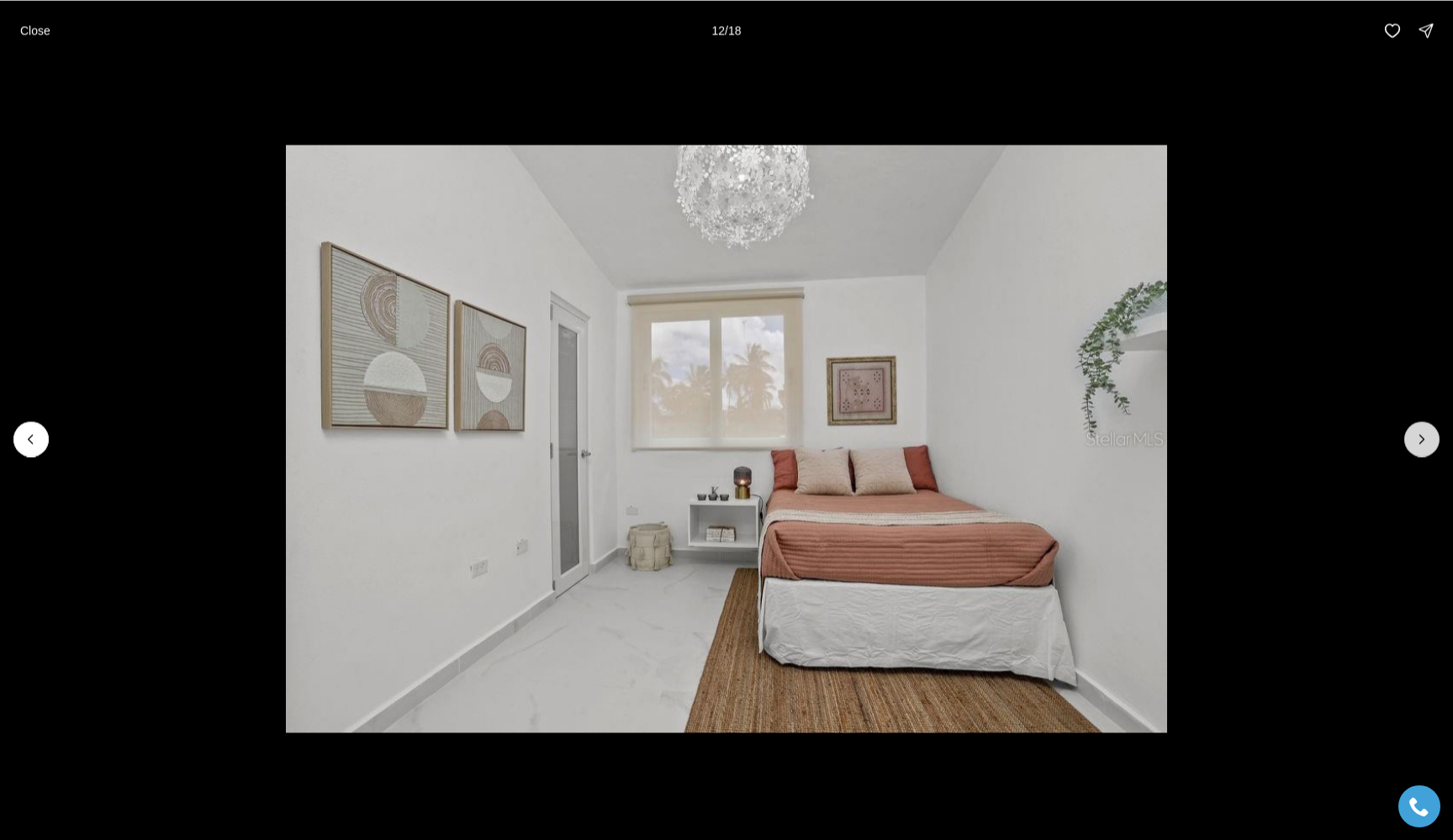
click at [1420, 438] on icon "Next slide" at bounding box center [1422, 439] width 17 height 17
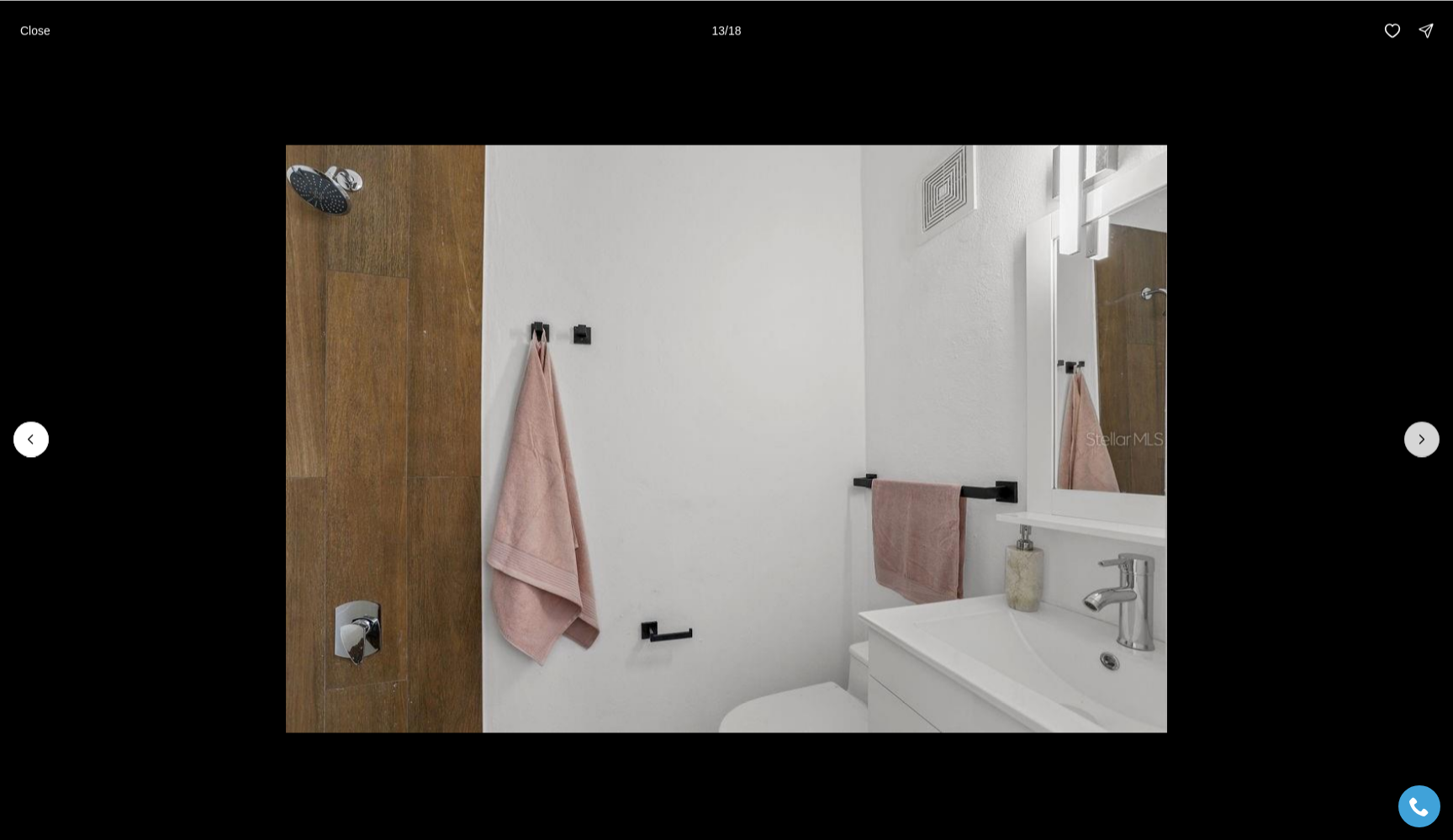
click at [1420, 438] on icon "Next slide" at bounding box center [1422, 439] width 17 height 17
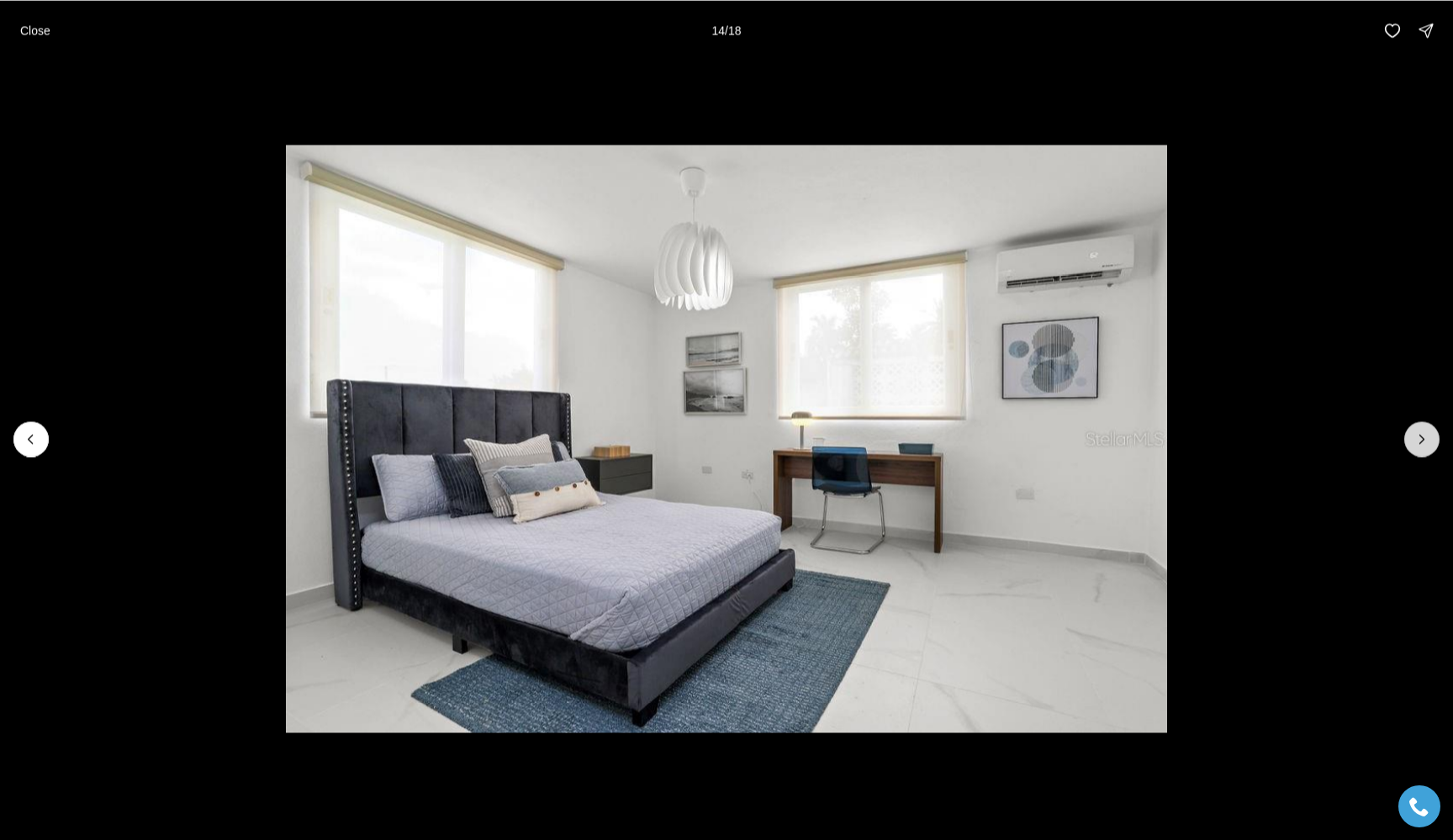
click at [1420, 438] on icon "Next slide" at bounding box center [1422, 439] width 17 height 17
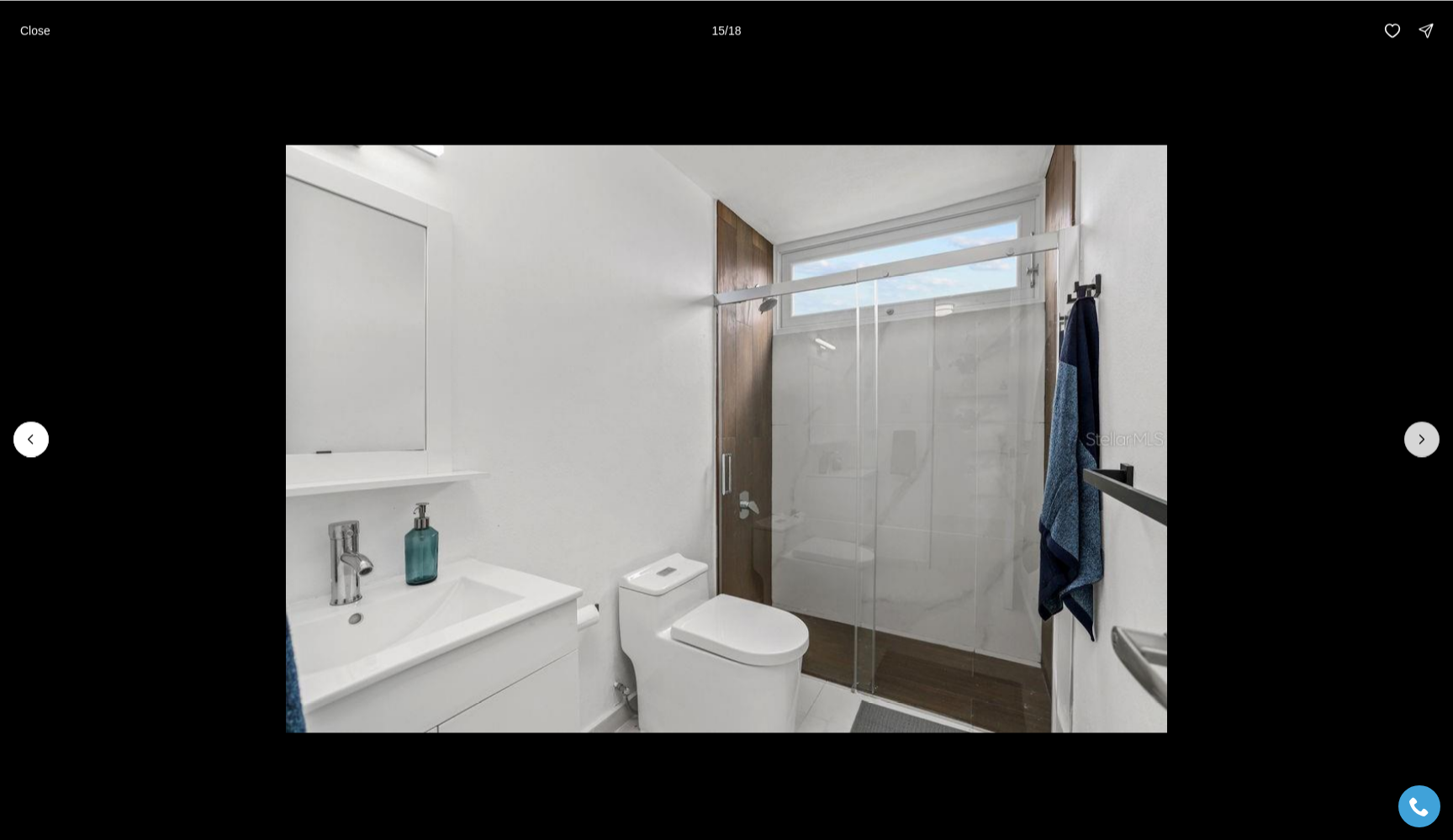
click at [1420, 438] on icon "Next slide" at bounding box center [1422, 439] width 17 height 17
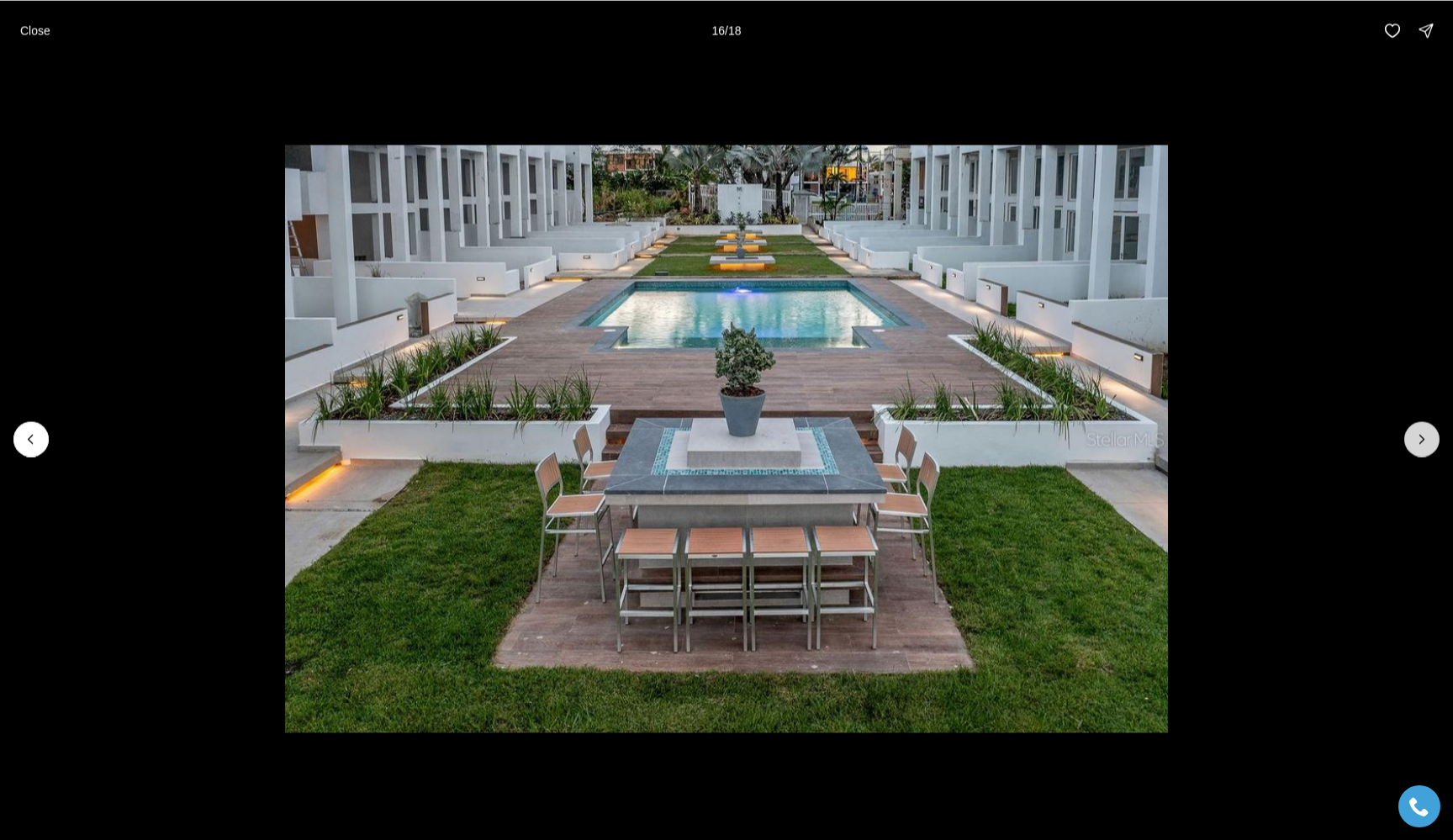
click at [1420, 438] on icon "Next slide" at bounding box center [1422, 439] width 17 height 17
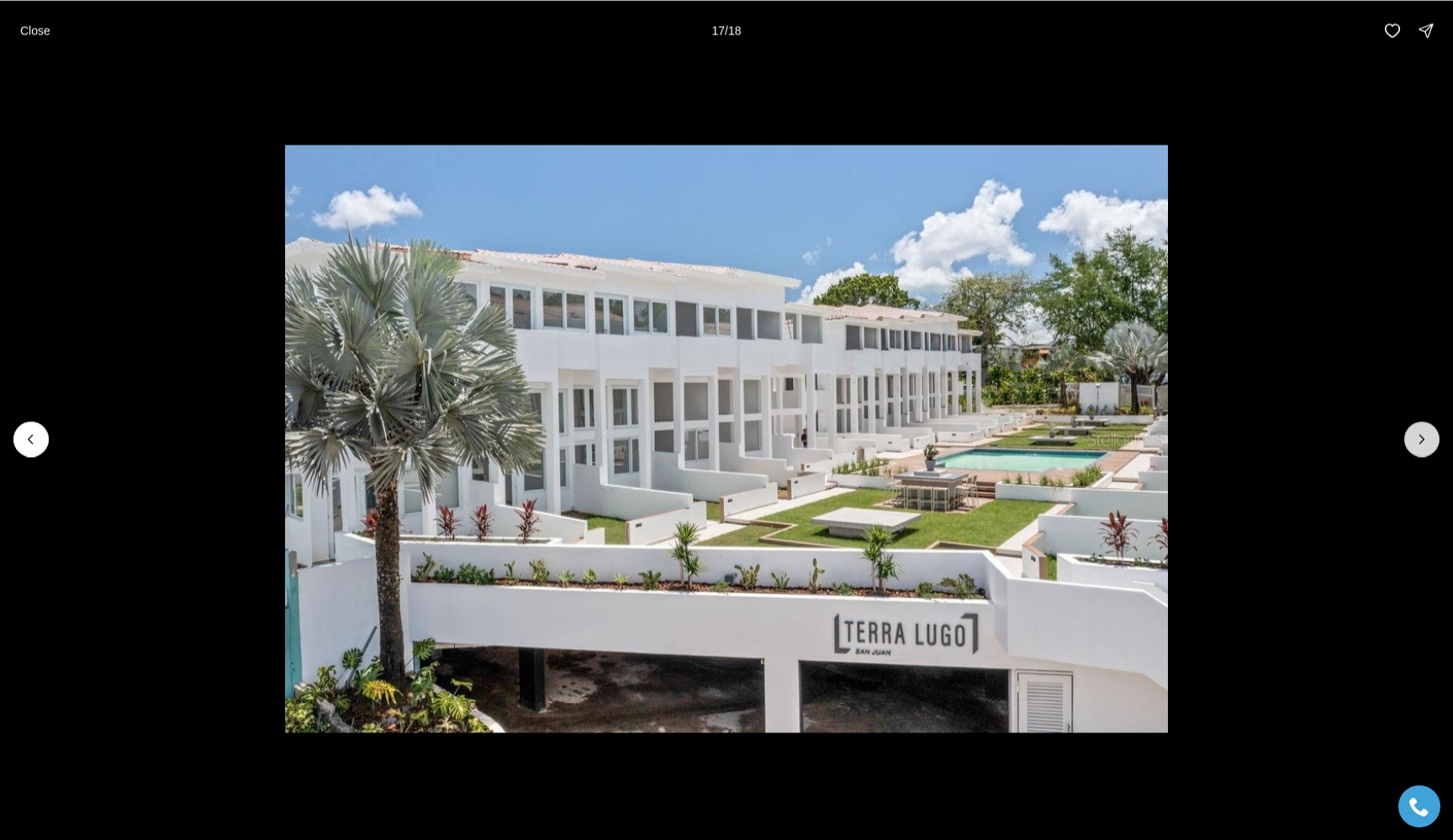
click at [1420, 438] on icon "Next slide" at bounding box center [1422, 439] width 17 height 17
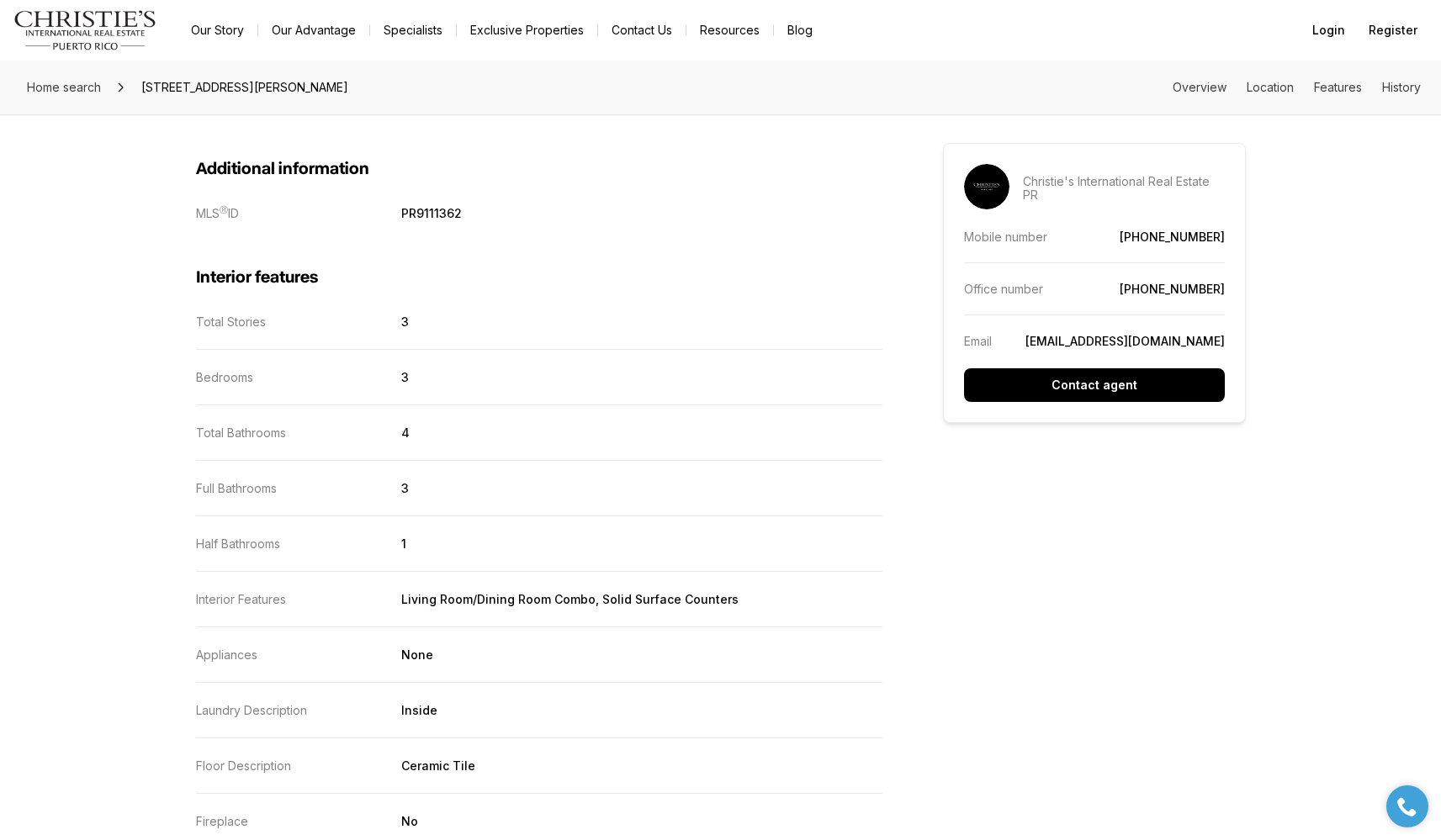
scroll to position [2003, 0]
